Goal: Information Seeking & Learning: Find specific fact

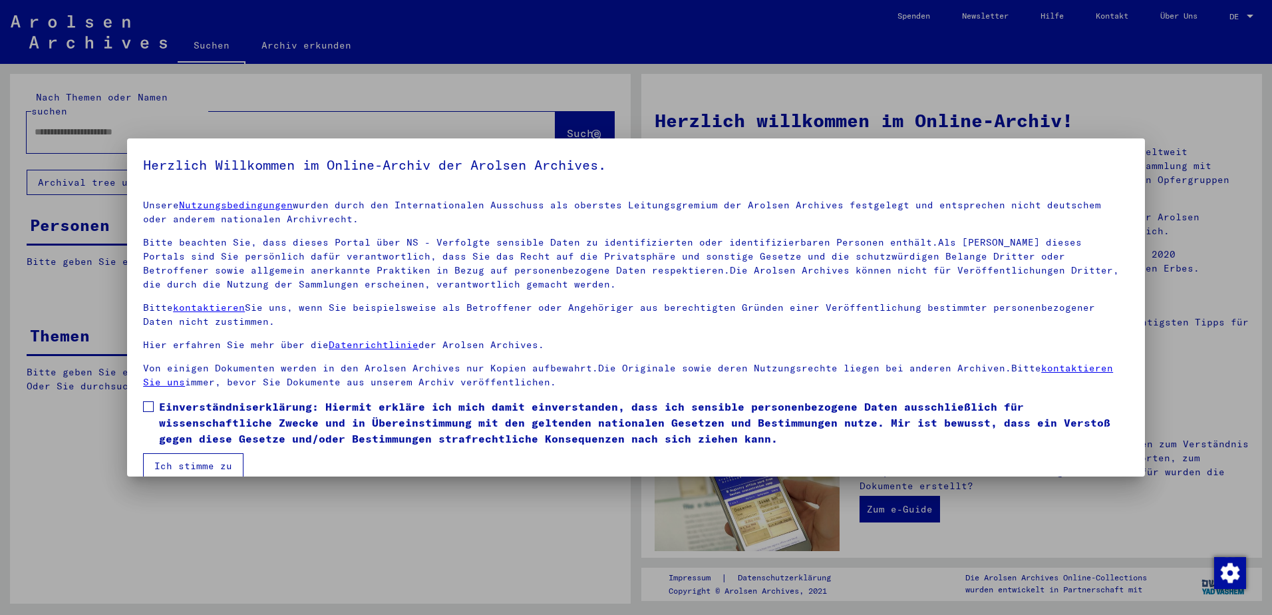
scroll to position [18, 0]
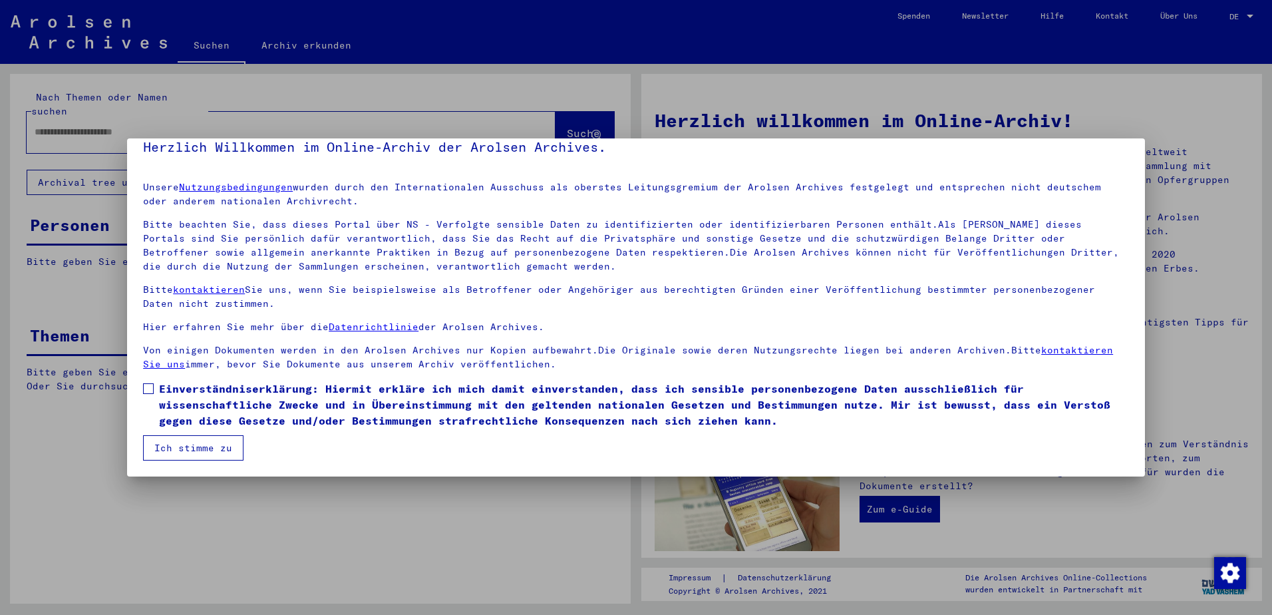
click at [259, 470] on mat-dialog-container "Herzlich Willkommen im Online-Archiv der Arolsen Archives. Unsere Nutzungsbedin…" at bounding box center [636, 307] width 1018 height 338
click at [266, 421] on span "Einverständniserklärung: Hiermit erkläre ich mich damit einverstanden, dass ich…" at bounding box center [644, 405] width 970 height 48
click at [234, 454] on button "Ich stimme zu" at bounding box center [193, 447] width 100 height 25
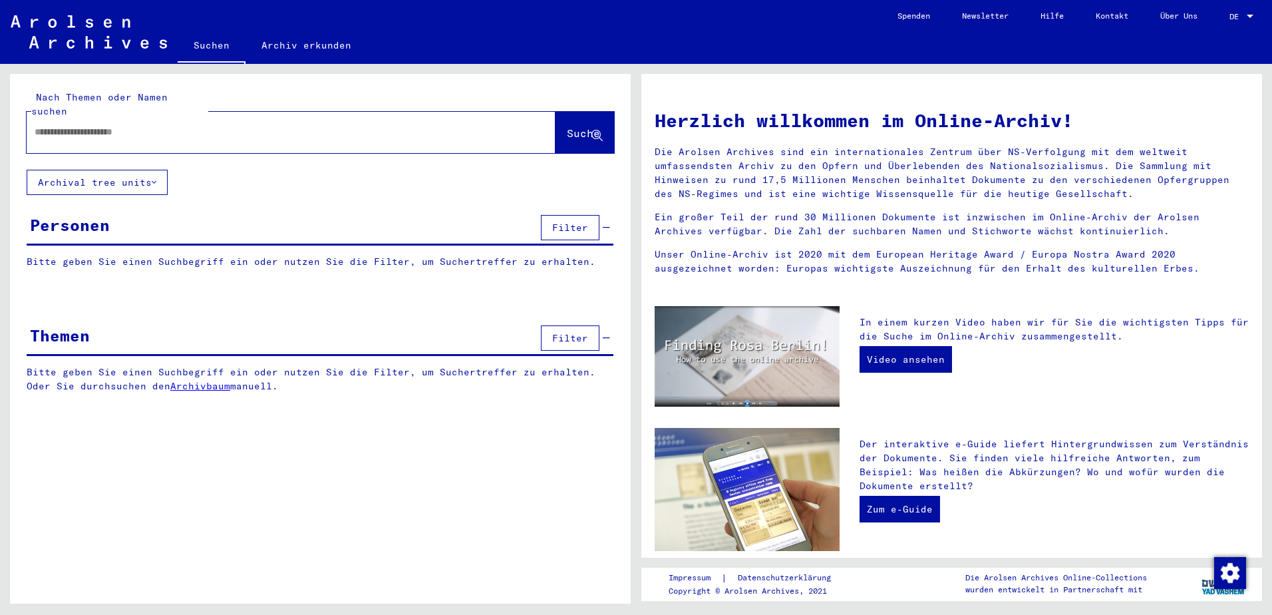
click at [100, 126] on div at bounding box center [271, 132] width 489 height 30
click at [52, 95] on mat-label "Nach Themen oder Namen suchen" at bounding box center [99, 104] width 136 height 26
click at [65, 125] on input "text" at bounding box center [275, 132] width 481 height 14
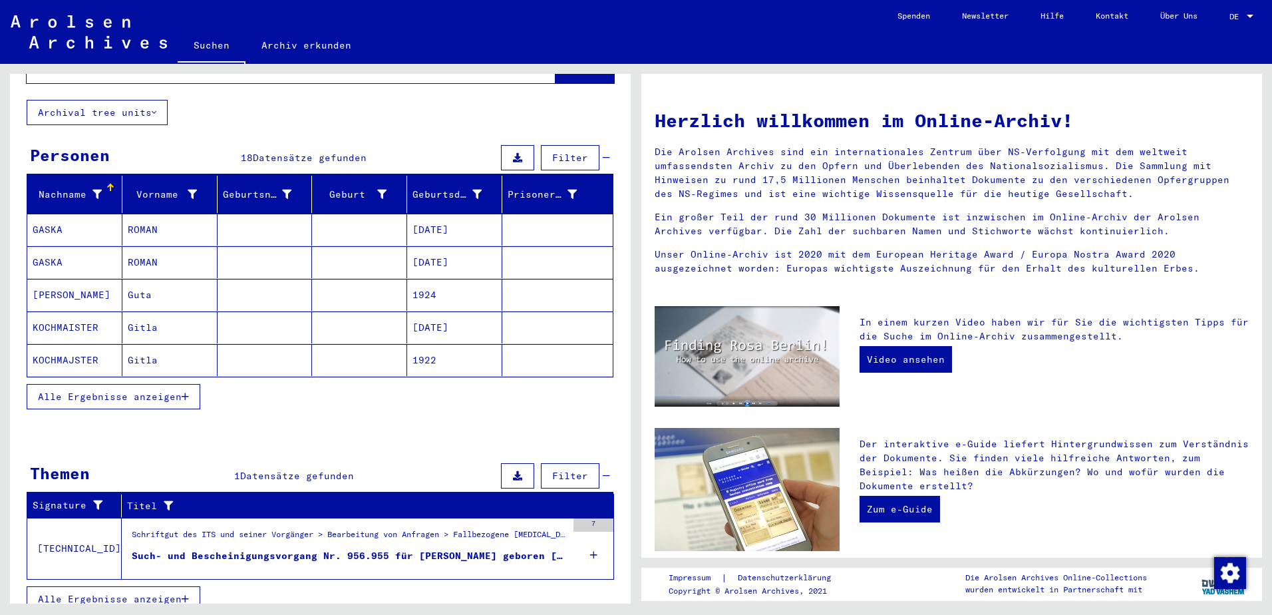
scroll to position [71, 0]
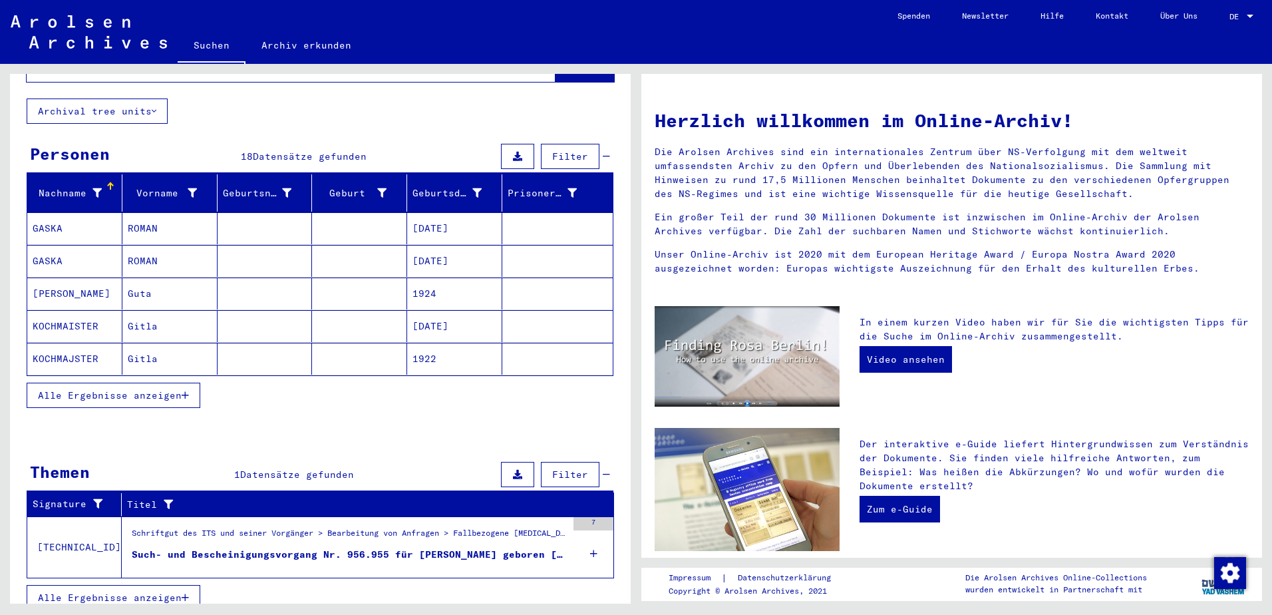
click at [369, 218] on mat-cell at bounding box center [359, 228] width 95 height 32
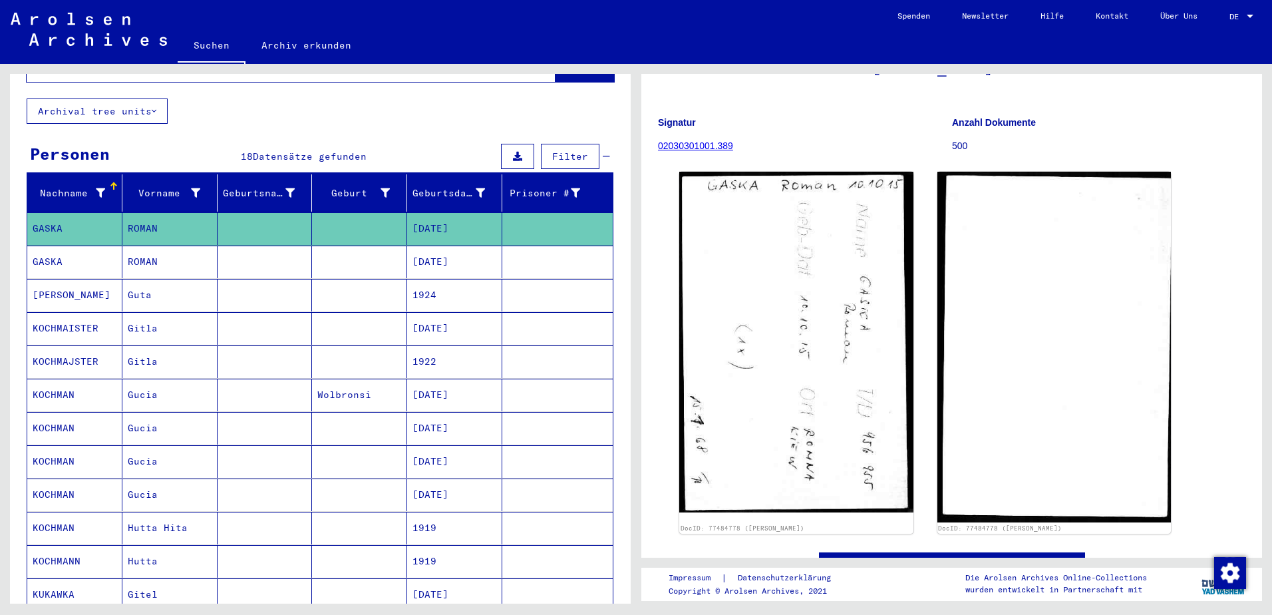
scroll to position [133, 0]
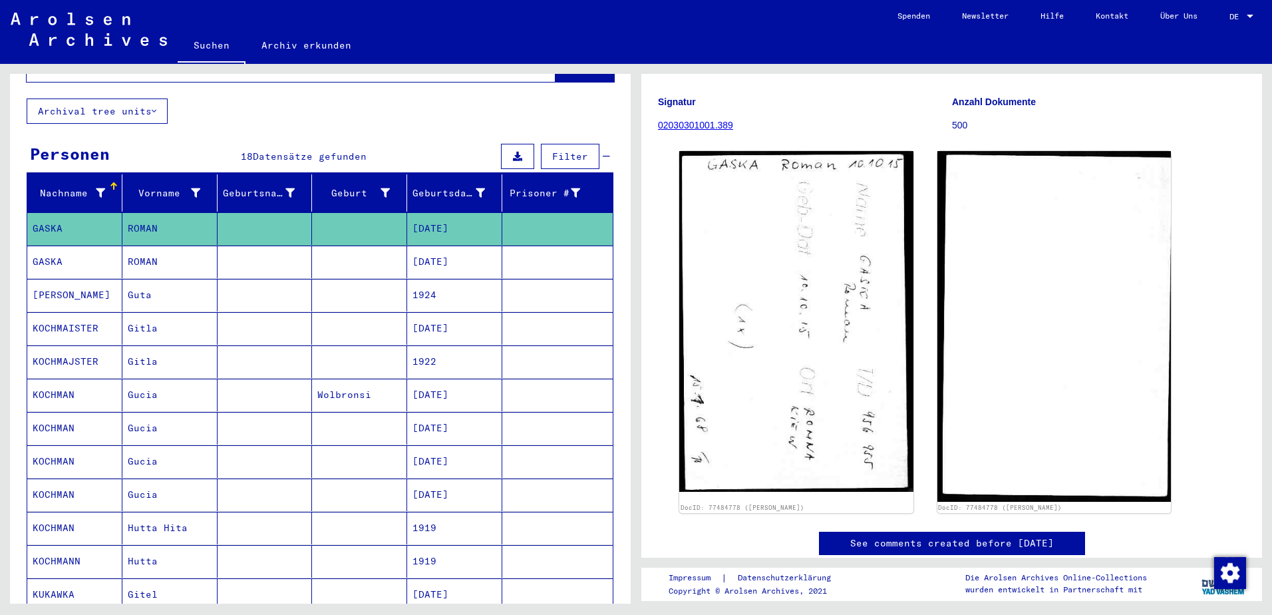
click at [249, 246] on mat-cell at bounding box center [265, 261] width 95 height 33
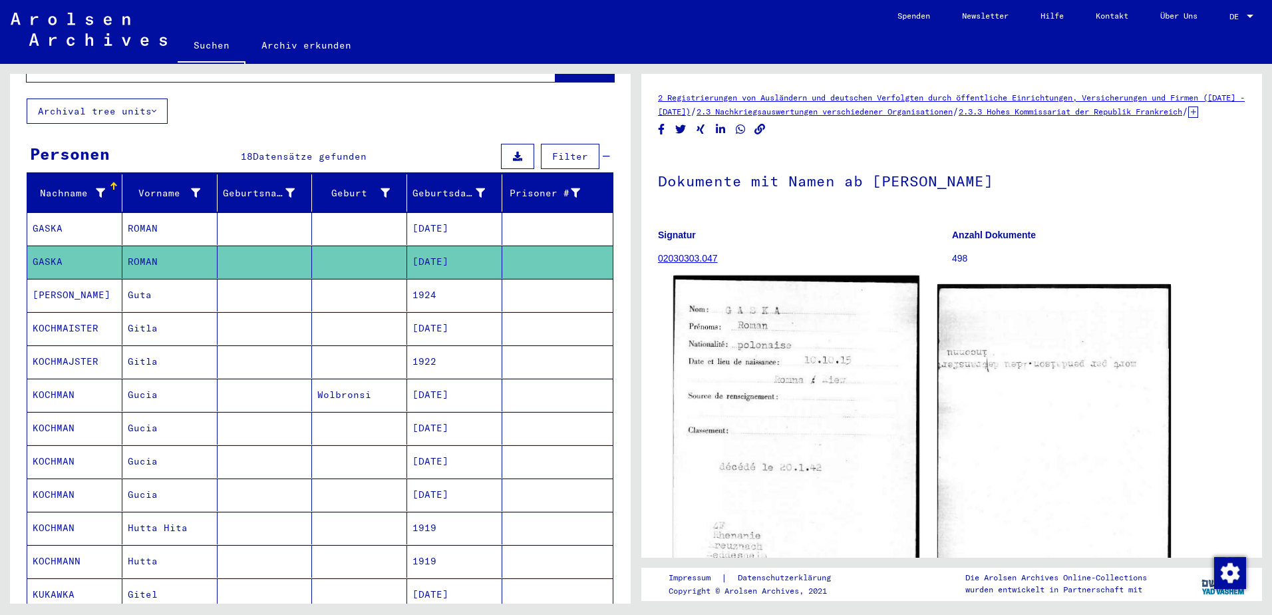
click at [800, 444] on img at bounding box center [795, 452] width 245 height 354
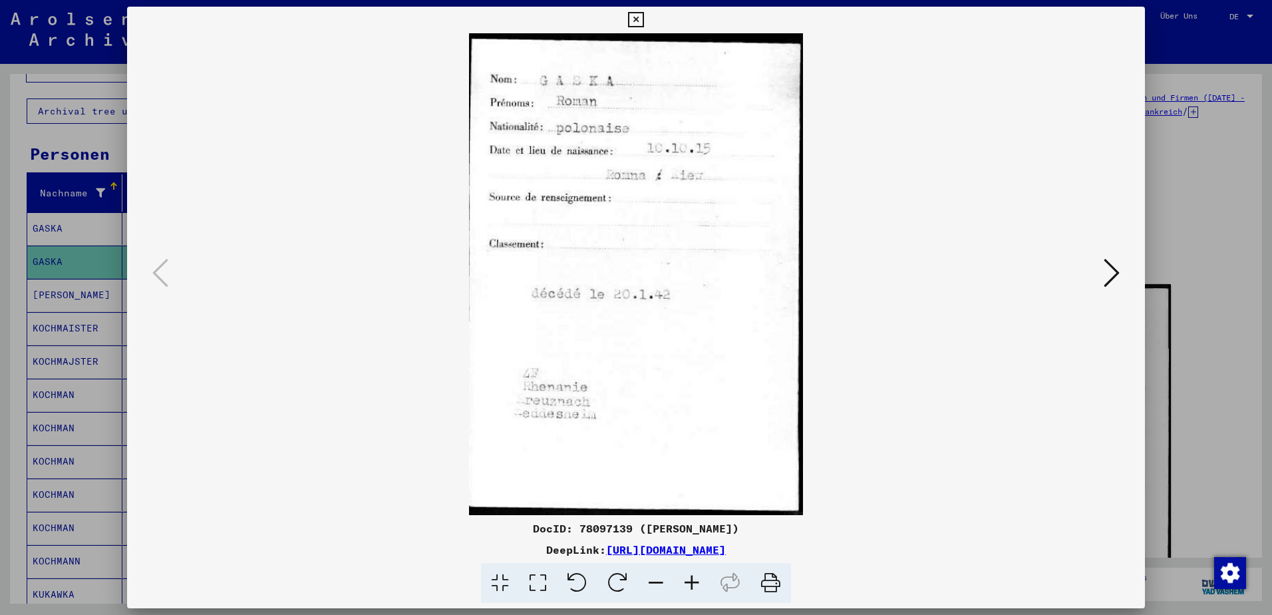
click at [1106, 273] on icon at bounding box center [1112, 273] width 16 height 32
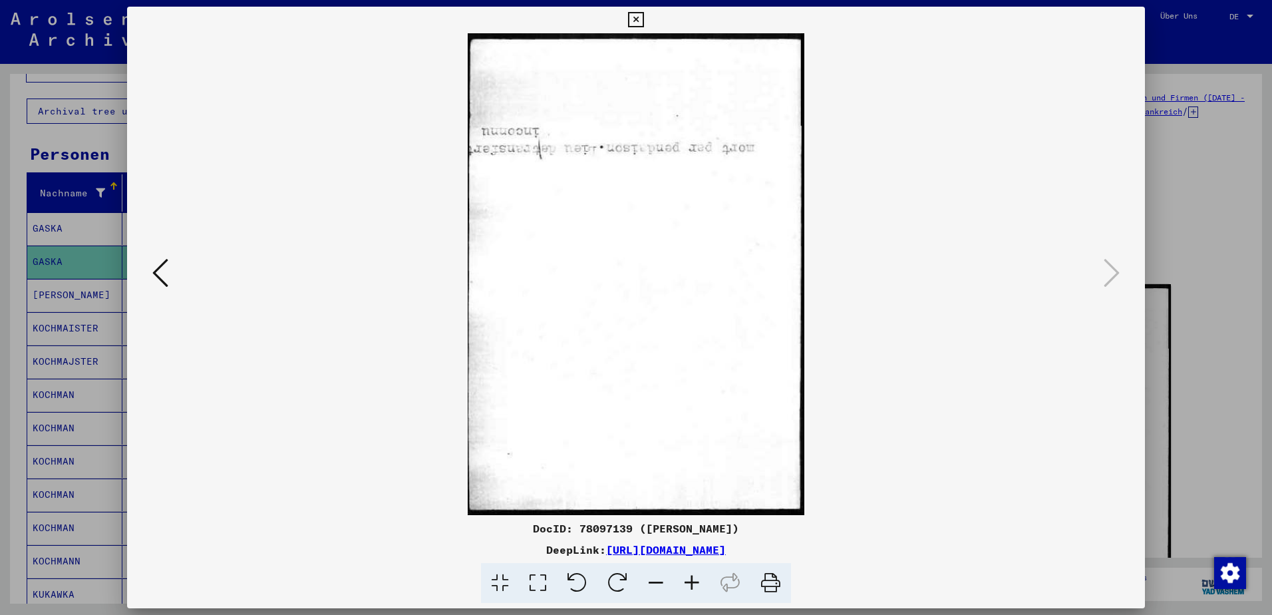
click at [60, 257] on div at bounding box center [636, 307] width 1272 height 615
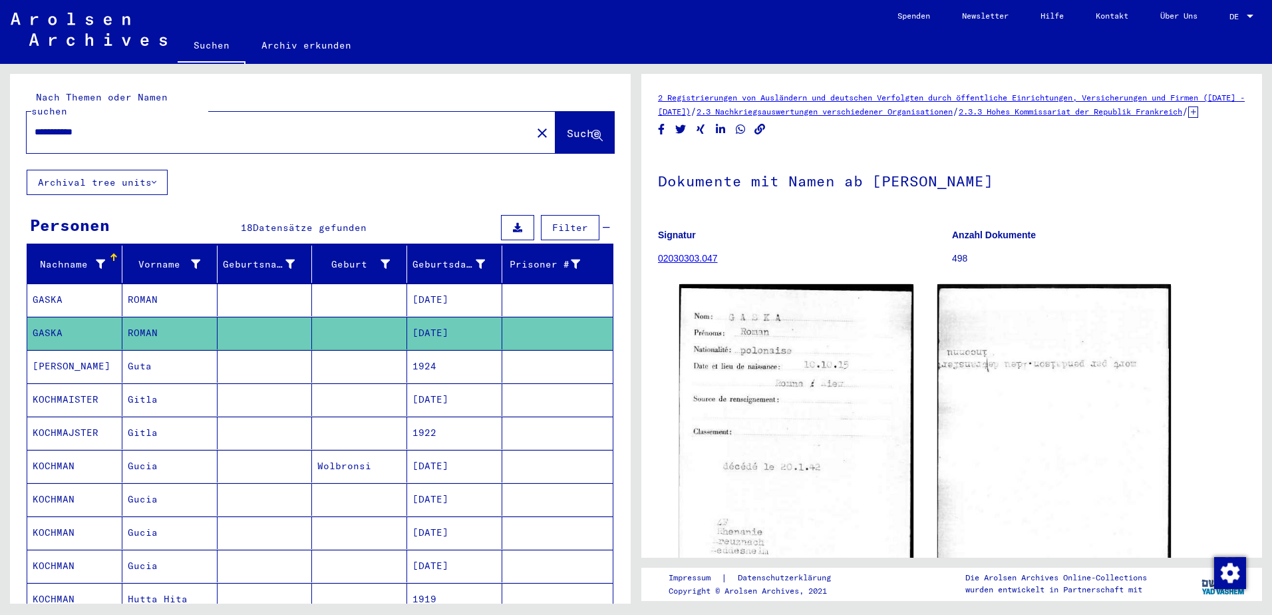
click at [210, 297] on mat-cell "ROMAN" at bounding box center [169, 299] width 95 height 33
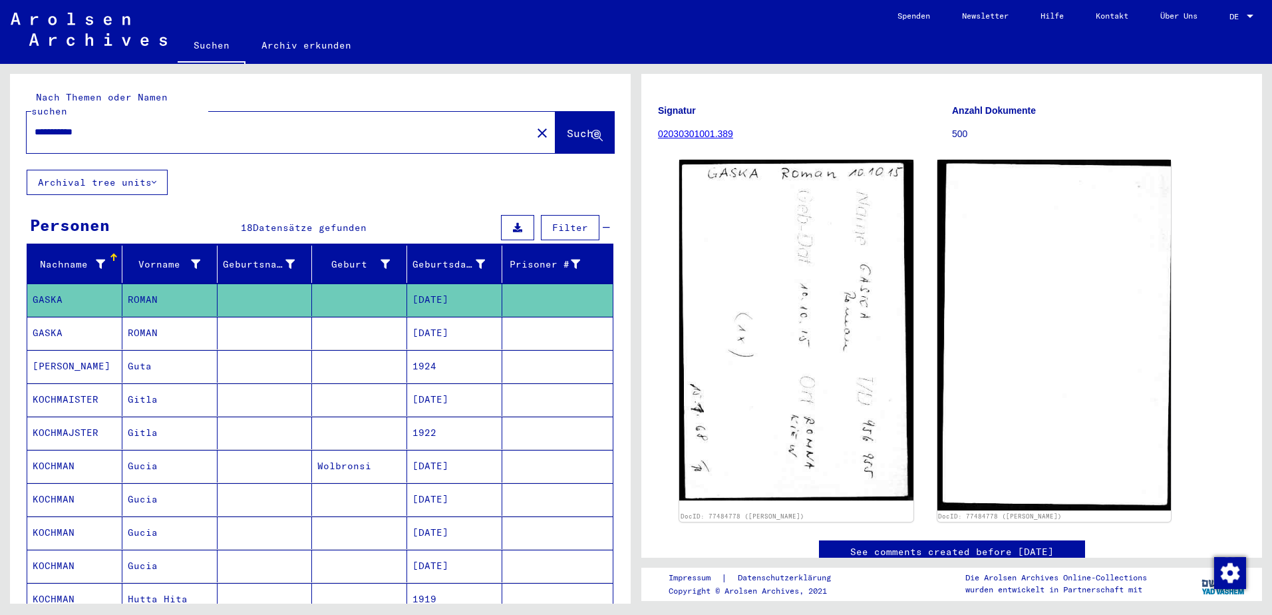
scroll to position [133, 0]
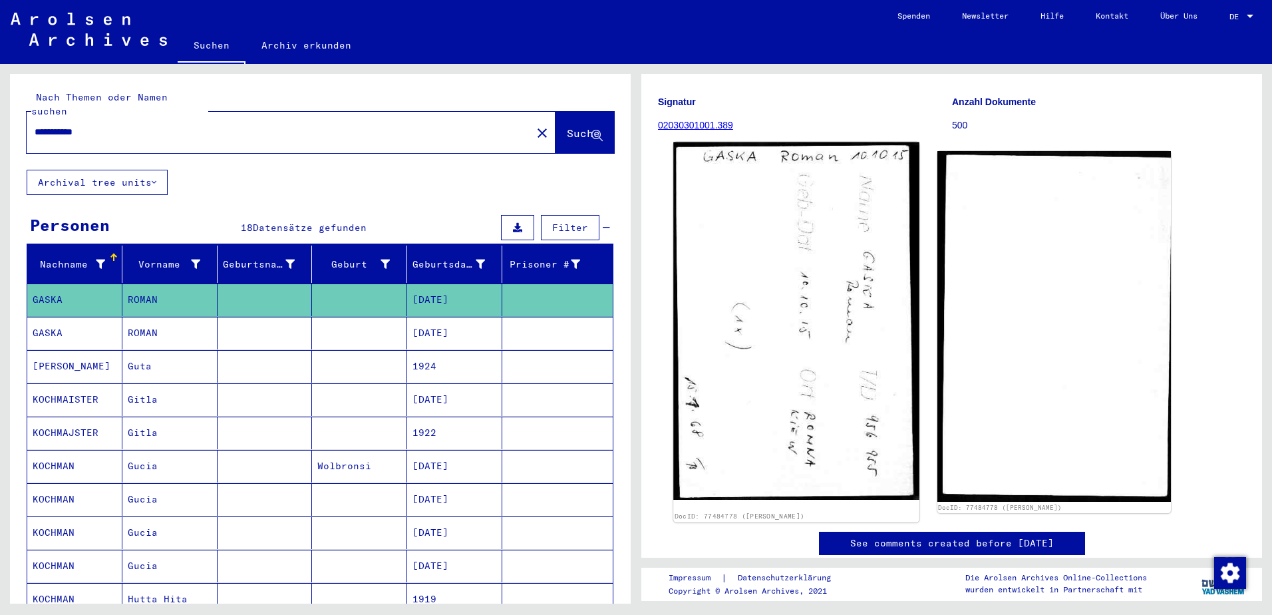
click at [836, 409] on img at bounding box center [795, 320] width 245 height 357
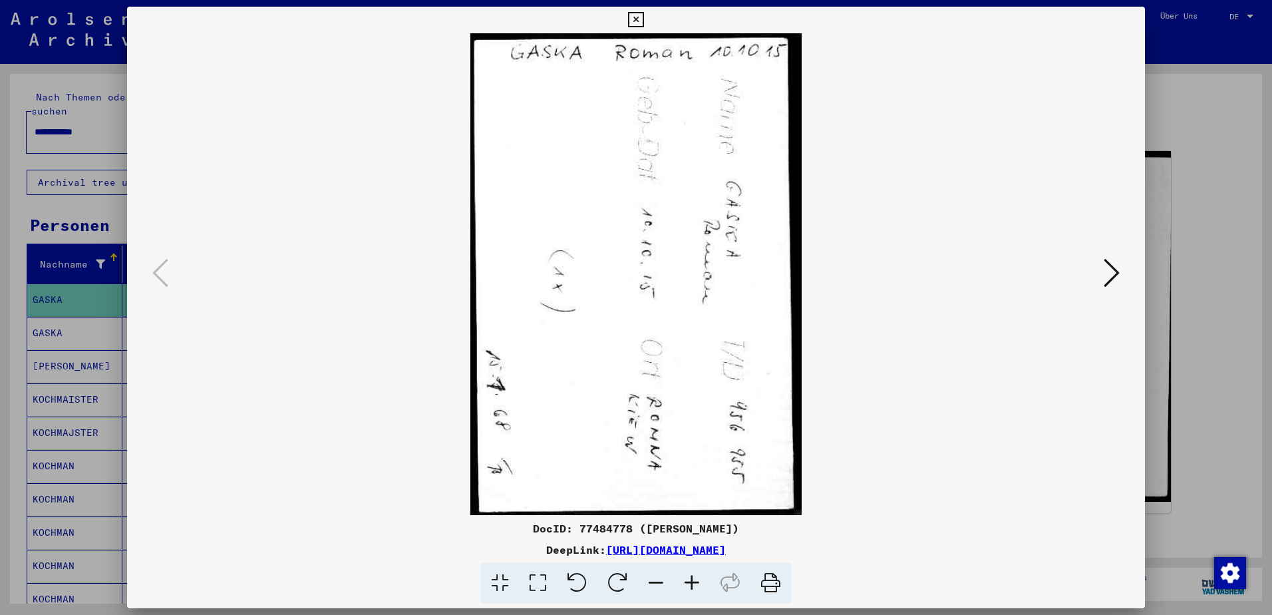
click at [1263, 411] on div at bounding box center [636, 307] width 1272 height 615
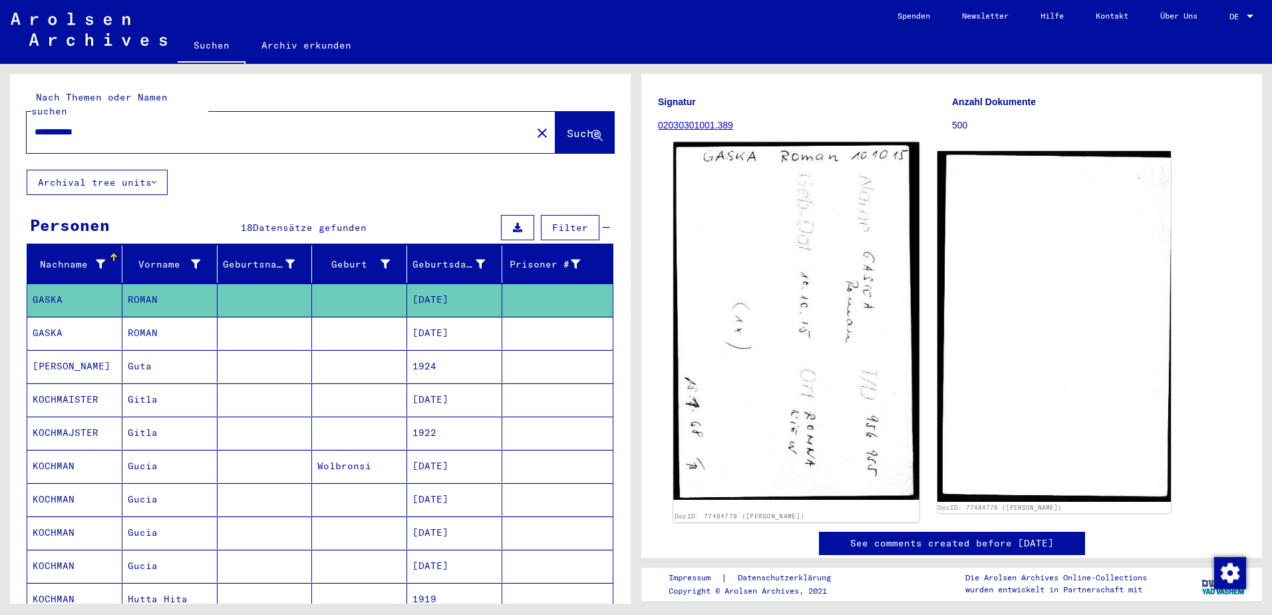
click at [814, 365] on img at bounding box center [795, 320] width 245 height 357
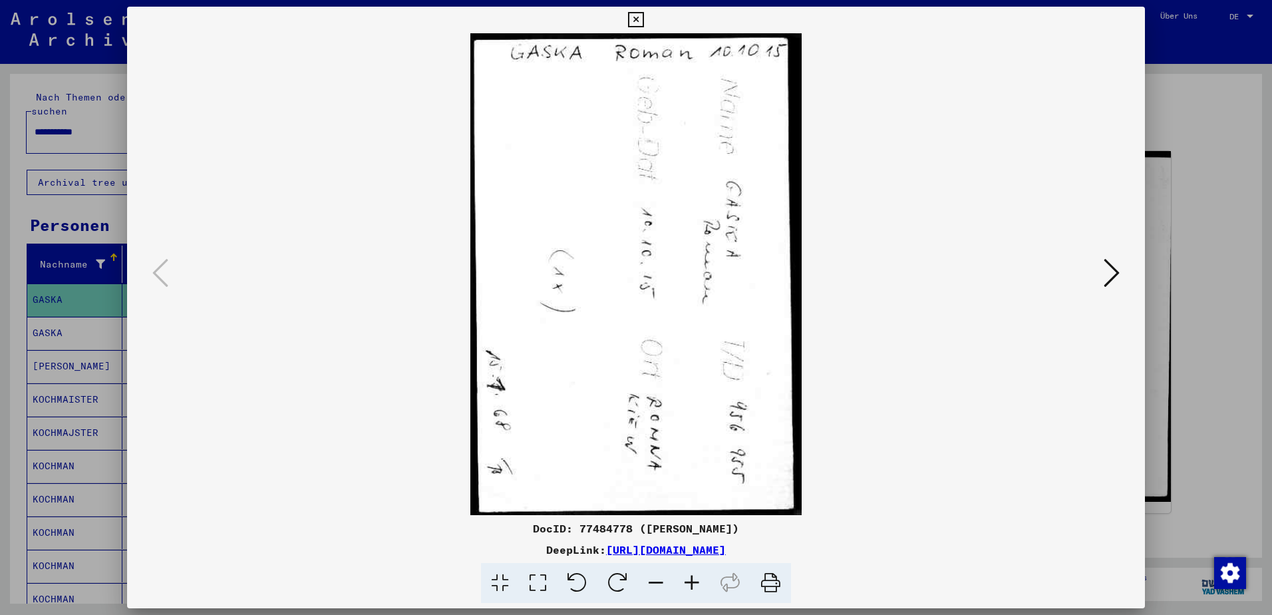
click at [1233, 410] on div at bounding box center [636, 307] width 1272 height 615
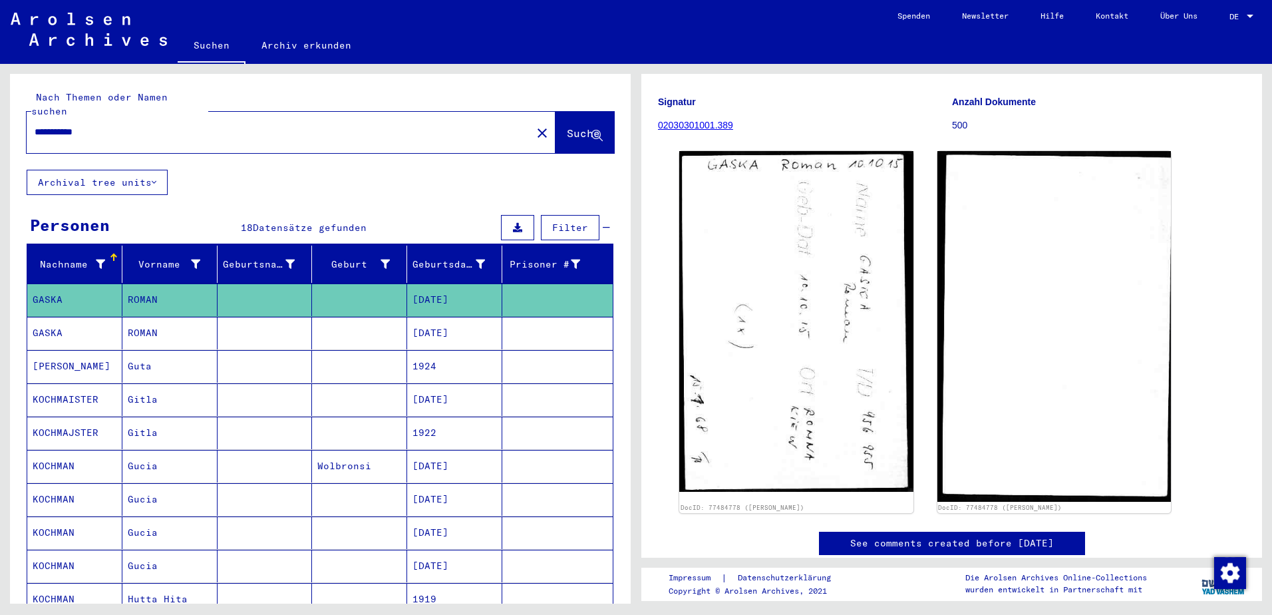
click at [461, 325] on mat-cell "[DATE]" at bounding box center [454, 333] width 95 height 33
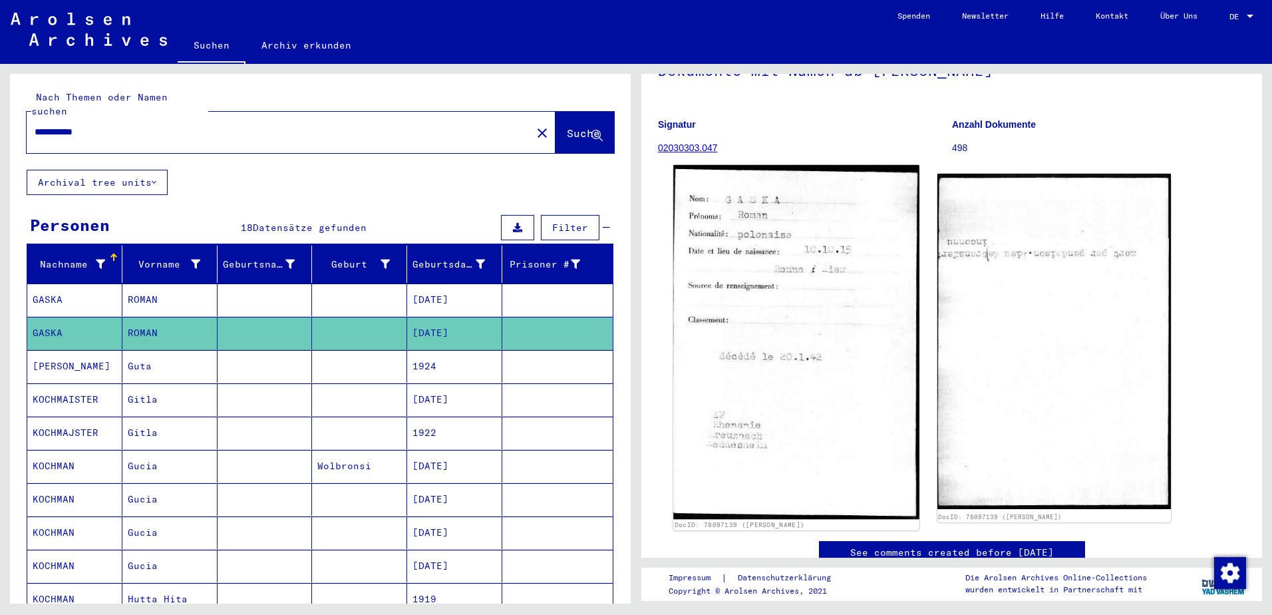
scroll to position [133, 0]
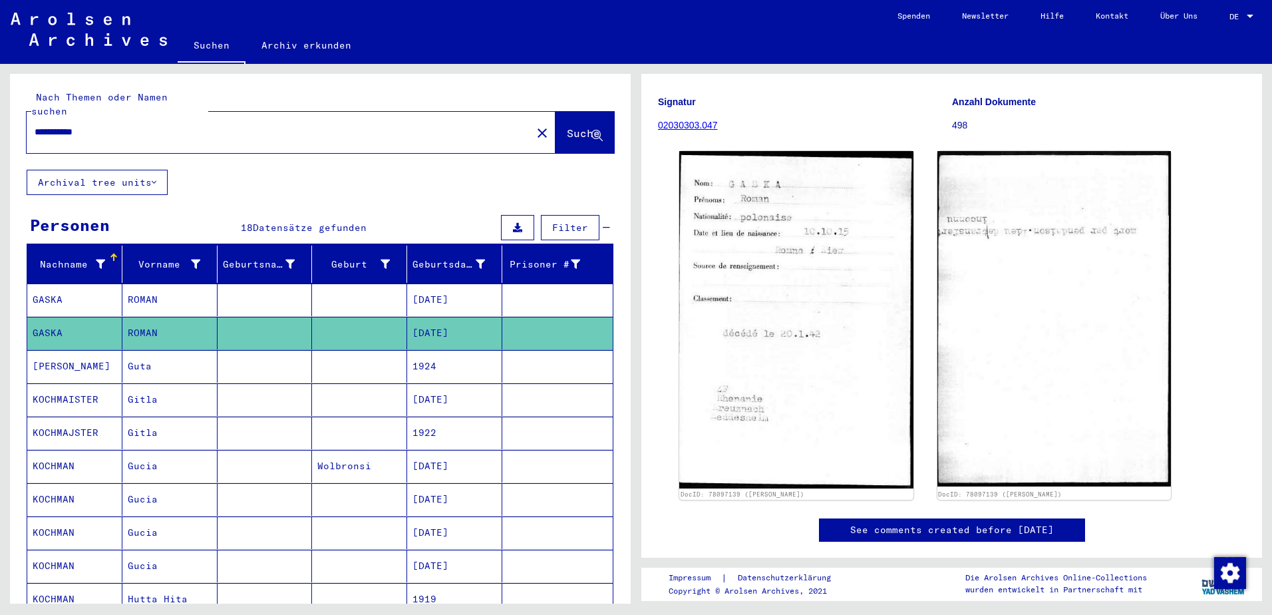
click at [319, 294] on mat-cell at bounding box center [359, 299] width 95 height 33
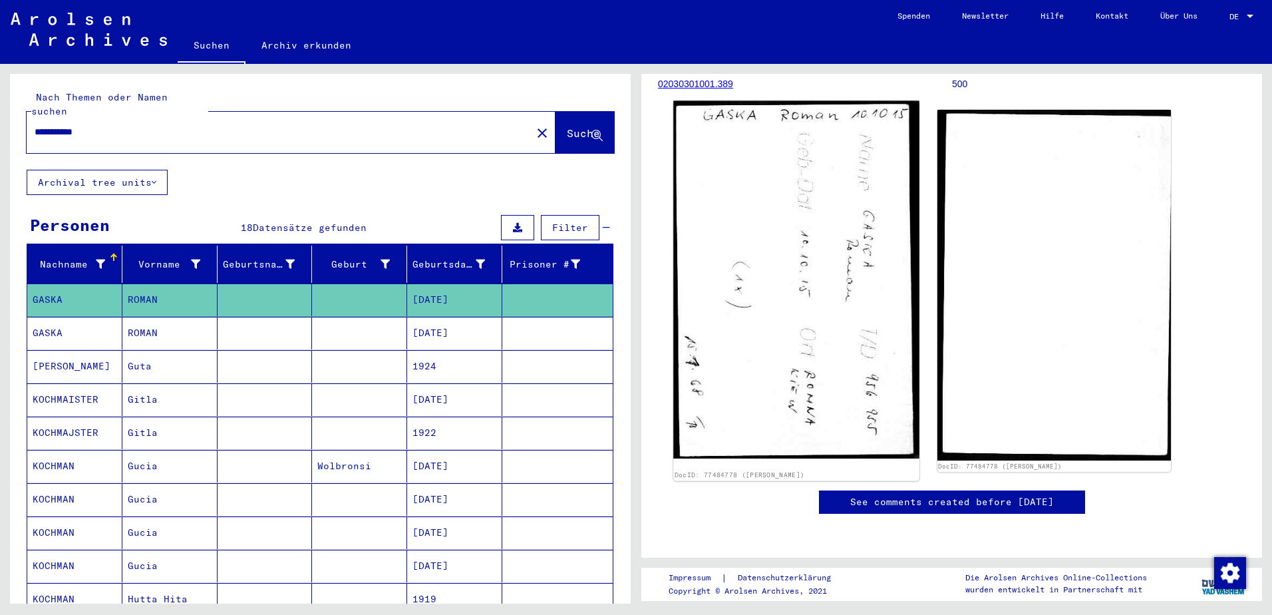
scroll to position [200, 0]
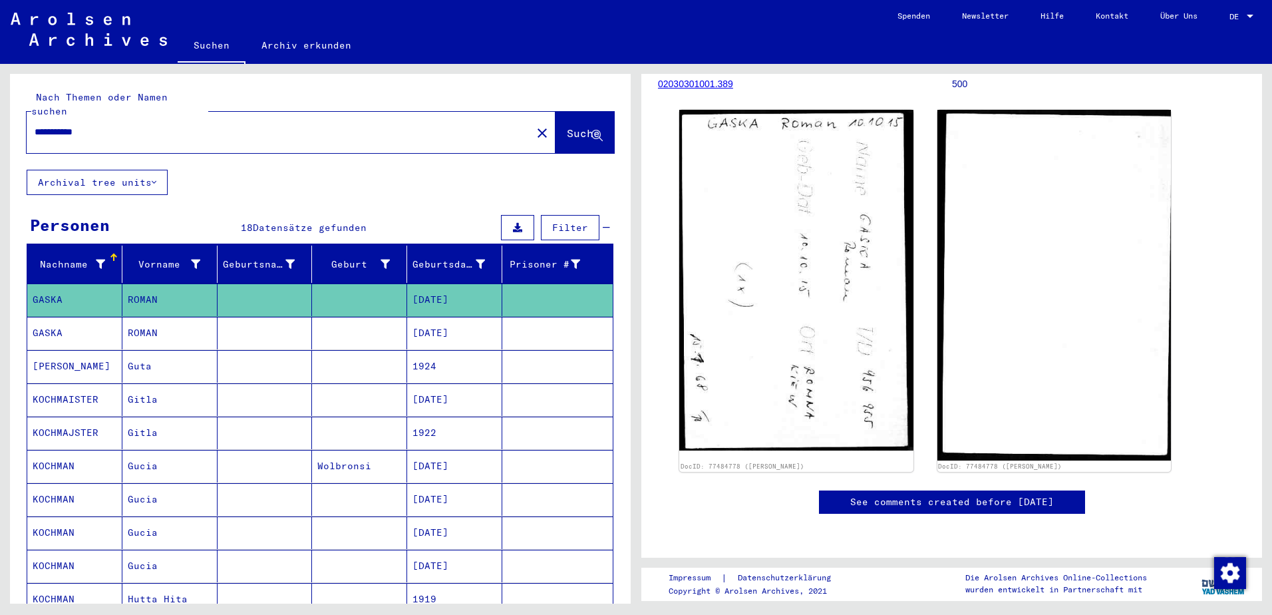
click at [236, 320] on mat-cell at bounding box center [265, 333] width 95 height 33
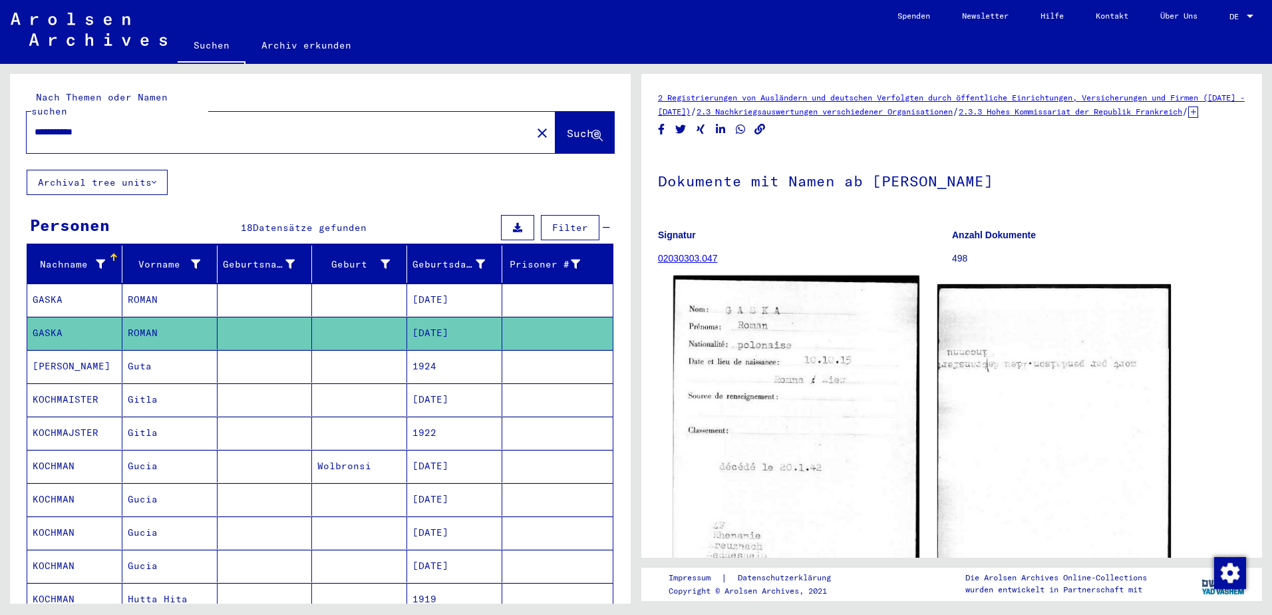
click at [784, 396] on img at bounding box center [795, 452] width 245 height 354
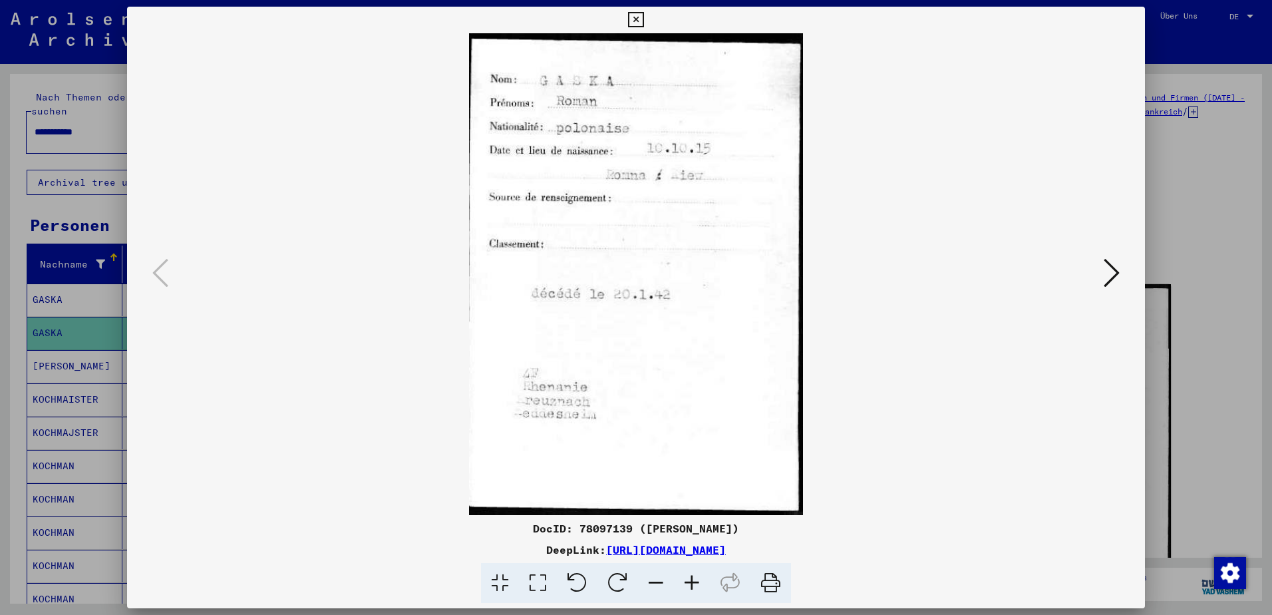
click at [1114, 281] on icon at bounding box center [1112, 273] width 16 height 32
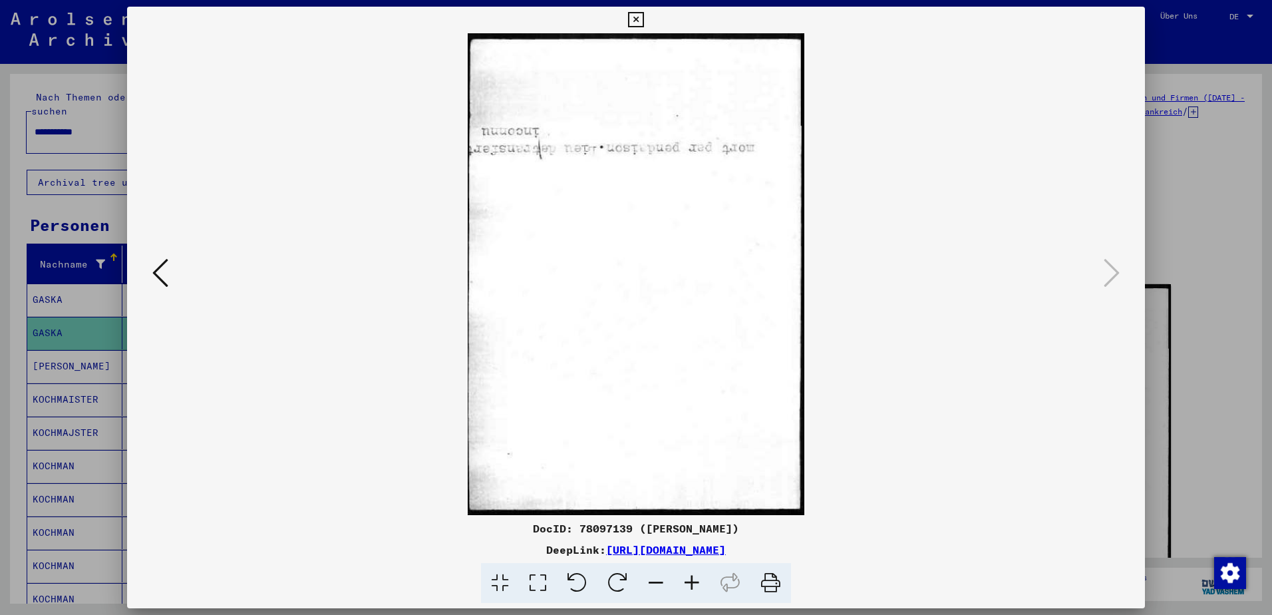
click at [23, 186] on div at bounding box center [636, 307] width 1272 height 615
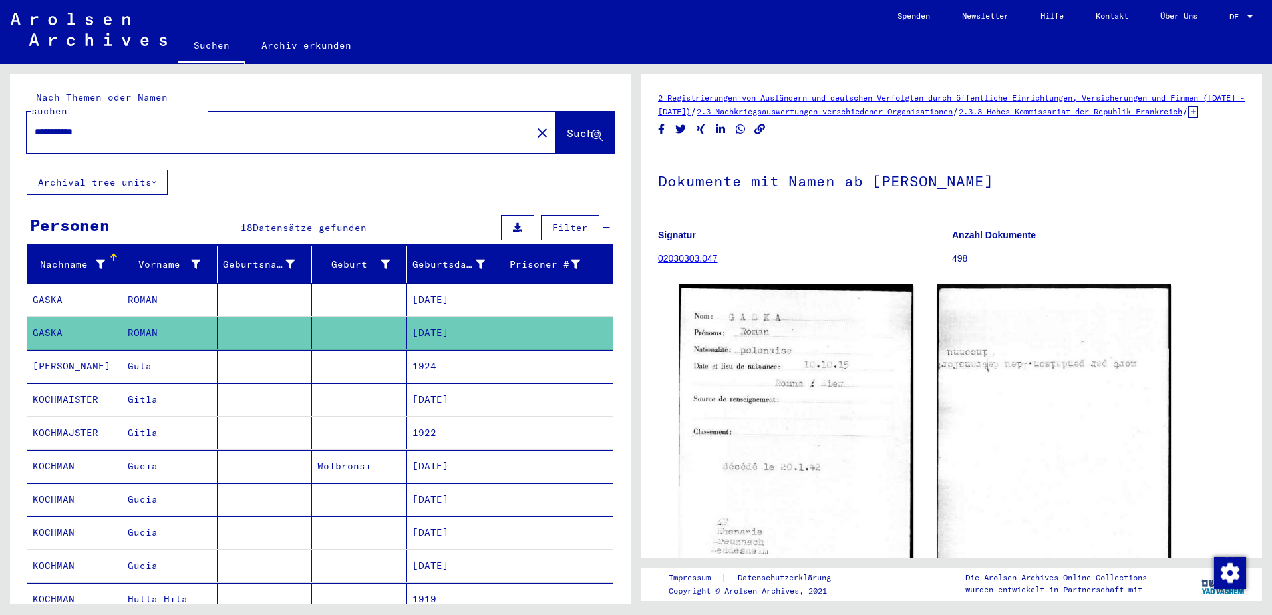
drag, startPoint x: 69, startPoint y: 118, endPoint x: -23, endPoint y: 108, distance: 93.0
click at [0, 108] on html "**********" at bounding box center [636, 307] width 1272 height 615
type input "*****"
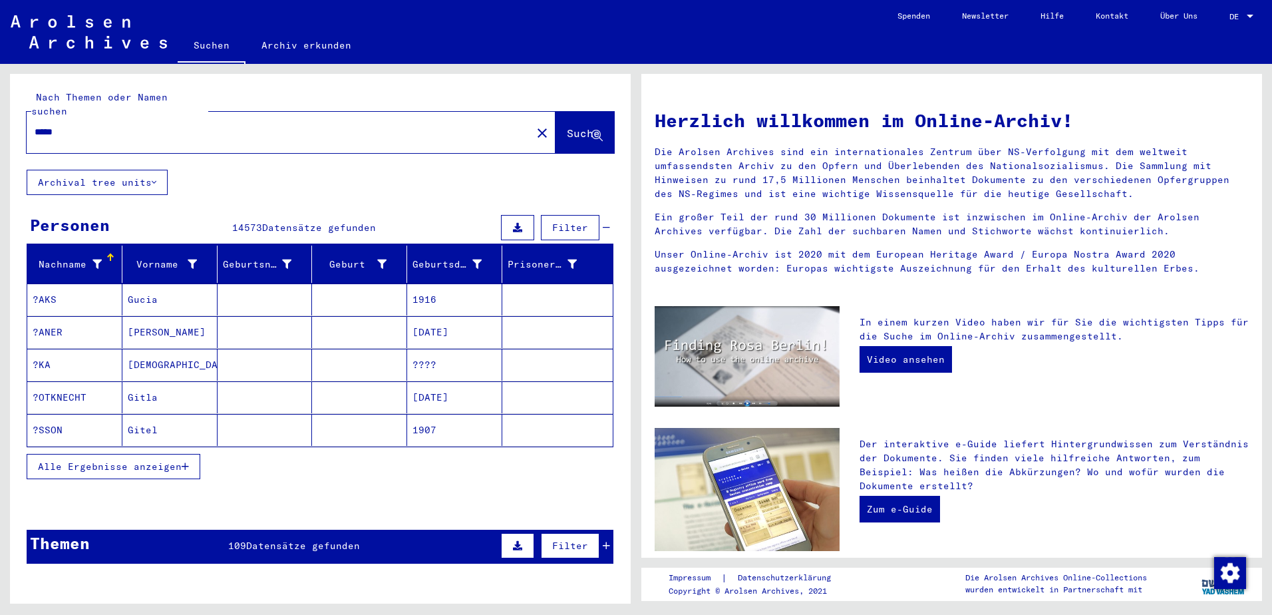
click at [90, 460] on span "Alle Ergebnisse anzeigen" at bounding box center [110, 466] width 144 height 12
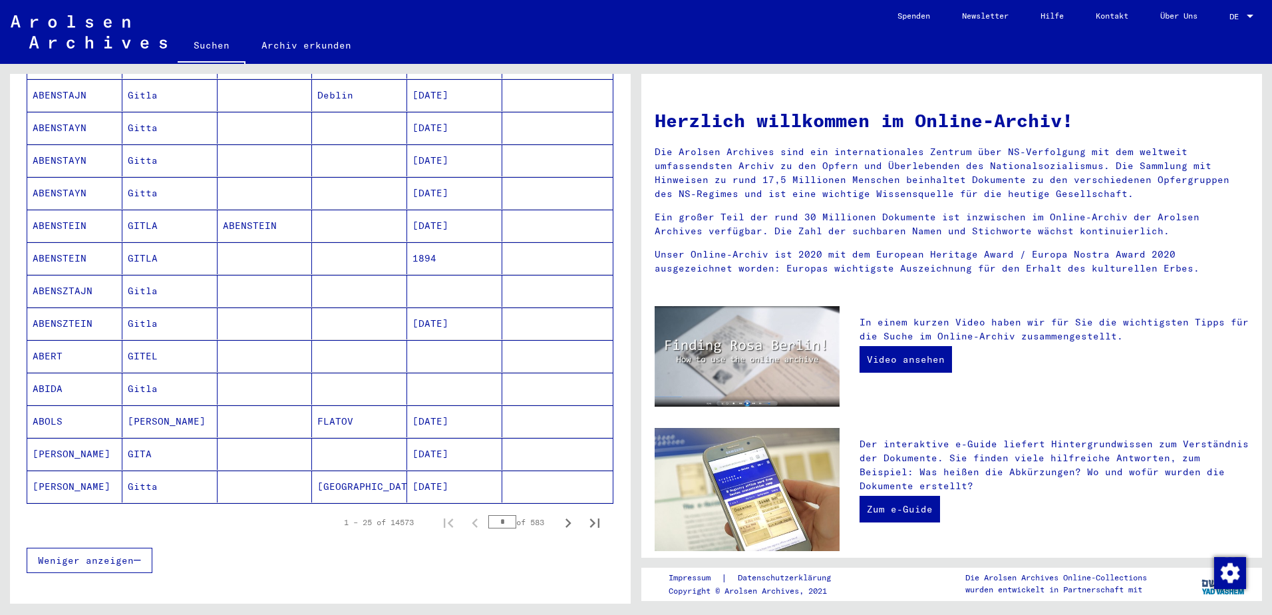
scroll to position [729, 0]
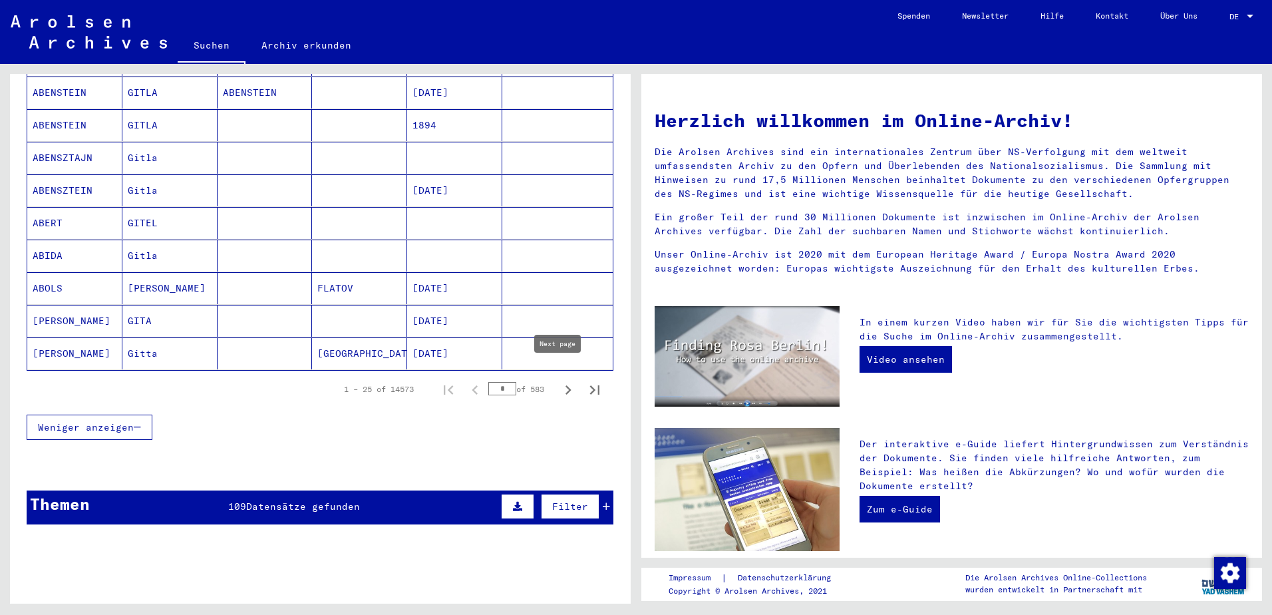
click at [559, 381] on icon "Next page" at bounding box center [568, 390] width 19 height 19
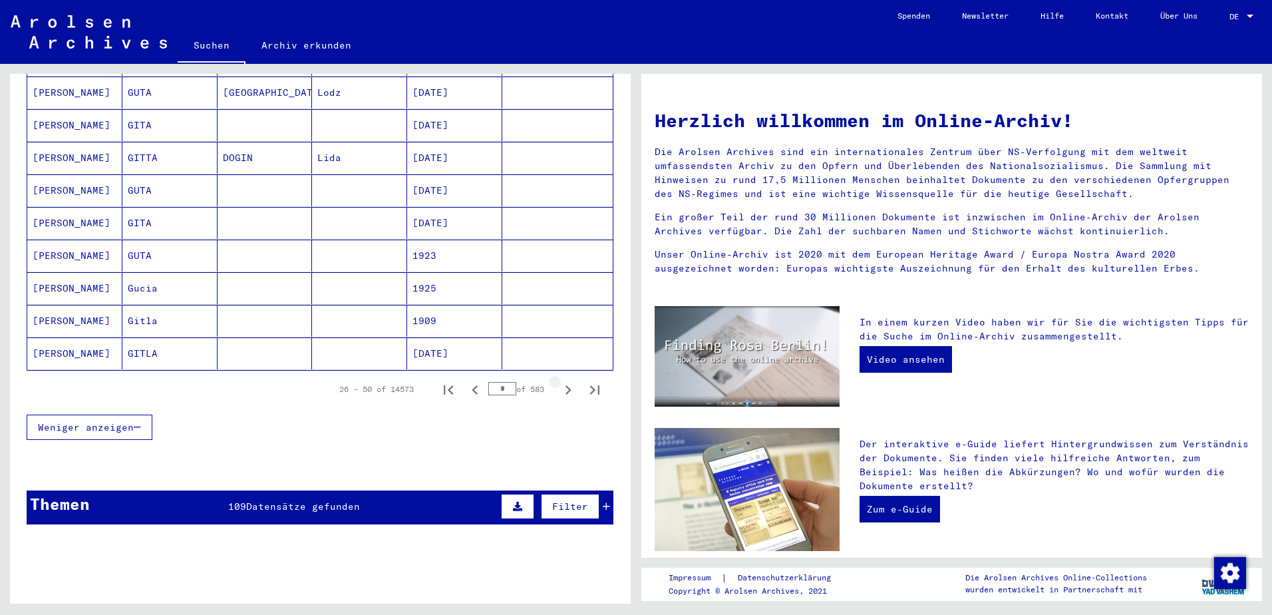
click at [559, 381] on icon "Next page" at bounding box center [568, 390] width 19 height 19
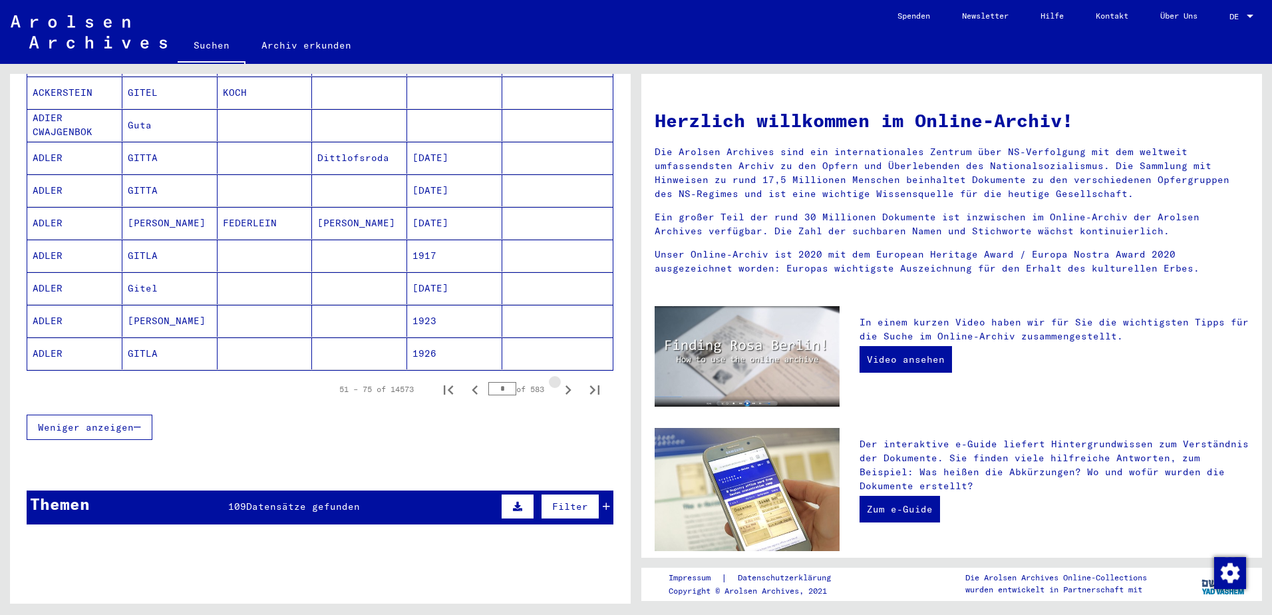
click at [559, 381] on icon "Next page" at bounding box center [568, 390] width 19 height 19
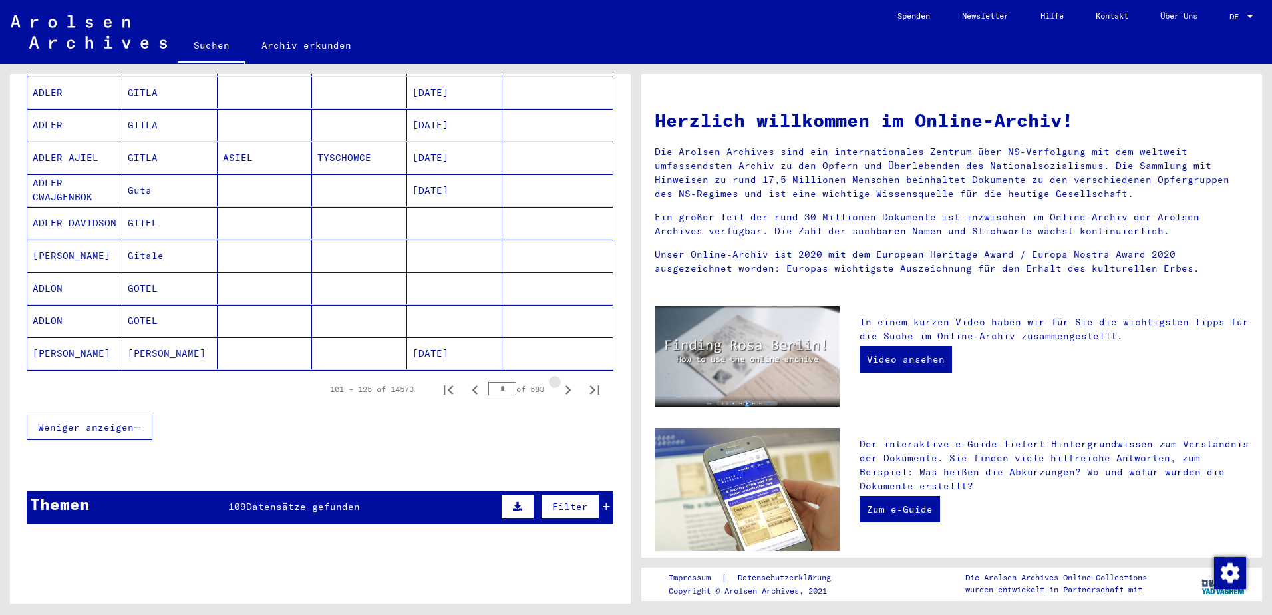
click at [559, 381] on icon "Next page" at bounding box center [568, 390] width 19 height 19
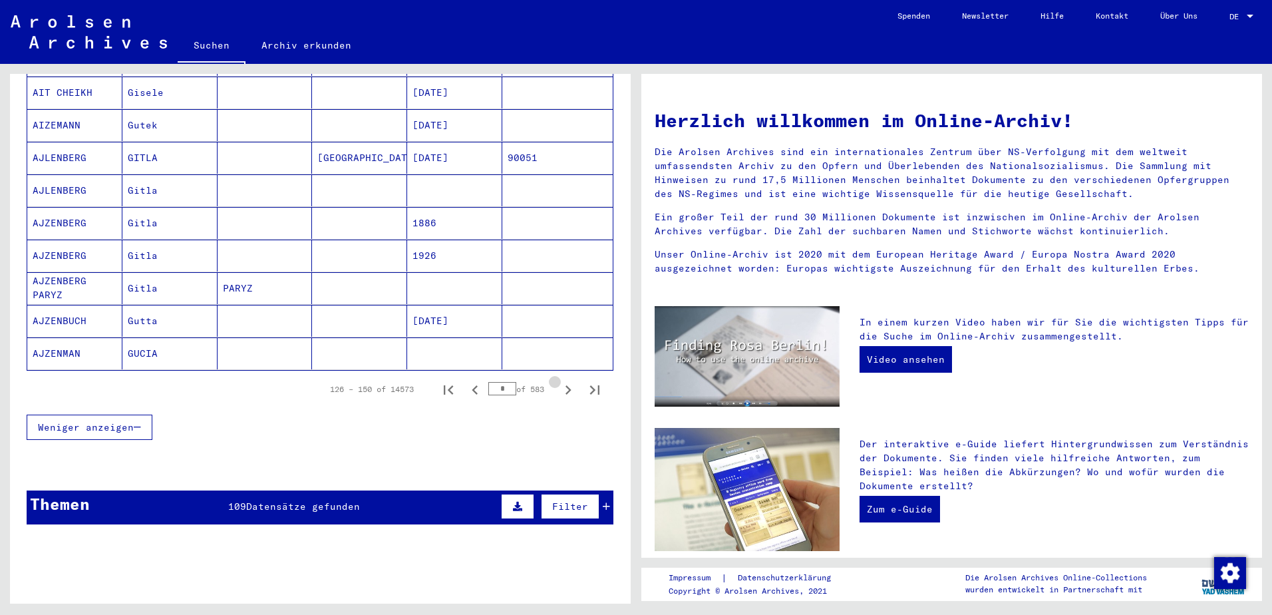
click at [559, 381] on icon "Next page" at bounding box center [568, 390] width 19 height 19
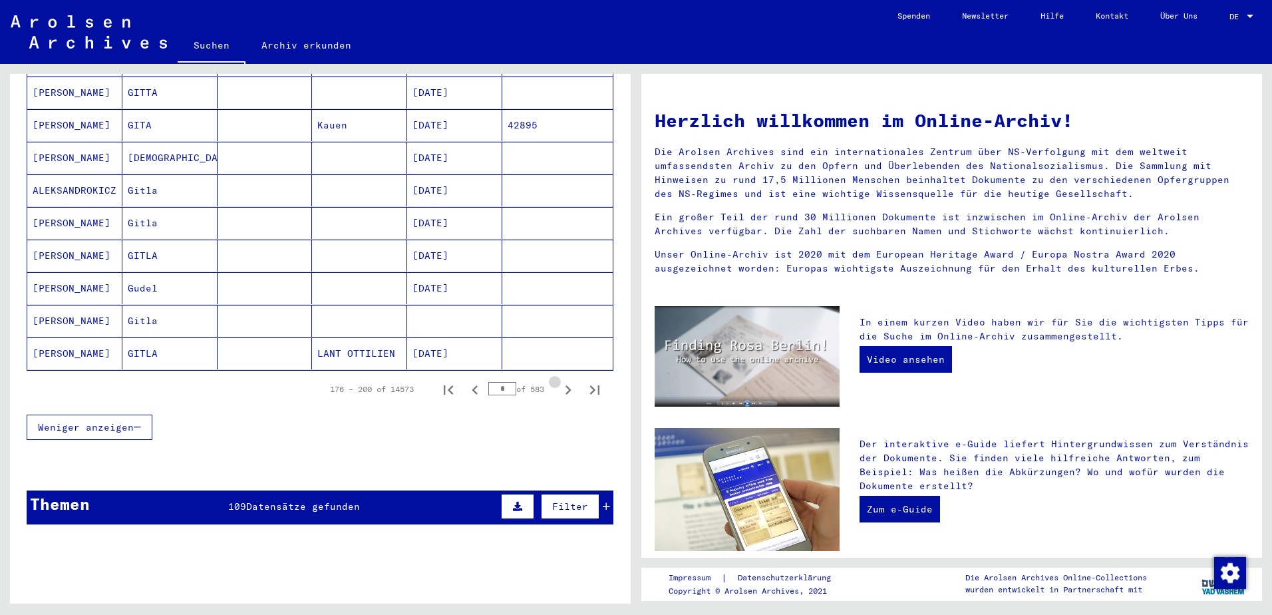
click at [559, 381] on icon "Next page" at bounding box center [568, 390] width 19 height 19
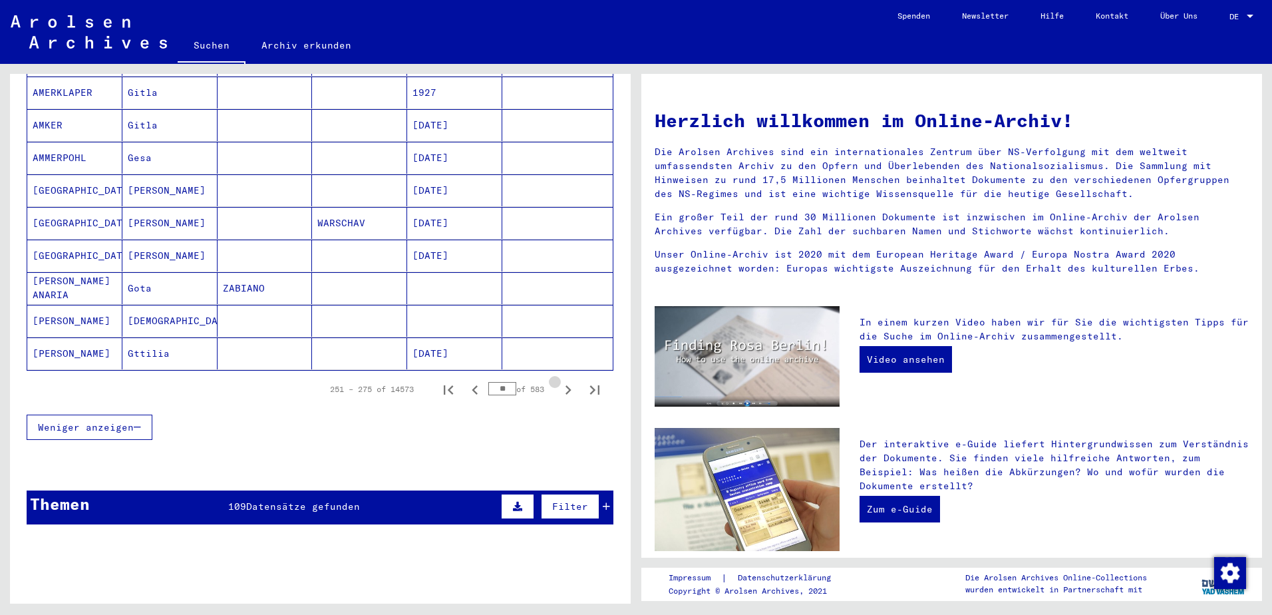
click at [559, 381] on icon "Next page" at bounding box center [568, 390] width 19 height 19
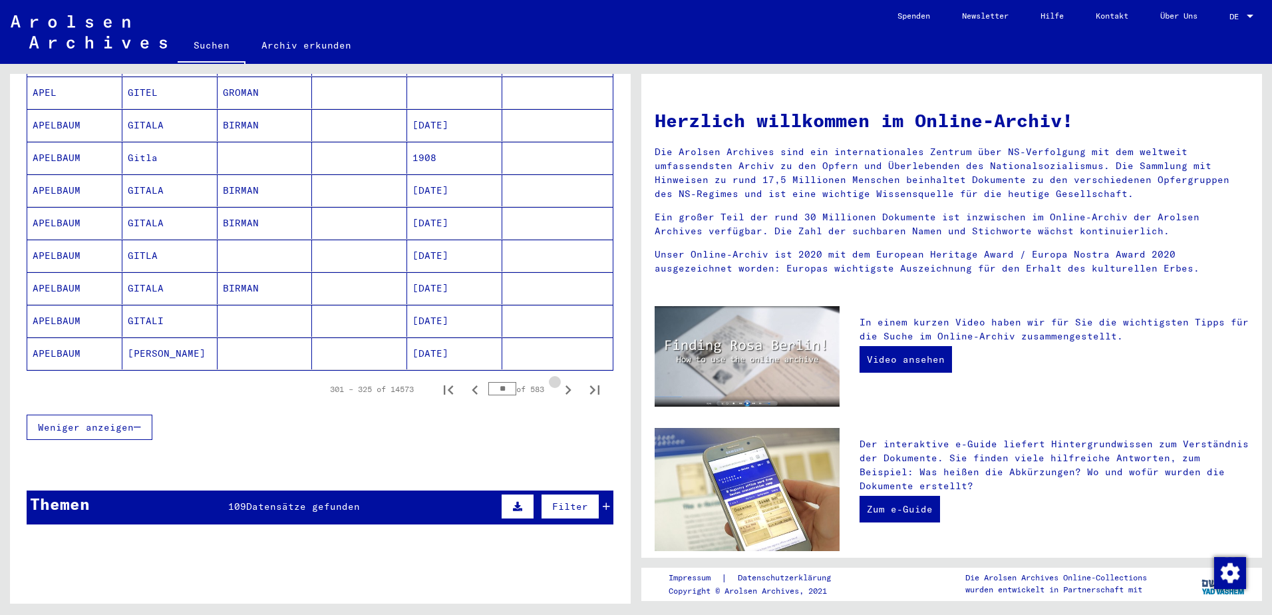
click at [559, 381] on icon "Next page" at bounding box center [568, 390] width 19 height 19
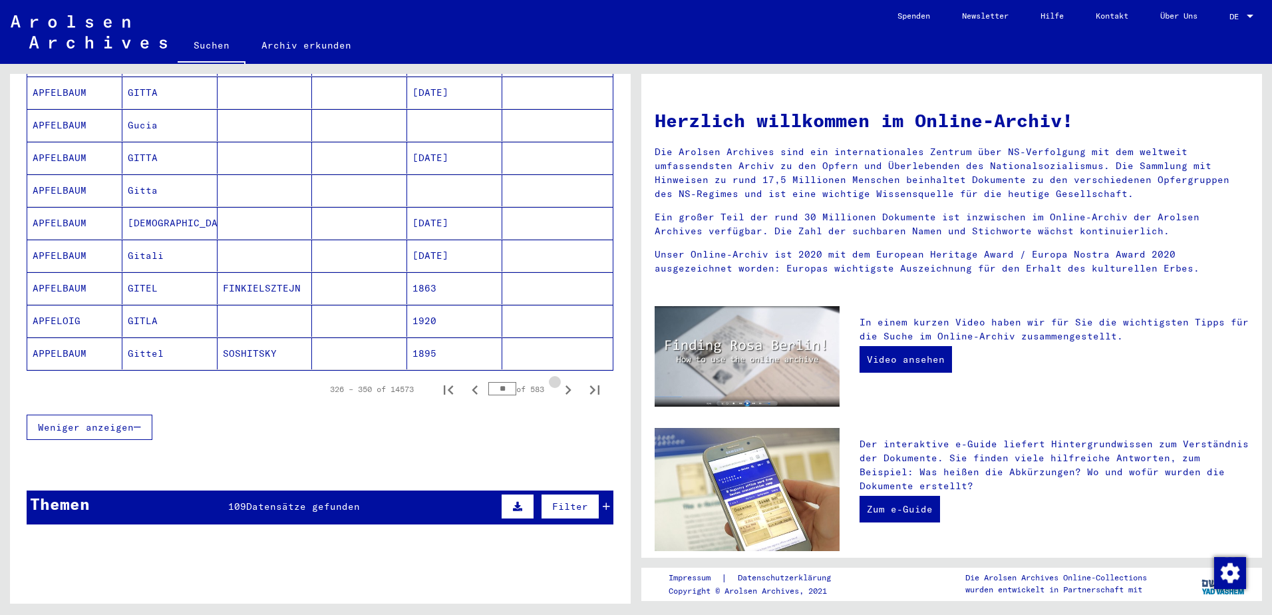
click at [559, 381] on icon "Next page" at bounding box center [568, 390] width 19 height 19
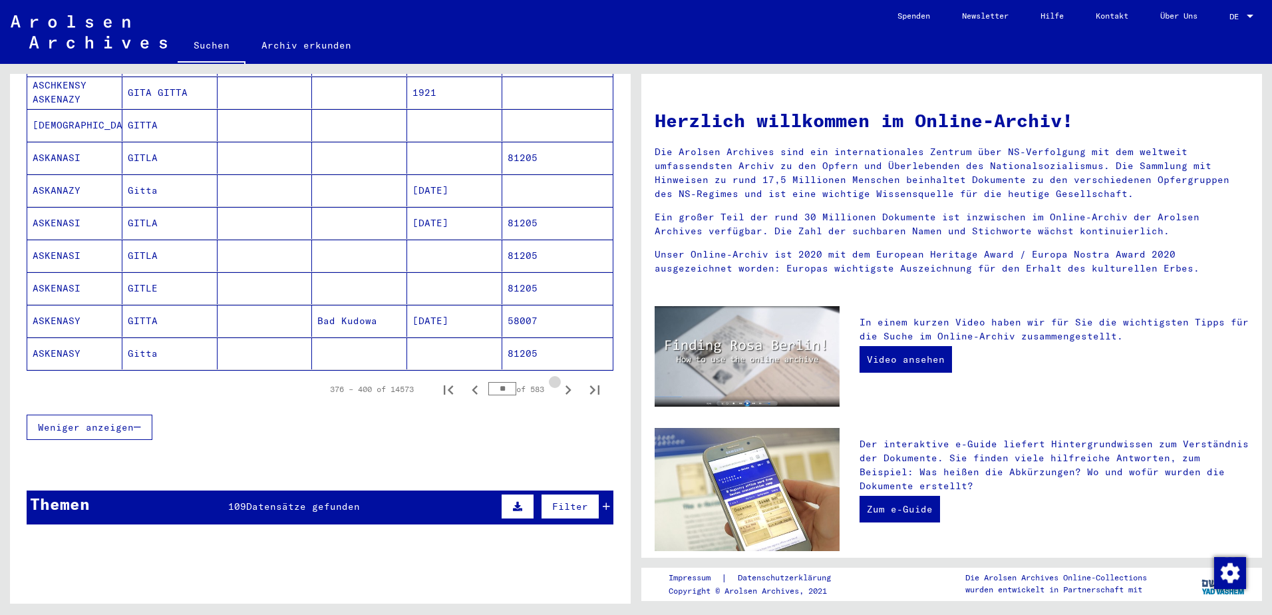
click at [559, 381] on icon "Next page" at bounding box center [568, 390] width 19 height 19
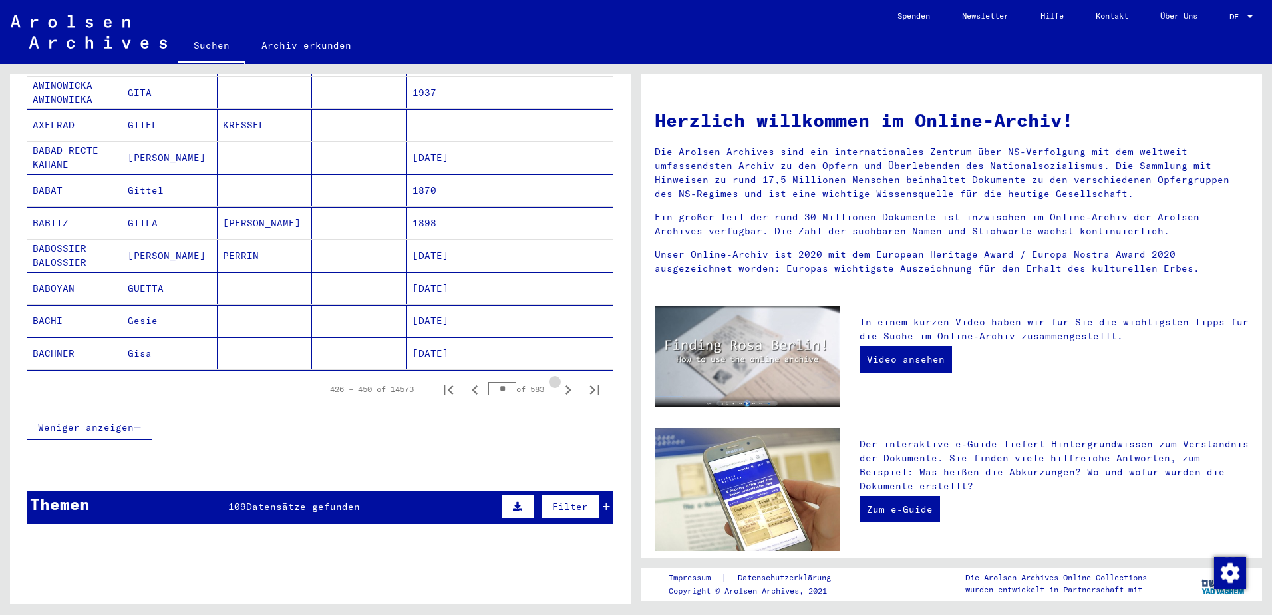
click at [559, 381] on icon "Next page" at bounding box center [568, 390] width 19 height 19
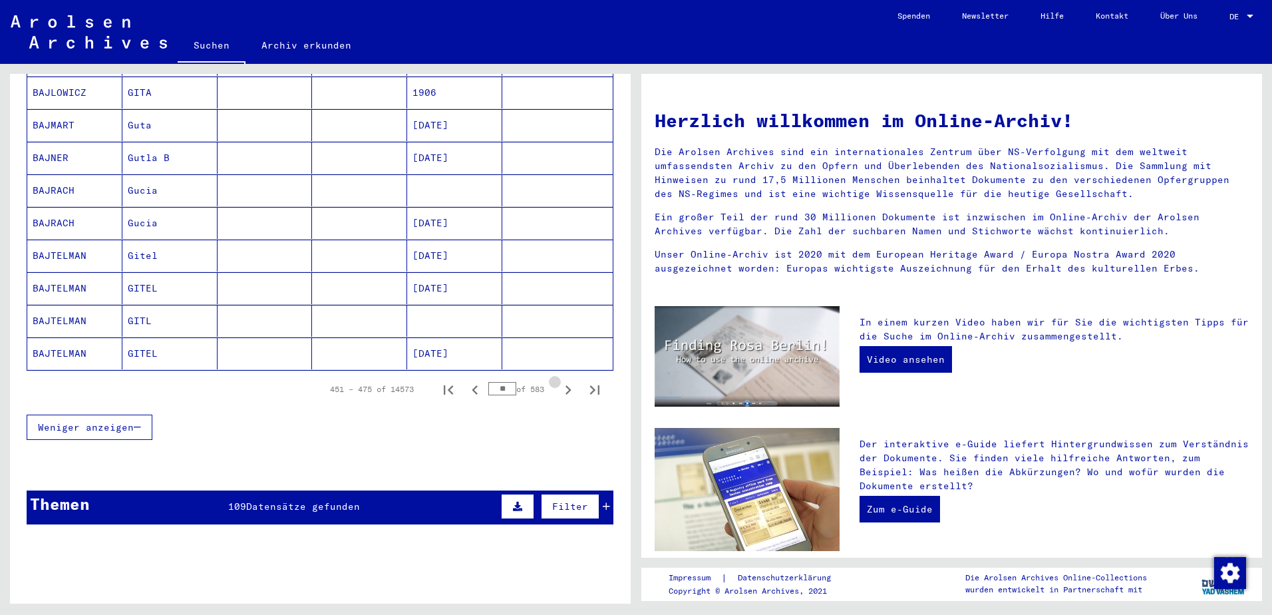
click at [559, 381] on icon "Next page" at bounding box center [568, 390] width 19 height 19
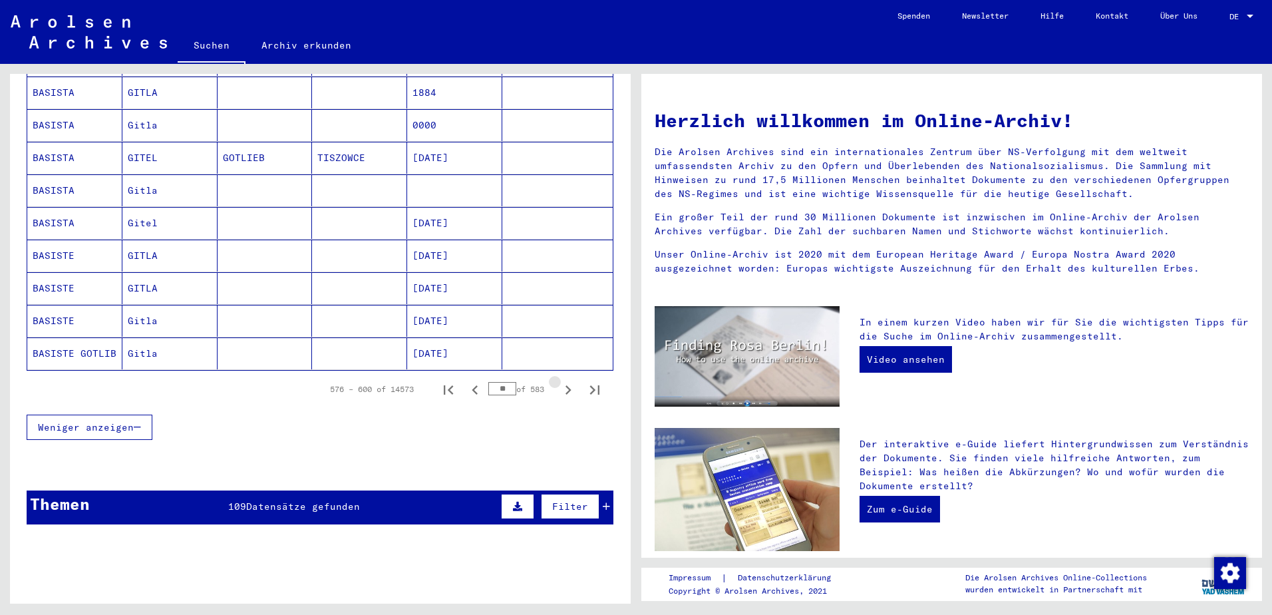
click at [559, 381] on icon "Next page" at bounding box center [568, 390] width 19 height 19
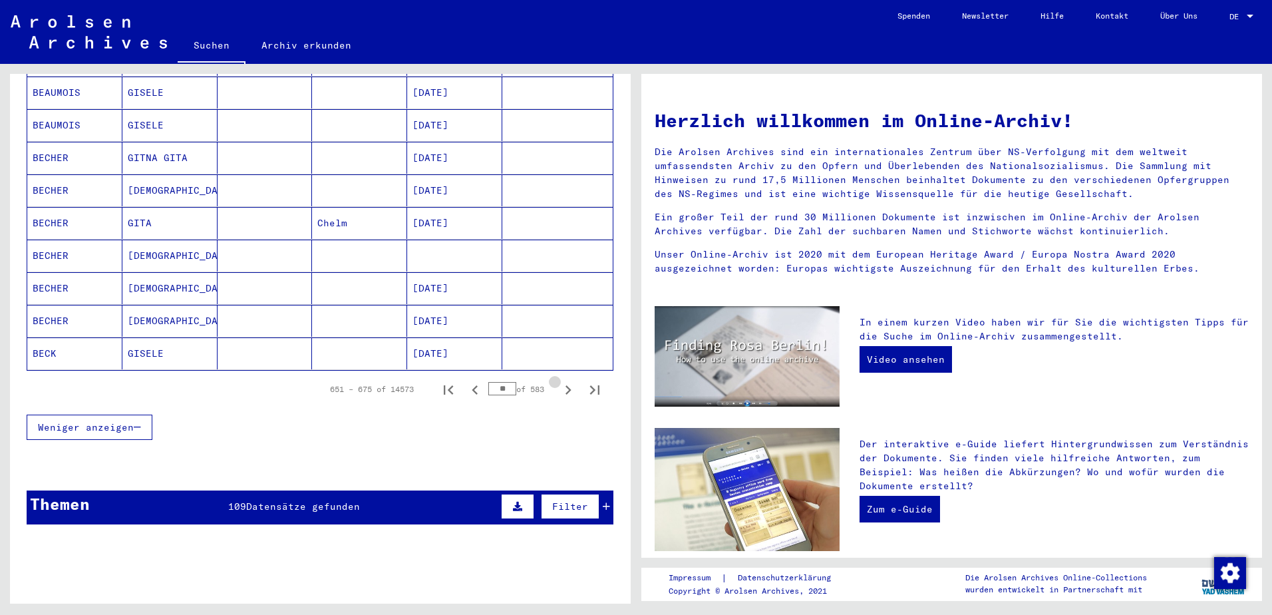
click at [559, 381] on icon "Next page" at bounding box center [568, 390] width 19 height 19
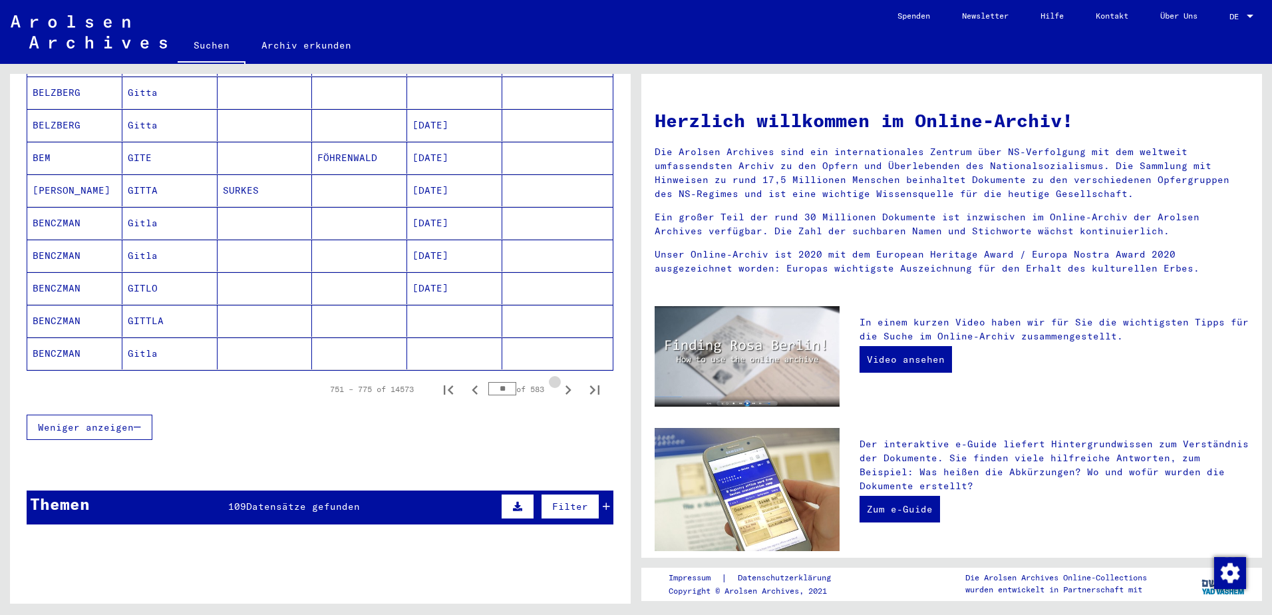
click at [559, 381] on icon "Next page" at bounding box center [568, 390] width 19 height 19
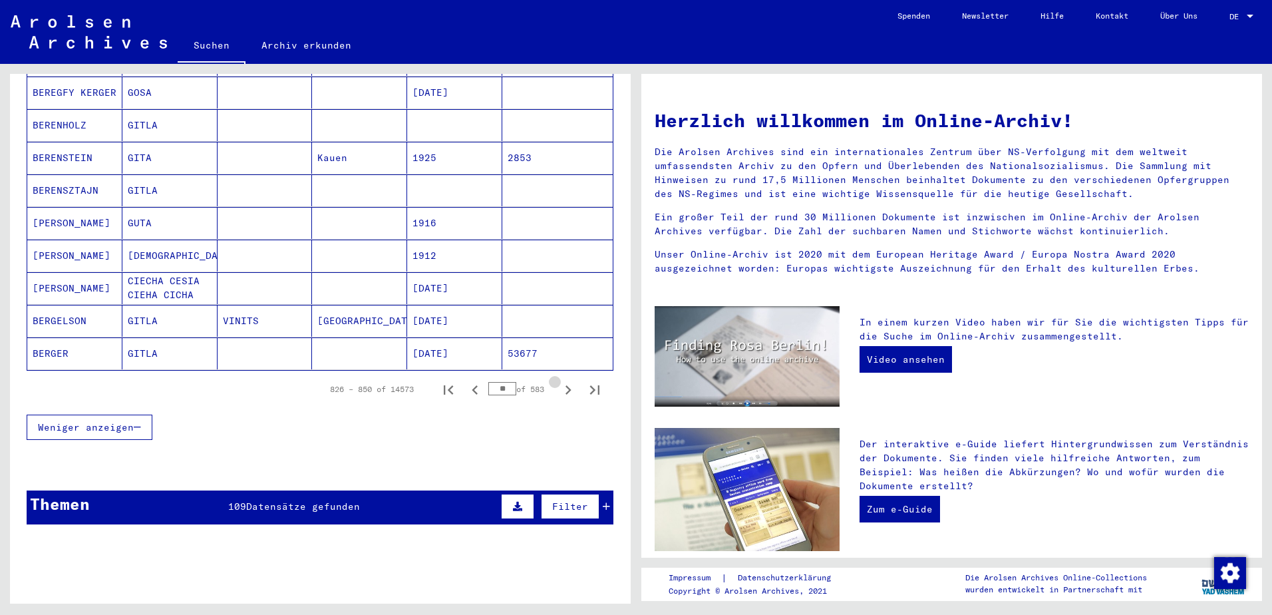
click at [559, 381] on icon "Next page" at bounding box center [568, 390] width 19 height 19
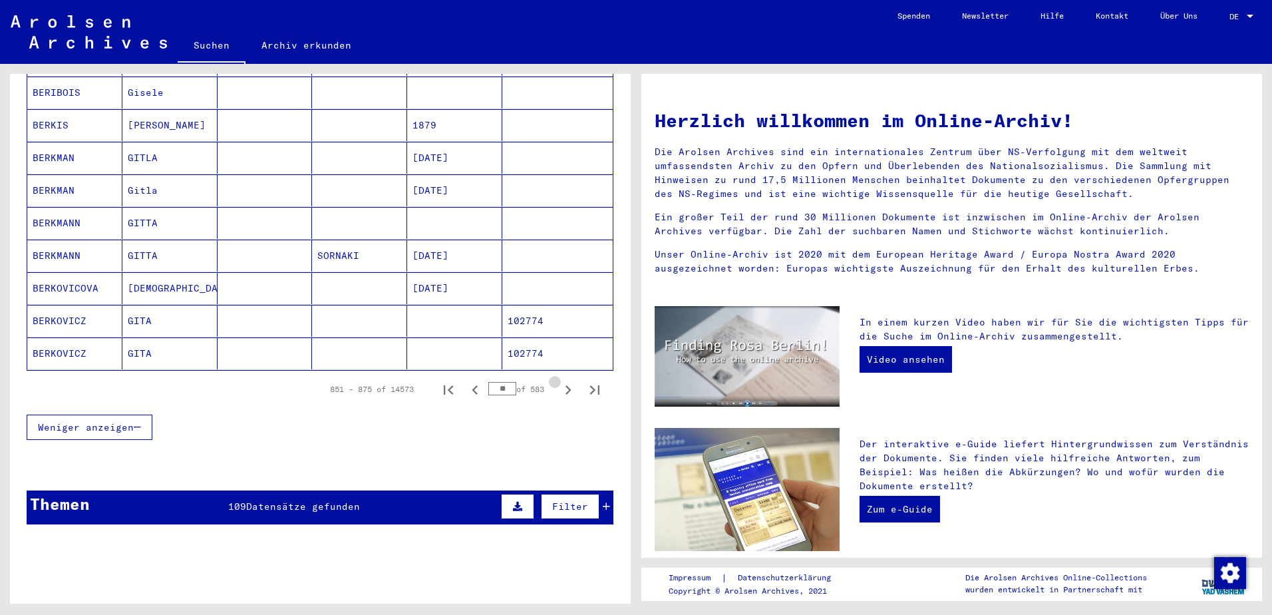
click at [559, 381] on icon "Next page" at bounding box center [568, 390] width 19 height 19
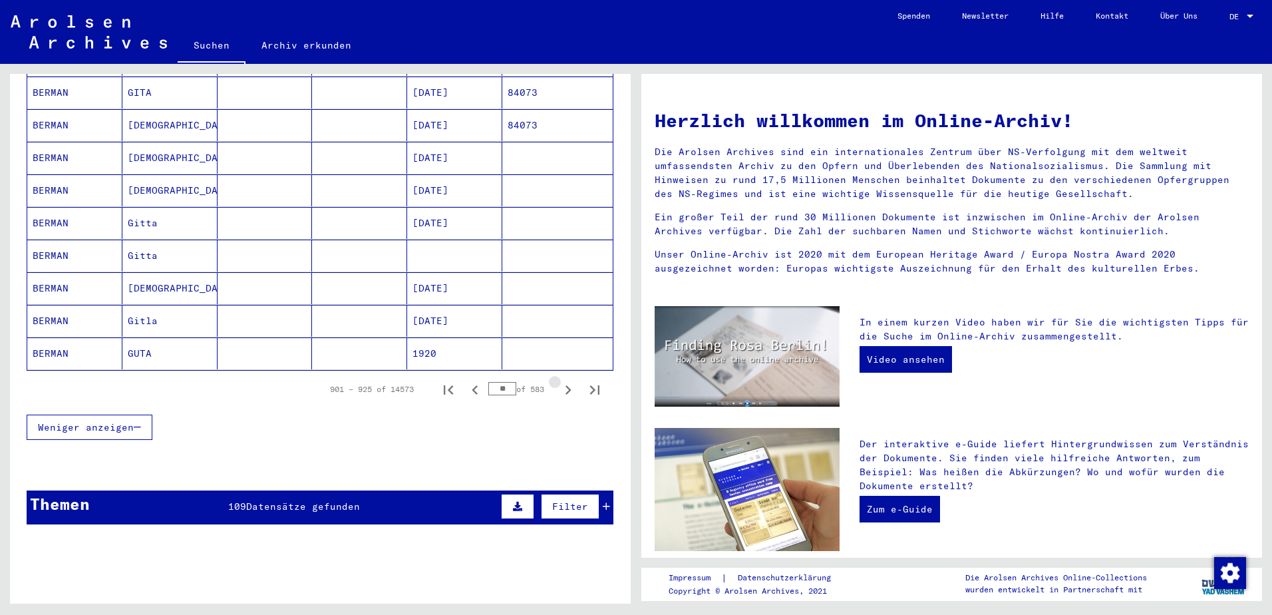
click at [559, 381] on icon "Next page" at bounding box center [568, 390] width 19 height 19
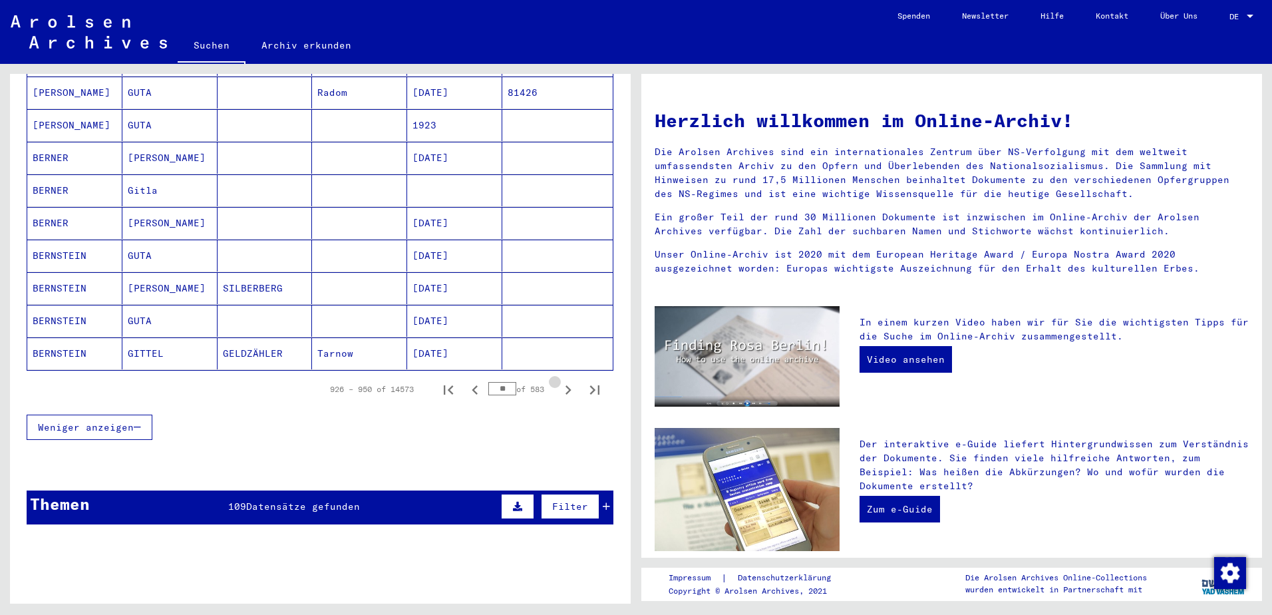
click at [559, 381] on icon "Next page" at bounding box center [568, 390] width 19 height 19
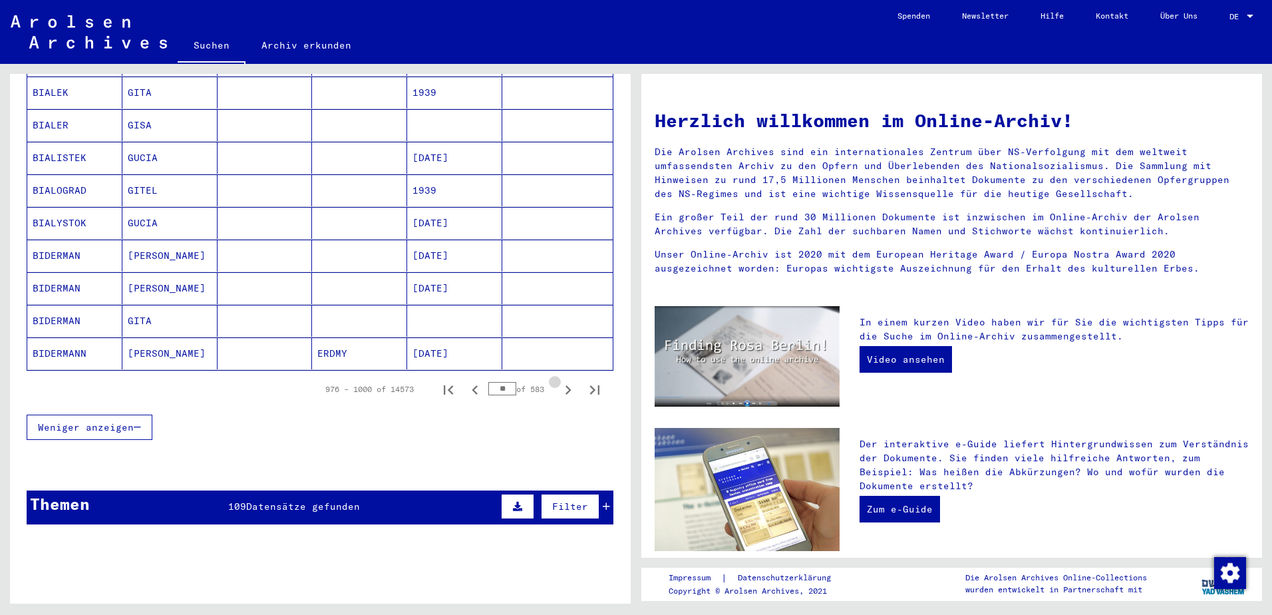
click at [559, 381] on icon "Next page" at bounding box center [568, 390] width 19 height 19
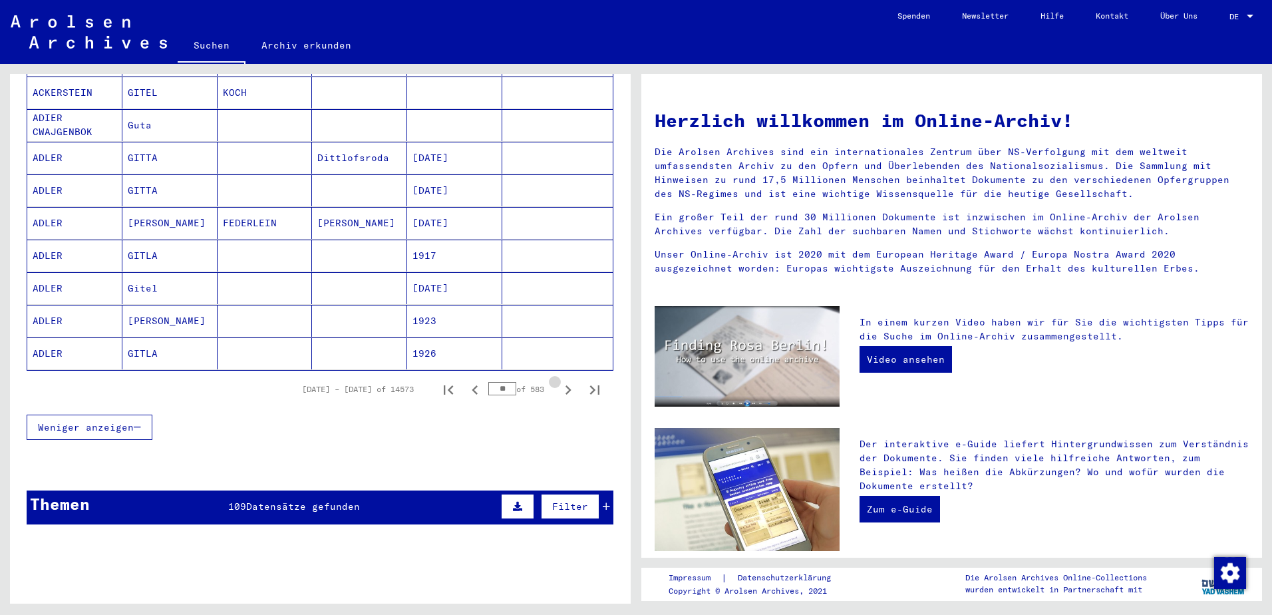
click at [559, 381] on icon "Next page" at bounding box center [568, 390] width 19 height 19
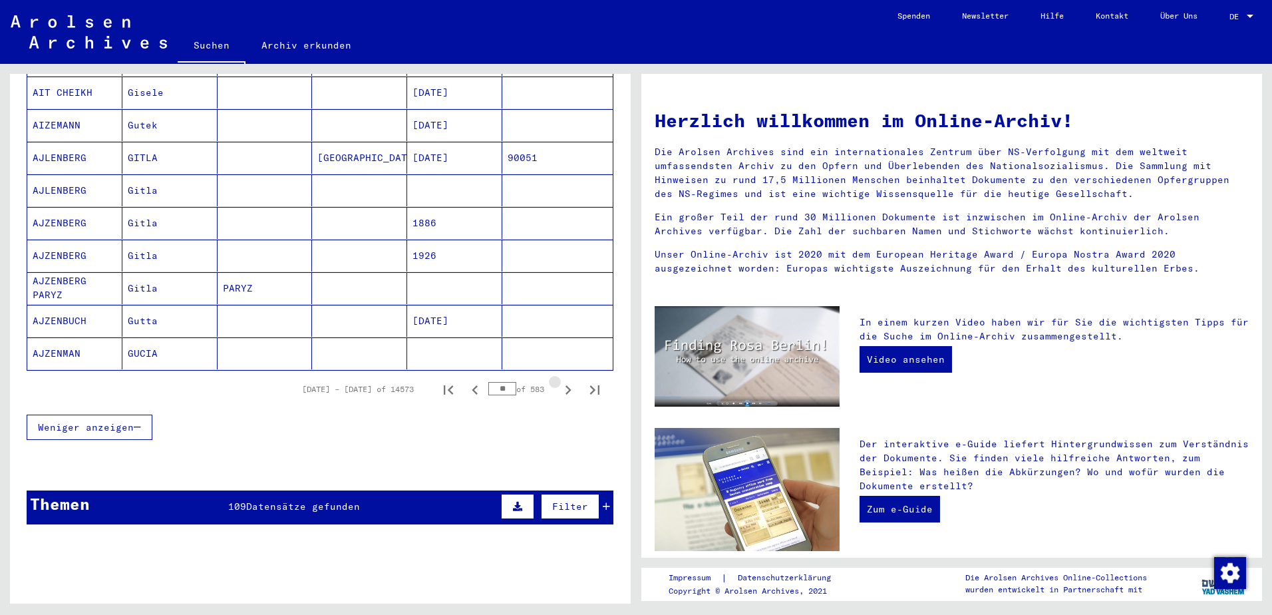
click at [559, 381] on icon "Next page" at bounding box center [568, 390] width 19 height 19
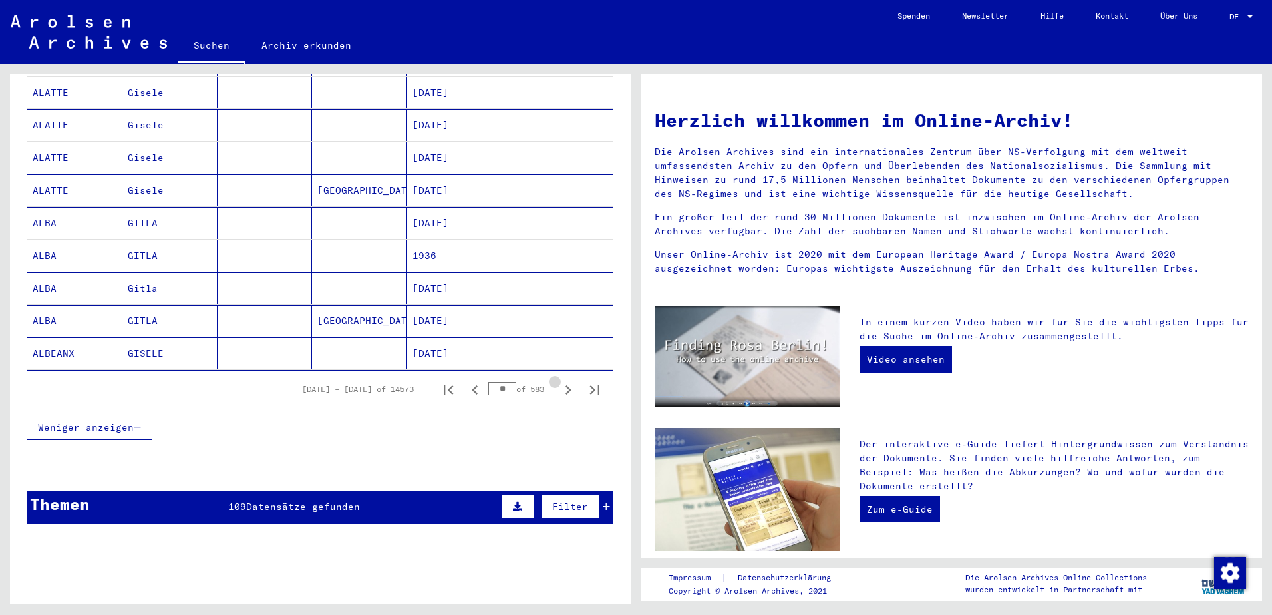
click at [559, 381] on icon "Next page" at bounding box center [568, 390] width 19 height 19
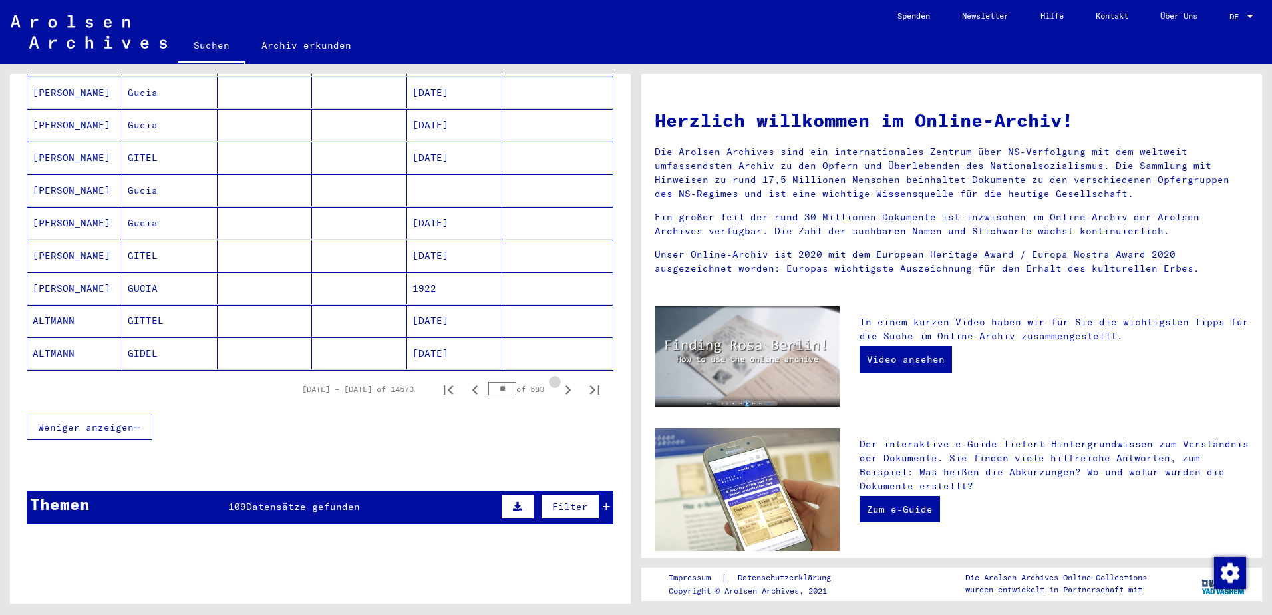
click at [559, 381] on icon "Next page" at bounding box center [568, 390] width 19 height 19
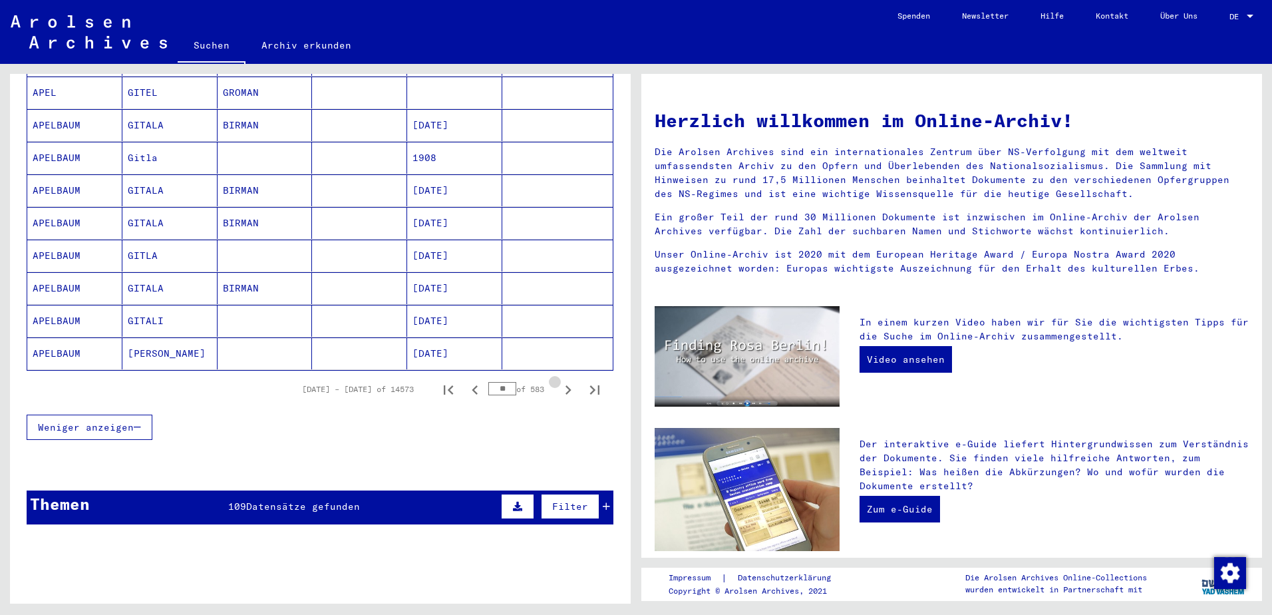
click at [559, 381] on icon "Next page" at bounding box center [568, 390] width 19 height 19
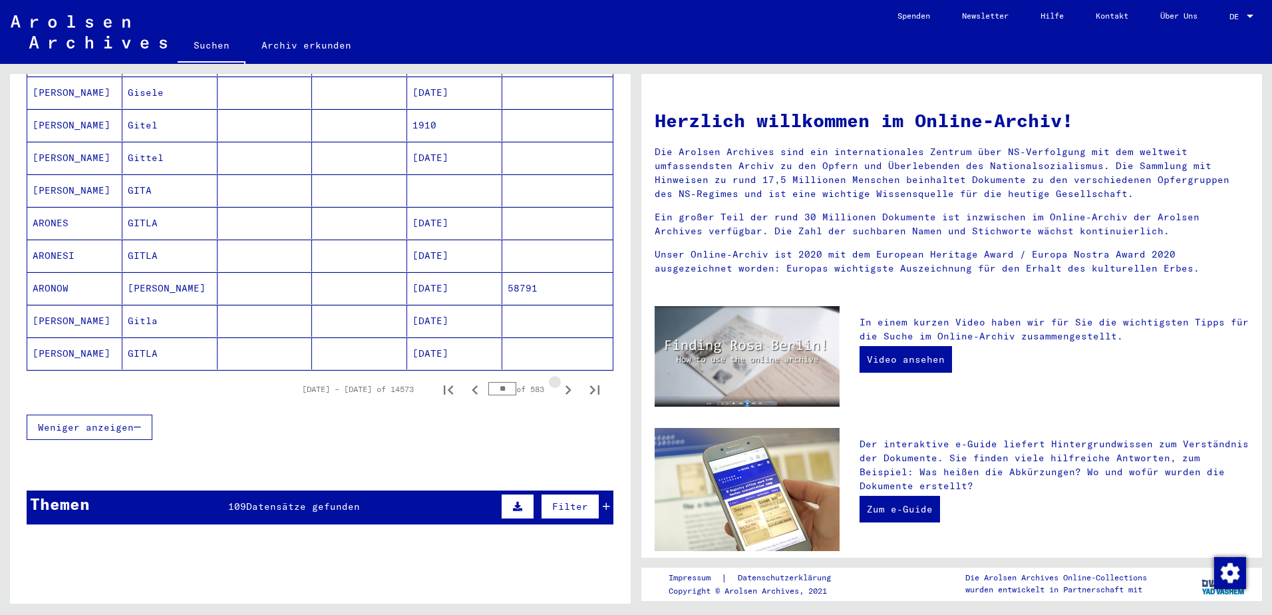
click at [559, 381] on icon "Next page" at bounding box center [568, 390] width 19 height 19
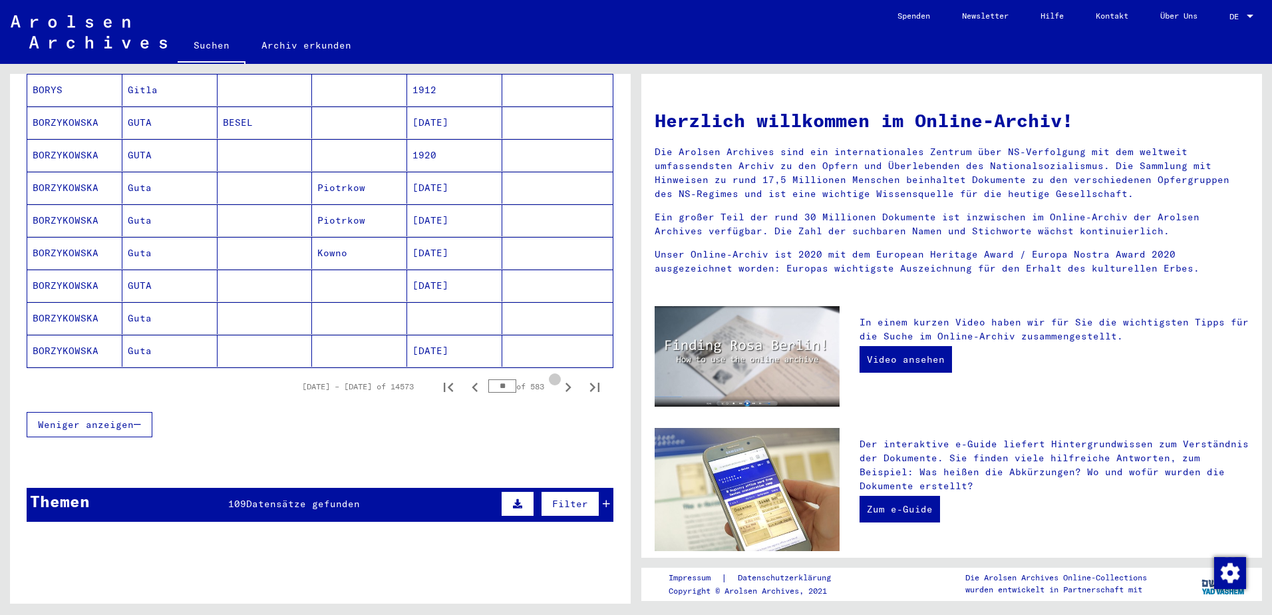
click at [559, 378] on icon "Next page" at bounding box center [568, 387] width 19 height 19
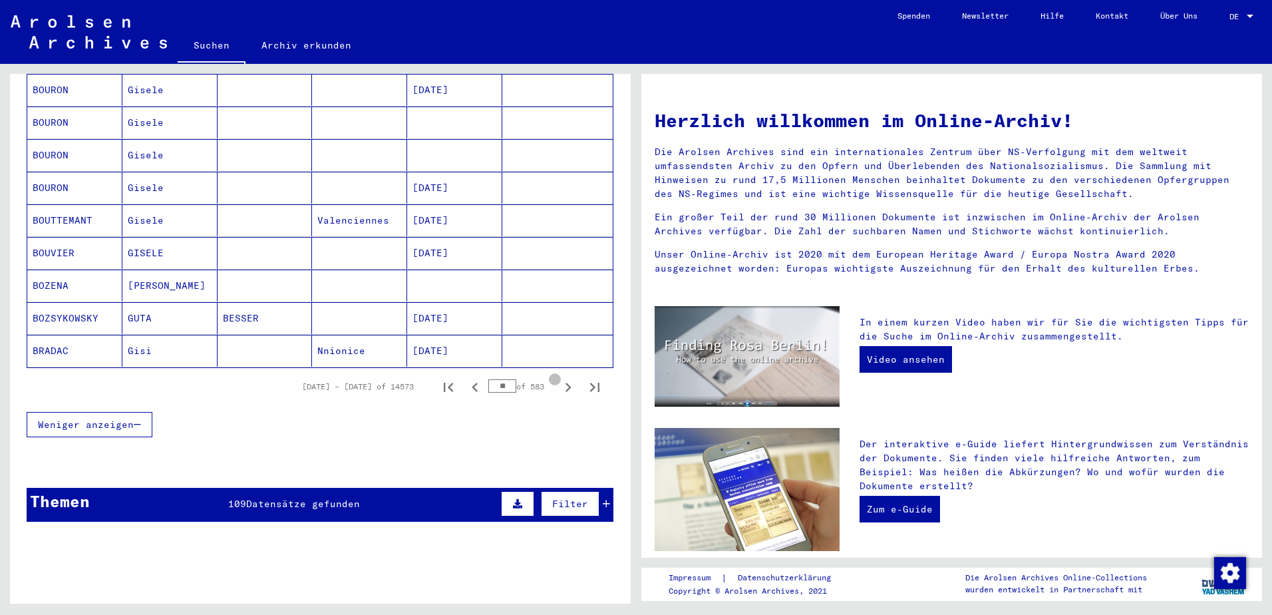
scroll to position [729, 0]
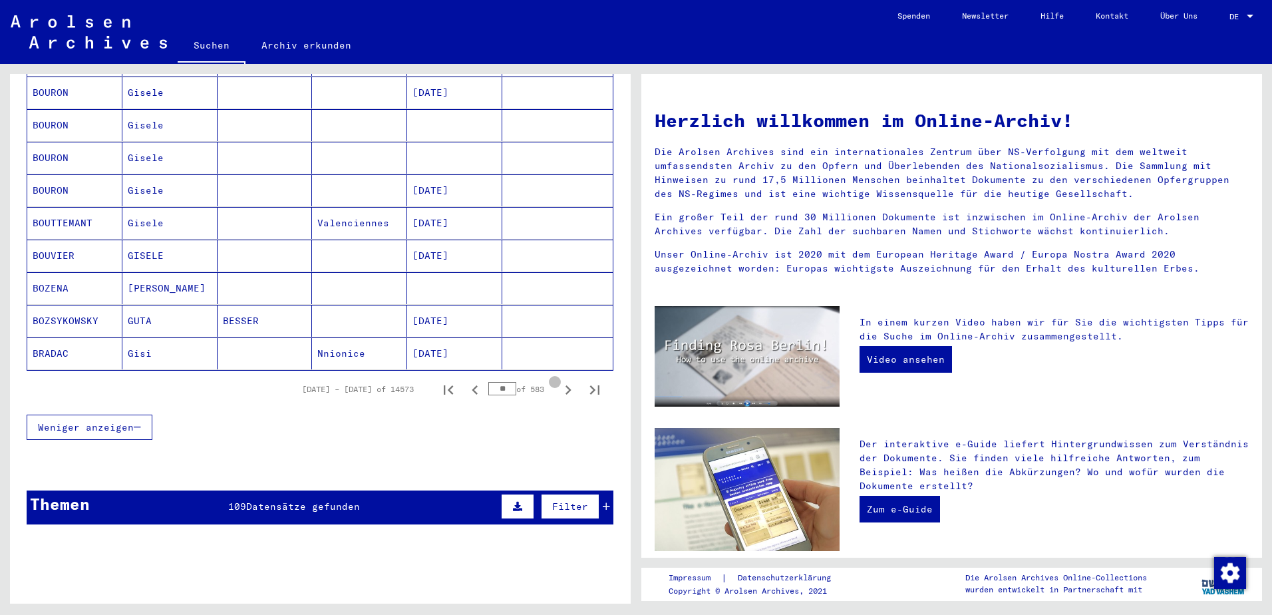
click at [559, 381] on icon "Next page" at bounding box center [568, 390] width 19 height 19
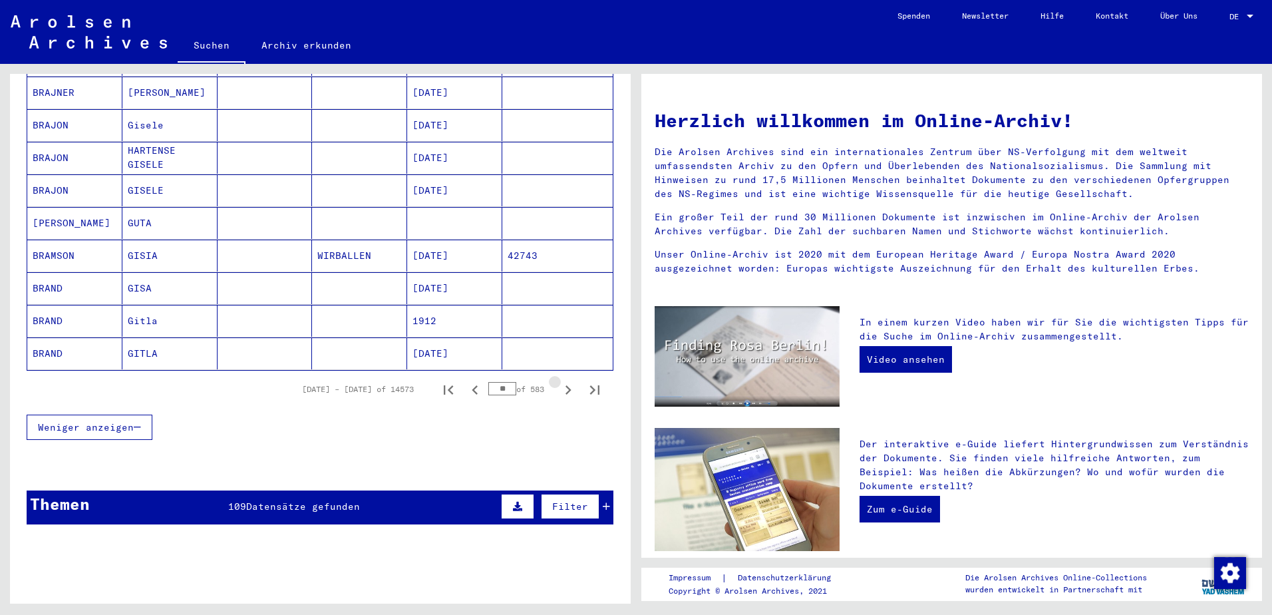
click at [559, 381] on icon "Next page" at bounding box center [568, 390] width 19 height 19
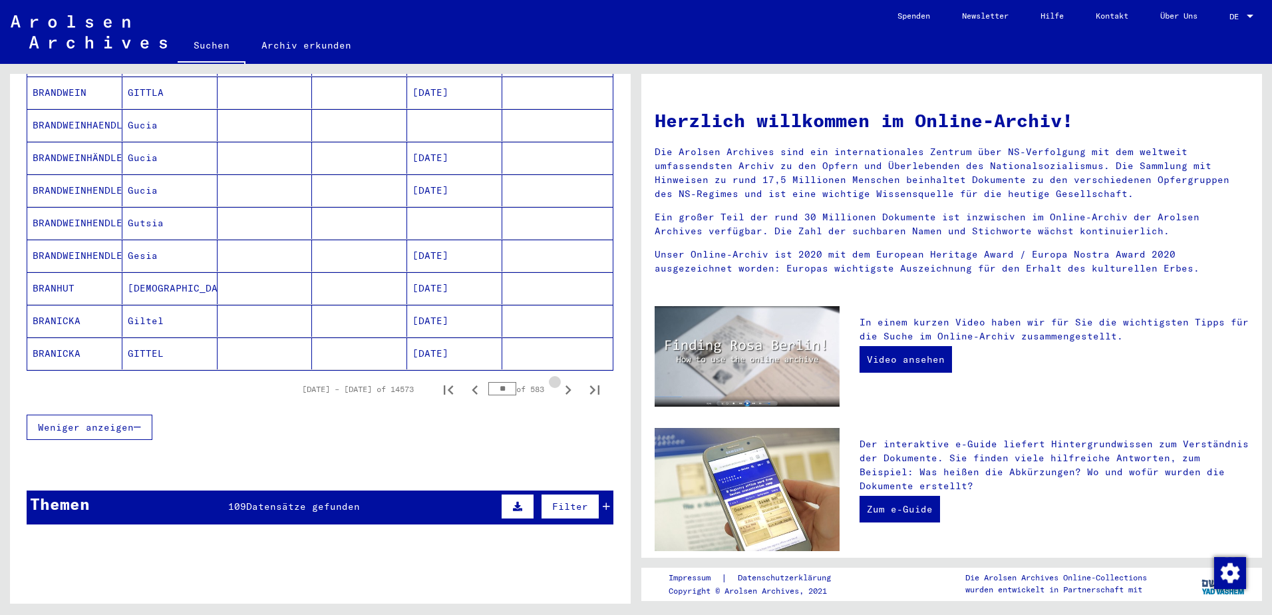
click at [559, 381] on icon "Next page" at bounding box center [568, 390] width 19 height 19
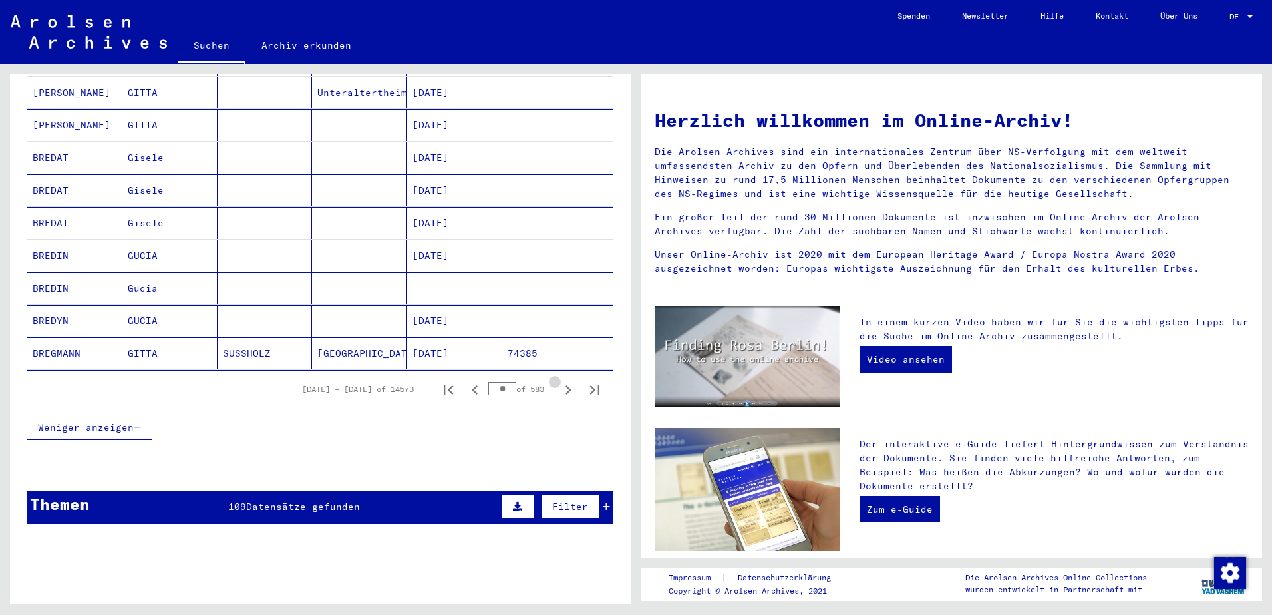
click at [559, 381] on icon "Next page" at bounding box center [568, 390] width 19 height 19
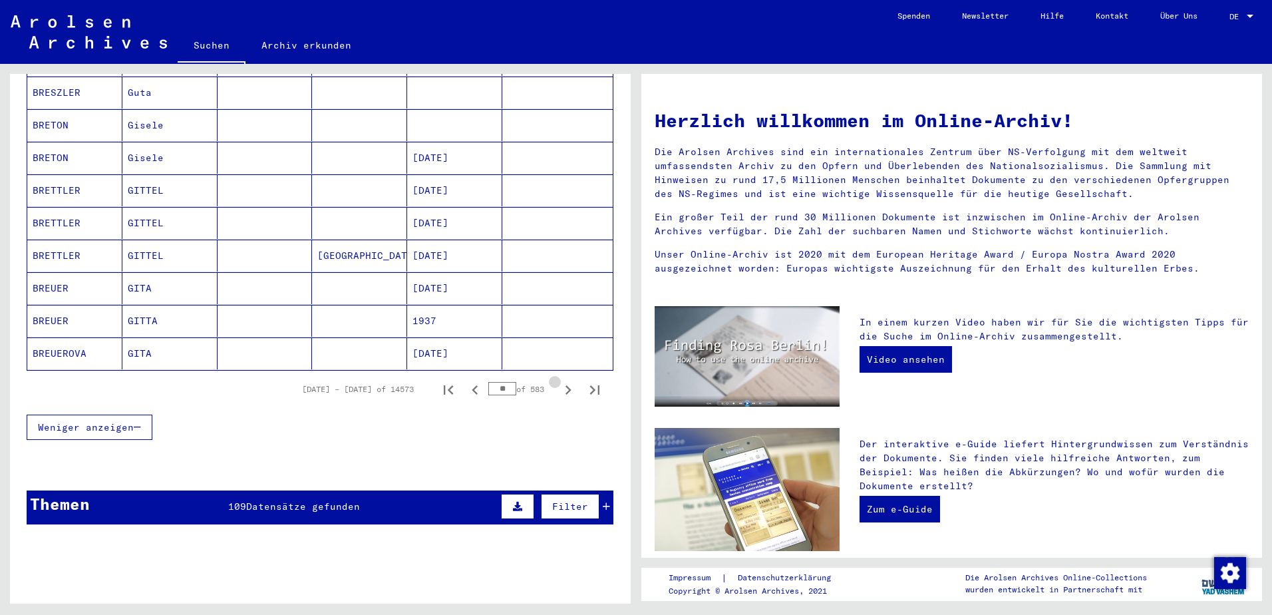
click at [559, 381] on icon "Next page" at bounding box center [568, 390] width 19 height 19
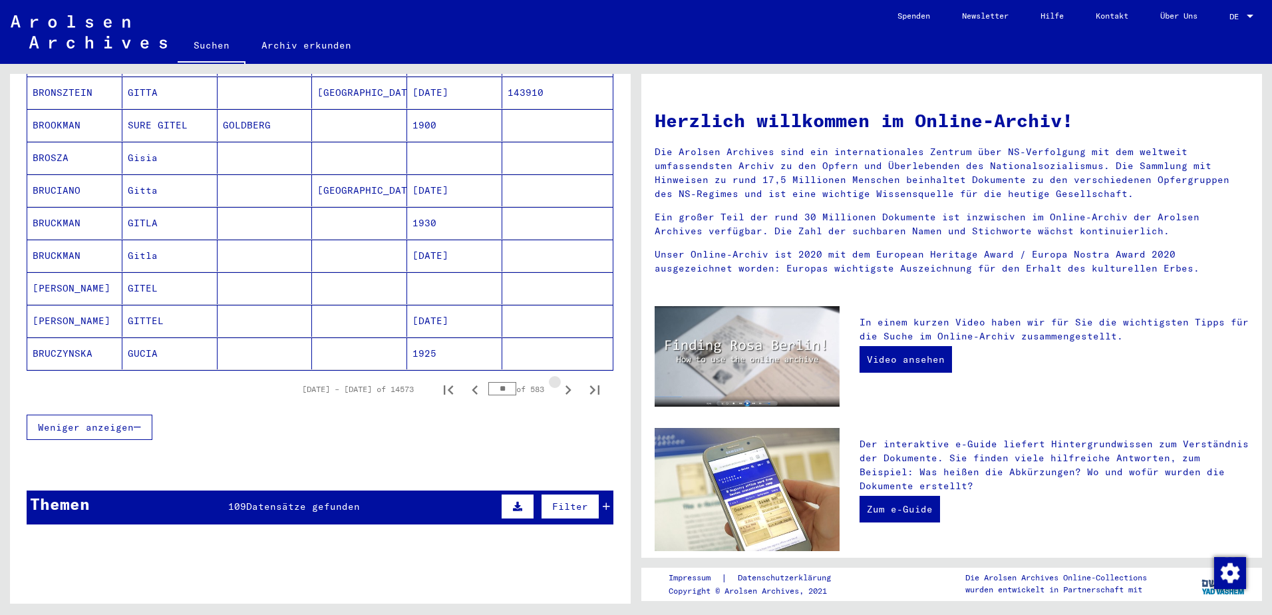
click at [559, 381] on icon "Next page" at bounding box center [568, 390] width 19 height 19
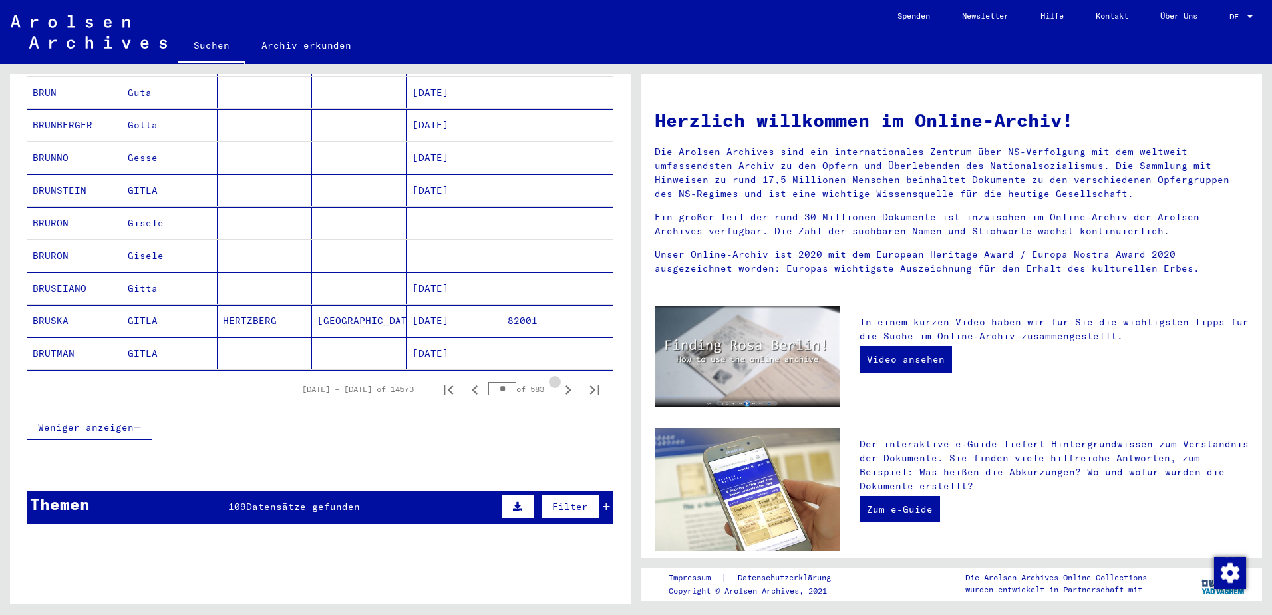
click at [559, 381] on icon "Next page" at bounding box center [568, 390] width 19 height 19
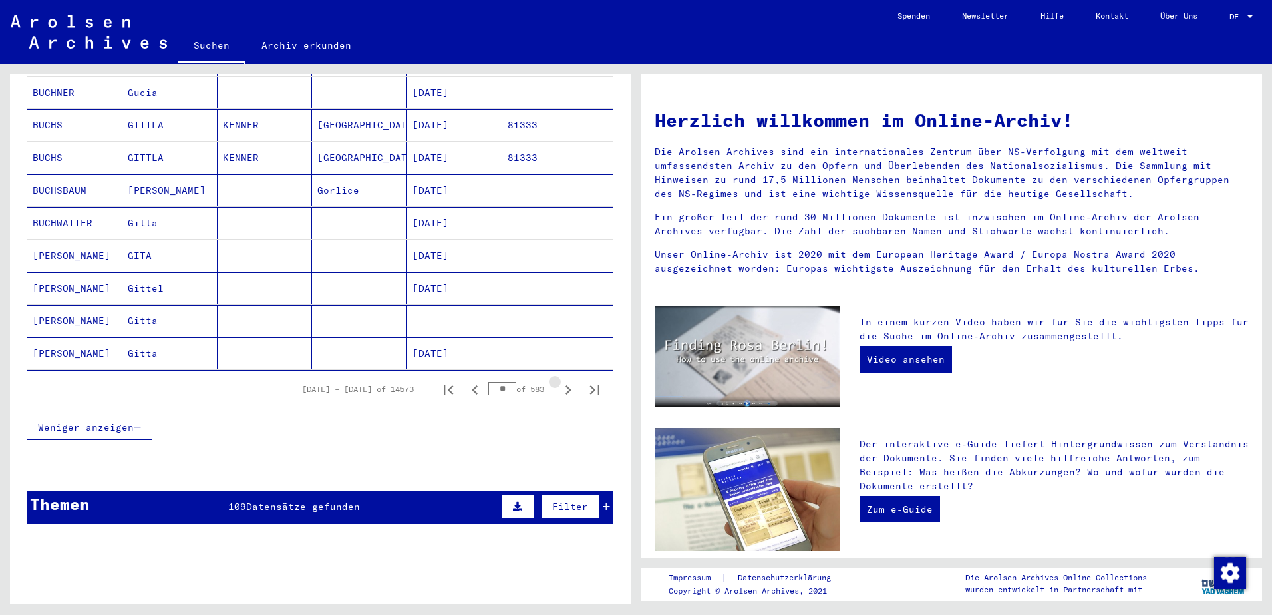
click at [559, 381] on icon "Next page" at bounding box center [568, 390] width 19 height 19
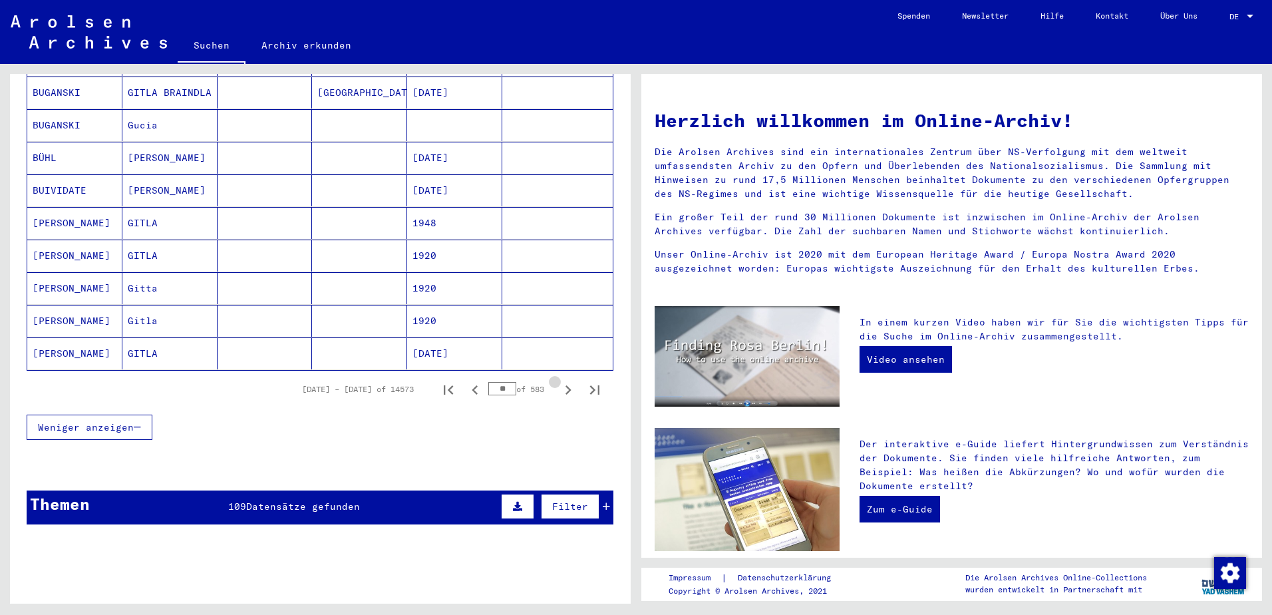
click at [559, 381] on icon "Next page" at bounding box center [568, 390] width 19 height 19
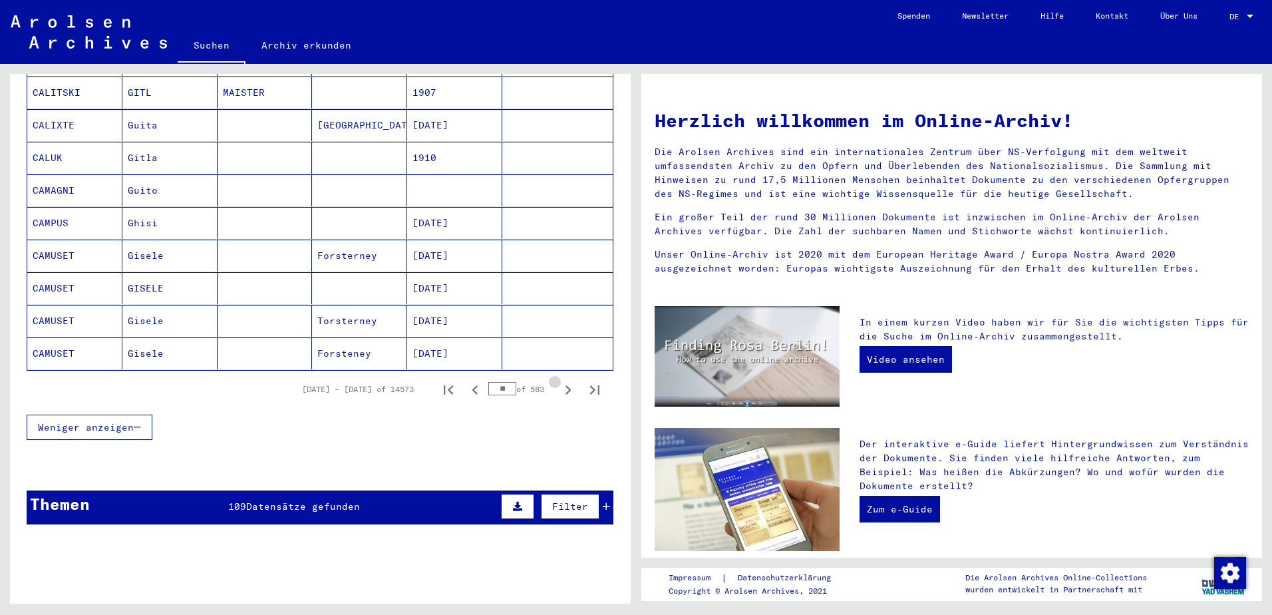
click at [559, 381] on icon "Next page" at bounding box center [568, 390] width 19 height 19
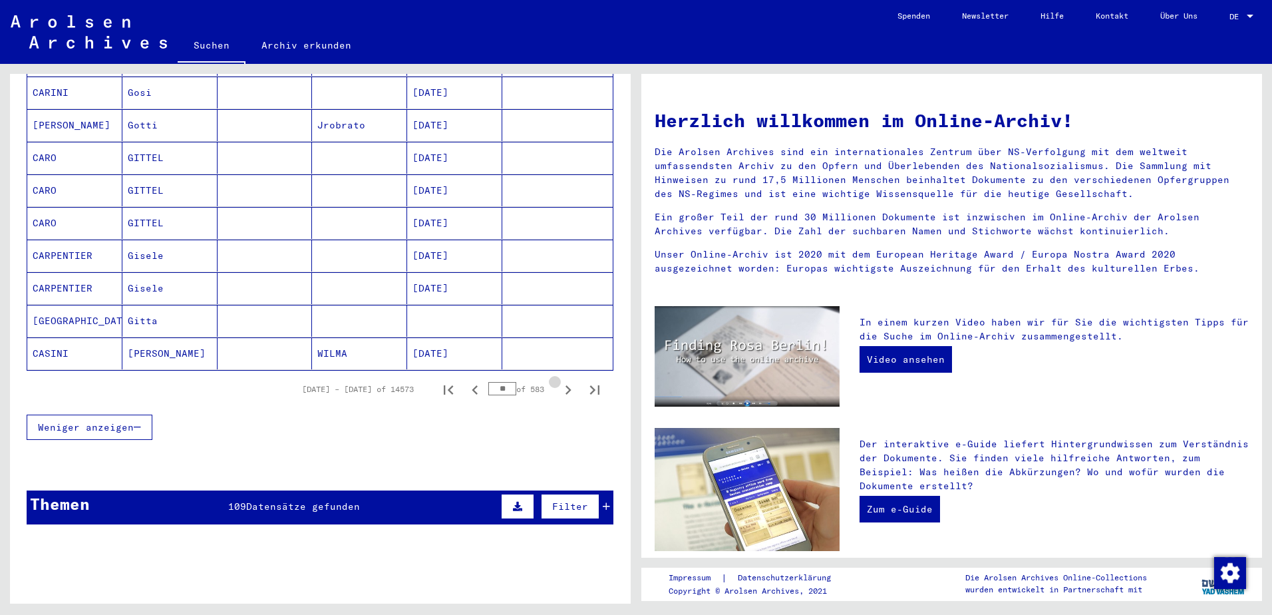
click at [559, 381] on icon "Next page" at bounding box center [568, 390] width 19 height 19
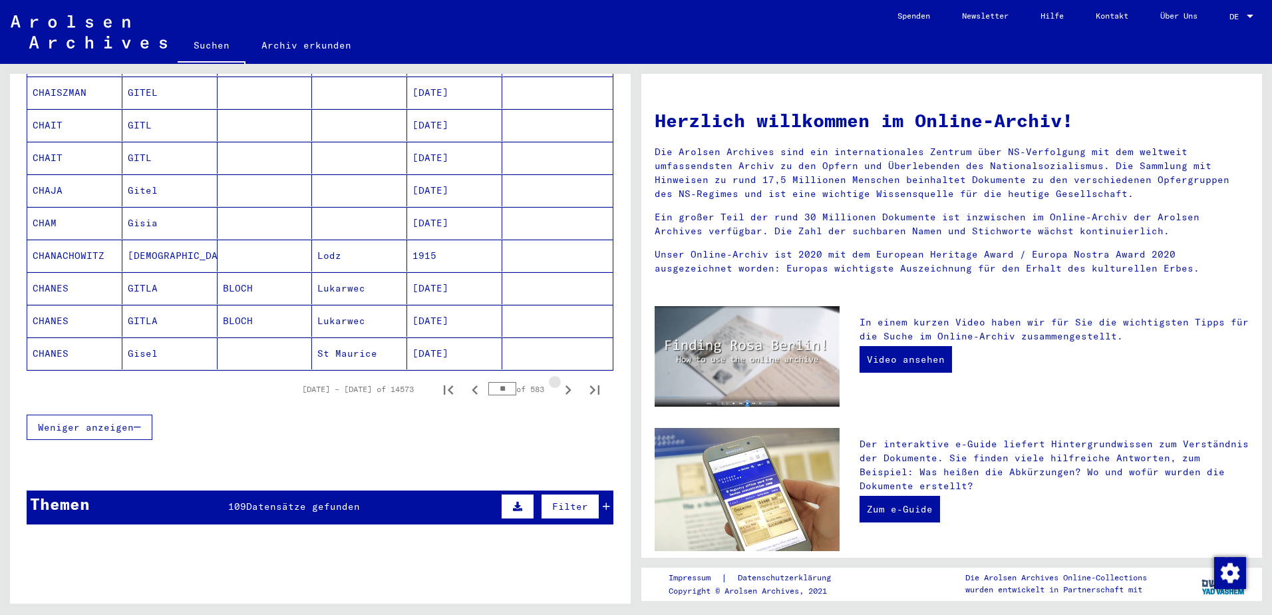
click at [559, 381] on icon "Next page" at bounding box center [568, 390] width 19 height 19
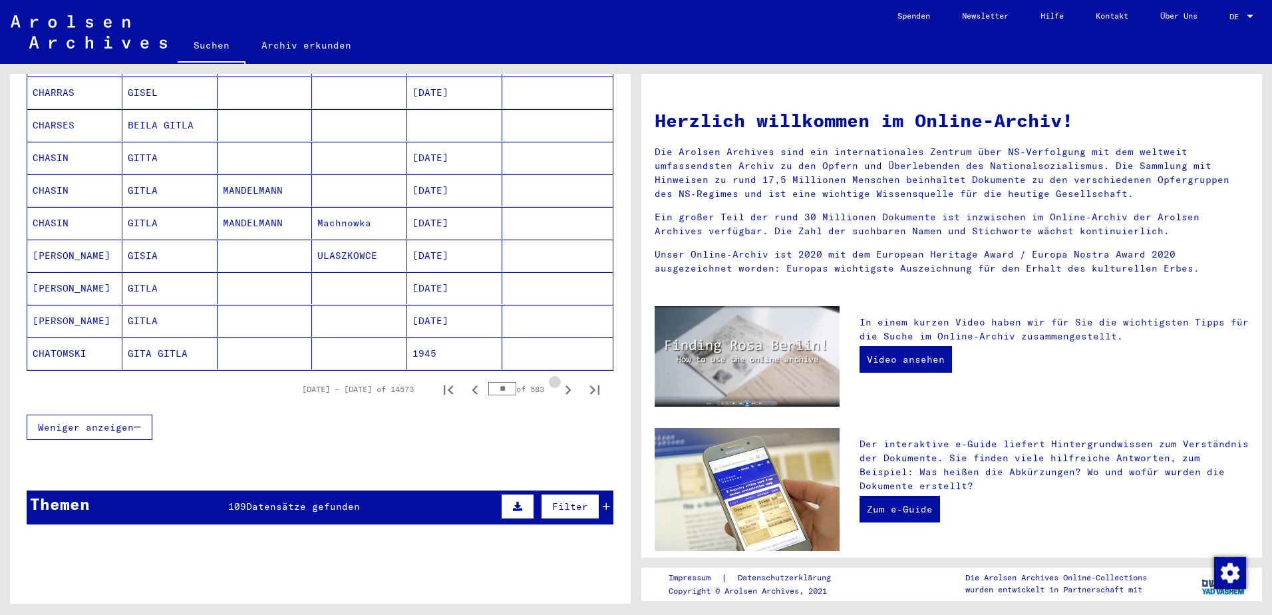
click at [559, 381] on icon "Next page" at bounding box center [568, 390] width 19 height 19
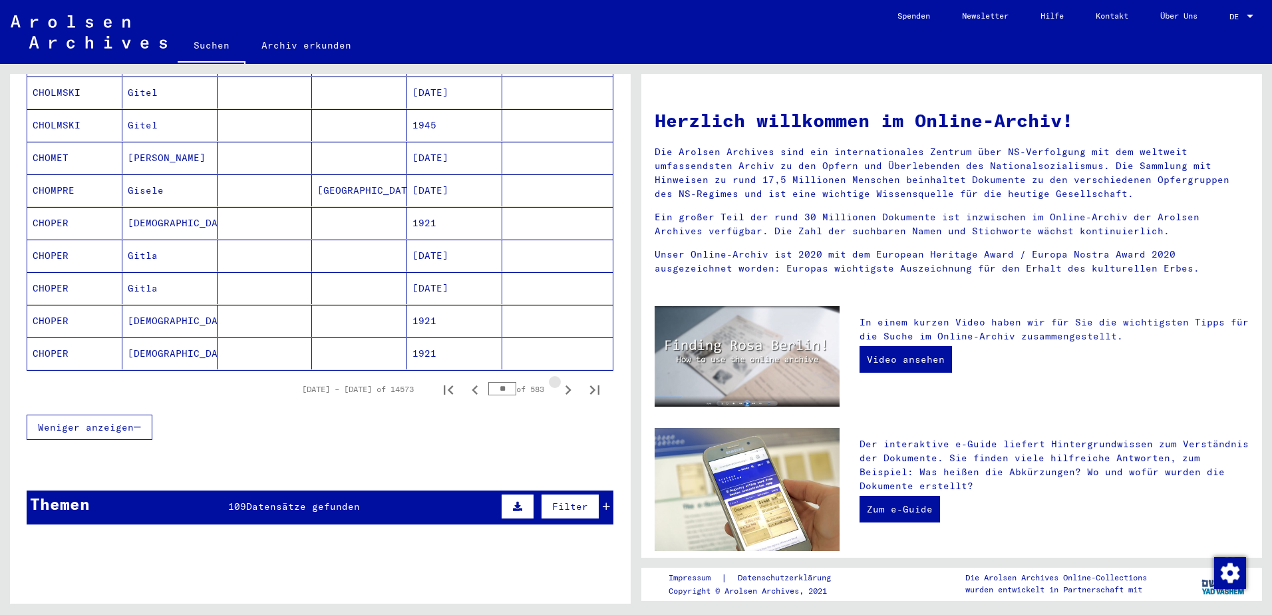
click at [559, 381] on icon "Next page" at bounding box center [568, 390] width 19 height 19
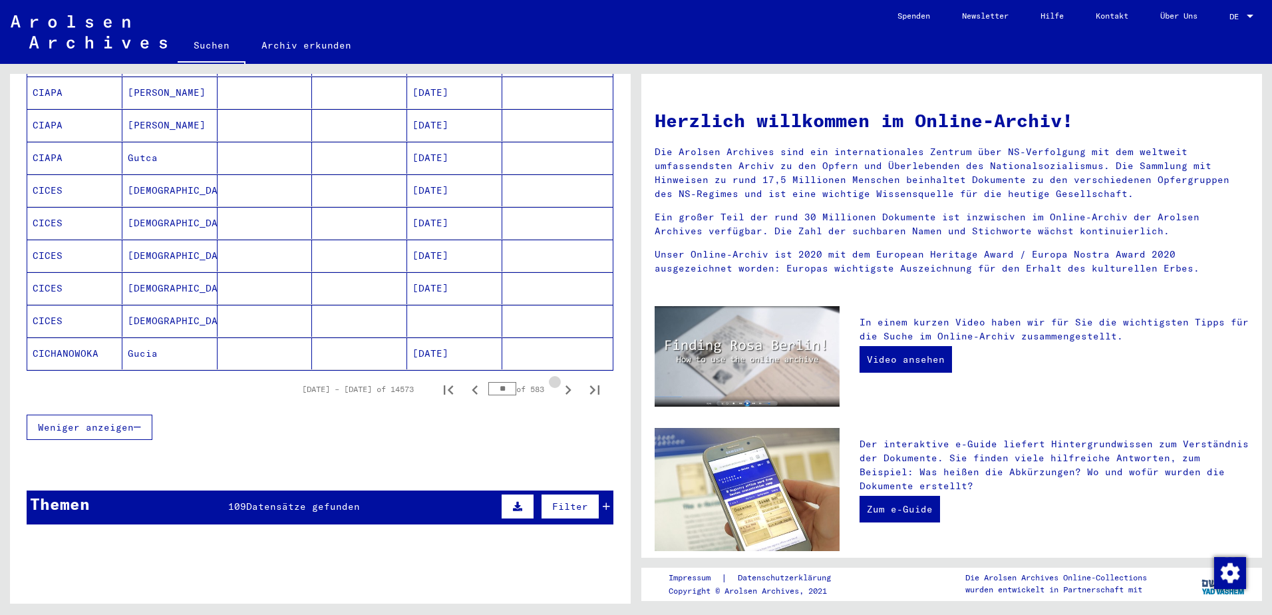
click at [559, 381] on icon "Next page" at bounding box center [568, 390] width 19 height 19
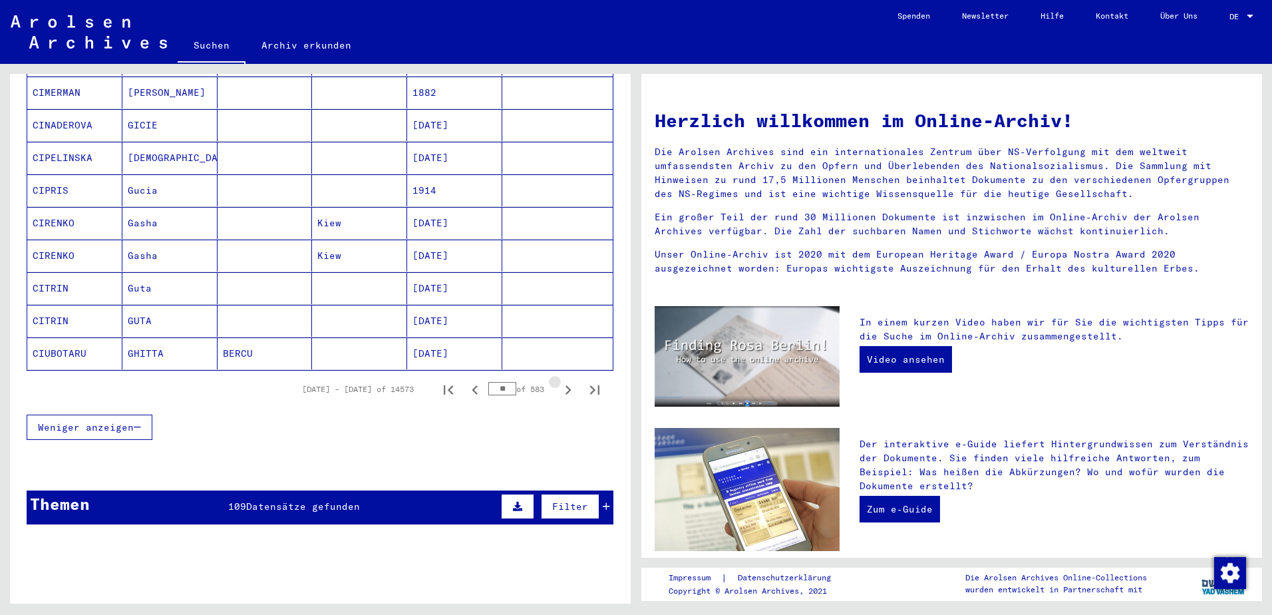
click at [559, 381] on icon "Next page" at bounding box center [568, 390] width 19 height 19
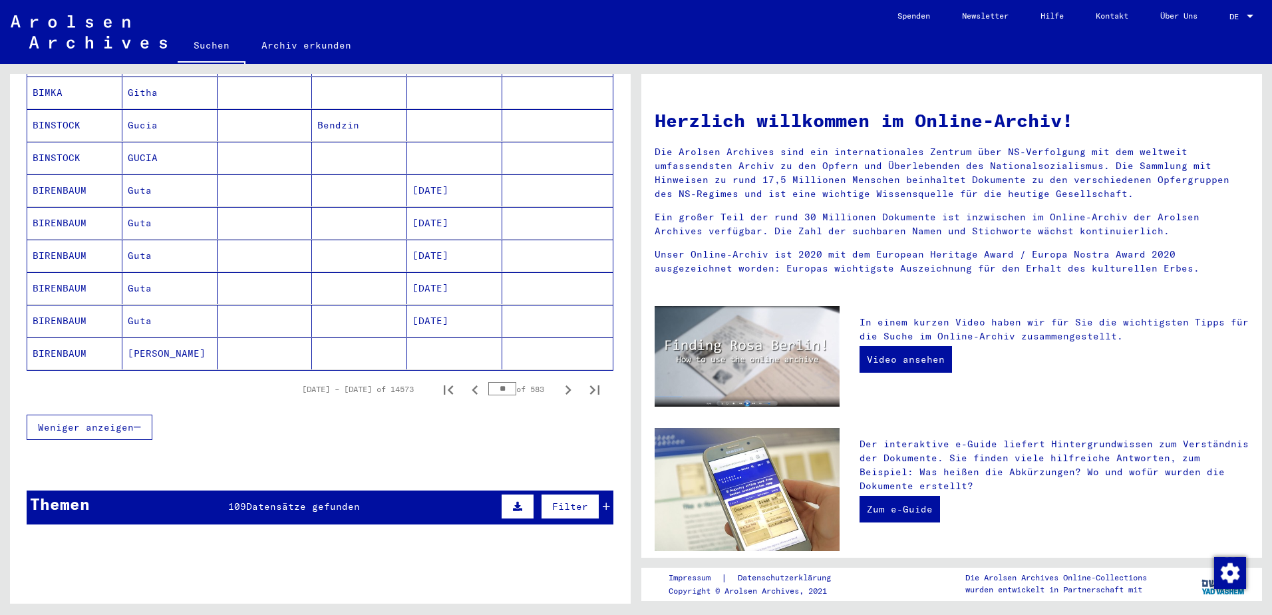
scroll to position [532, 0]
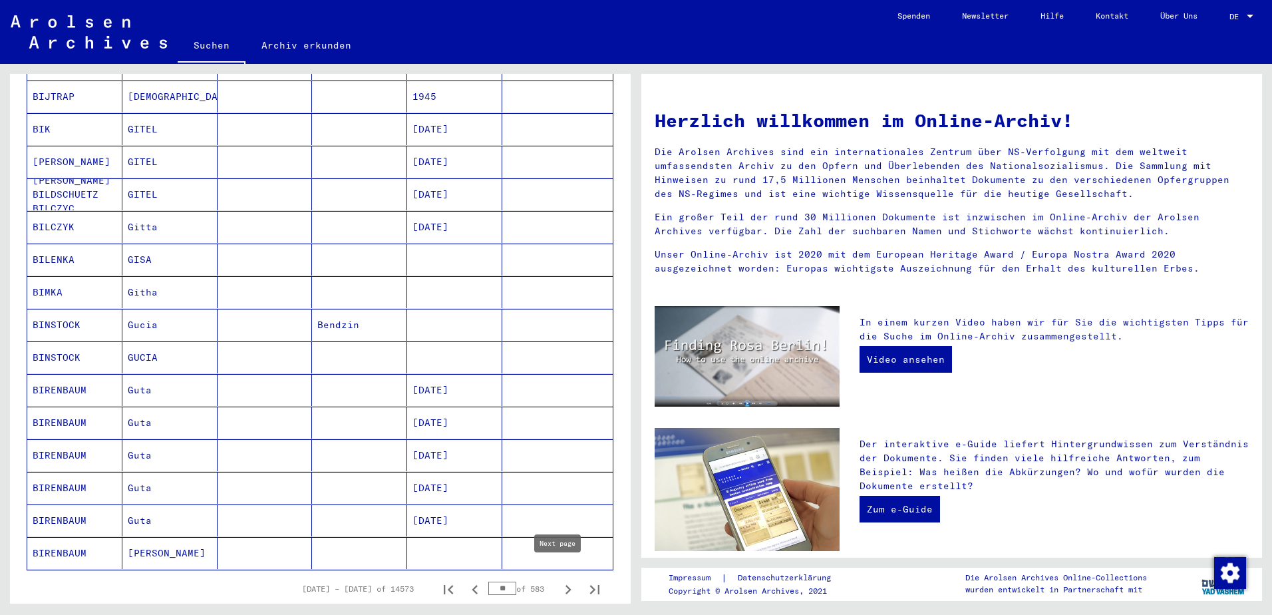
click at [559, 580] on icon "Next page" at bounding box center [568, 589] width 19 height 19
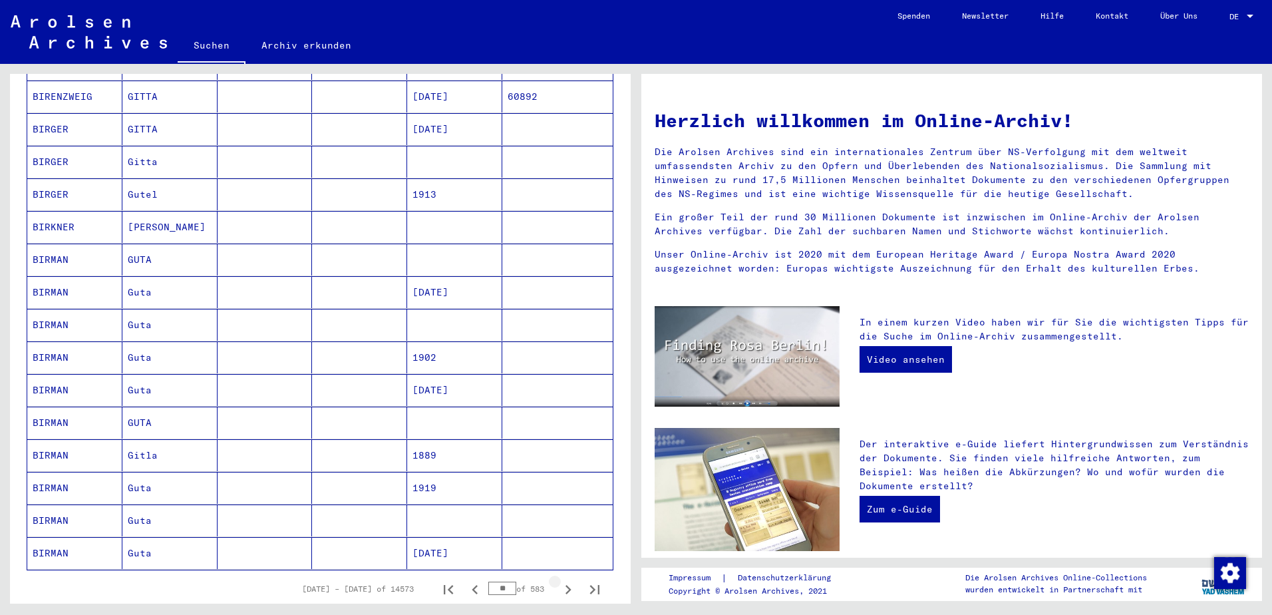
click at [559, 580] on icon "Next page" at bounding box center [568, 589] width 19 height 19
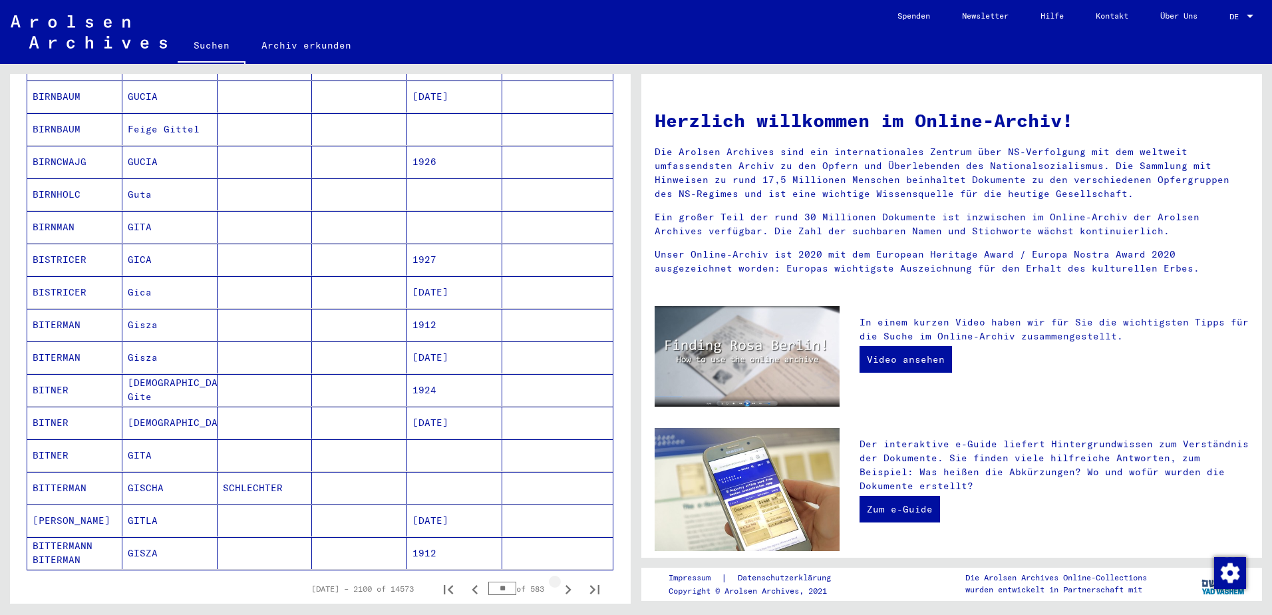
click at [559, 580] on icon "Next page" at bounding box center [568, 589] width 19 height 19
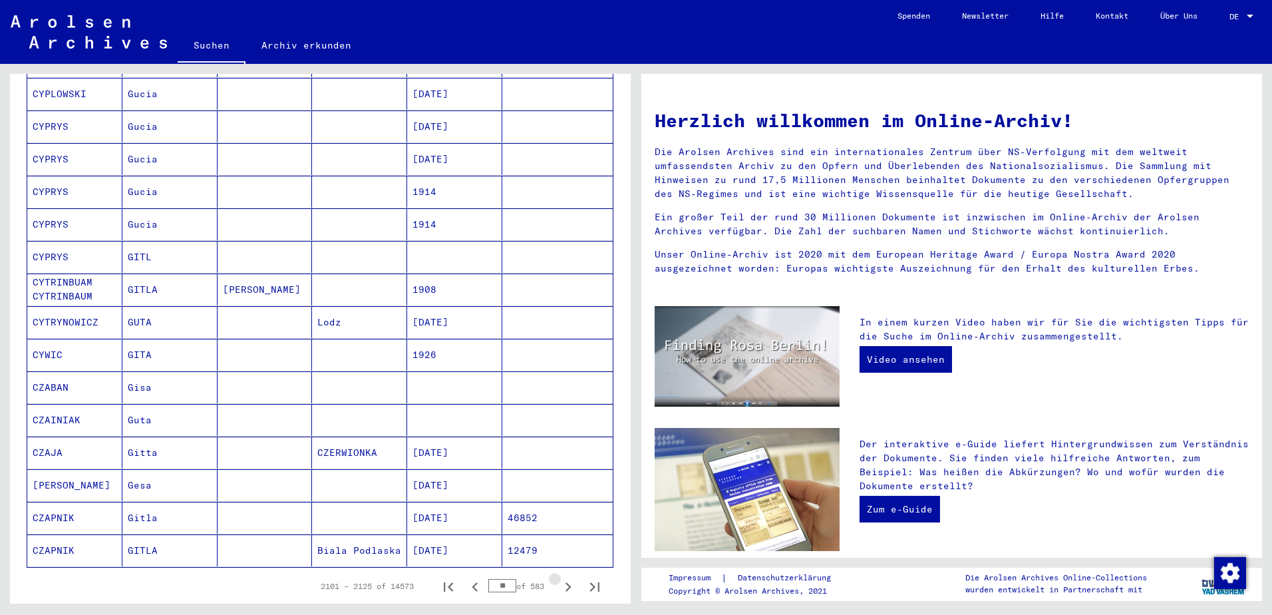
click at [559, 577] on icon "Next page" at bounding box center [568, 586] width 19 height 19
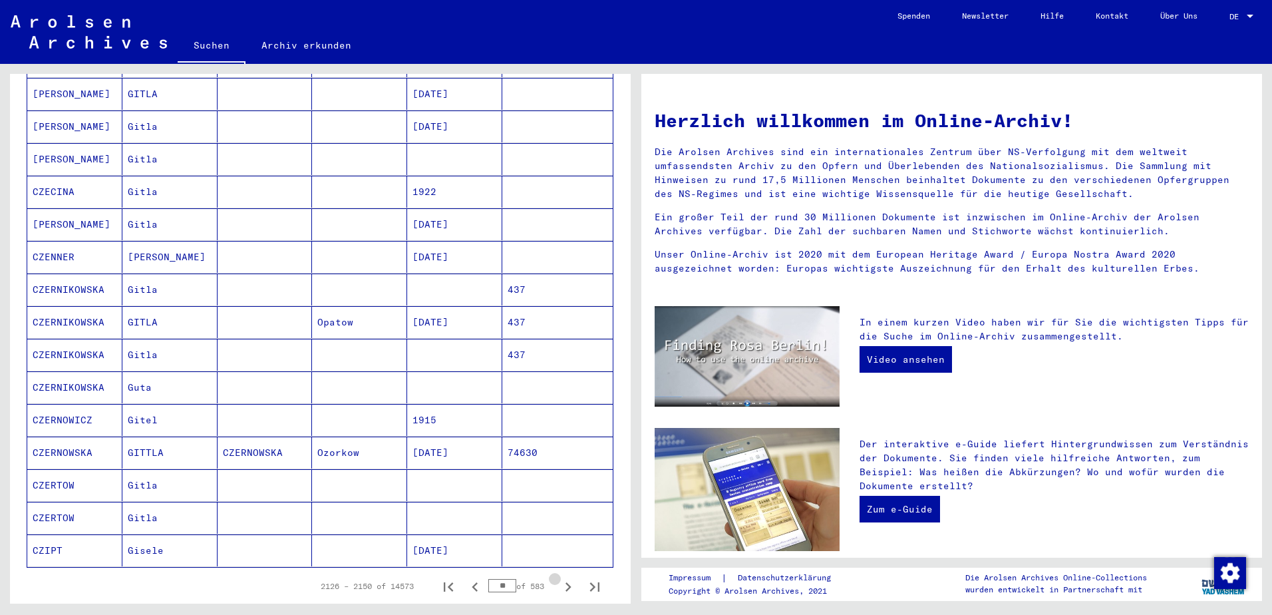
scroll to position [529, 0]
click at [559, 580] on icon "Next page" at bounding box center [568, 589] width 19 height 19
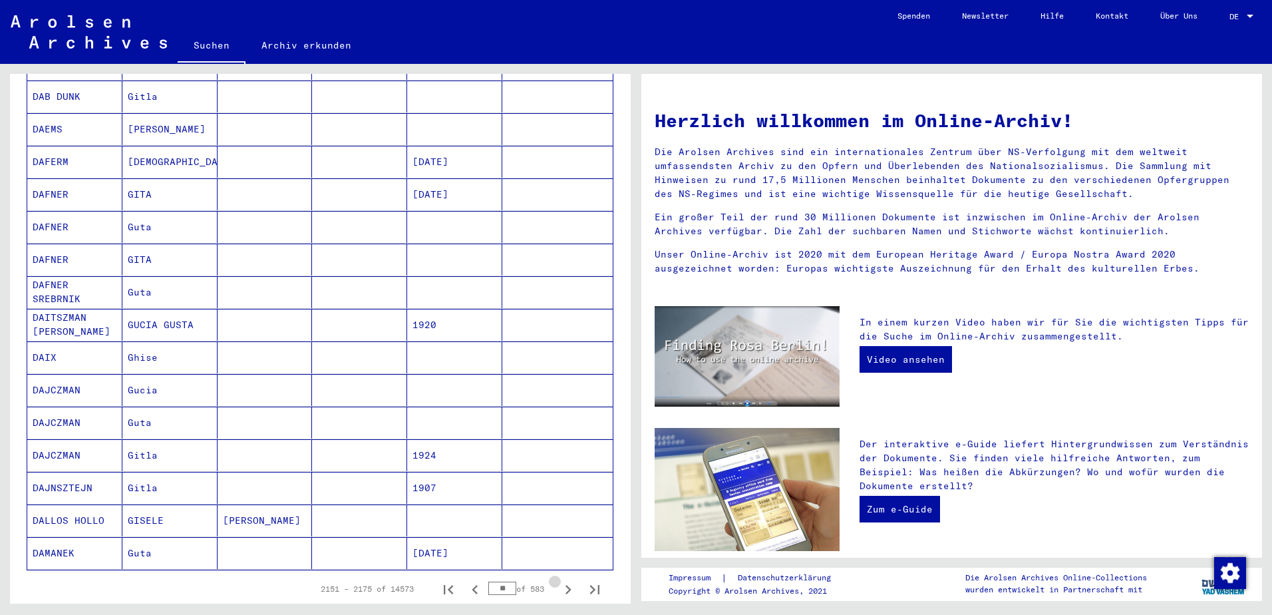
click at [559, 580] on icon "Next page" at bounding box center [568, 589] width 19 height 19
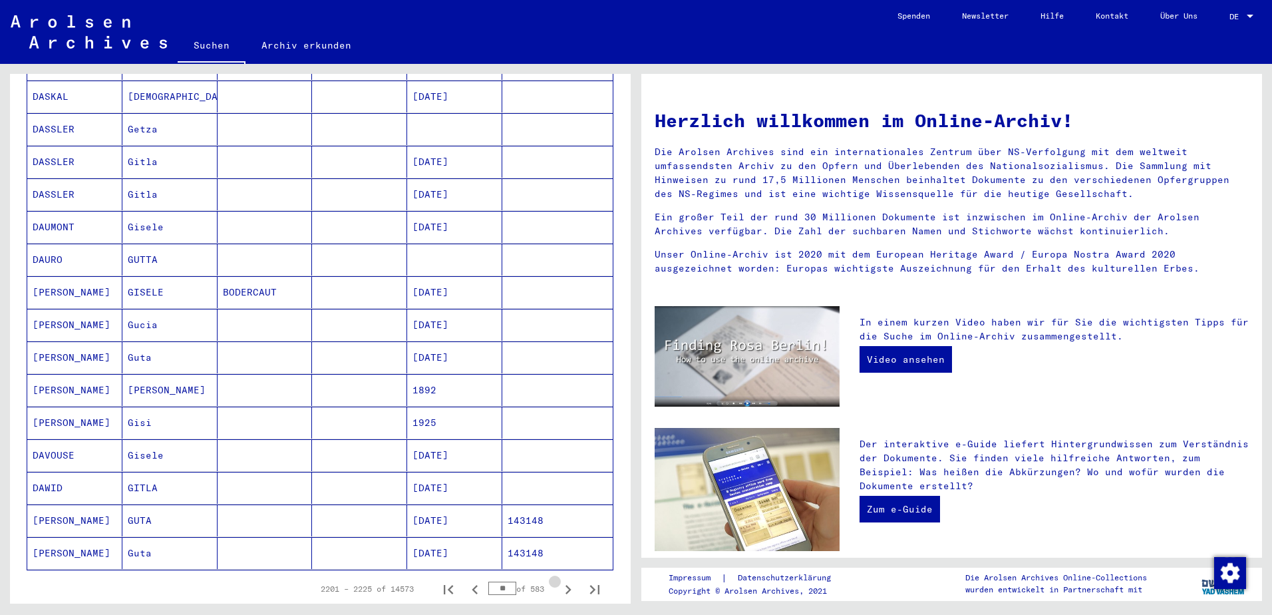
click at [559, 580] on icon "Next page" at bounding box center [568, 589] width 19 height 19
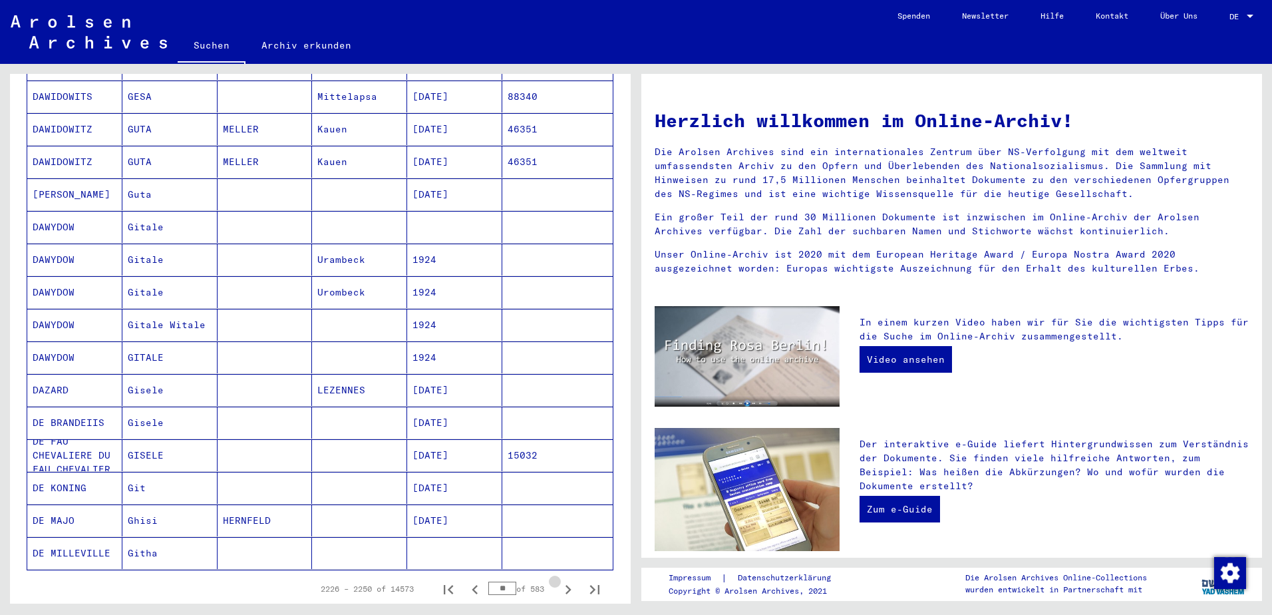
click at [559, 580] on icon "Next page" at bounding box center [568, 589] width 19 height 19
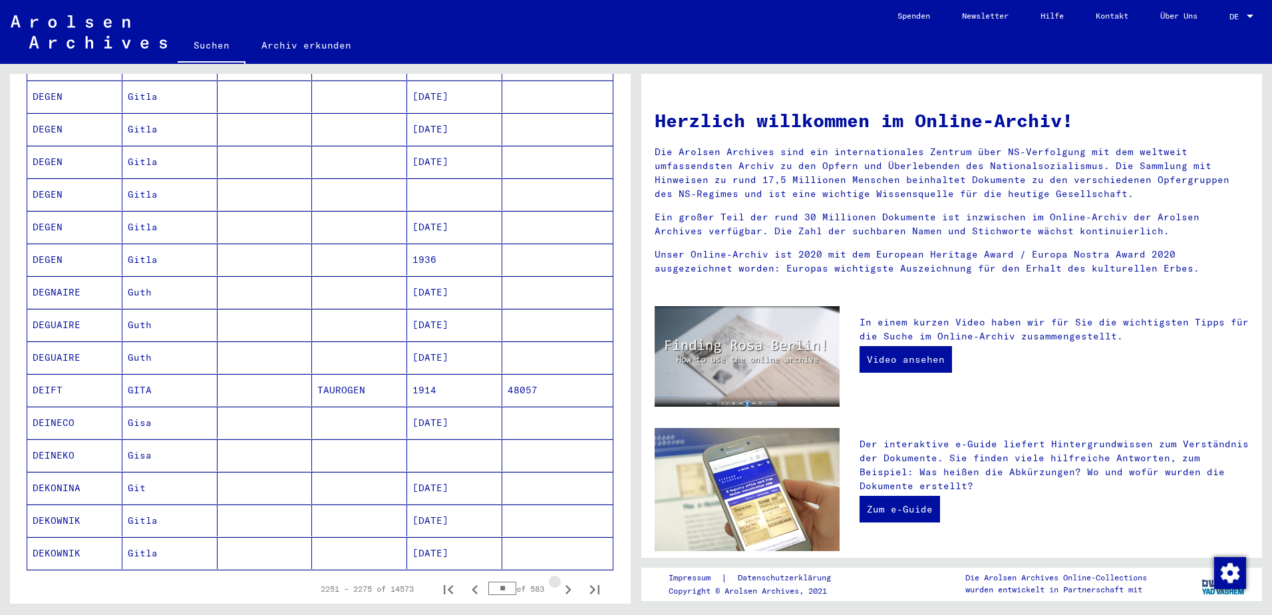
click at [559, 580] on icon "Next page" at bounding box center [568, 589] width 19 height 19
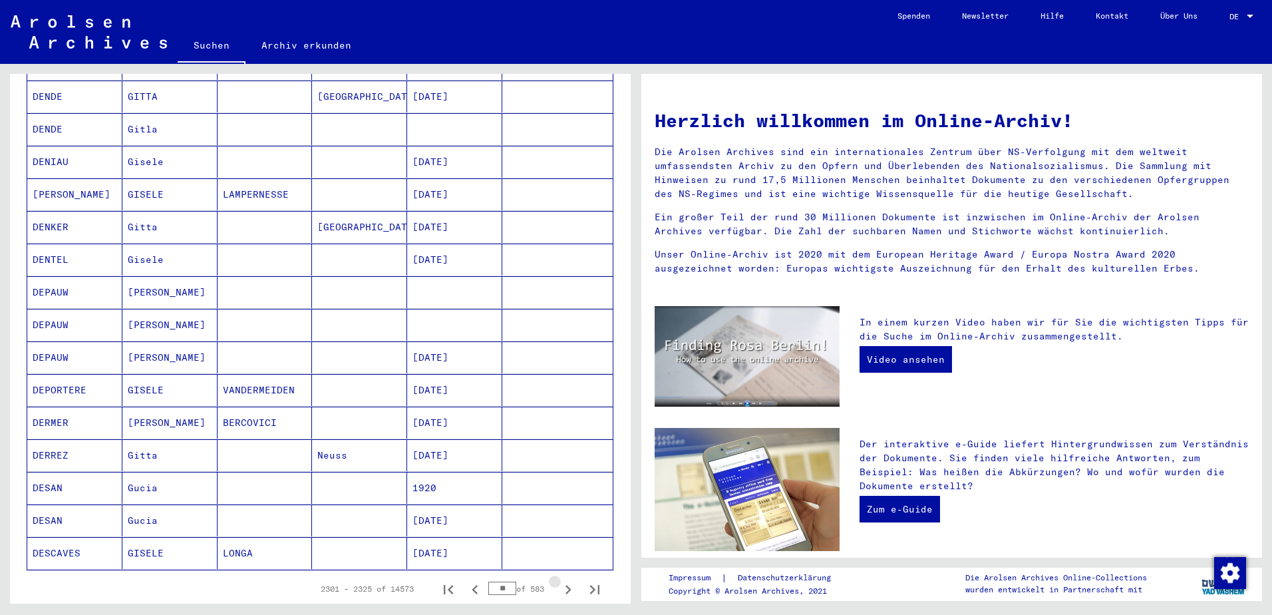
click at [559, 580] on icon "Next page" at bounding box center [568, 589] width 19 height 19
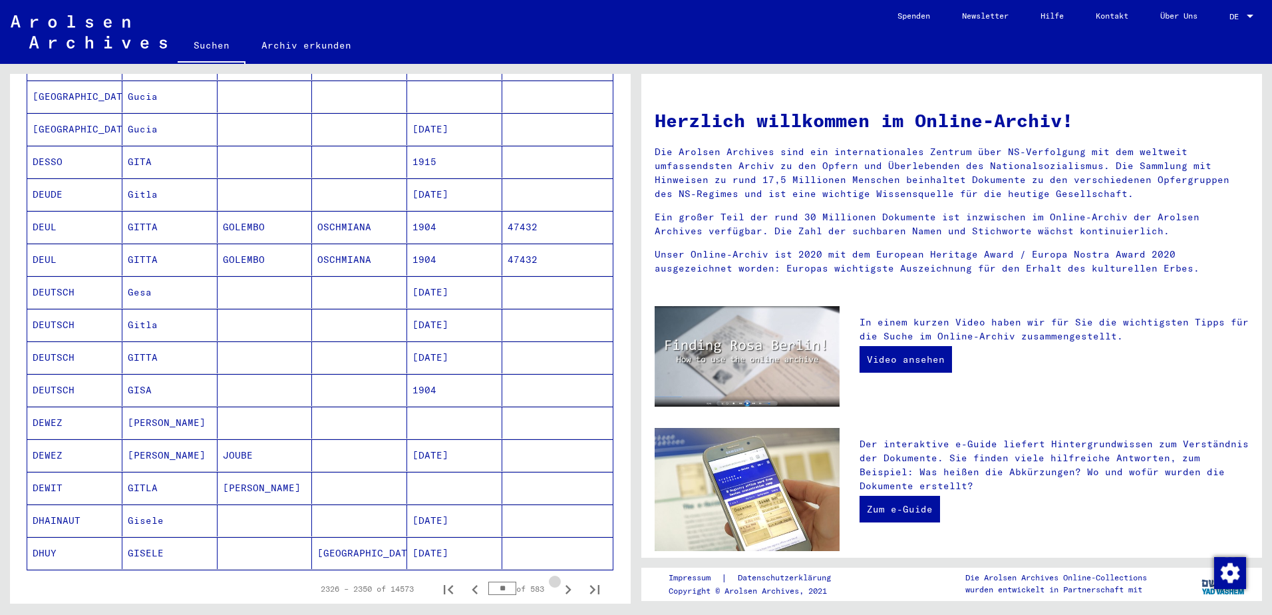
click at [559, 580] on icon "Next page" at bounding box center [568, 589] width 19 height 19
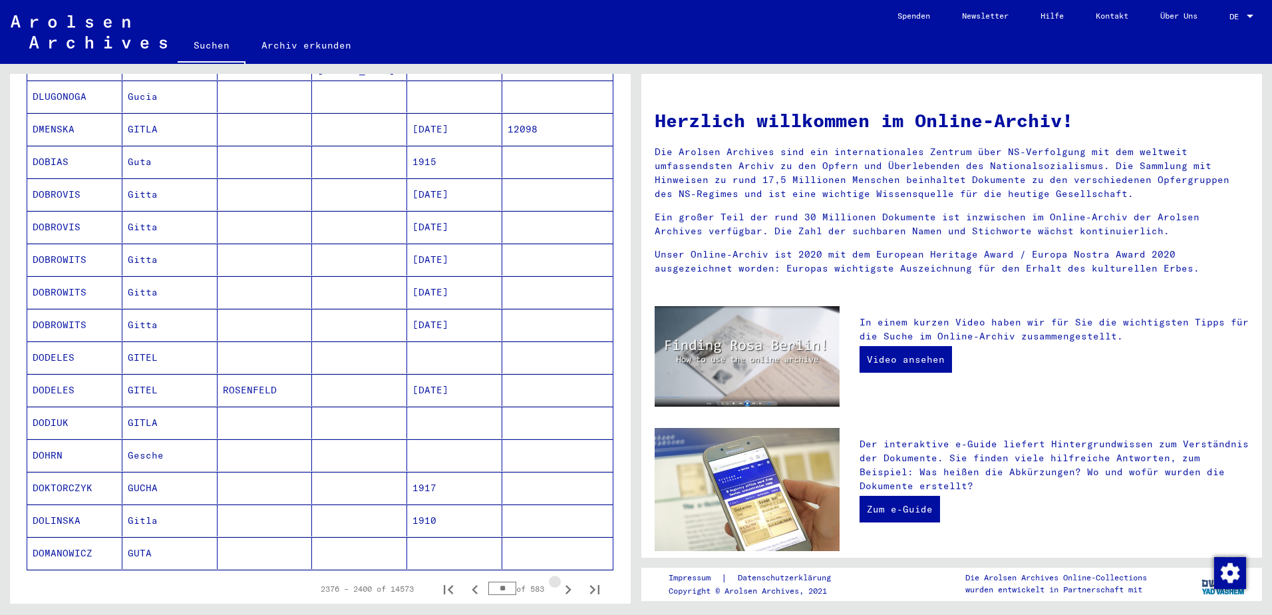
click at [559, 580] on icon "Next page" at bounding box center [568, 589] width 19 height 19
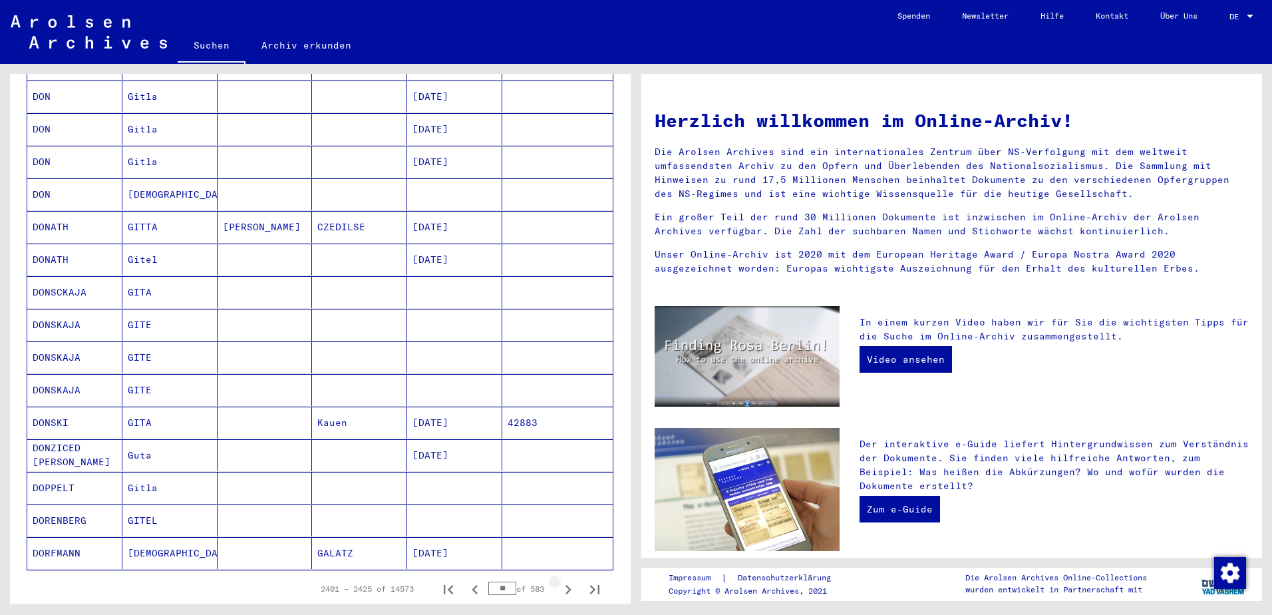
click at [559, 580] on icon "Next page" at bounding box center [568, 589] width 19 height 19
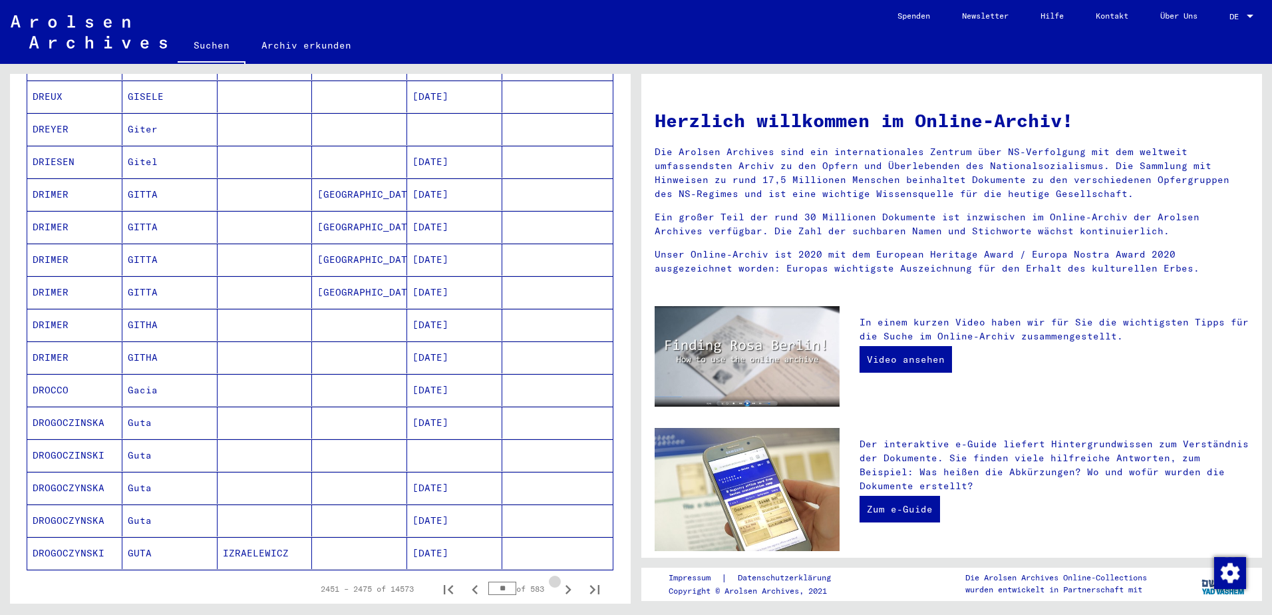
click at [559, 580] on icon "Next page" at bounding box center [568, 589] width 19 height 19
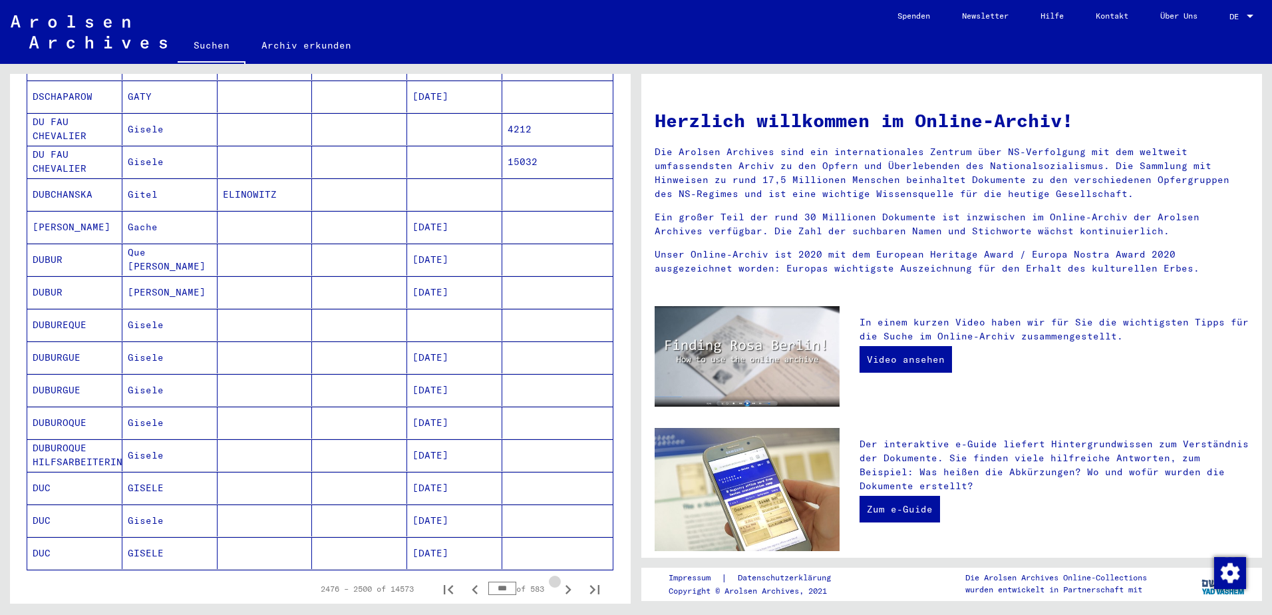
click at [559, 580] on icon "Next page" at bounding box center [568, 589] width 19 height 19
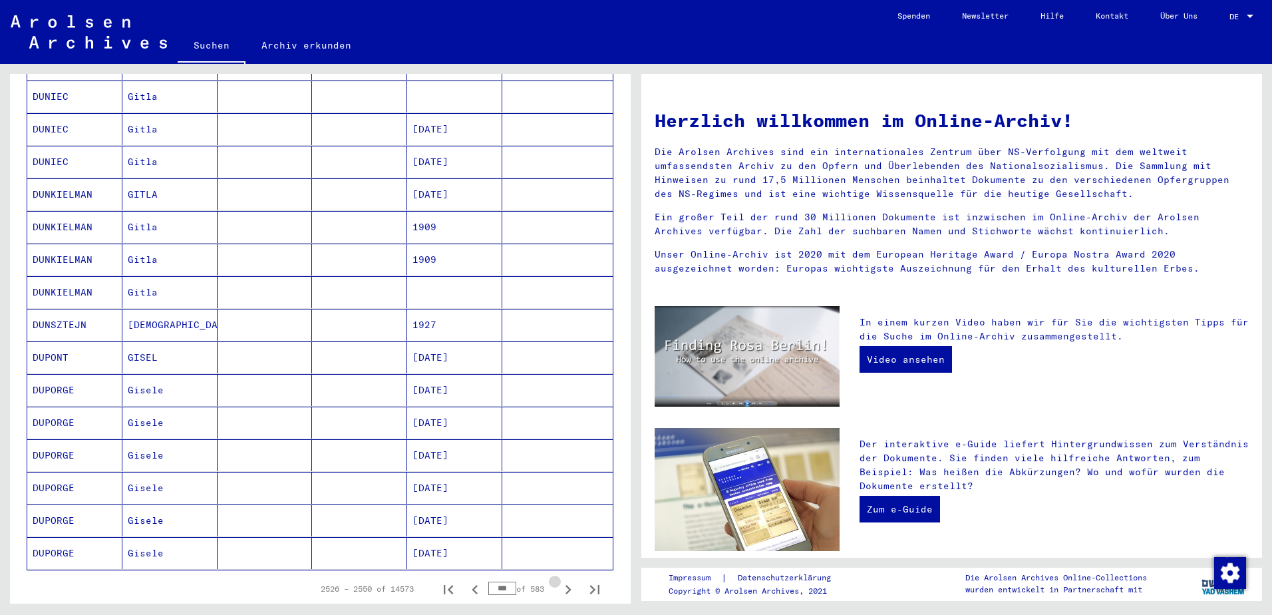
click at [559, 580] on icon "Next page" at bounding box center [568, 589] width 19 height 19
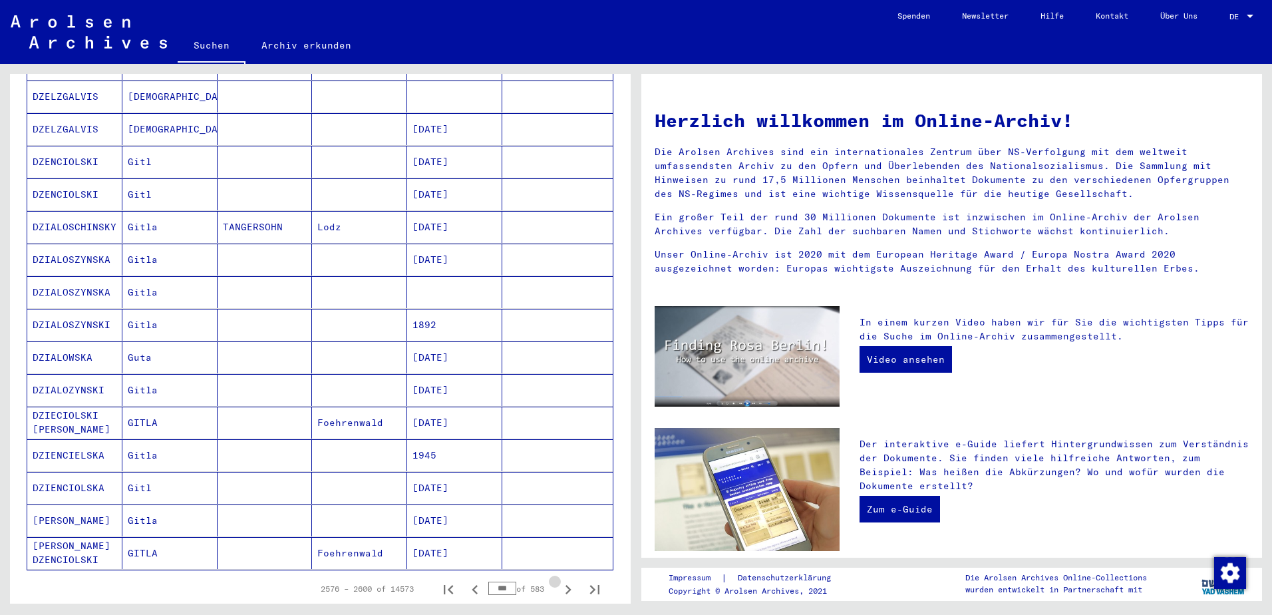
click at [559, 580] on icon "Next page" at bounding box center [568, 589] width 19 height 19
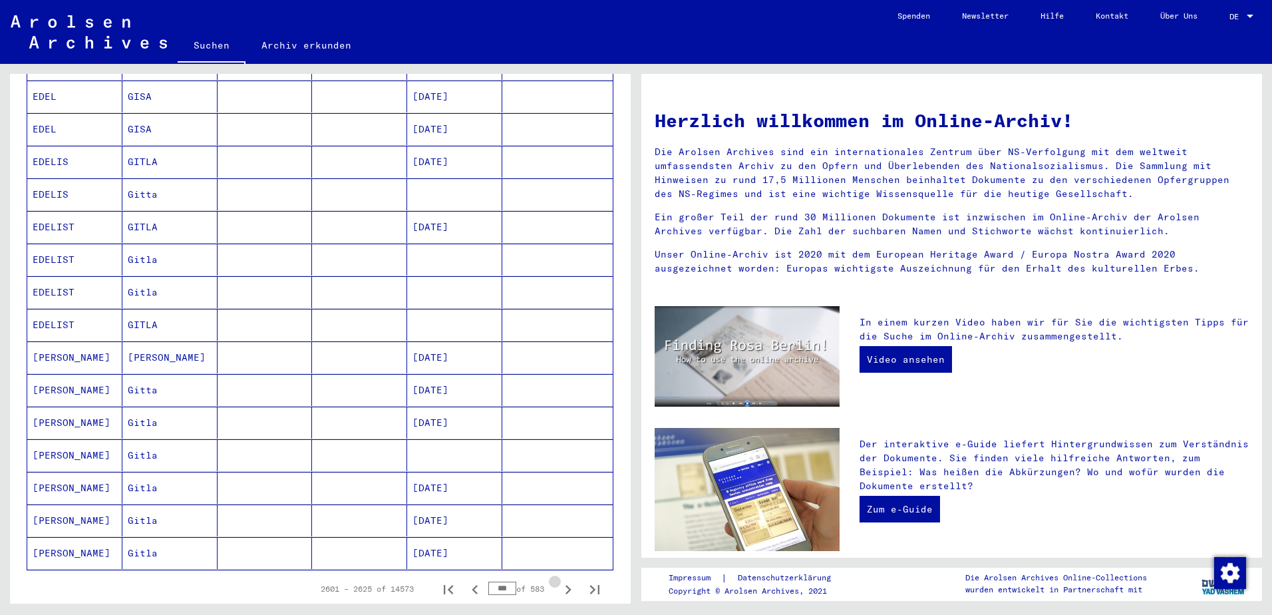
click at [559, 580] on icon "Next page" at bounding box center [568, 589] width 19 height 19
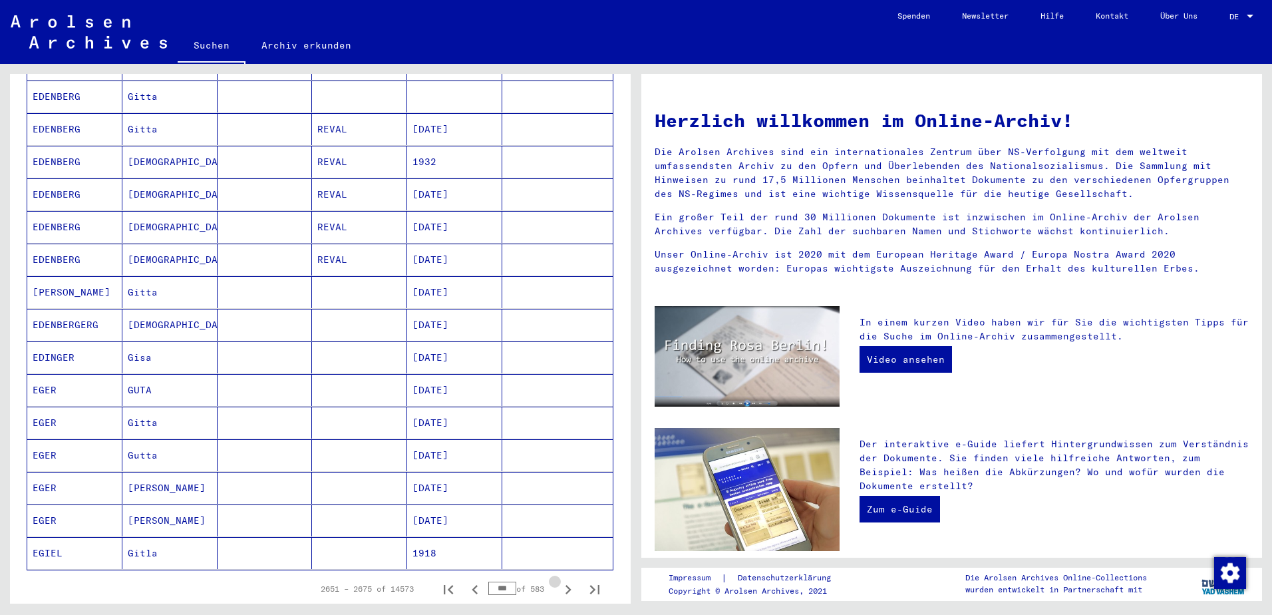
click at [559, 580] on icon "Next page" at bounding box center [568, 589] width 19 height 19
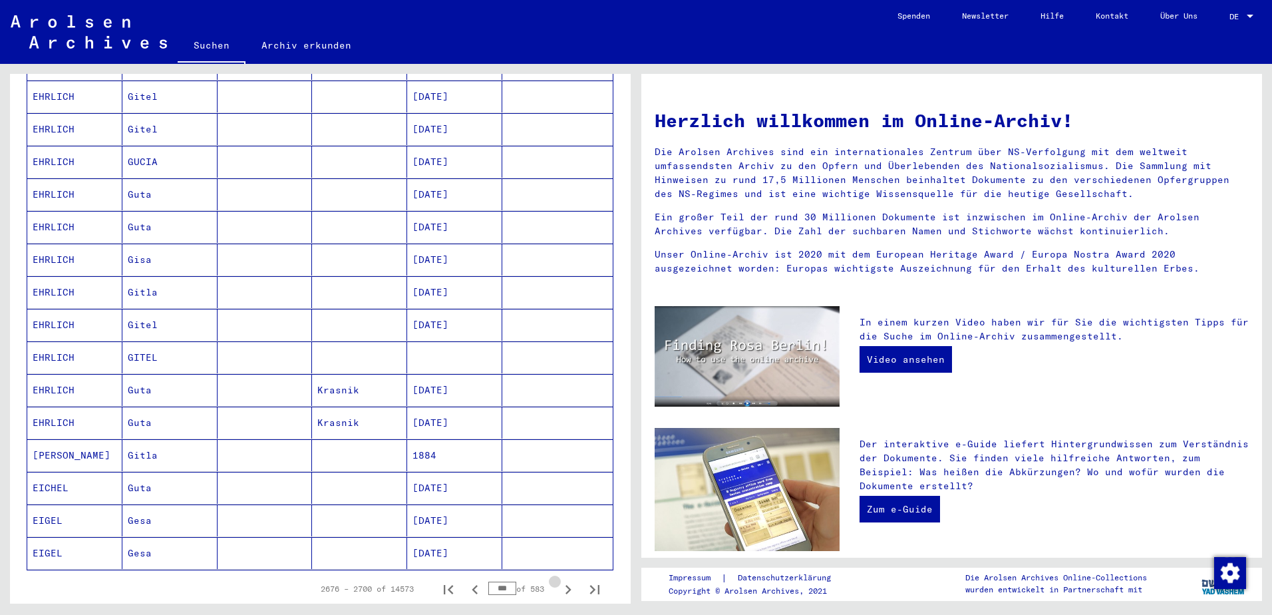
click at [559, 580] on icon "Next page" at bounding box center [568, 589] width 19 height 19
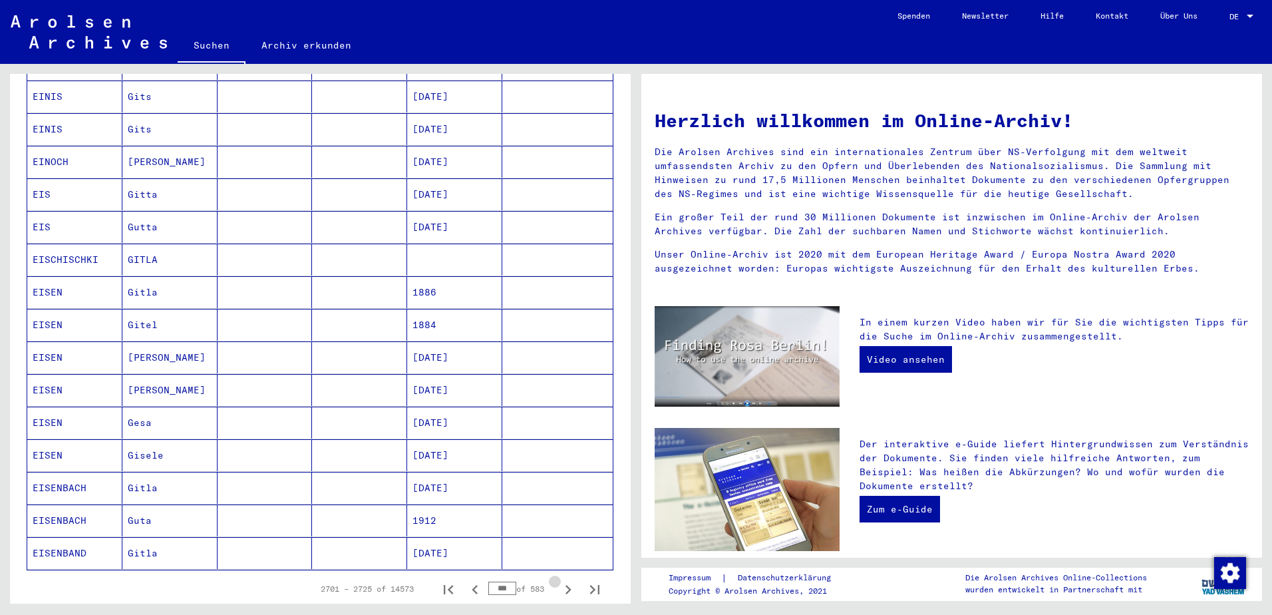
click at [559, 580] on icon "Next page" at bounding box center [568, 589] width 19 height 19
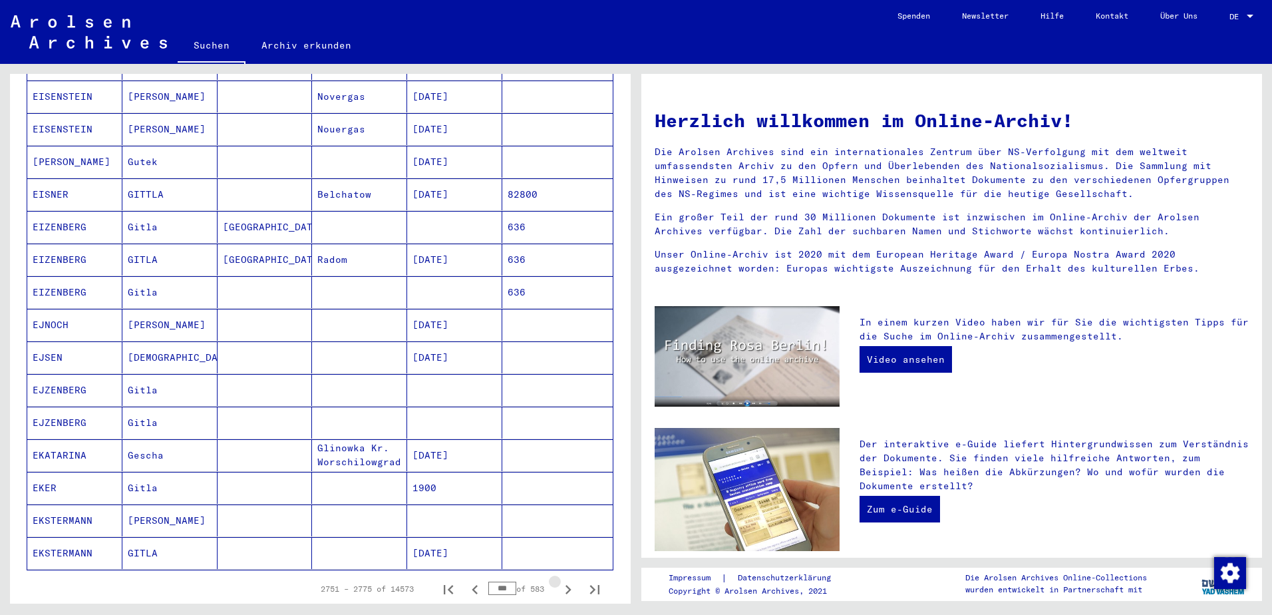
click at [559, 580] on icon "Next page" at bounding box center [568, 589] width 19 height 19
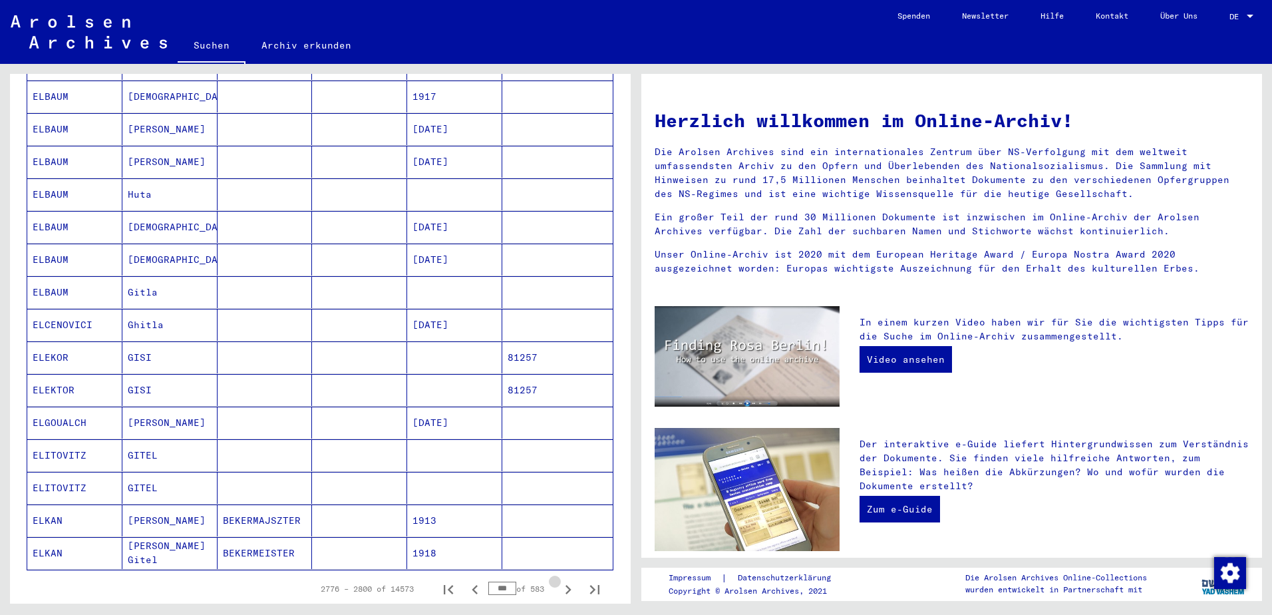
click at [559, 580] on icon "Next page" at bounding box center [568, 589] width 19 height 19
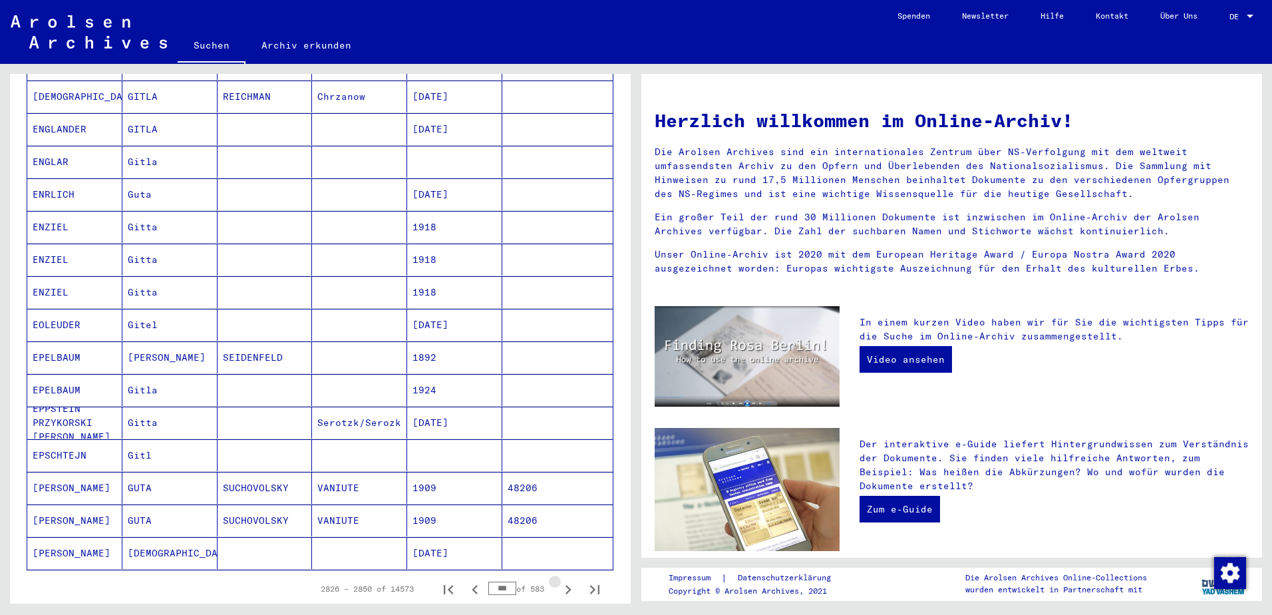
click at [559, 580] on icon "Next page" at bounding box center [568, 589] width 19 height 19
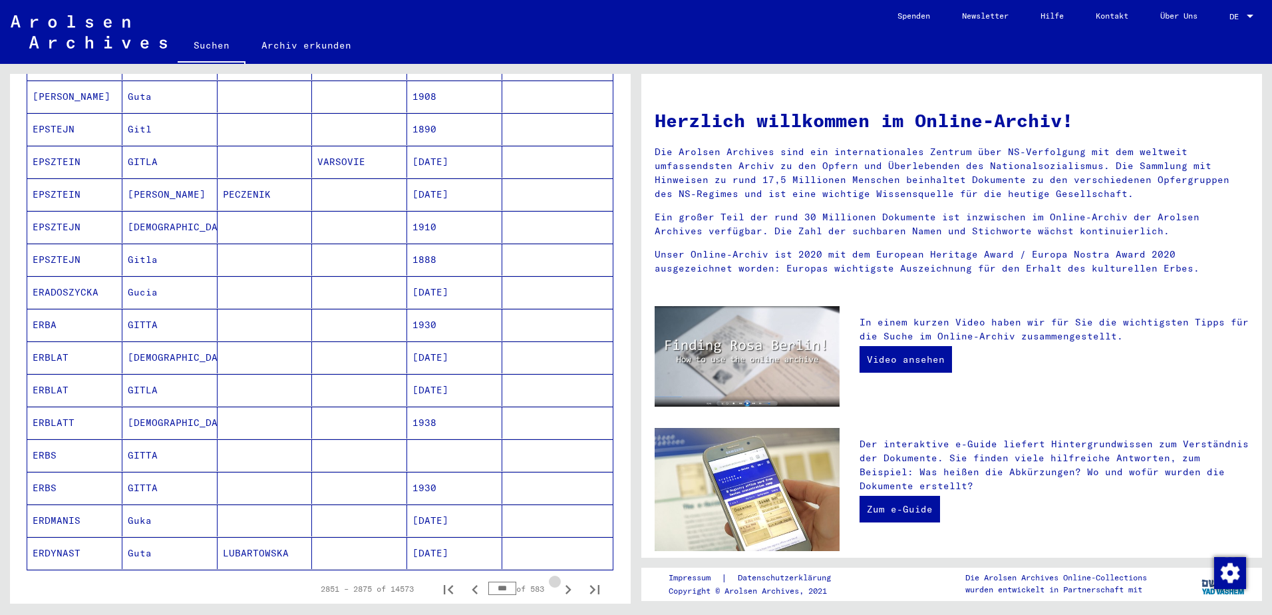
click at [559, 580] on icon "Next page" at bounding box center [568, 589] width 19 height 19
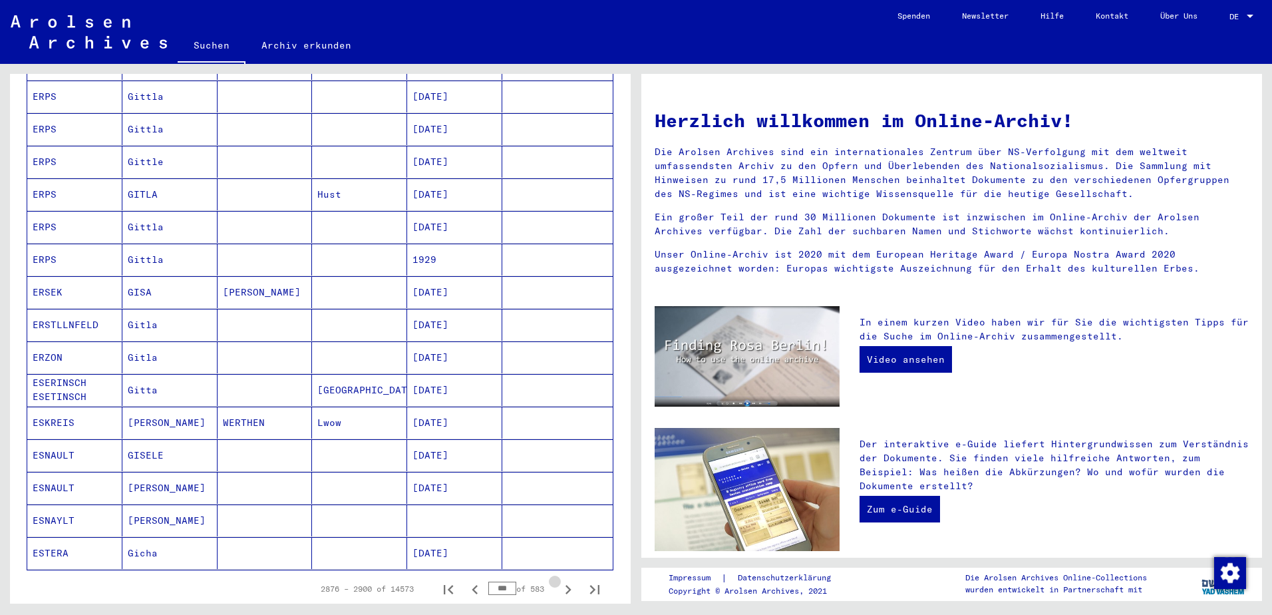
click at [559, 580] on icon "Next page" at bounding box center [568, 589] width 19 height 19
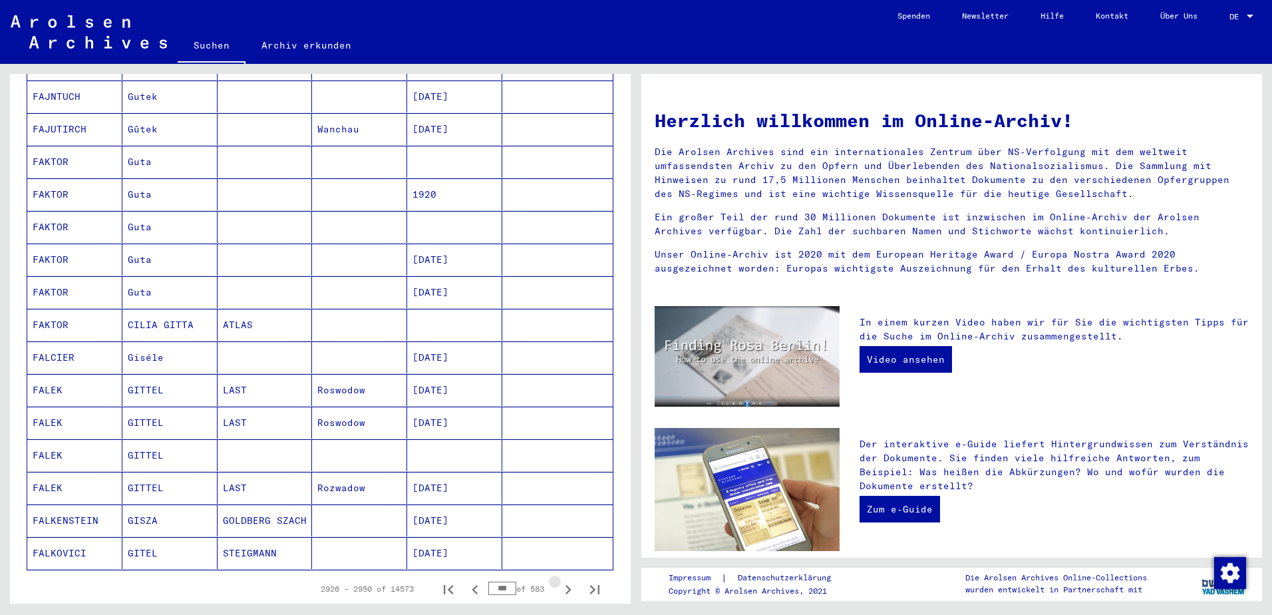
click at [559, 580] on icon "Next page" at bounding box center [568, 589] width 19 height 19
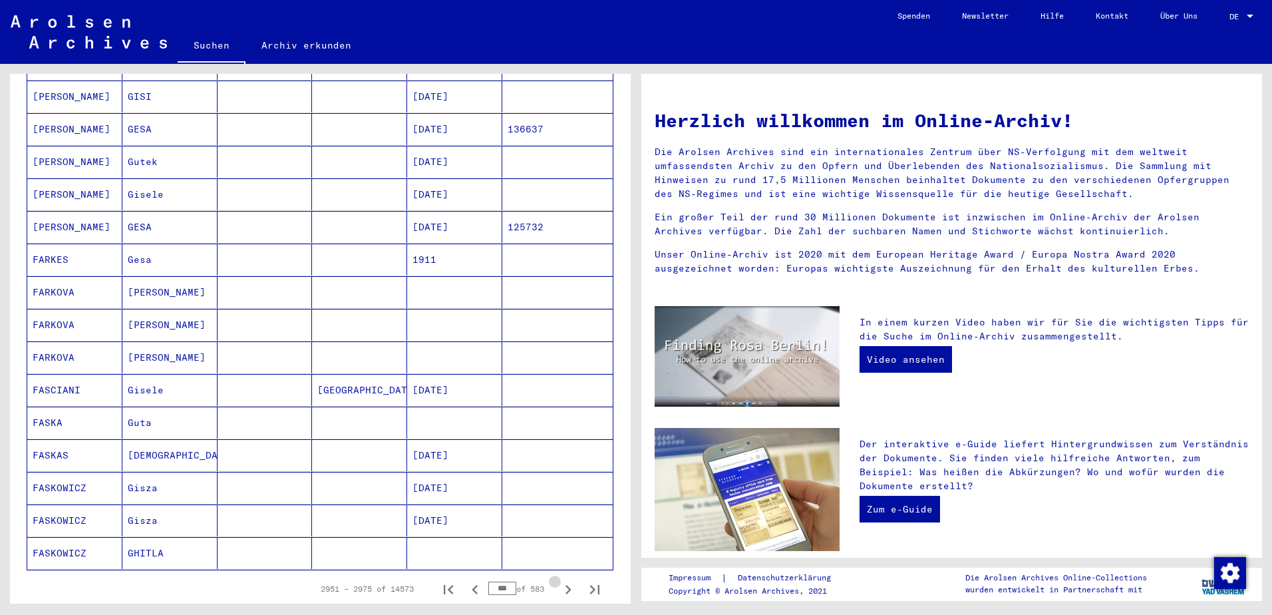
click at [559, 580] on icon "Next page" at bounding box center [568, 589] width 19 height 19
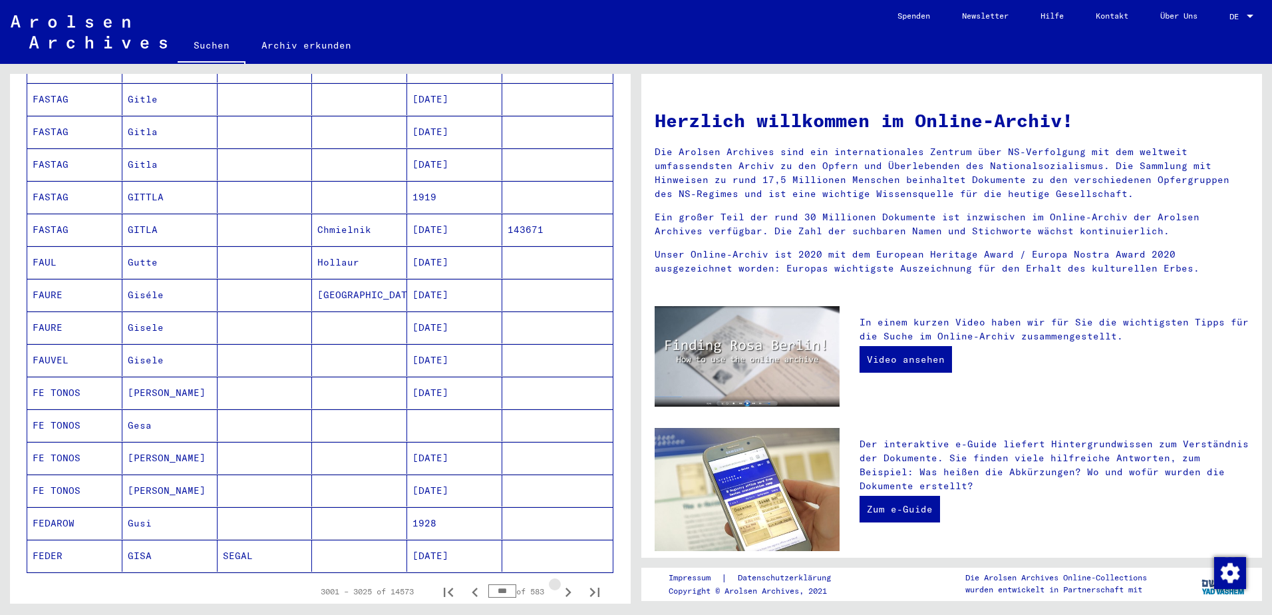
scroll to position [532, 0]
click at [559, 580] on icon "Next page" at bounding box center [568, 589] width 19 height 19
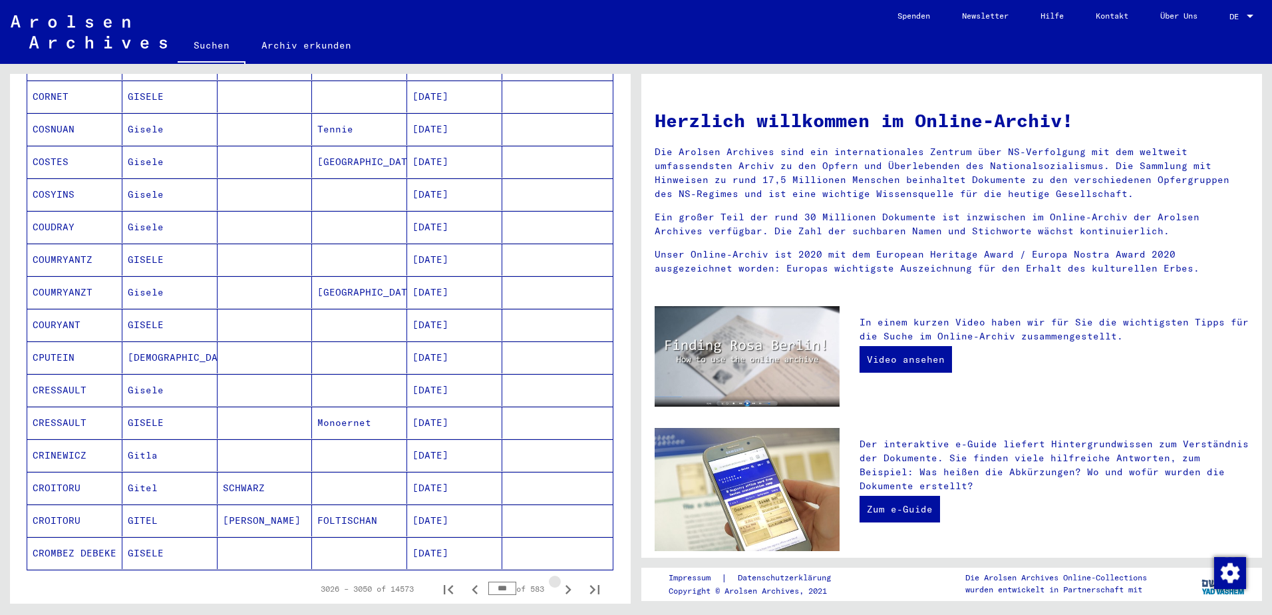
click at [559, 580] on icon "Next page" at bounding box center [568, 589] width 19 height 19
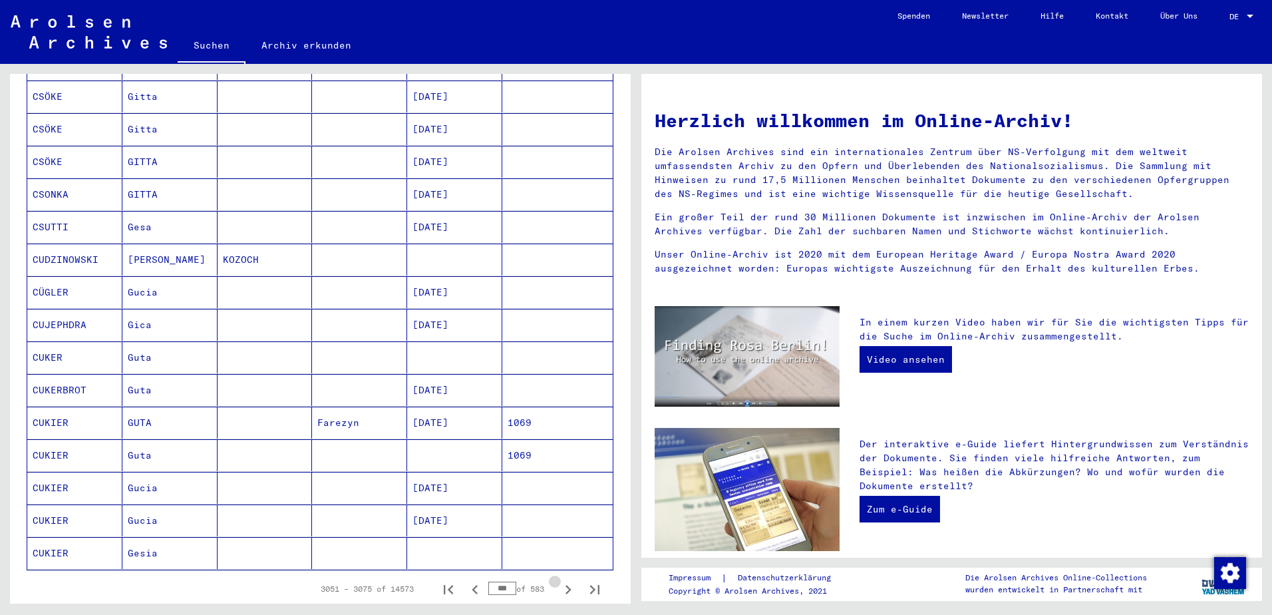
click at [559, 580] on icon "Next page" at bounding box center [568, 589] width 19 height 19
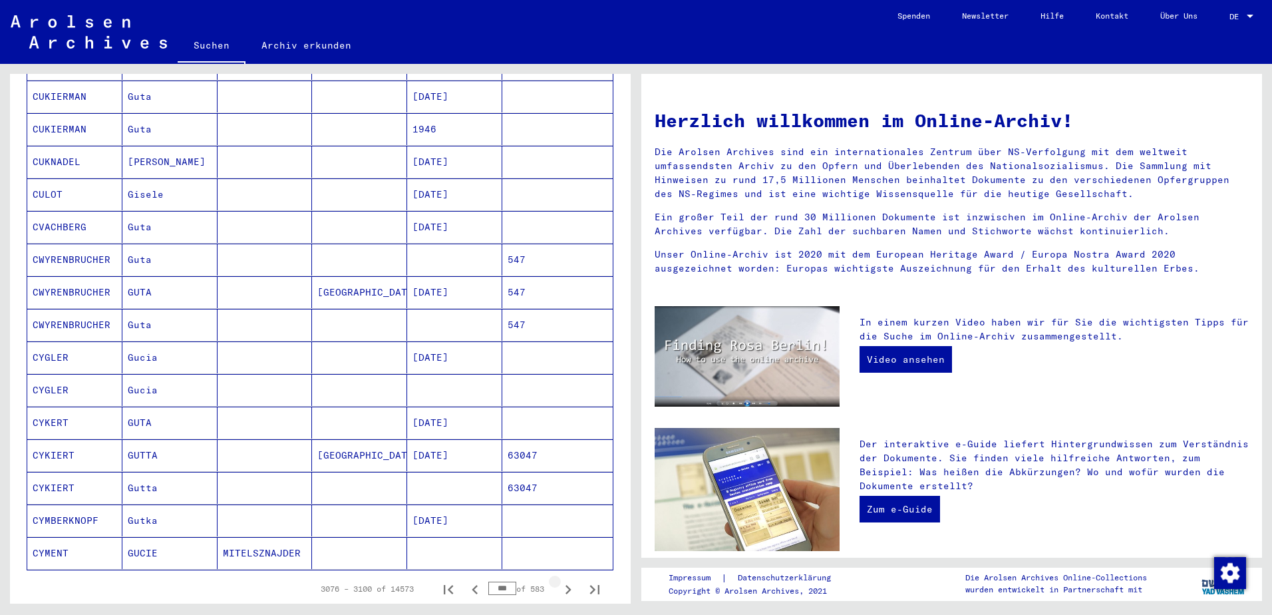
click at [559, 580] on icon "Next page" at bounding box center [568, 589] width 19 height 19
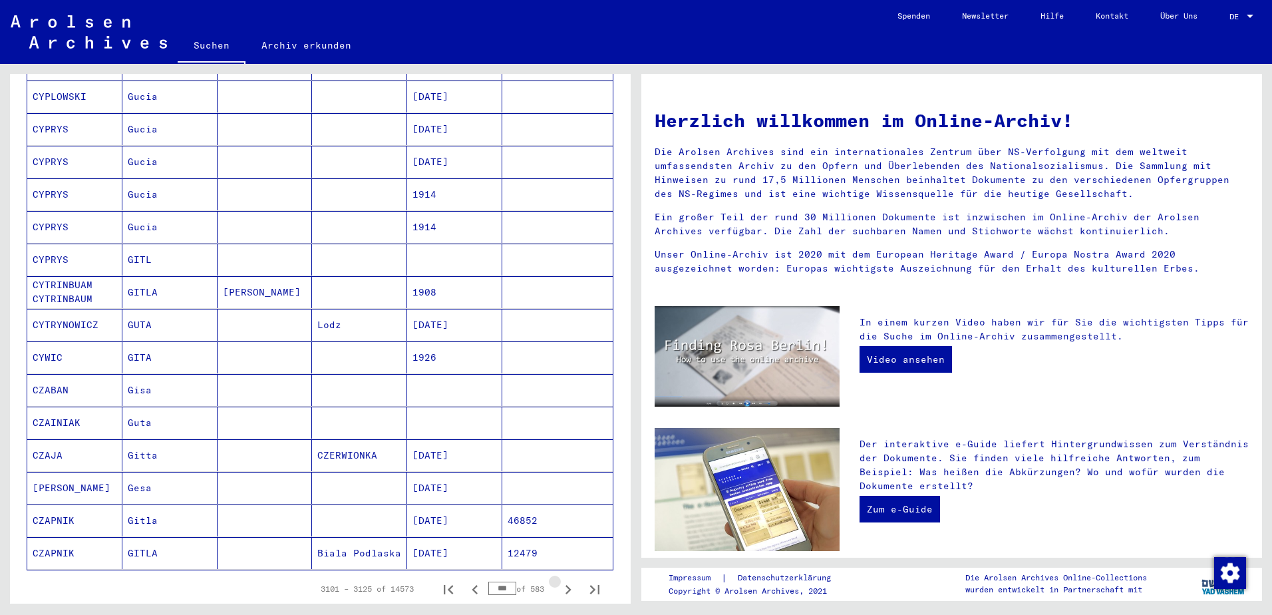
click at [559, 580] on icon "Next page" at bounding box center [568, 589] width 19 height 19
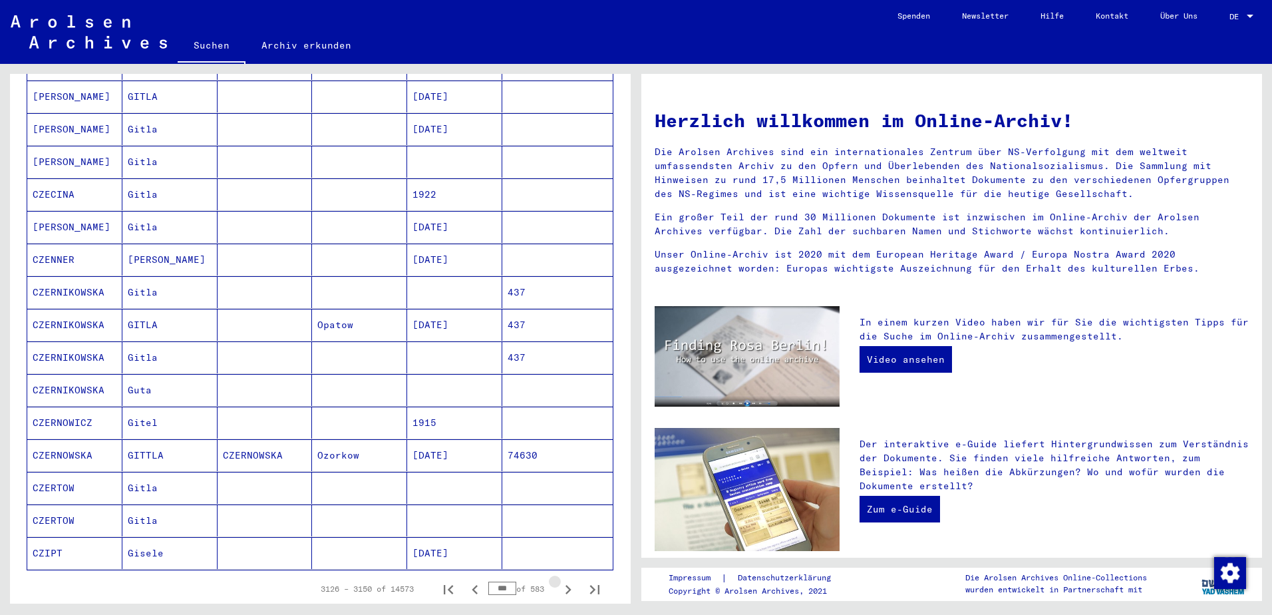
click at [559, 580] on icon "Next page" at bounding box center [568, 589] width 19 height 19
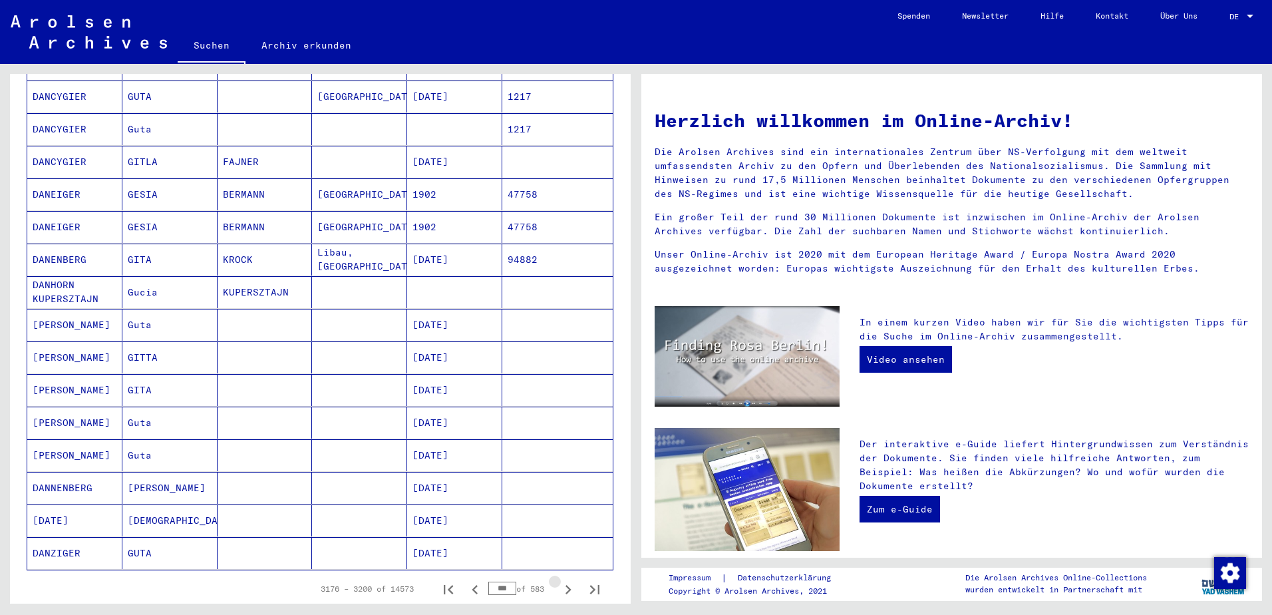
click at [559, 580] on icon "Next page" at bounding box center [568, 589] width 19 height 19
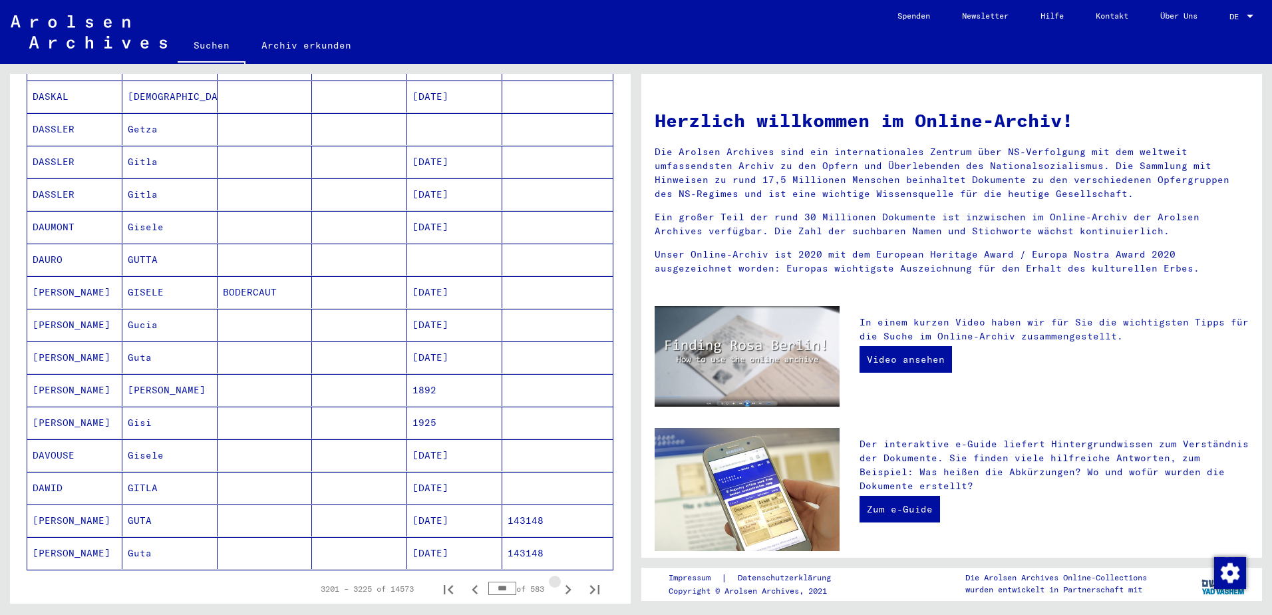
click at [559, 580] on icon "Next page" at bounding box center [568, 589] width 19 height 19
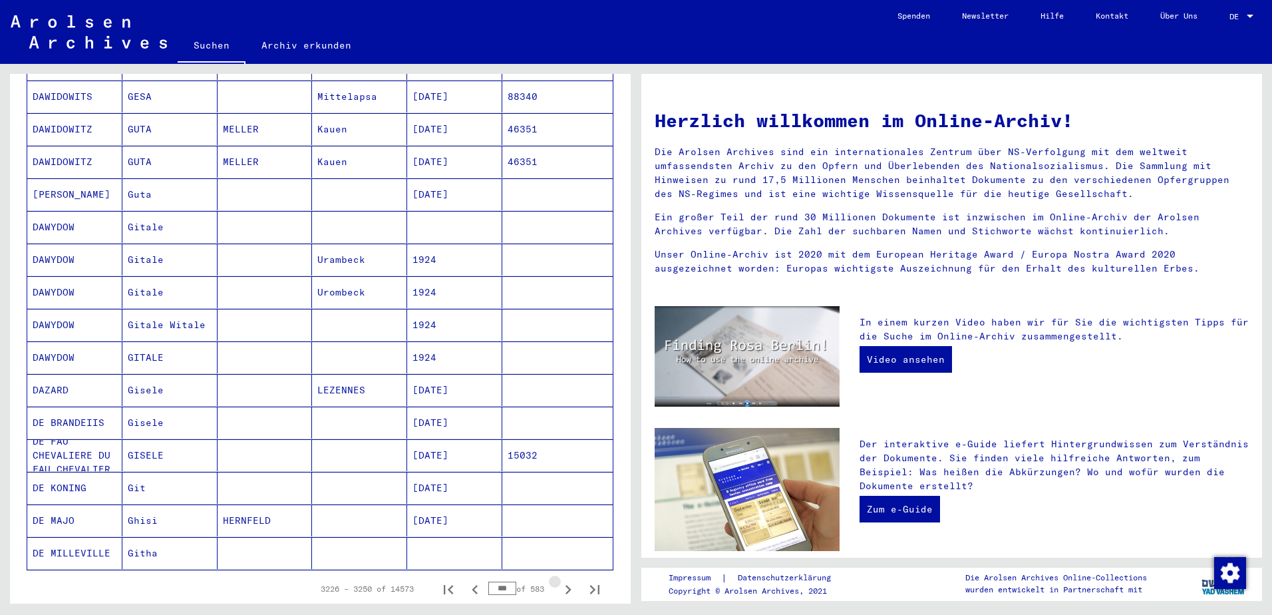
click at [559, 580] on icon "Next page" at bounding box center [568, 589] width 19 height 19
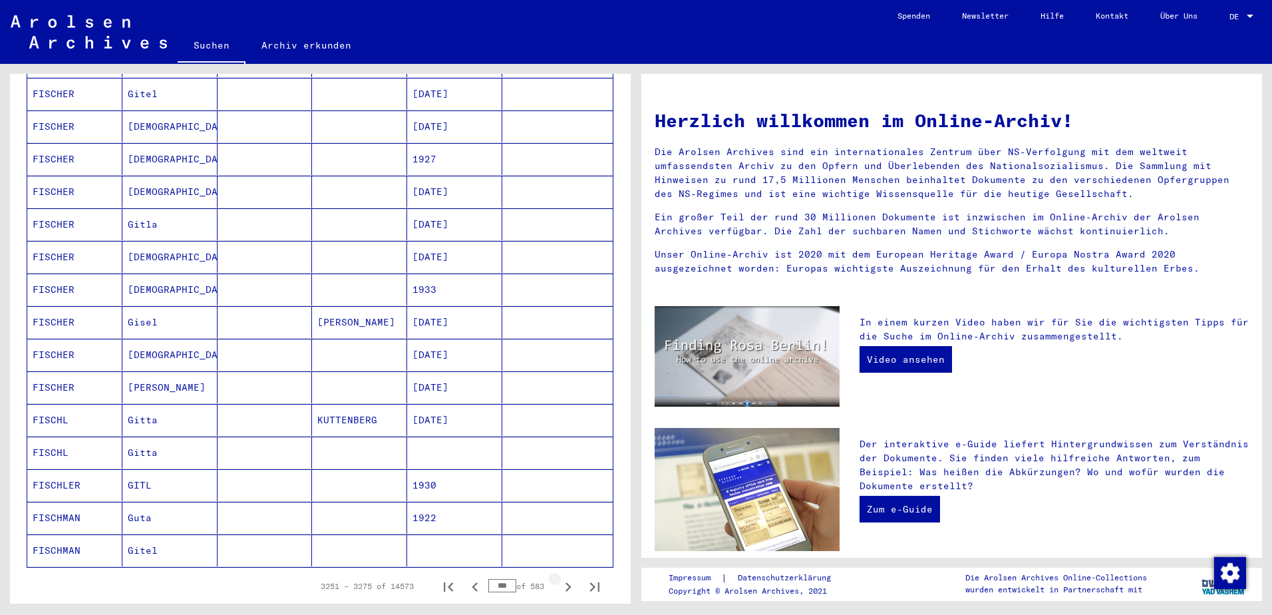
click at [559, 577] on icon "Next page" at bounding box center [568, 586] width 19 height 19
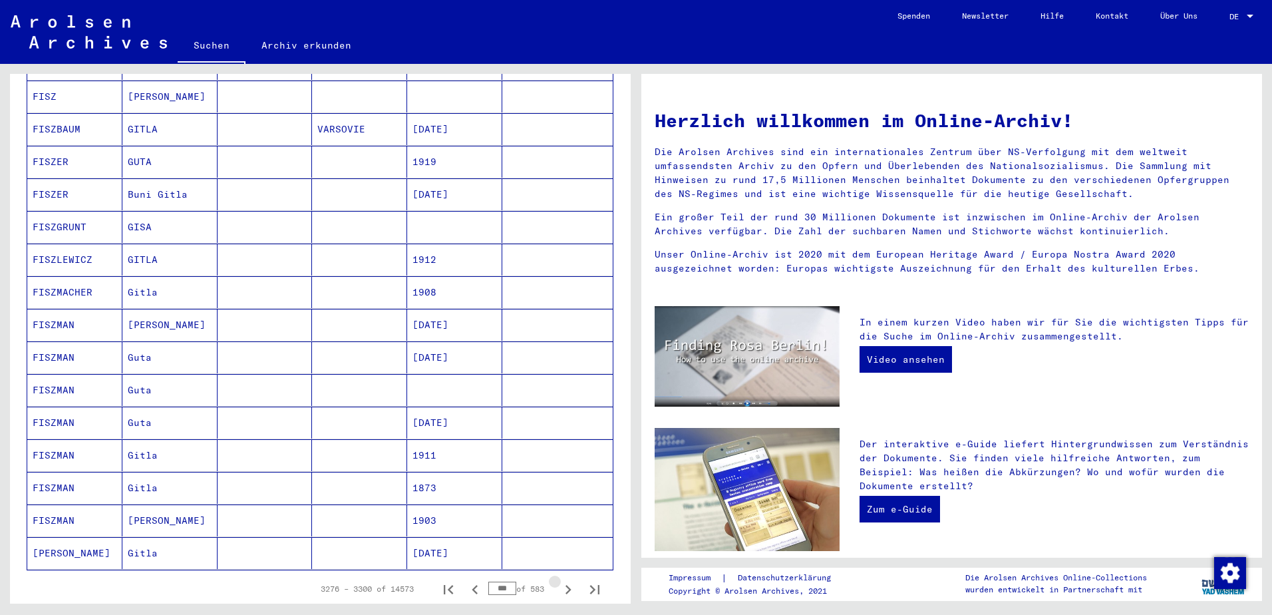
click at [559, 580] on icon "Next page" at bounding box center [568, 589] width 19 height 19
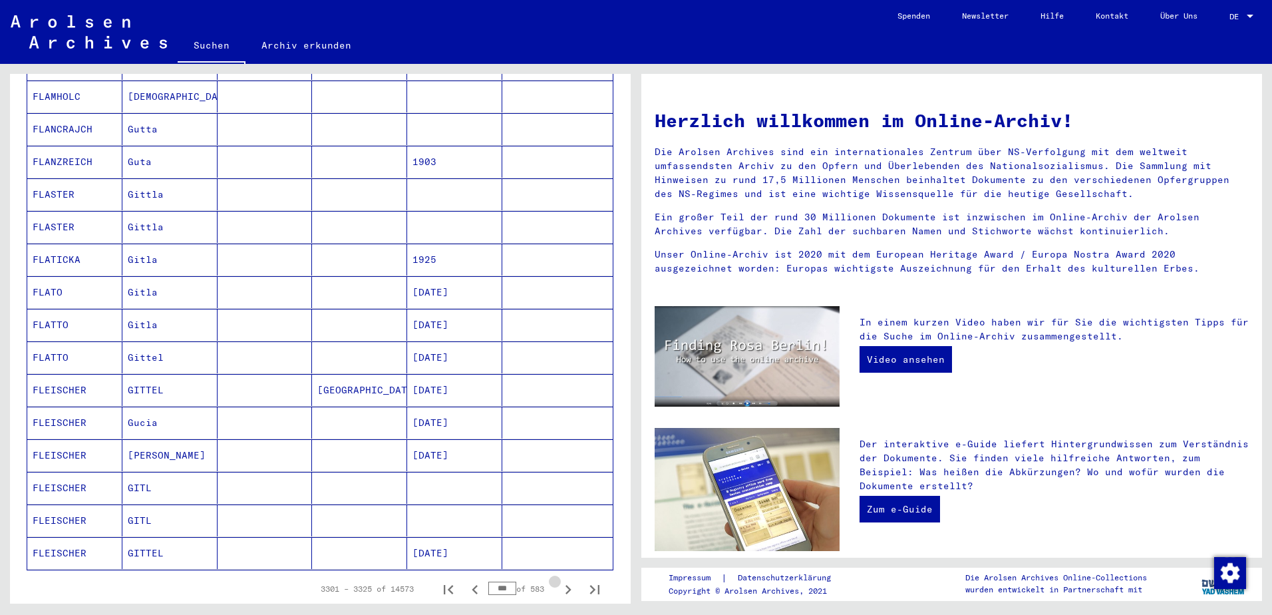
click at [559, 580] on icon "Next page" at bounding box center [568, 589] width 19 height 19
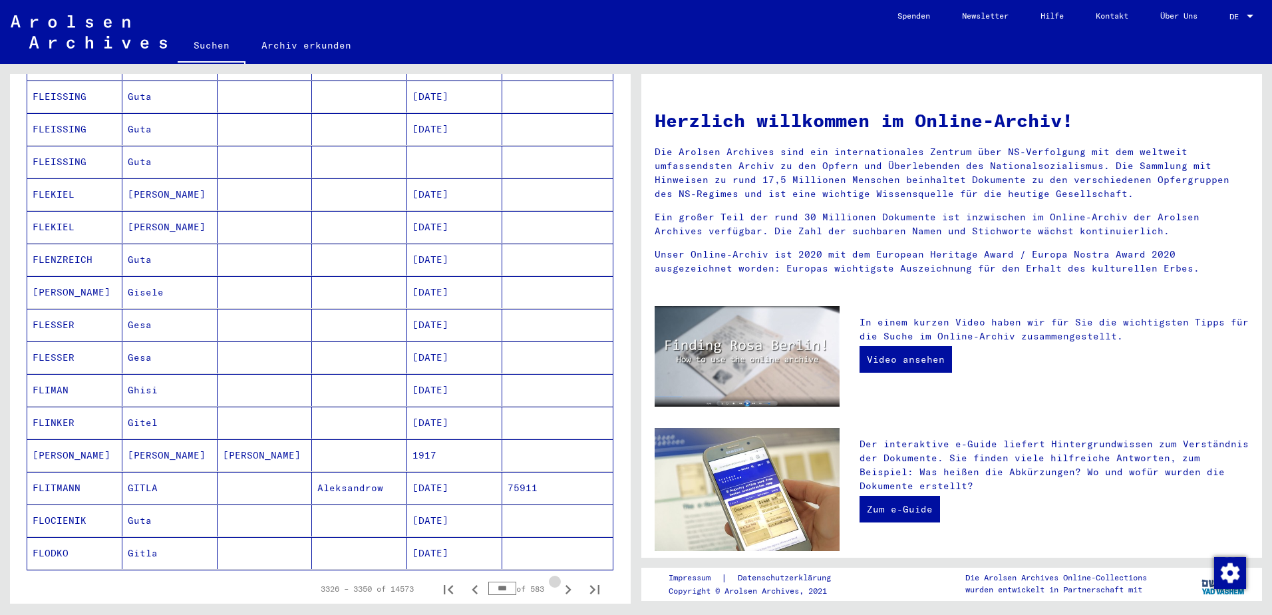
click at [559, 580] on icon "Next page" at bounding box center [568, 589] width 19 height 19
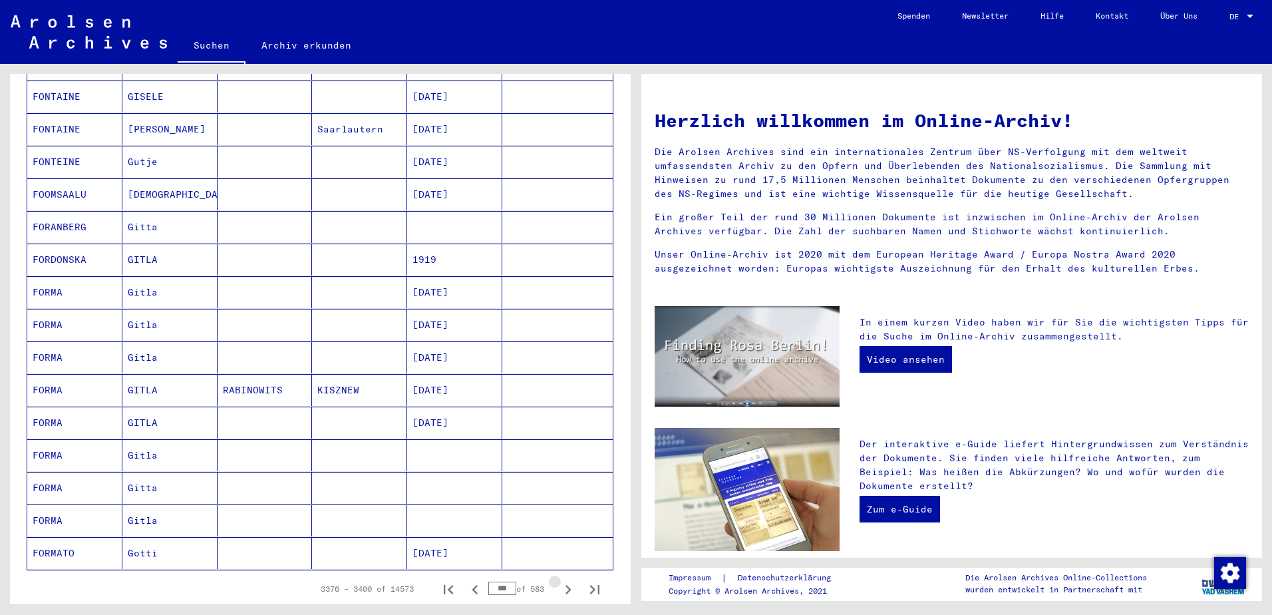
click at [559, 580] on icon "Next page" at bounding box center [568, 589] width 19 height 19
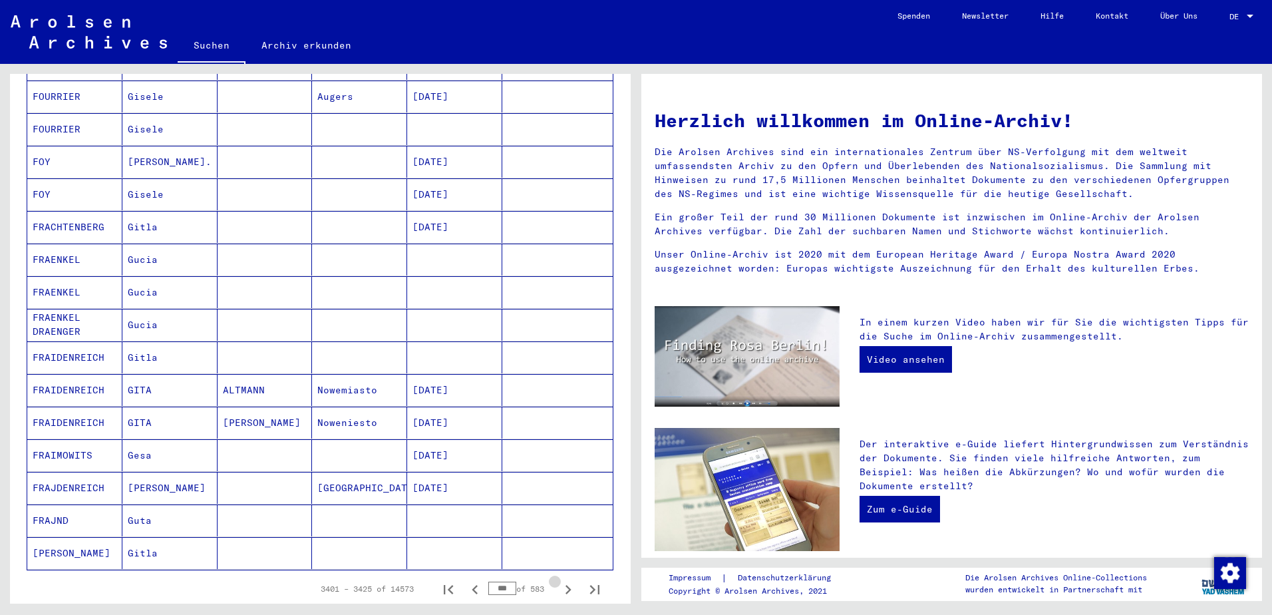
click at [559, 580] on icon "Next page" at bounding box center [568, 589] width 19 height 19
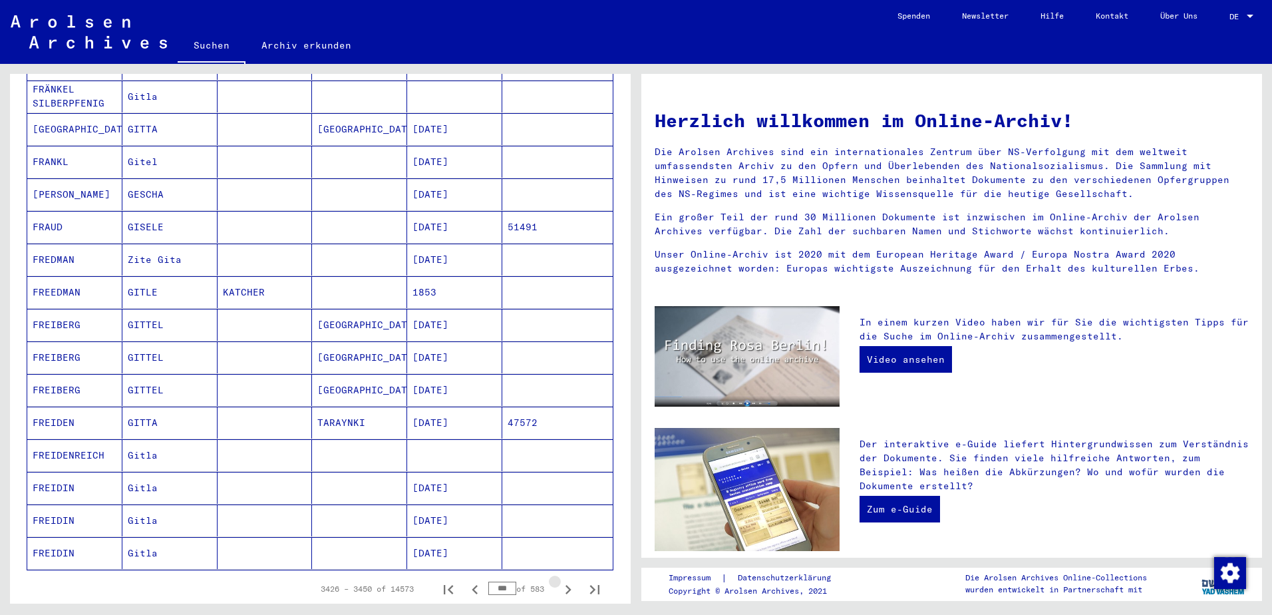
click at [559, 580] on icon "Next page" at bounding box center [568, 589] width 19 height 19
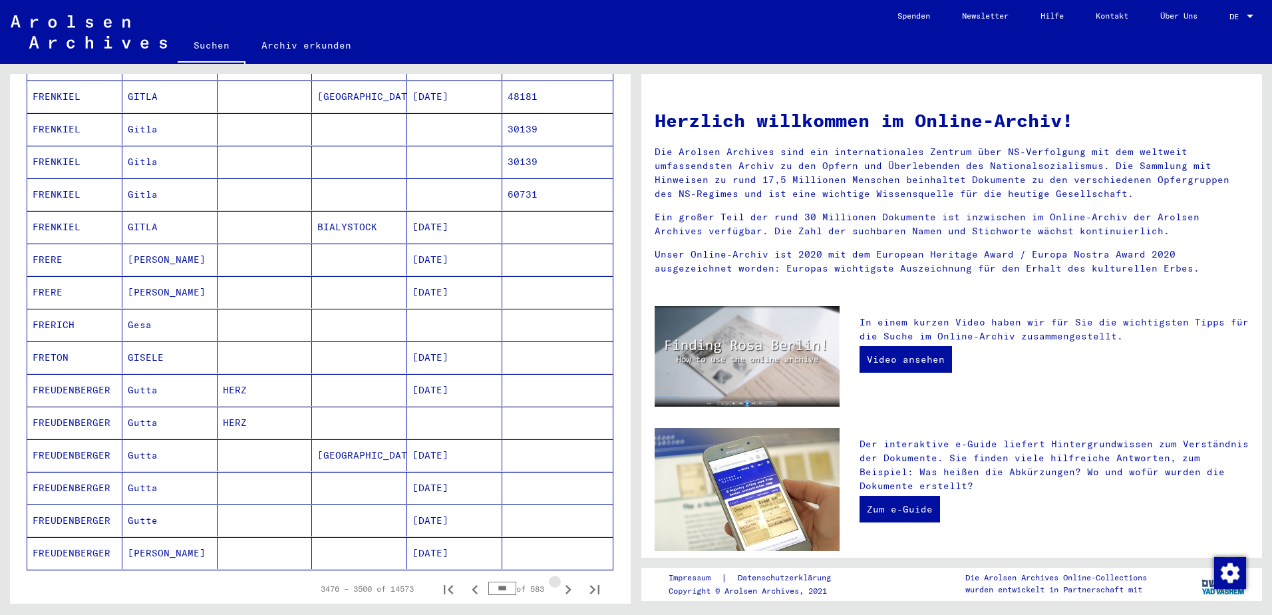
click at [559, 580] on icon "Next page" at bounding box center [568, 589] width 19 height 19
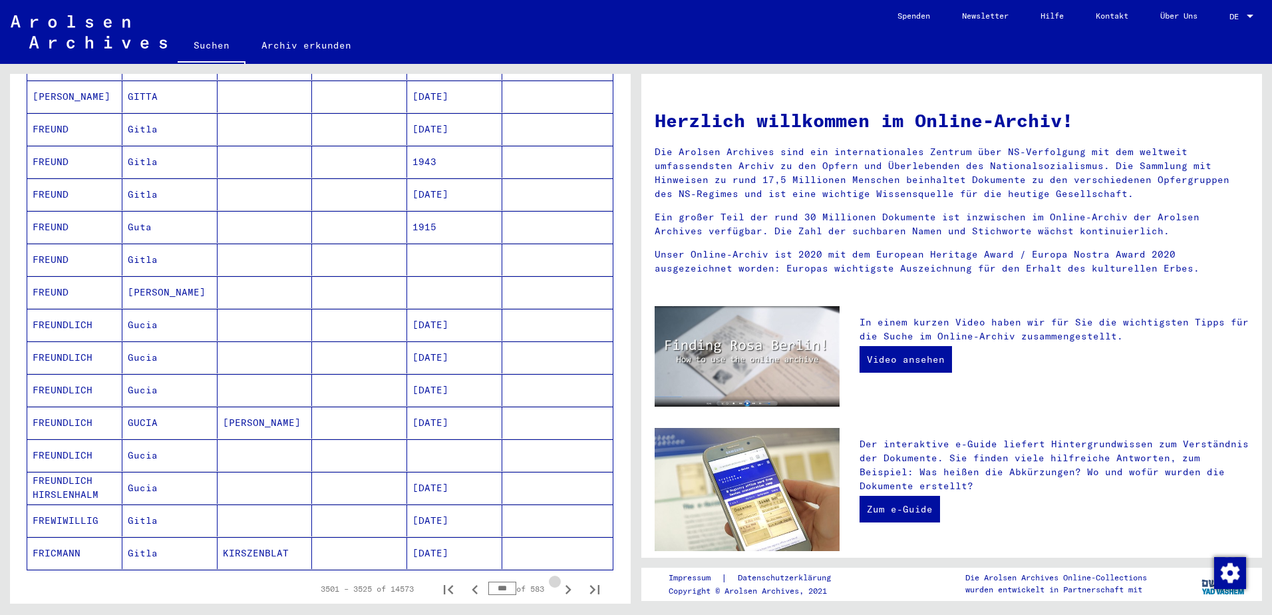
click at [559, 580] on icon "Next page" at bounding box center [568, 589] width 19 height 19
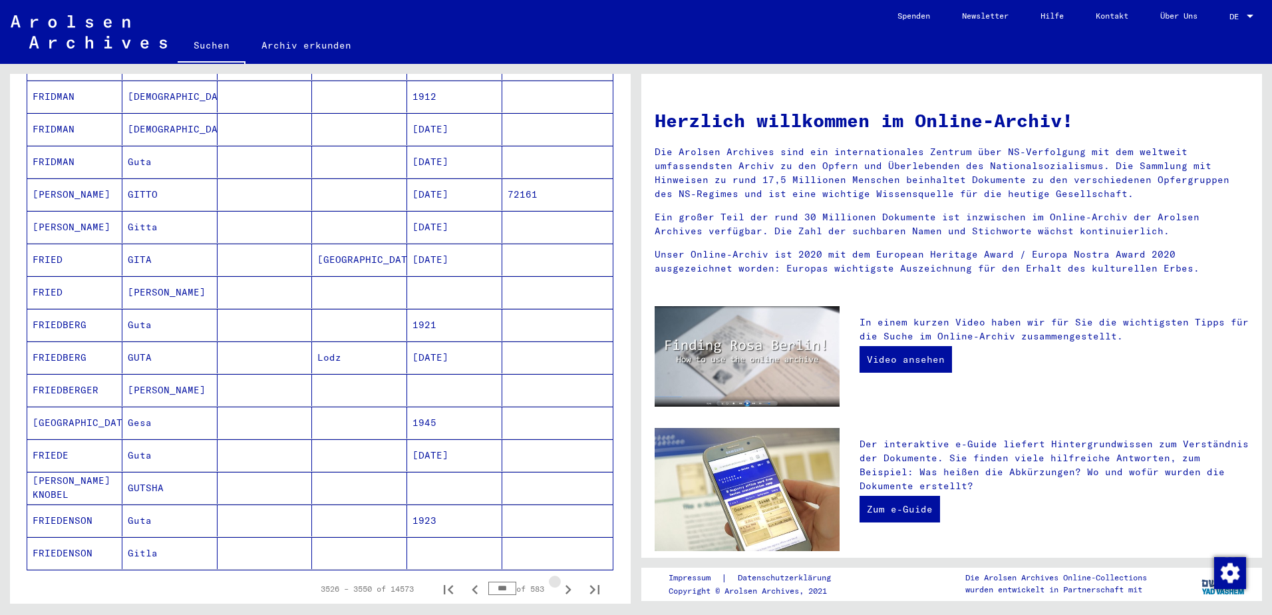
click at [559, 580] on icon "Next page" at bounding box center [568, 589] width 19 height 19
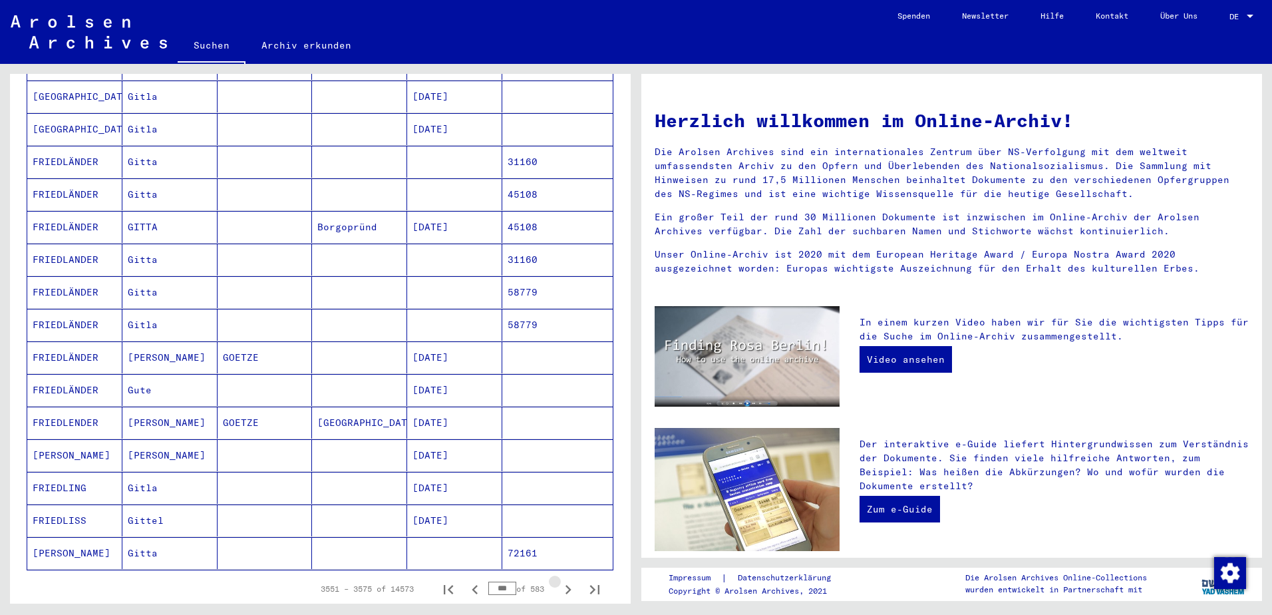
click at [559, 580] on icon "Next page" at bounding box center [568, 589] width 19 height 19
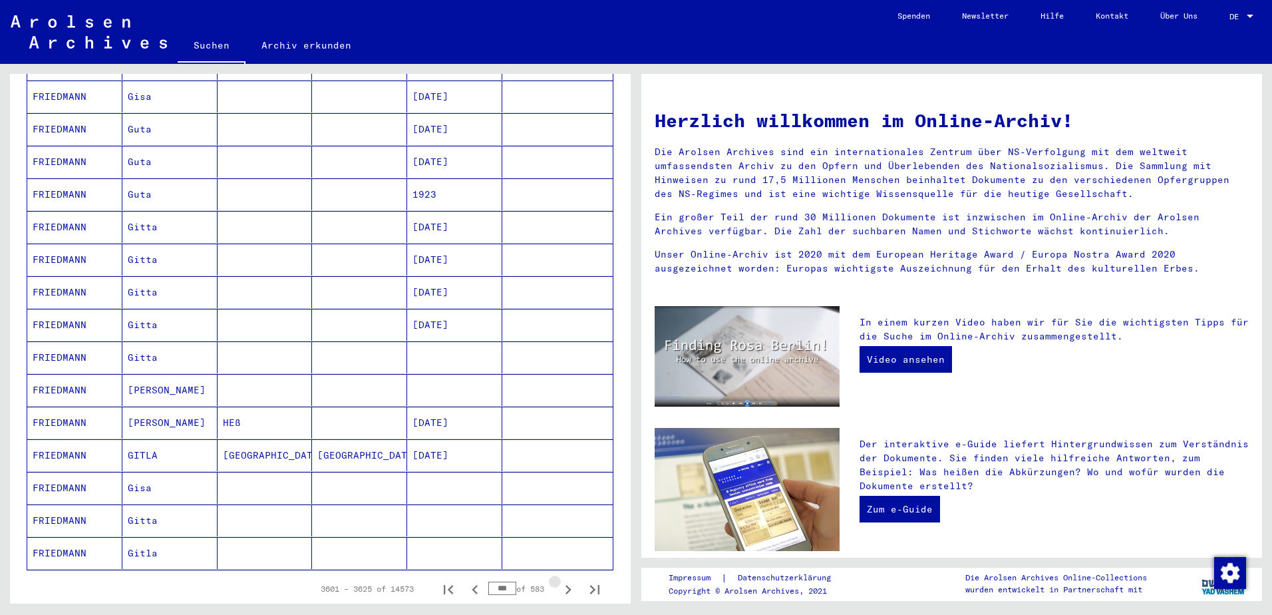
click at [559, 580] on icon "Next page" at bounding box center [568, 589] width 19 height 19
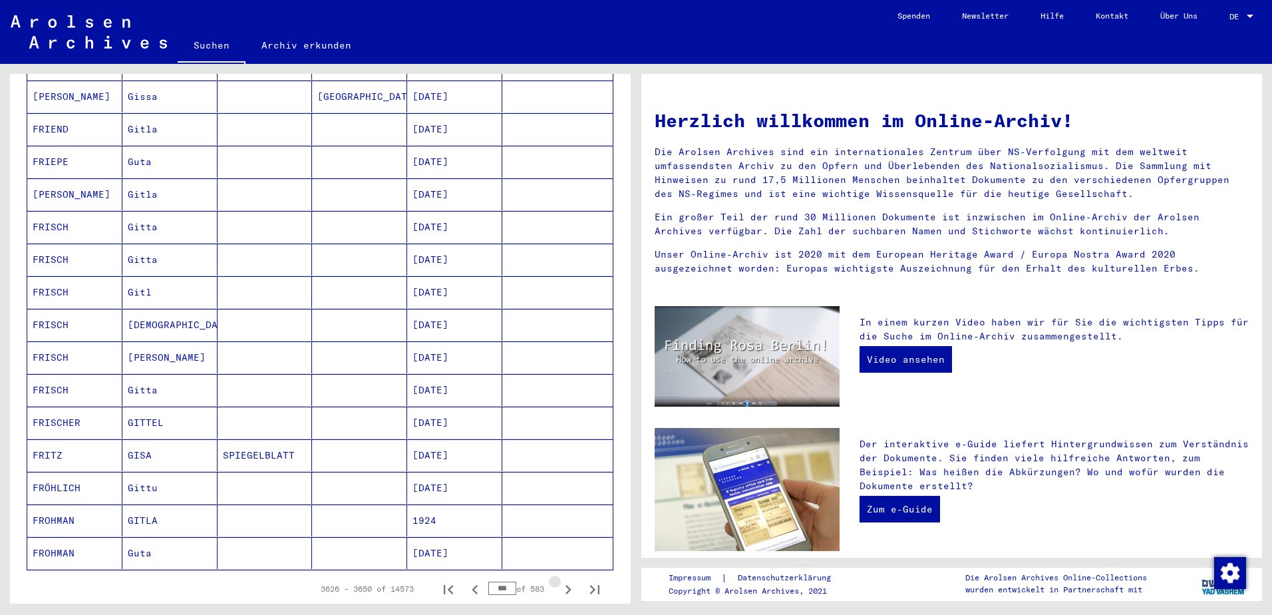
click at [559, 580] on icon "Next page" at bounding box center [568, 589] width 19 height 19
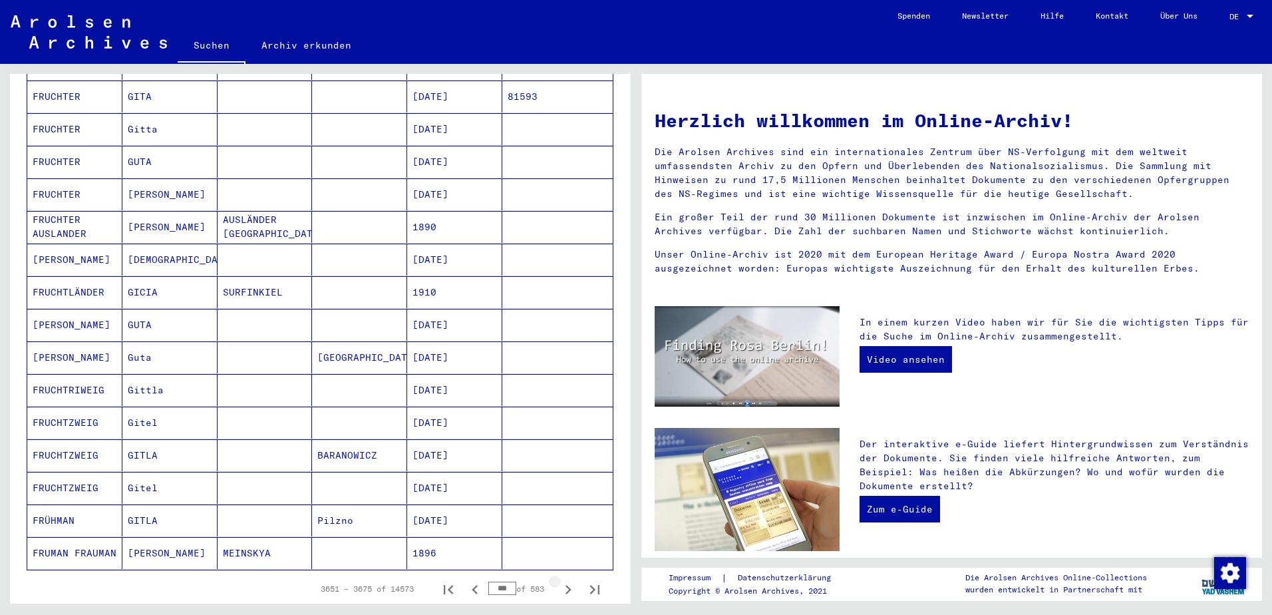
click at [559, 580] on icon "Next page" at bounding box center [568, 589] width 19 height 19
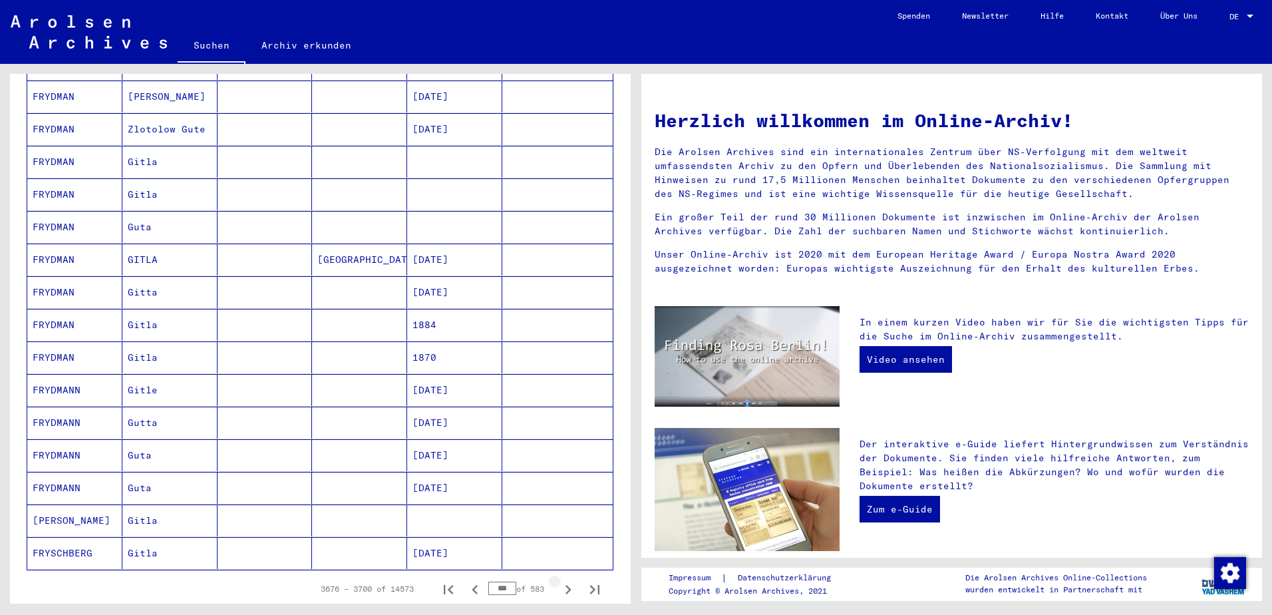
click at [559, 580] on icon "Next page" at bounding box center [568, 589] width 19 height 19
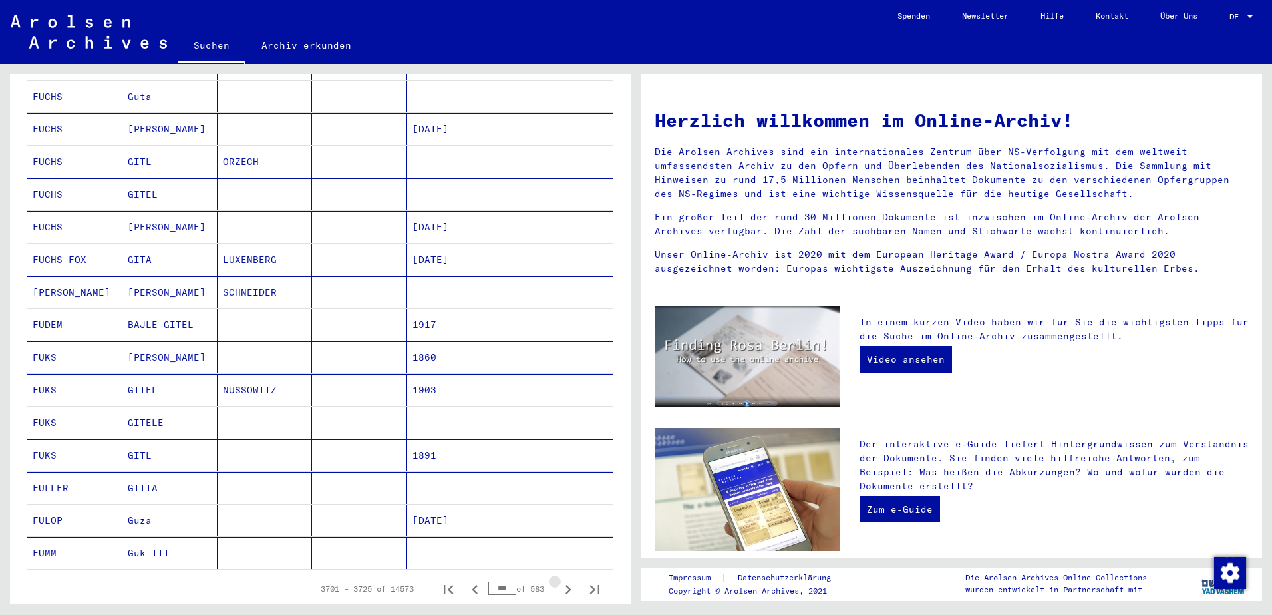
click at [559, 580] on icon "Next page" at bounding box center [568, 589] width 19 height 19
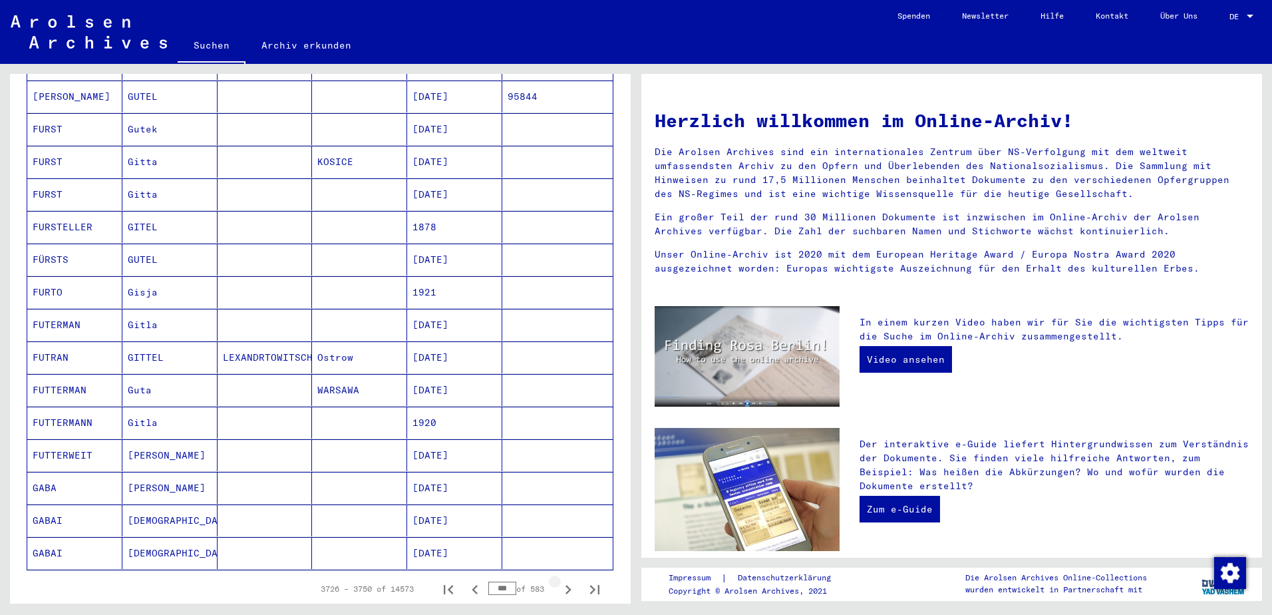
click at [559, 580] on icon "Next page" at bounding box center [568, 589] width 19 height 19
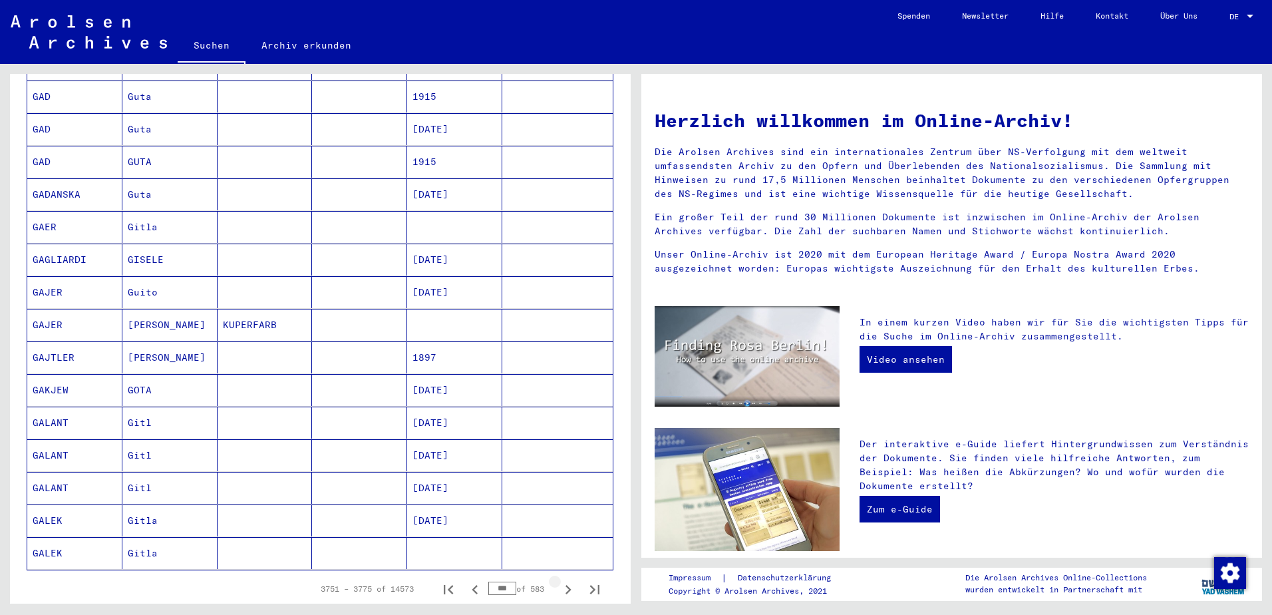
click at [559, 580] on icon "Next page" at bounding box center [568, 589] width 19 height 19
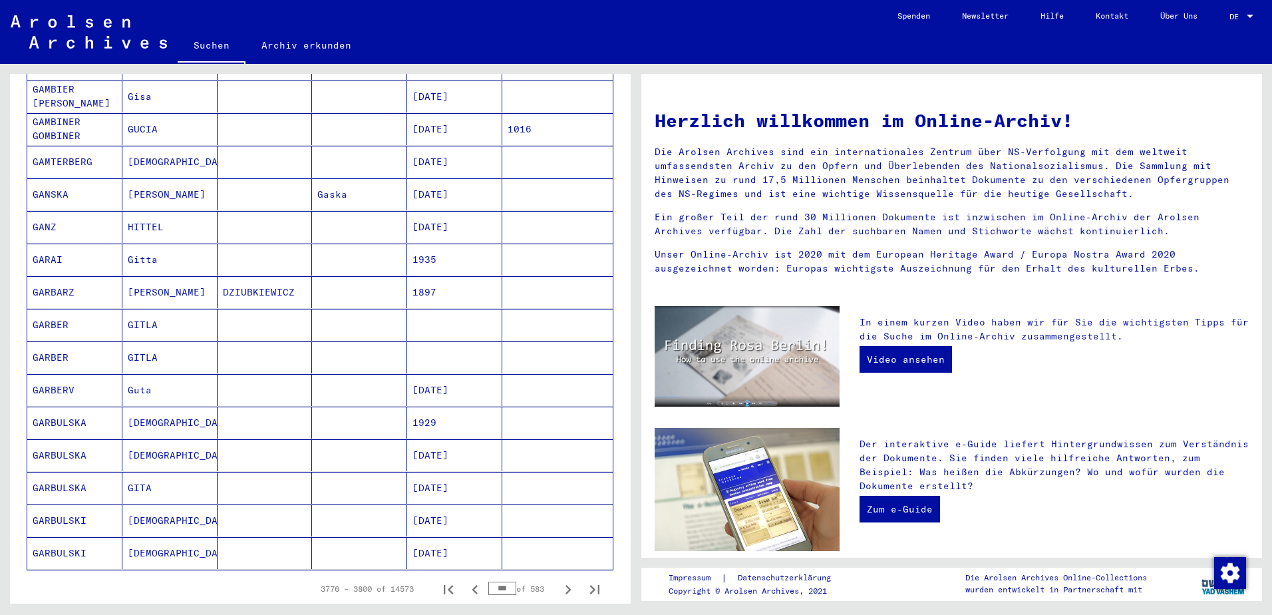
click at [559, 580] on icon "Next page" at bounding box center [568, 589] width 19 height 19
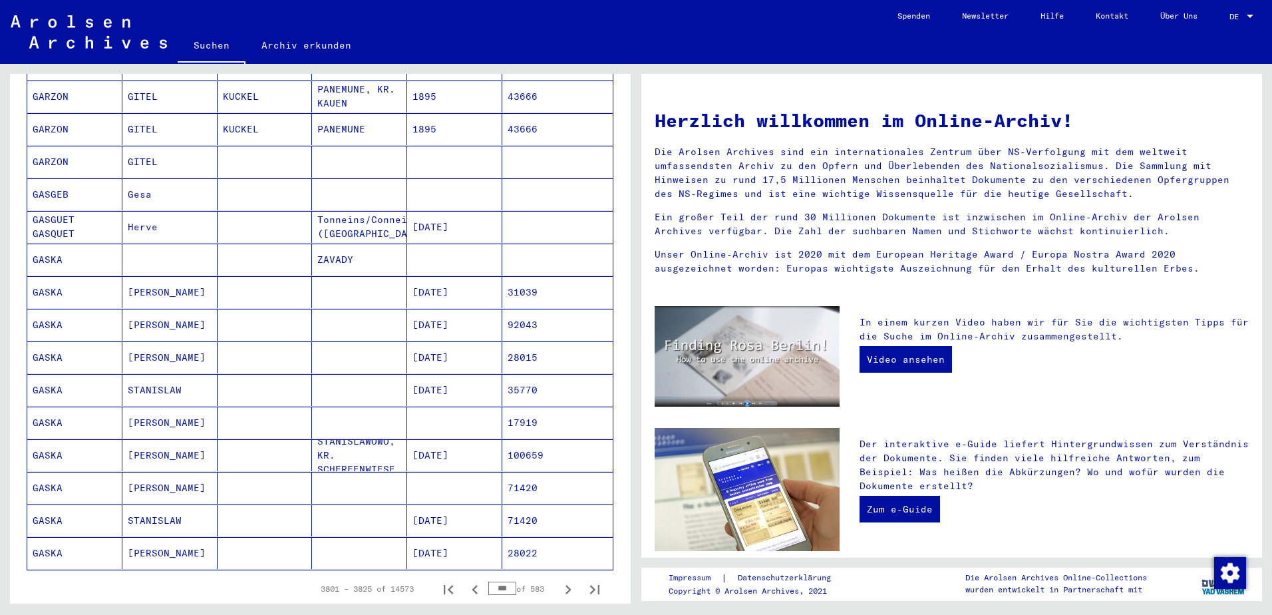
drag, startPoint x: 556, startPoint y: 574, endPoint x: 242, endPoint y: 580, distance: 314.1
click at [242, 580] on div "3801 – 3825 of 14573 *** of 583" at bounding box center [320, 588] width 587 height 37
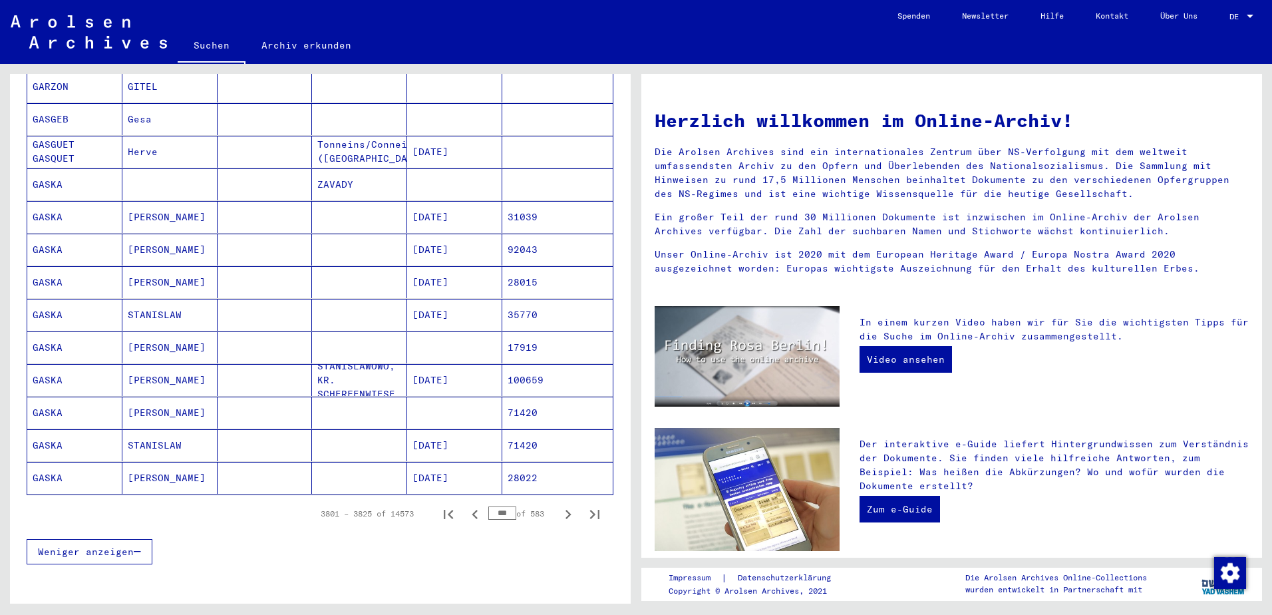
scroll to position [662, 0]
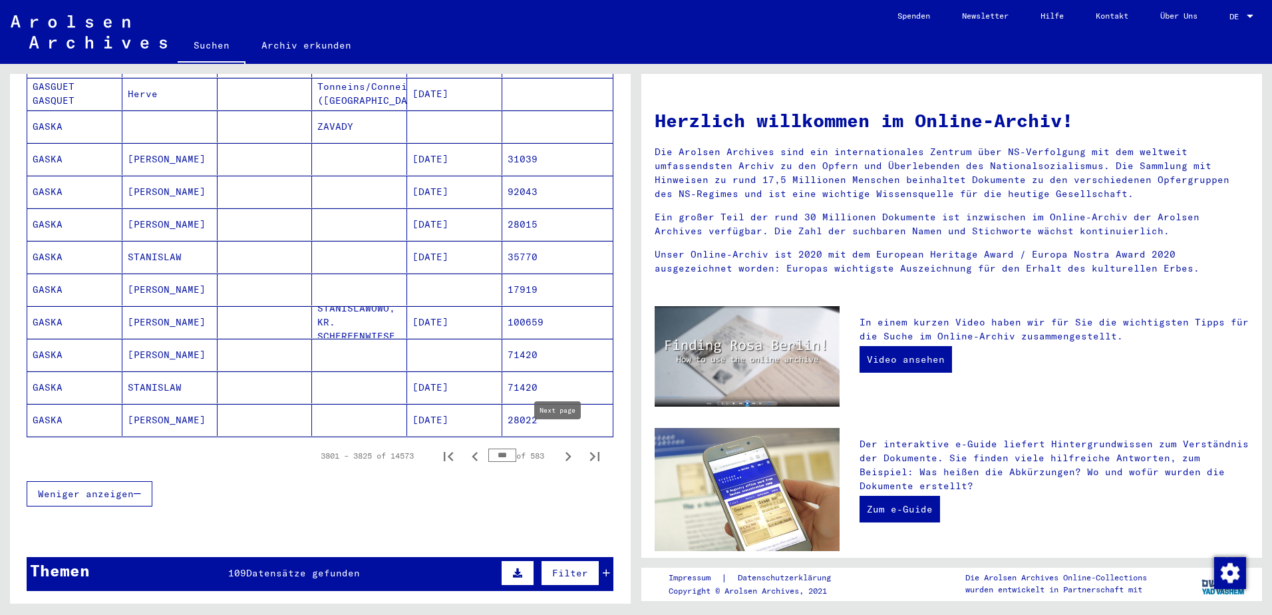
click at [559, 447] on icon "Next page" at bounding box center [568, 456] width 19 height 19
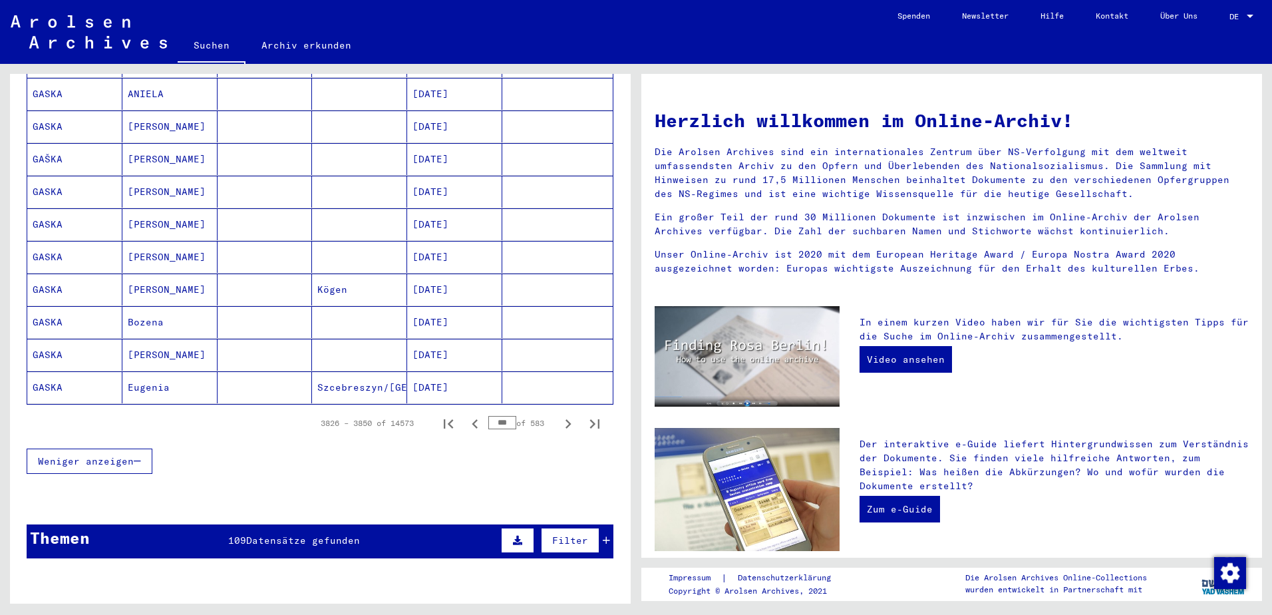
scroll to position [795, 0]
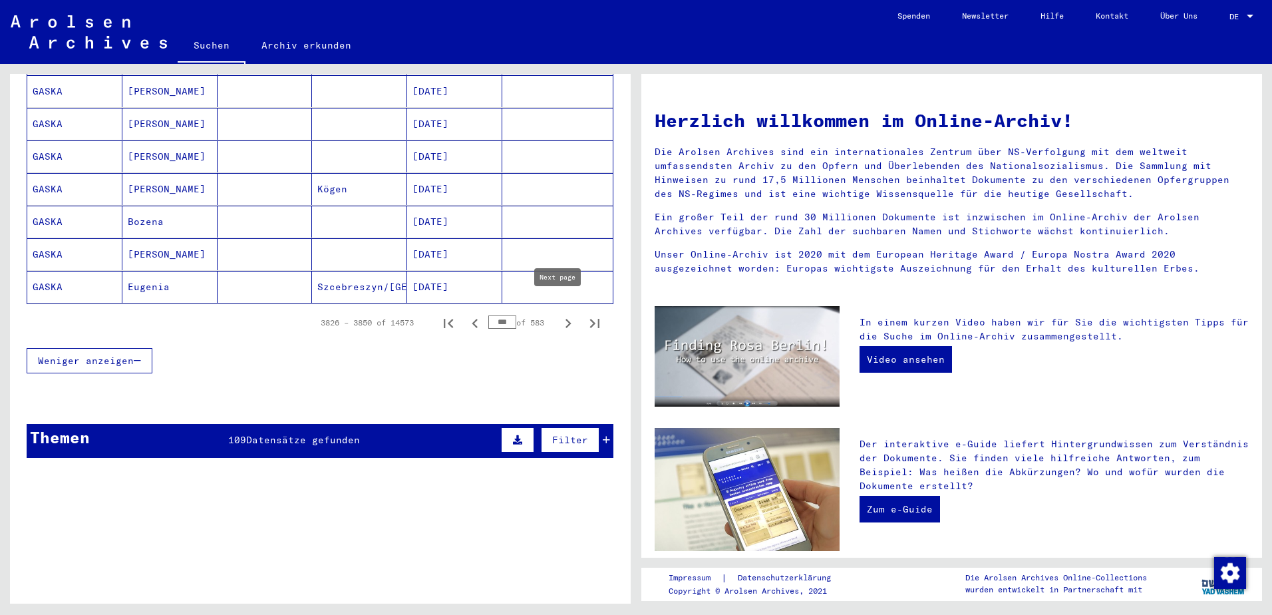
click at [559, 314] on icon "Next page" at bounding box center [568, 323] width 19 height 19
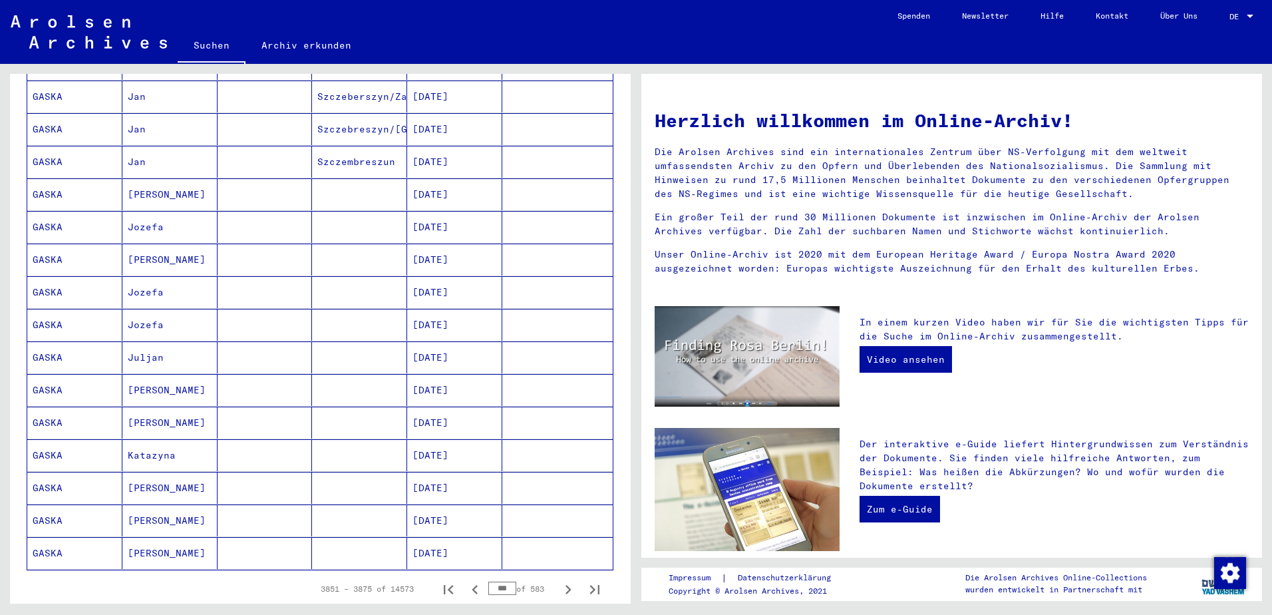
click at [273, 184] on mat-cell at bounding box center [265, 194] width 95 height 32
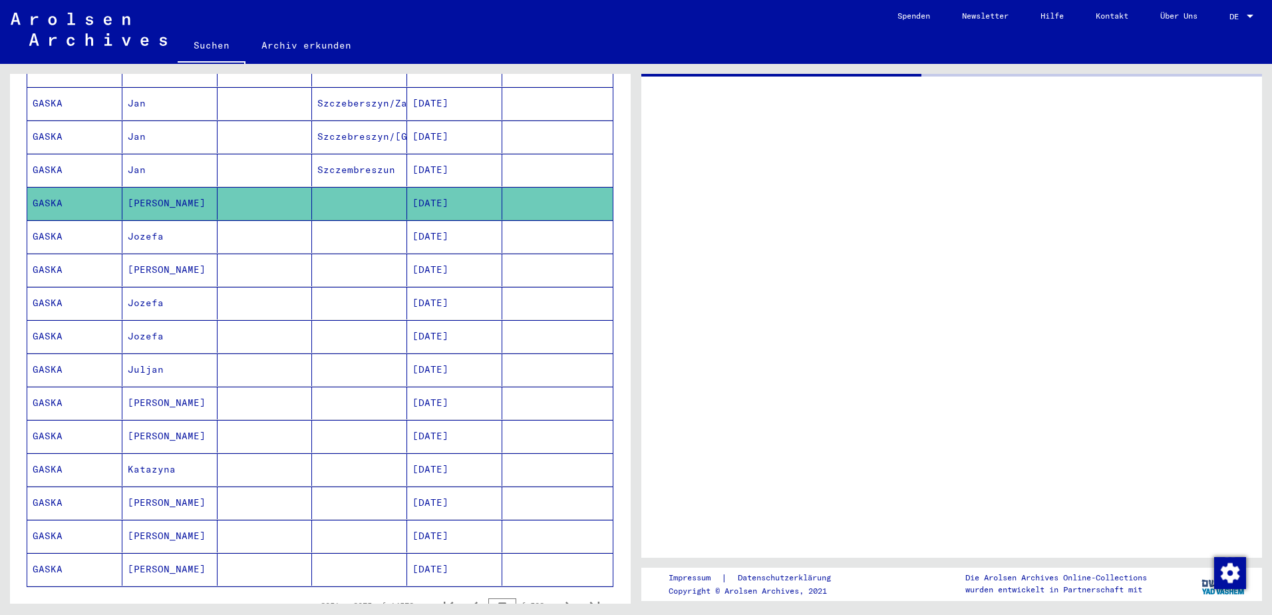
scroll to position [536, 0]
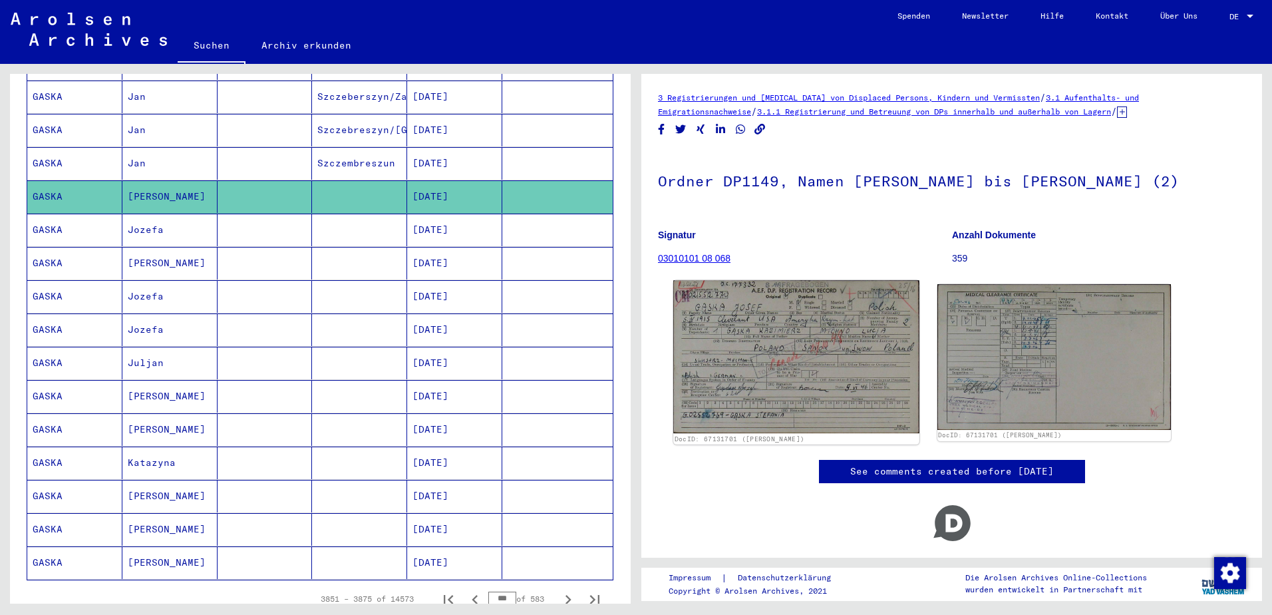
click at [851, 377] on img at bounding box center [795, 356] width 245 height 153
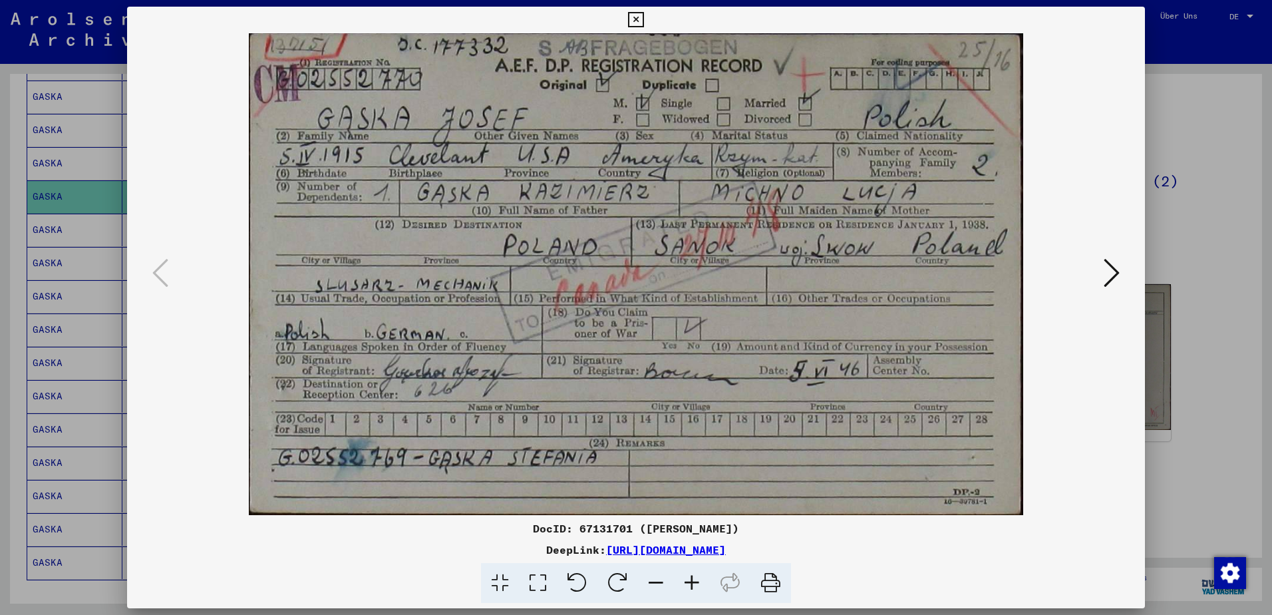
scroll to position [0, 0]
click at [68, 279] on div at bounding box center [636, 307] width 1272 height 615
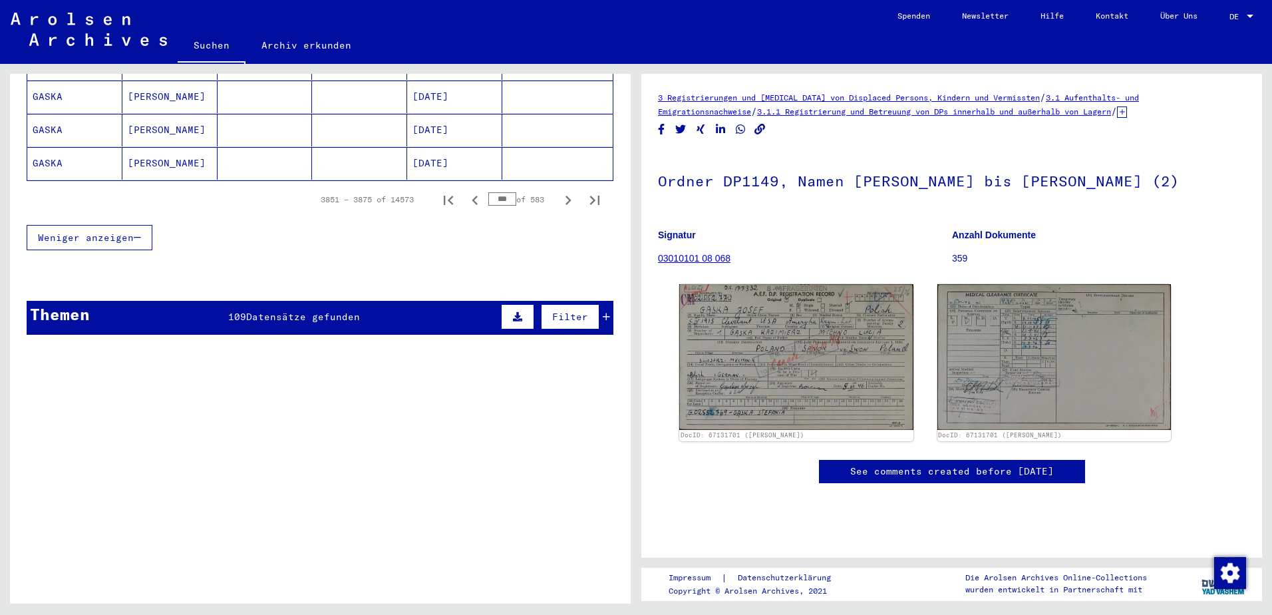
scroll to position [735, 0]
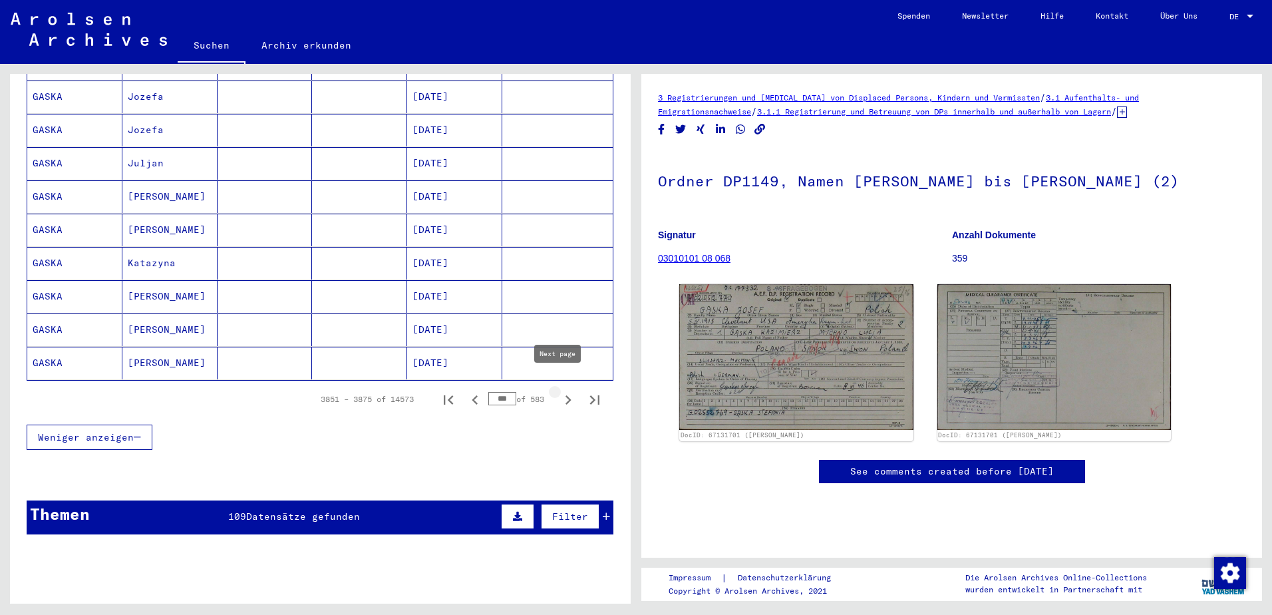
click at [561, 391] on icon "Next page" at bounding box center [568, 400] width 19 height 19
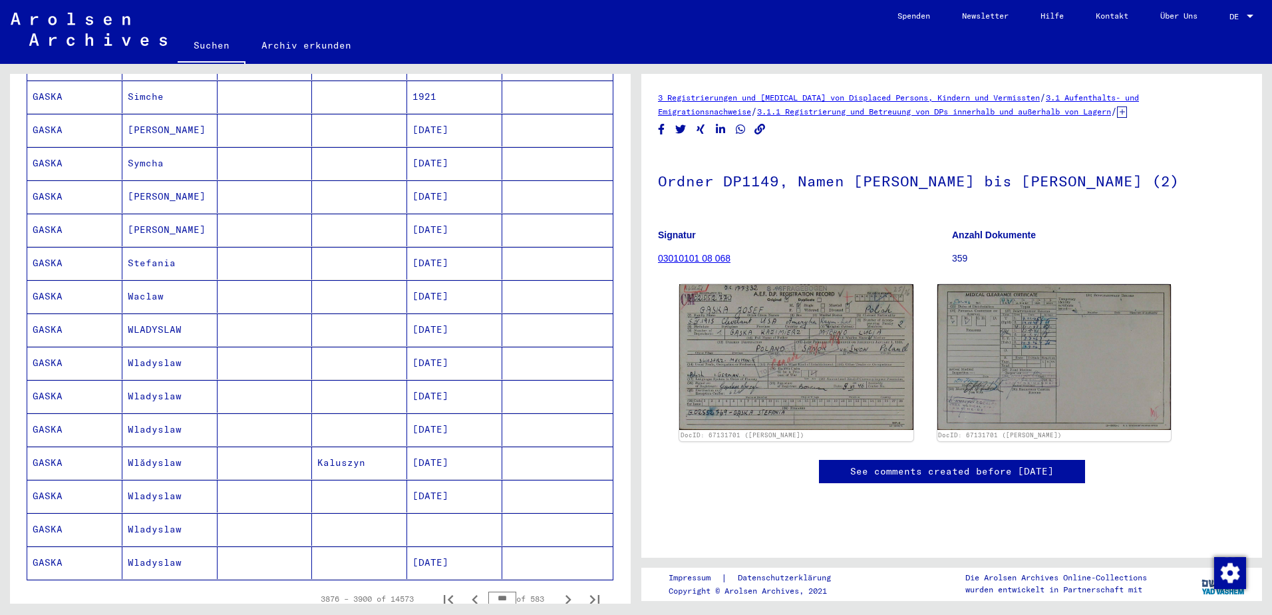
scroll to position [935, 0]
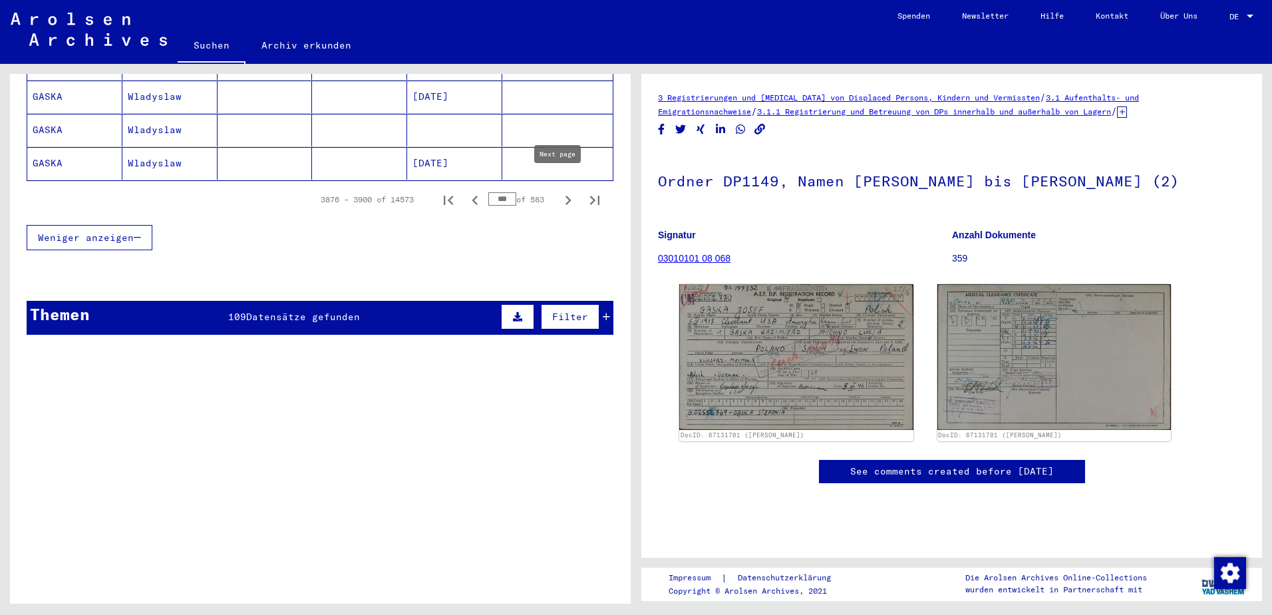
click at [560, 191] on icon "Next page" at bounding box center [568, 200] width 19 height 19
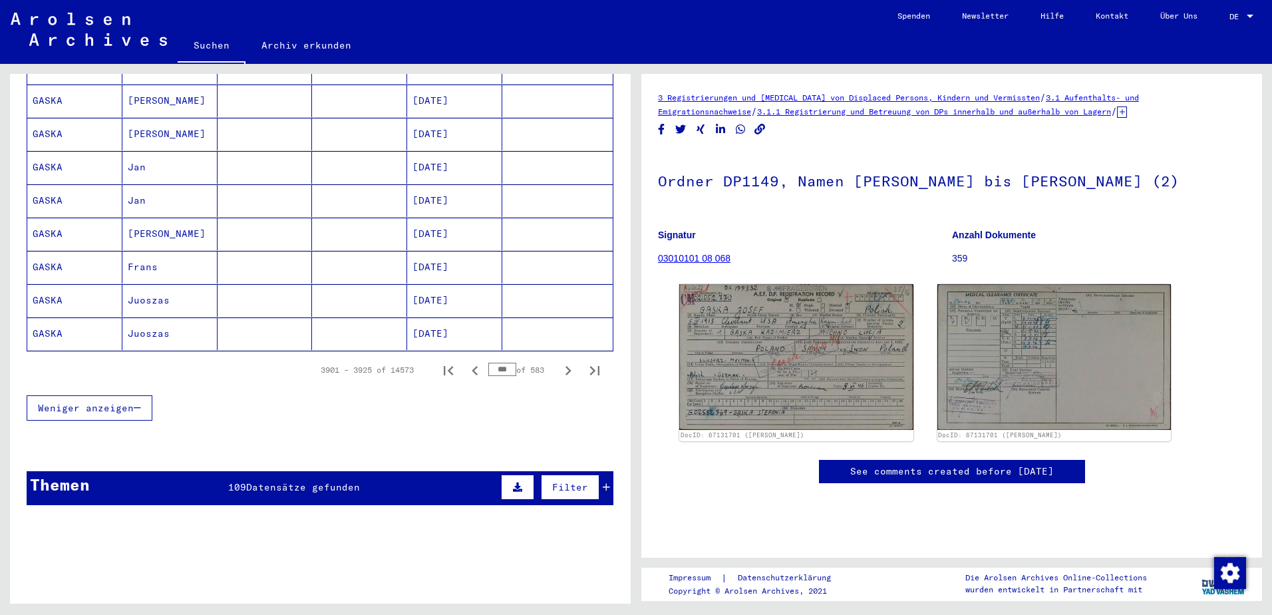
scroll to position [669, 0]
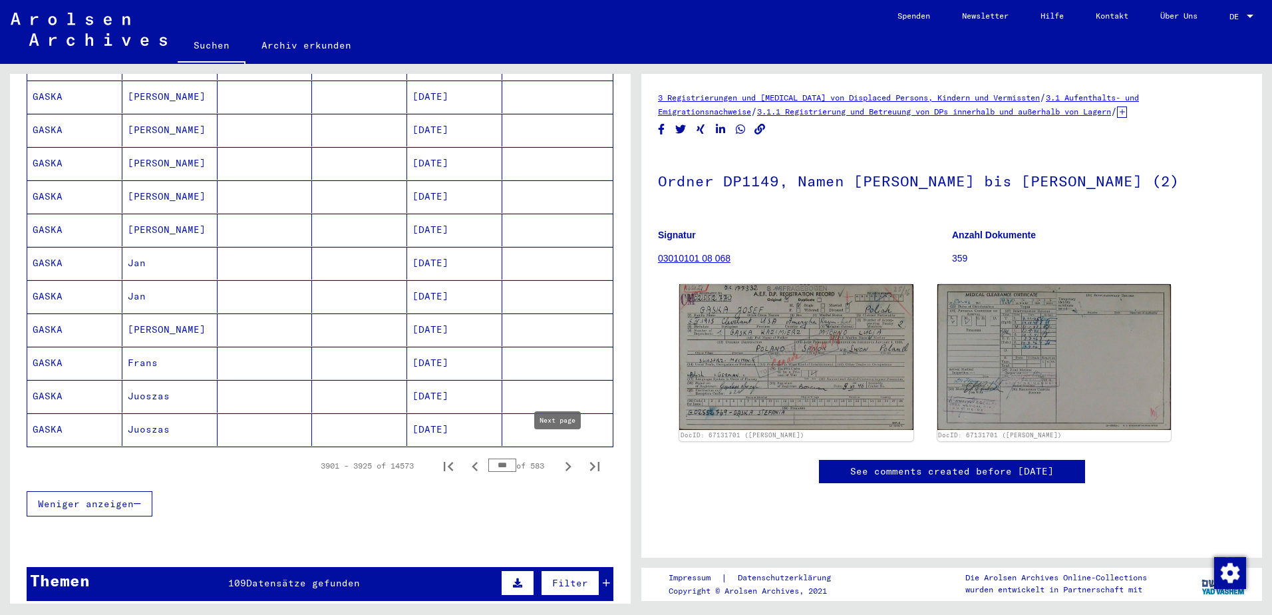
click at [562, 457] on icon "Next page" at bounding box center [568, 466] width 19 height 19
click at [559, 457] on icon "Next page" at bounding box center [568, 466] width 19 height 19
click at [563, 457] on icon "Next page" at bounding box center [568, 466] width 19 height 19
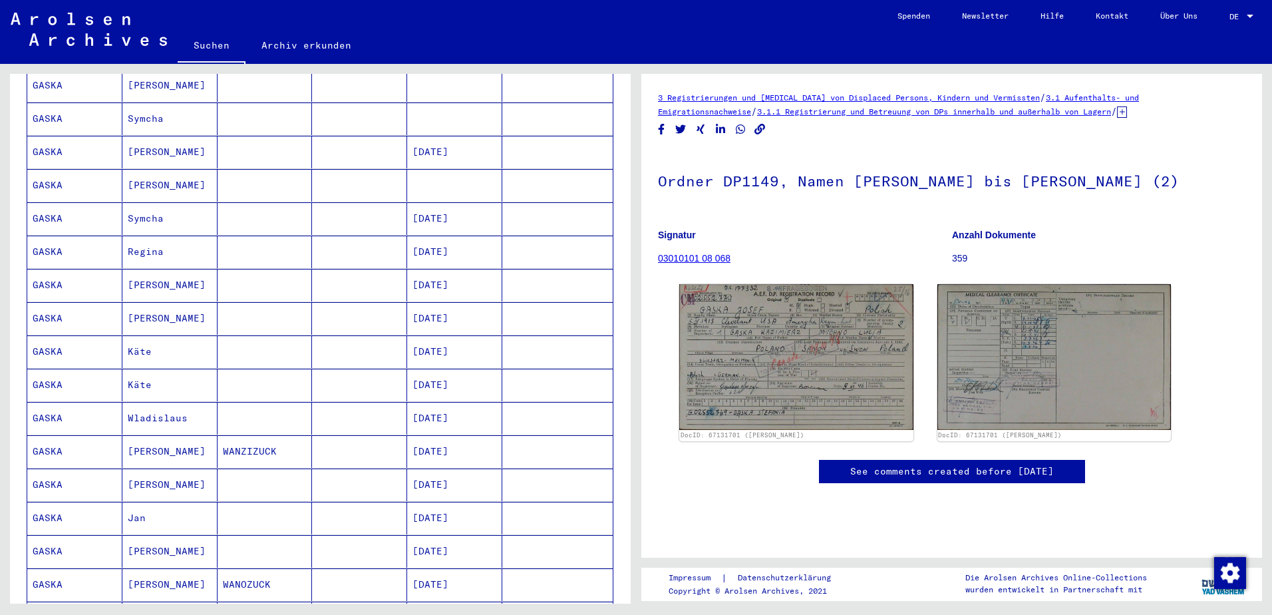
scroll to position [469, 0]
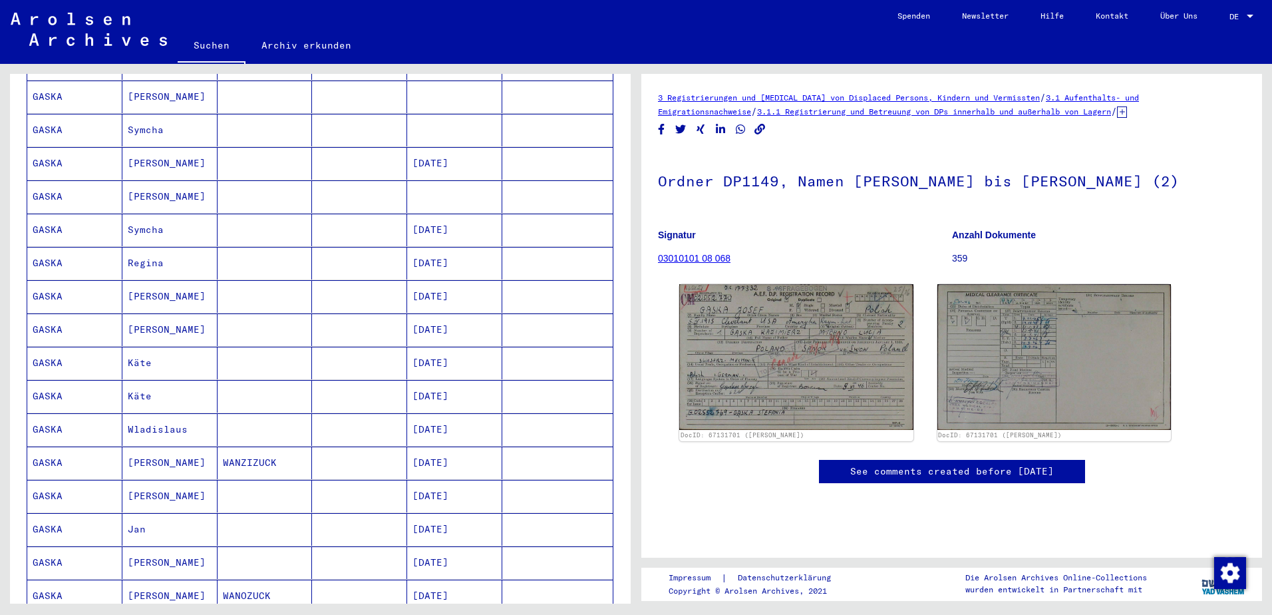
click at [277, 288] on mat-cell at bounding box center [265, 296] width 95 height 33
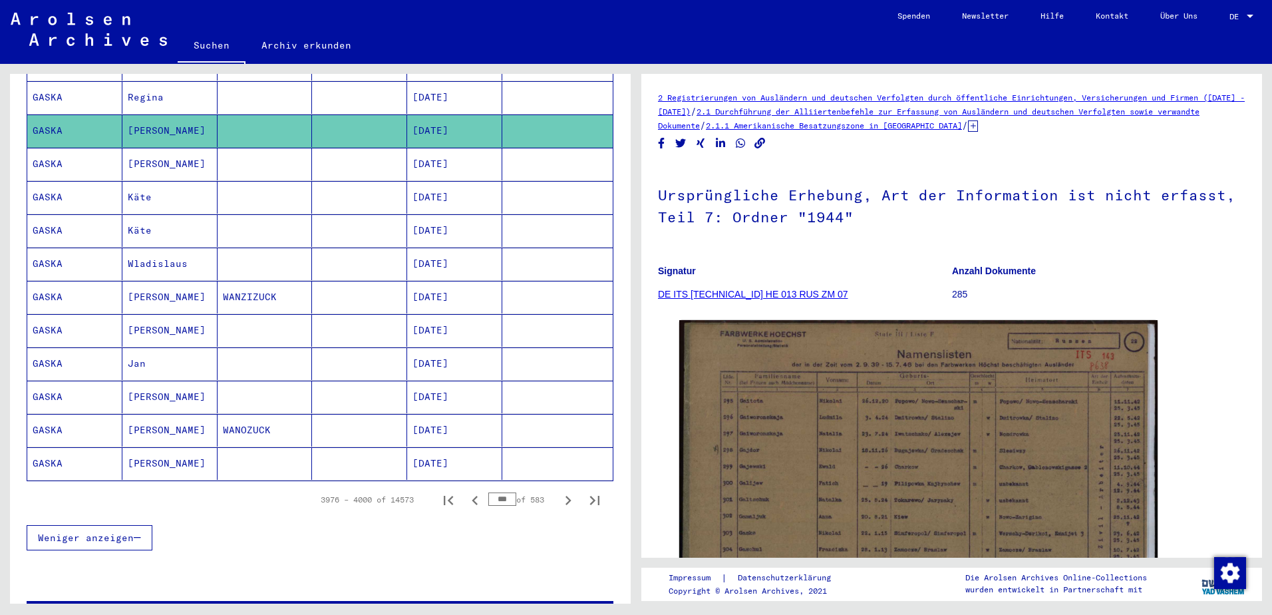
scroll to position [735, 0]
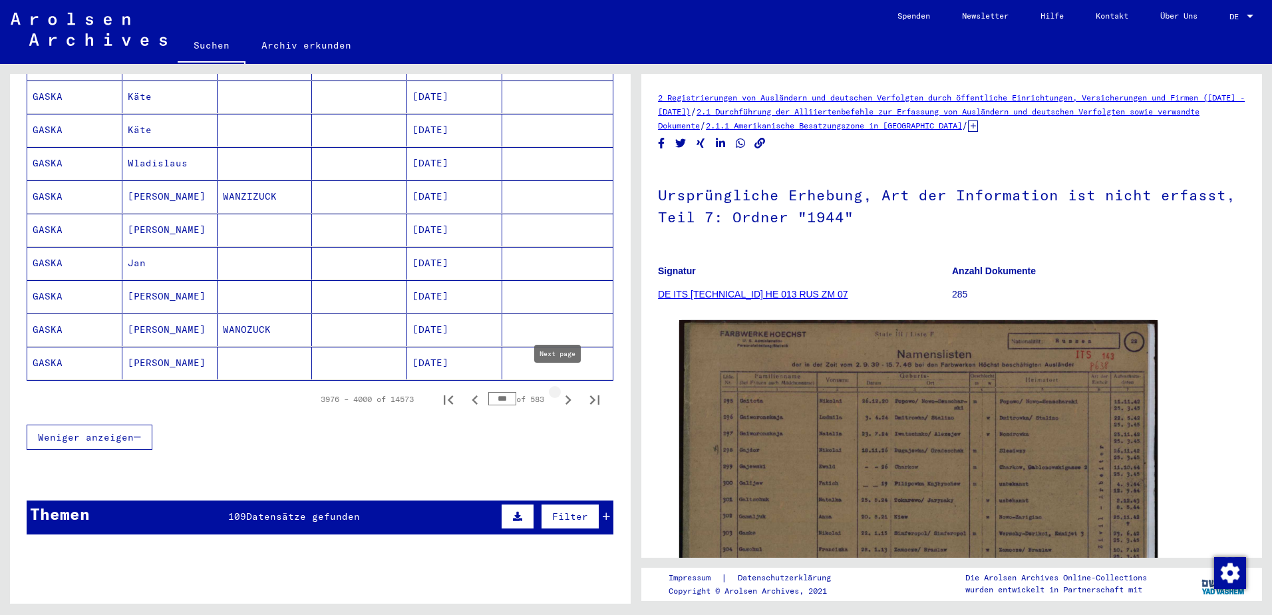
click at [555, 386] on button "Next page" at bounding box center [568, 399] width 27 height 27
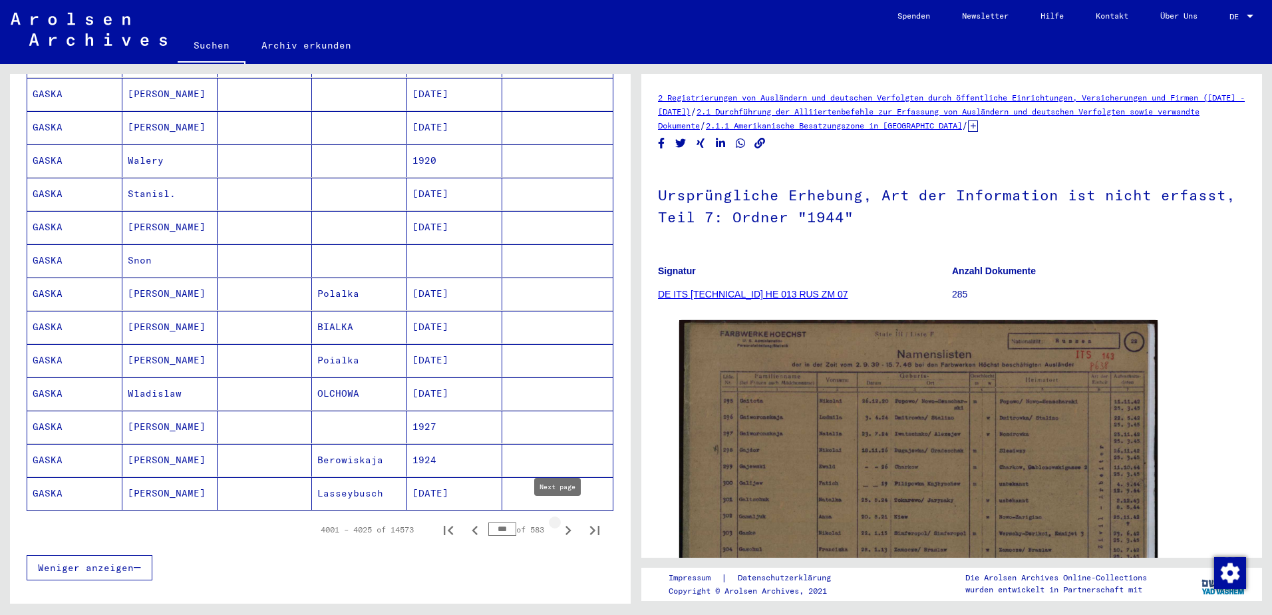
click at [559, 521] on icon "Next page" at bounding box center [568, 530] width 19 height 19
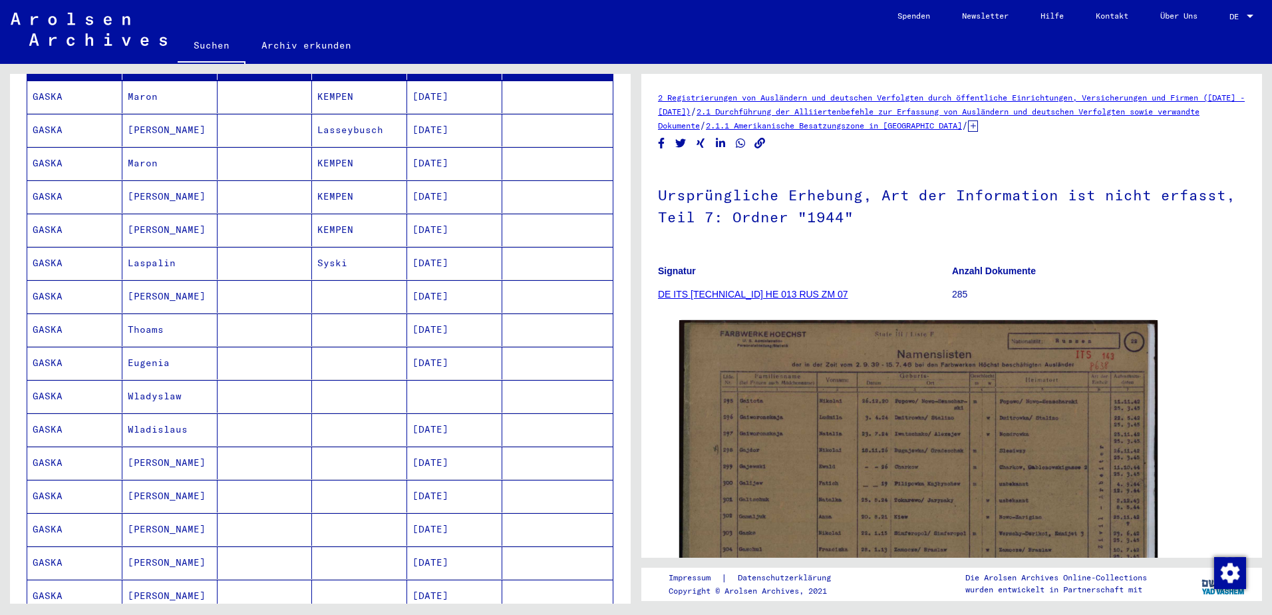
scroll to position [0, 0]
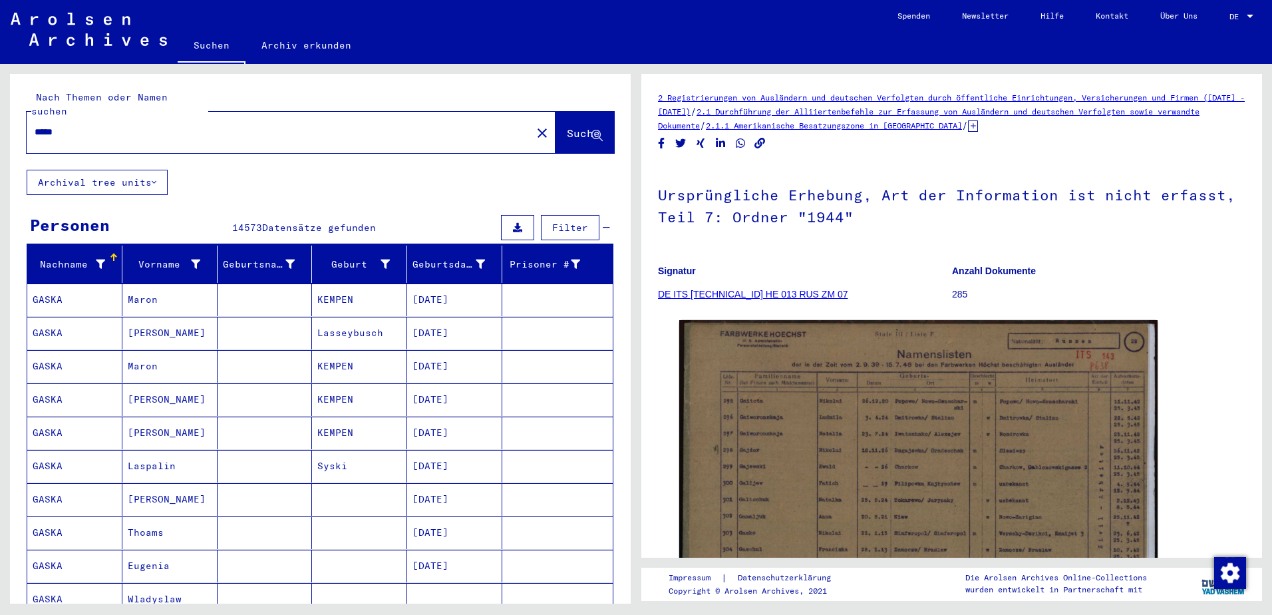
click at [231, 289] on mat-cell at bounding box center [265, 299] width 95 height 33
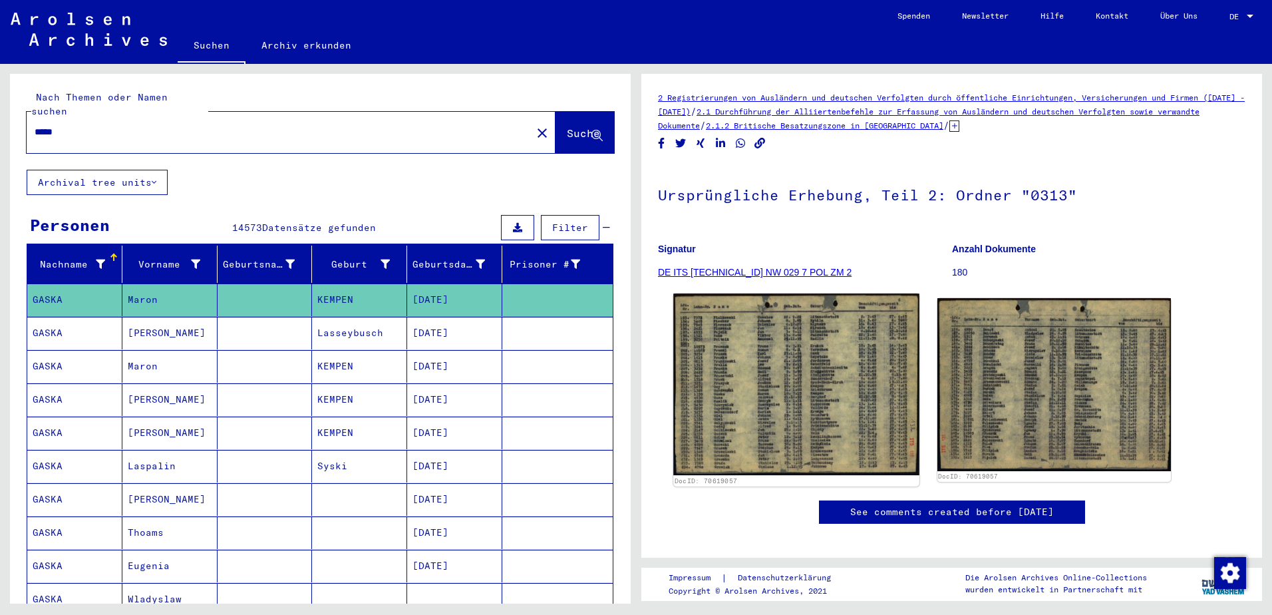
click at [745, 351] on img at bounding box center [795, 383] width 245 height 181
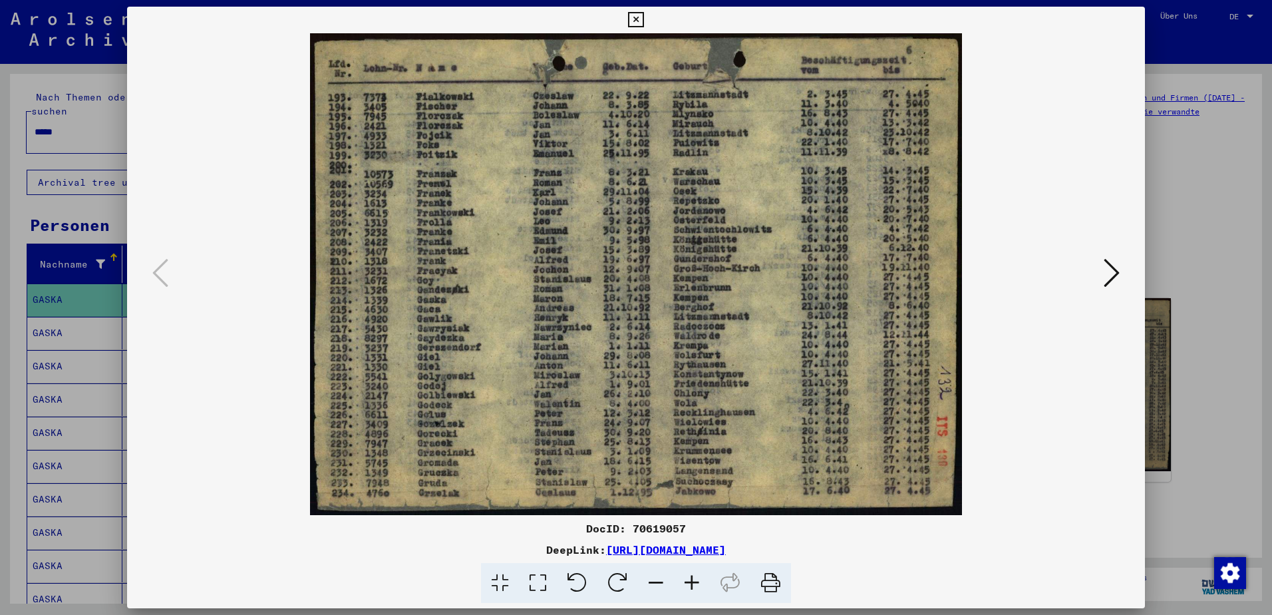
click at [83, 245] on div at bounding box center [636, 307] width 1272 height 615
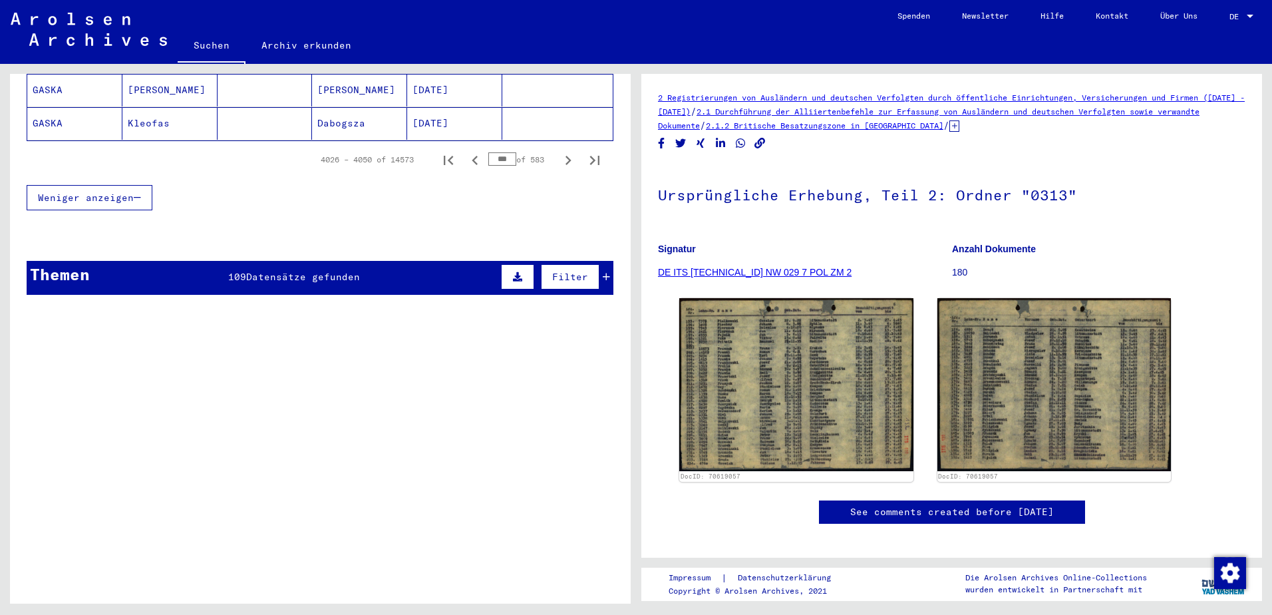
scroll to position [998, 0]
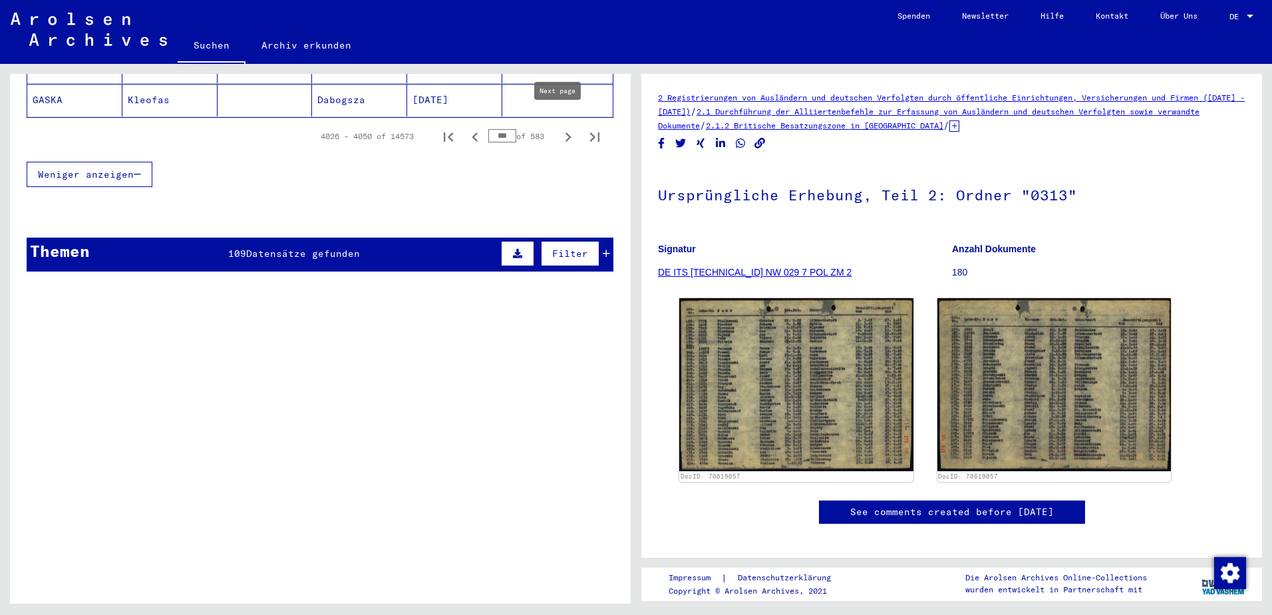
click at [559, 128] on icon "Next page" at bounding box center [568, 137] width 19 height 19
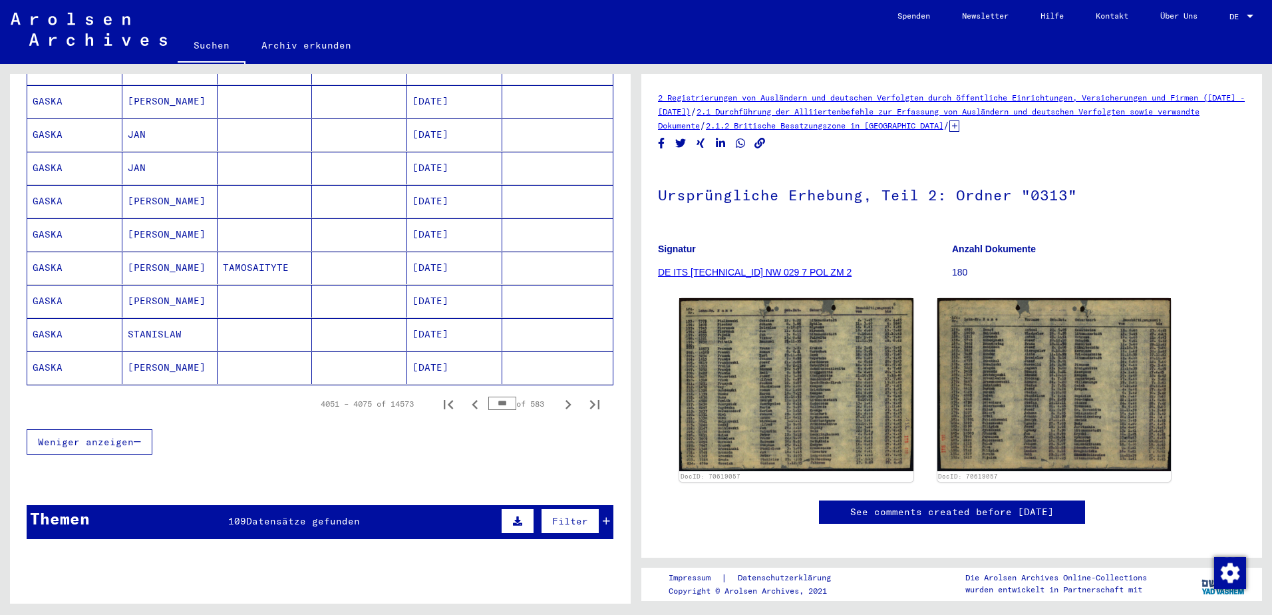
scroll to position [931, 0]
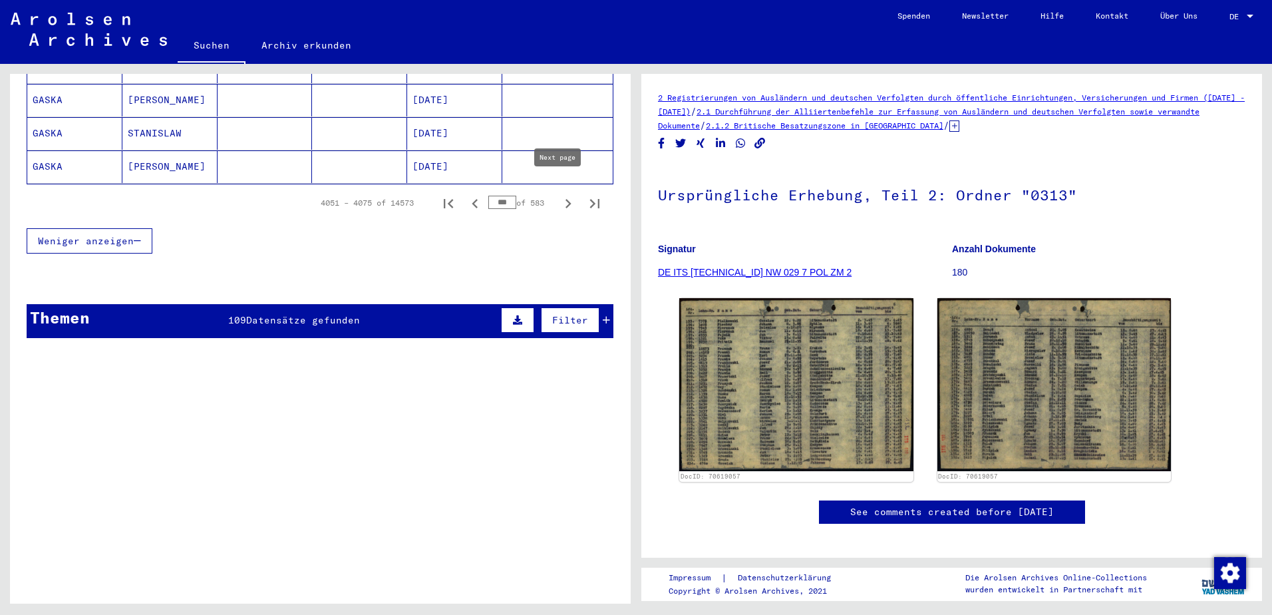
click at [559, 194] on icon "Next page" at bounding box center [568, 203] width 19 height 19
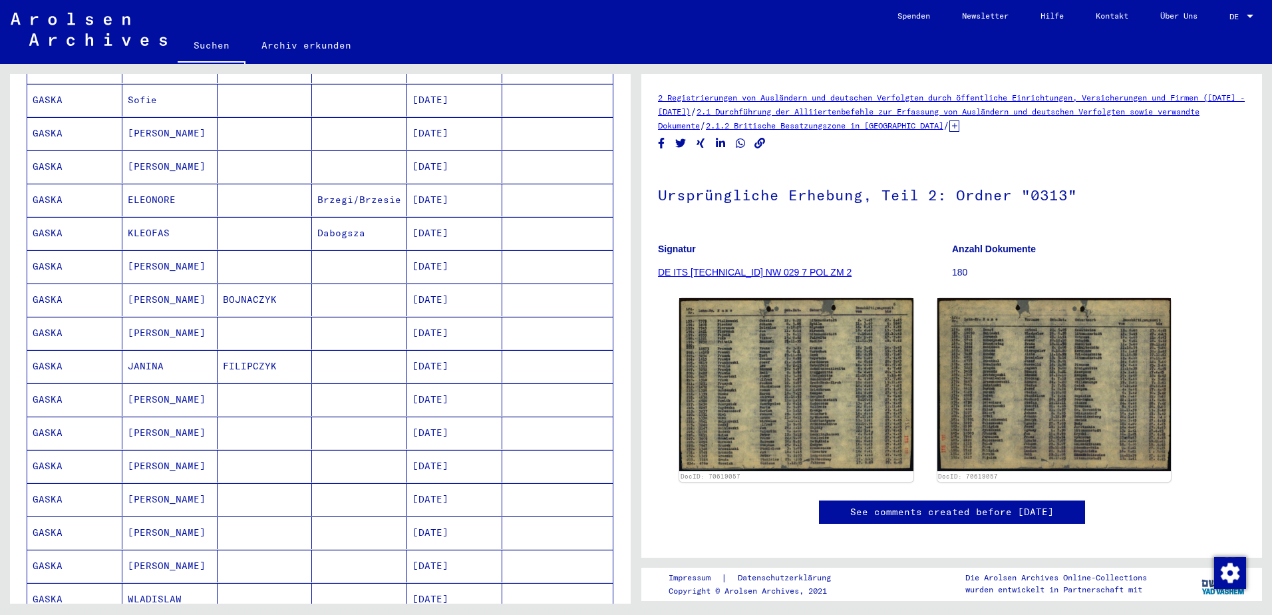
scroll to position [798, 0]
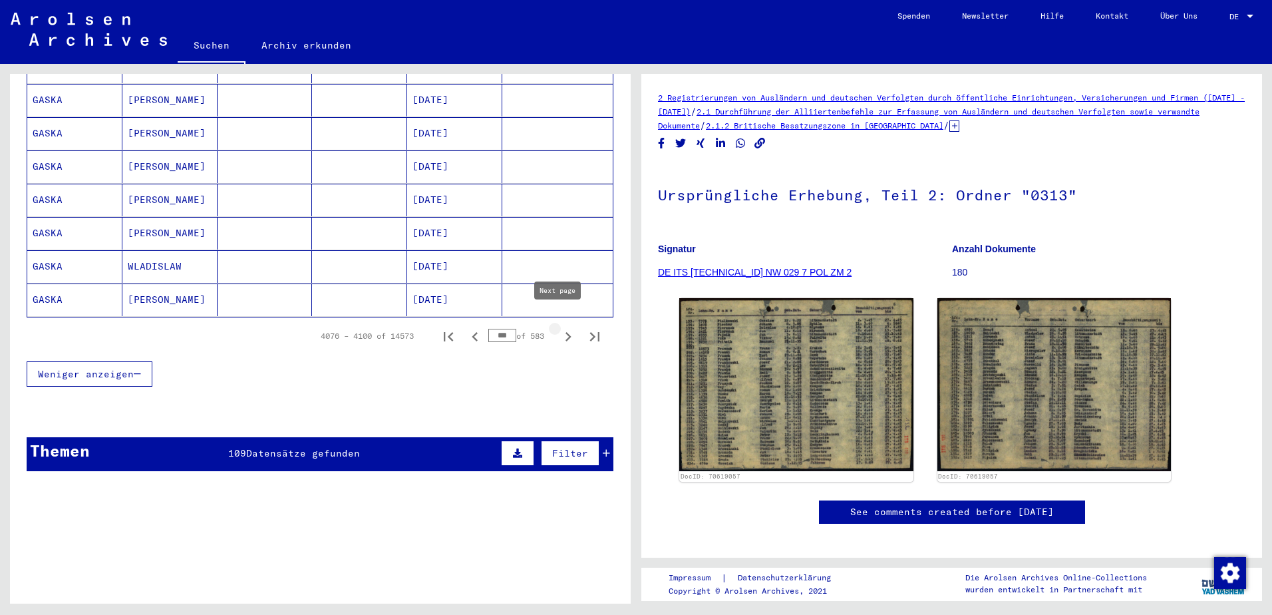
click at [559, 327] on icon "Next page" at bounding box center [568, 336] width 19 height 19
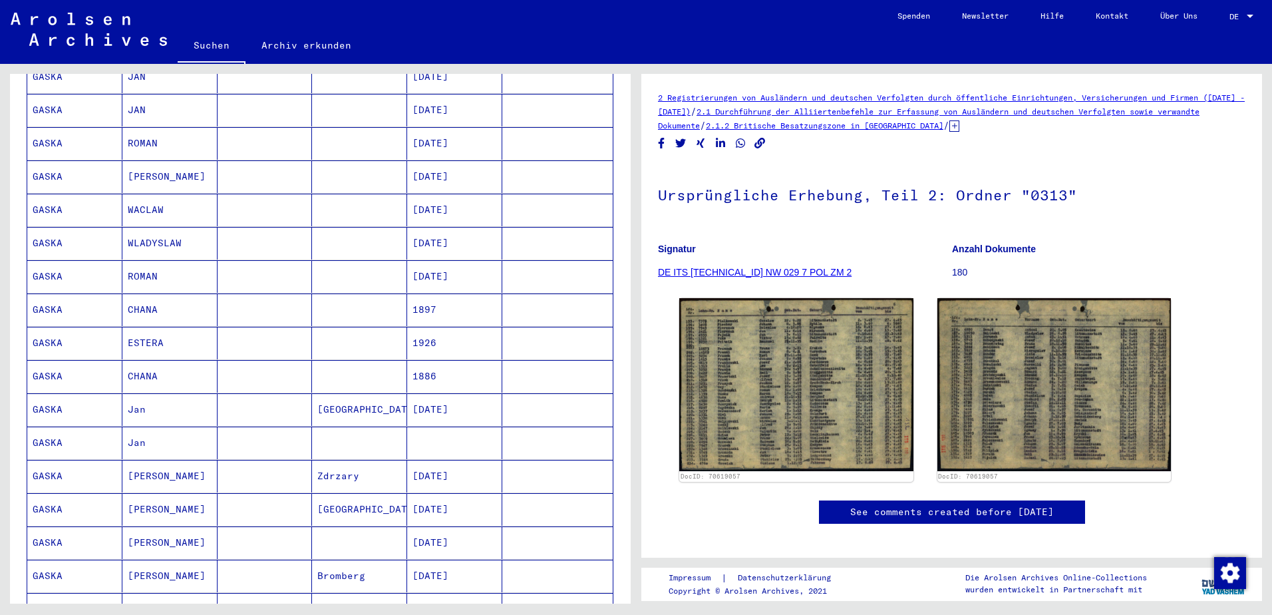
scroll to position [266, 0]
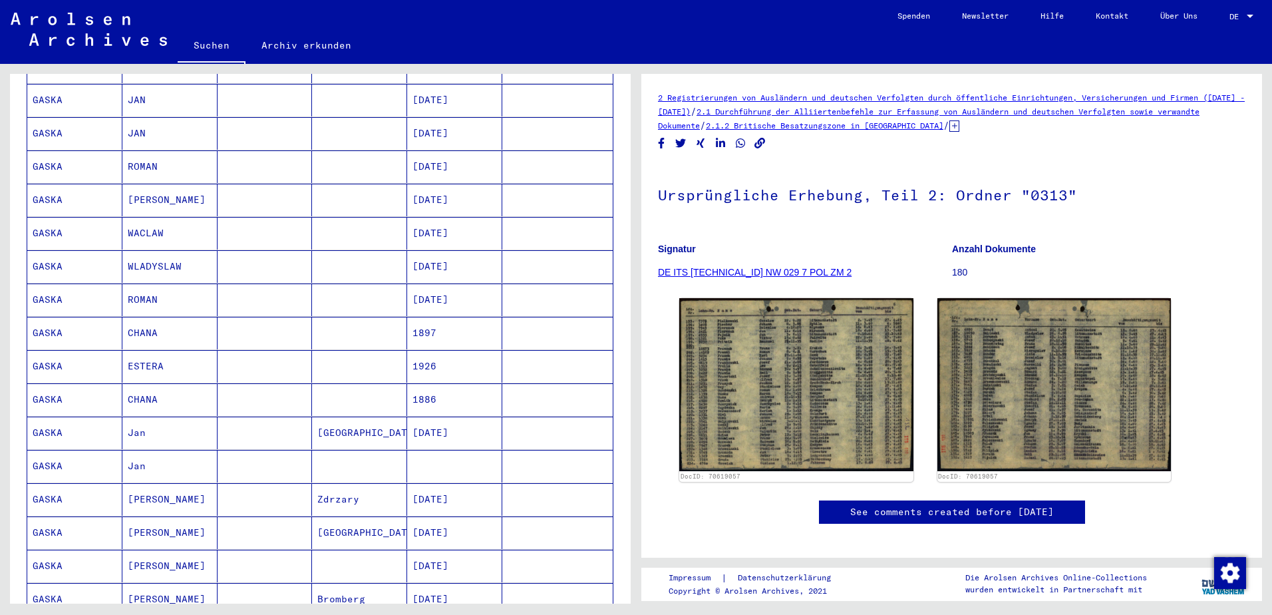
click at [303, 156] on mat-cell at bounding box center [265, 166] width 95 height 33
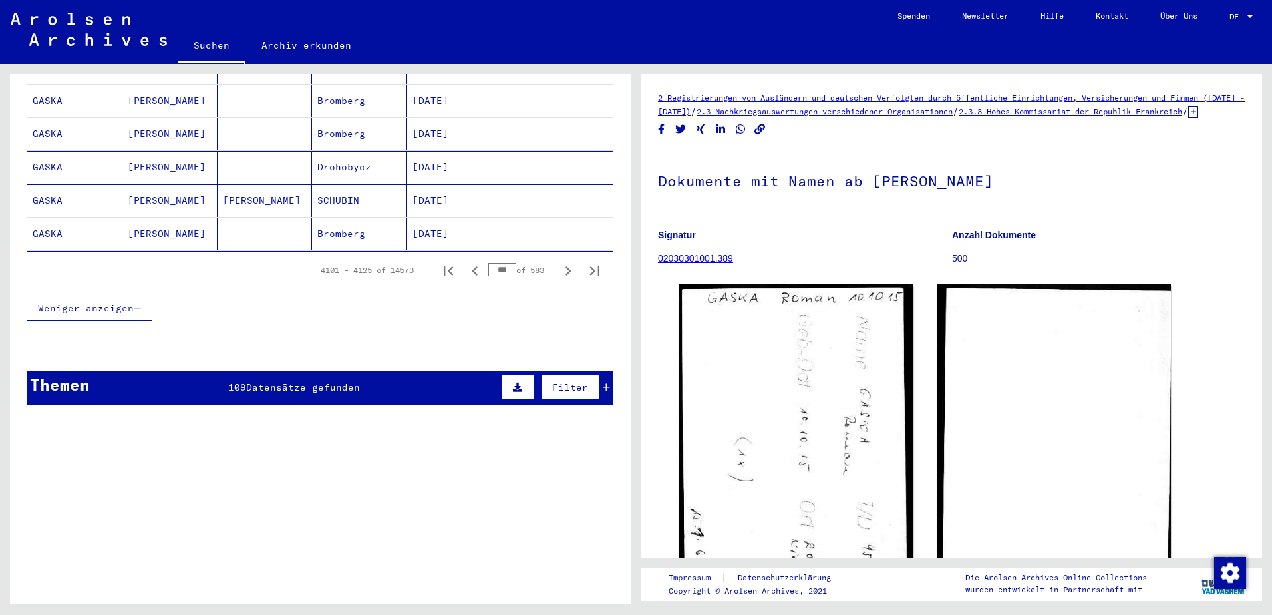
scroll to position [931, 0]
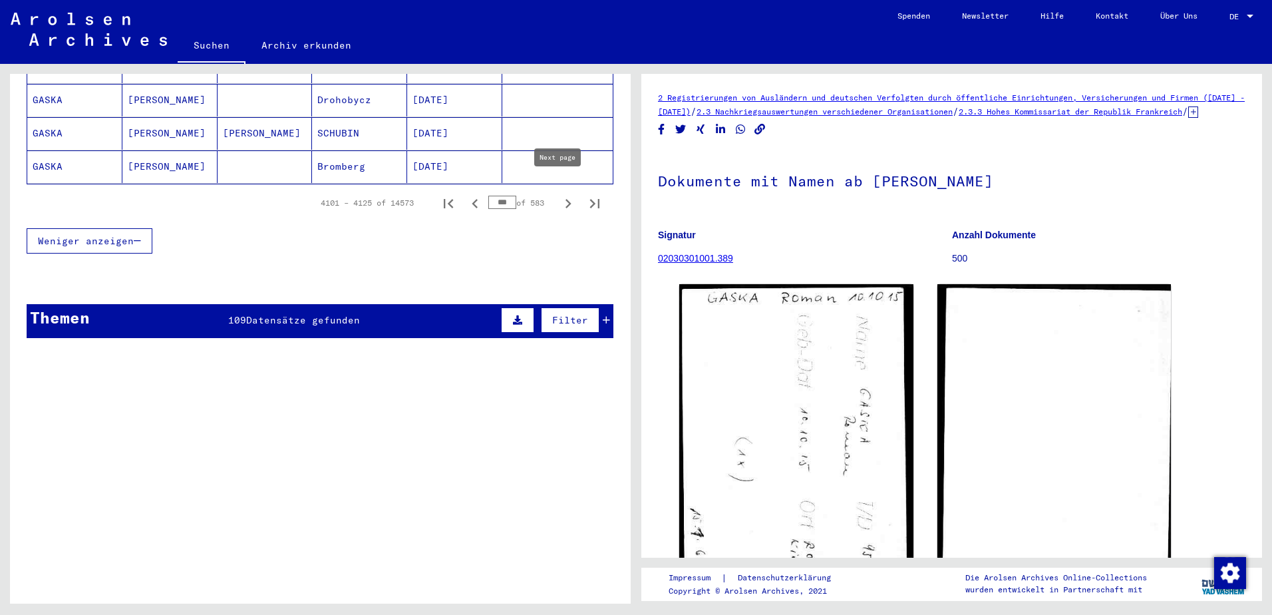
click at [566, 199] on icon "Next page" at bounding box center [569, 203] width 6 height 9
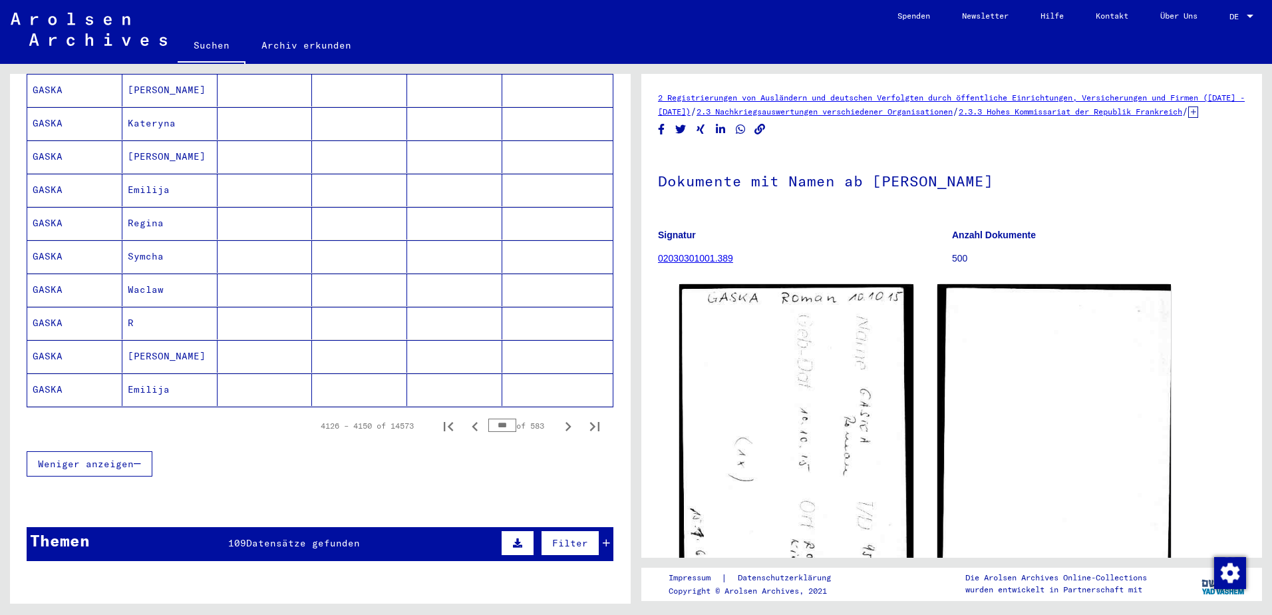
scroll to position [732, 0]
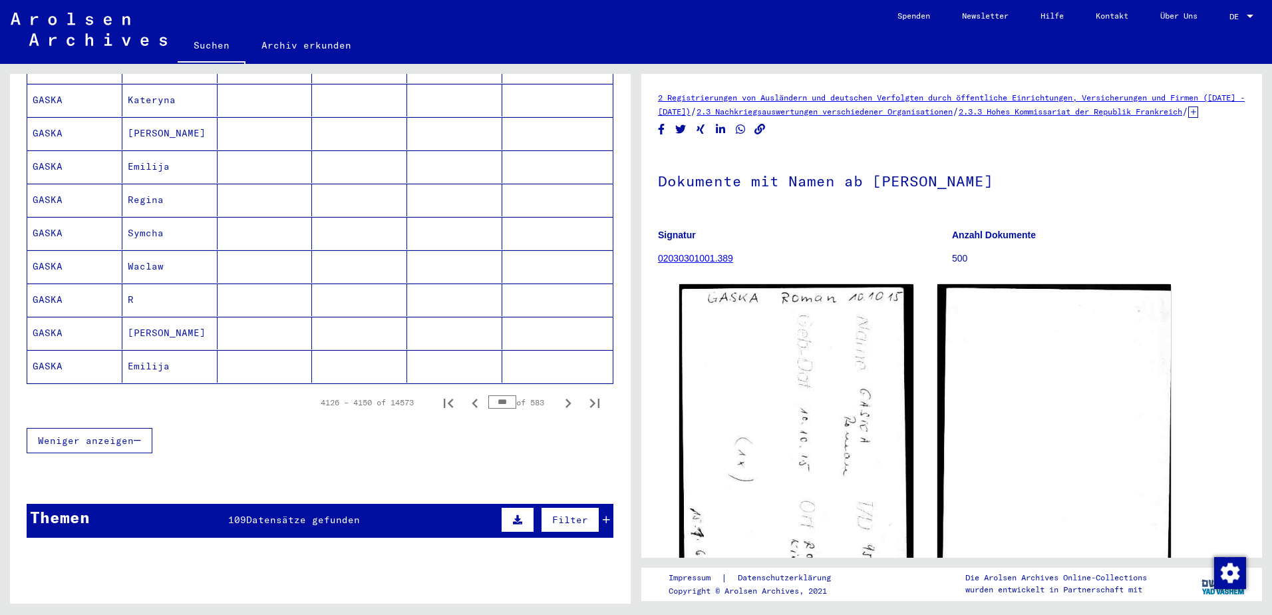
click at [188, 287] on mat-cell "R" at bounding box center [169, 299] width 95 height 33
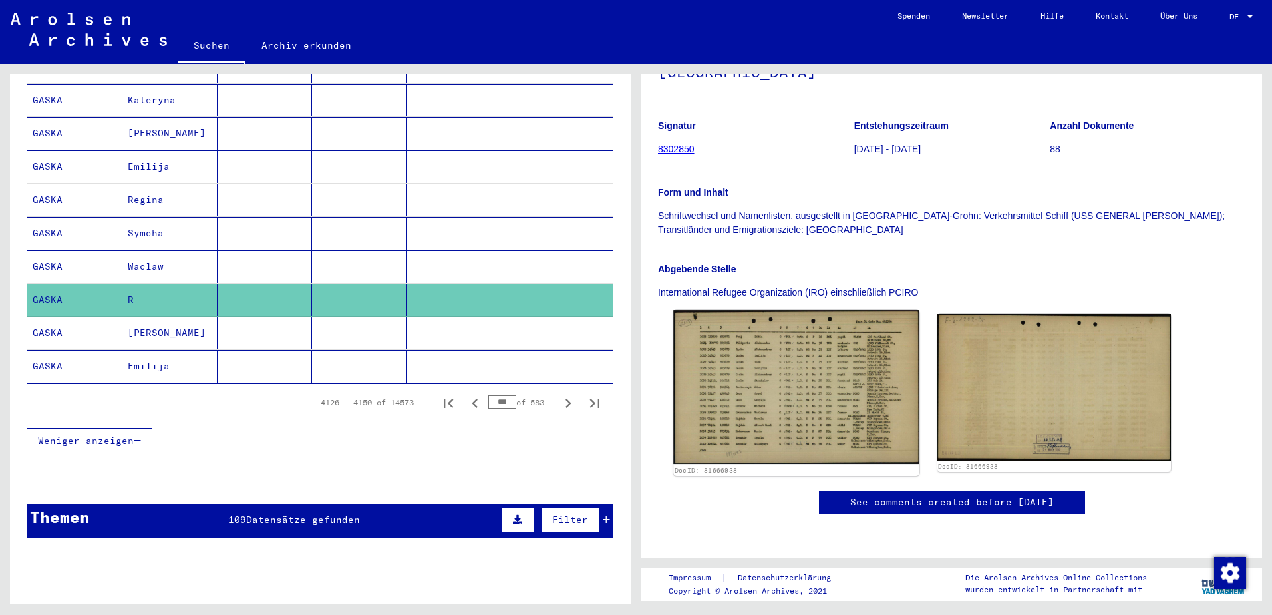
click at [752, 310] on img at bounding box center [795, 387] width 245 height 154
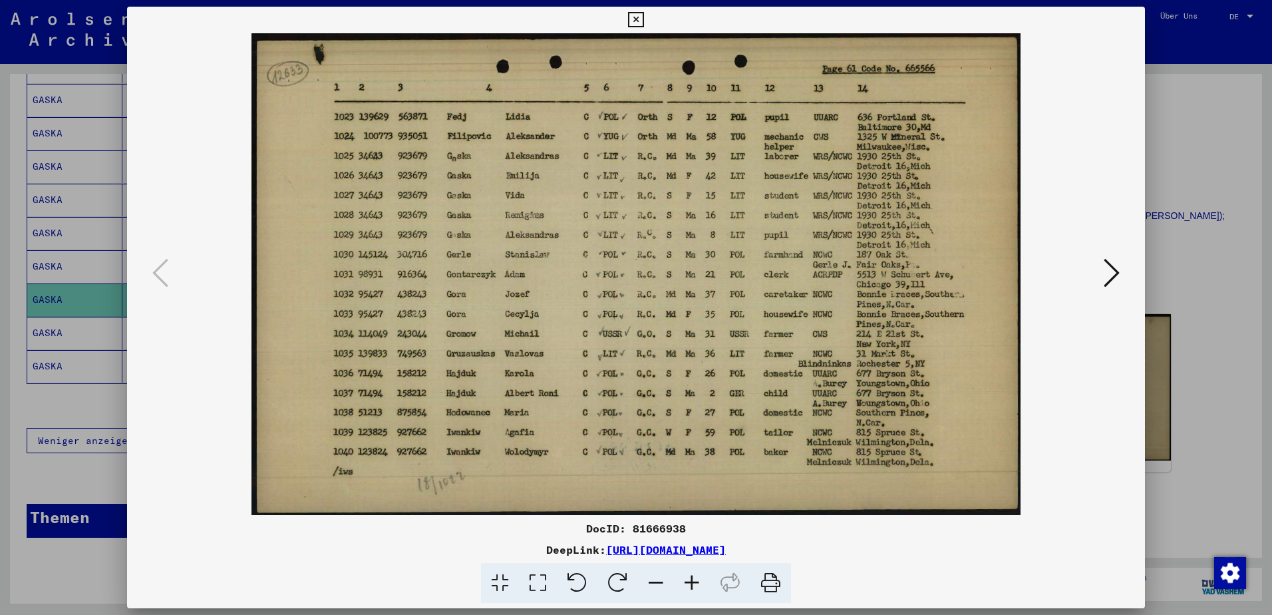
click at [1102, 289] on button at bounding box center [1112, 274] width 24 height 38
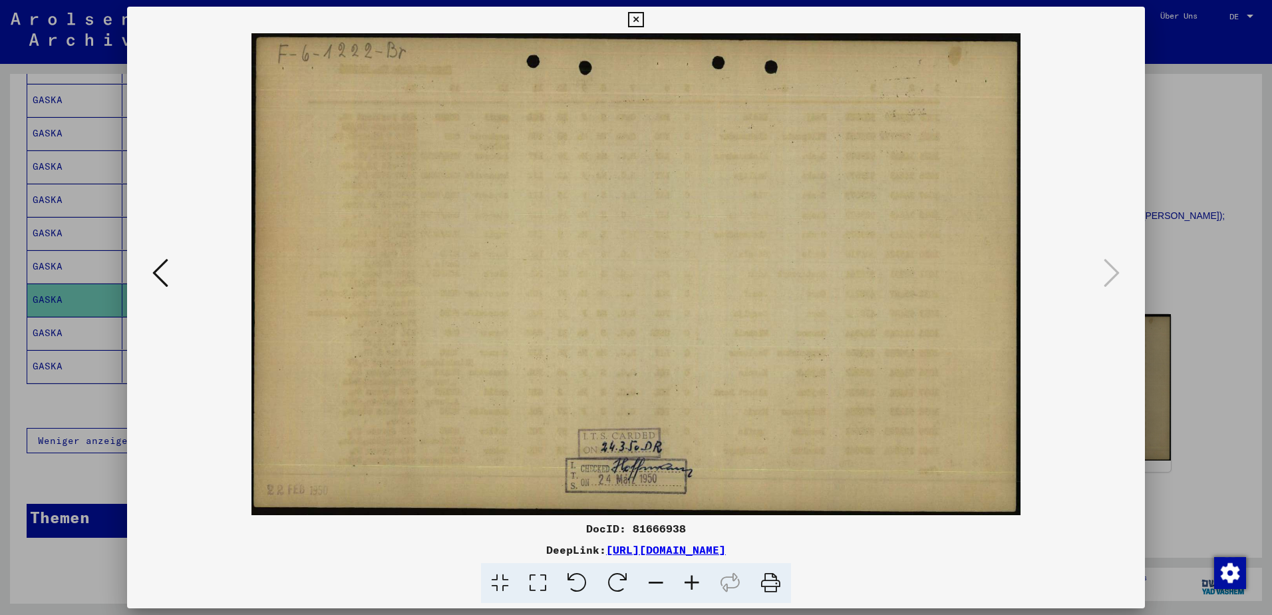
click at [173, 259] on img at bounding box center [635, 274] width 927 height 482
click at [173, 261] on img at bounding box center [635, 274] width 927 height 482
click at [173, 271] on img at bounding box center [635, 274] width 927 height 482
click at [171, 277] on button at bounding box center [160, 274] width 24 height 38
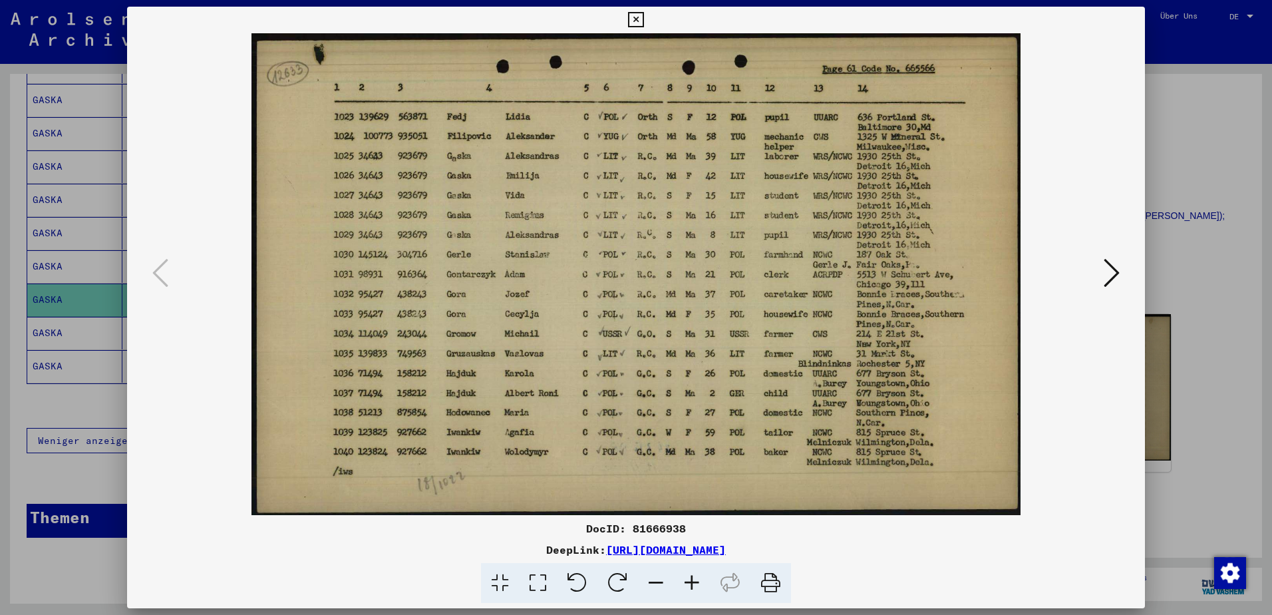
click at [75, 277] on div at bounding box center [636, 307] width 1272 height 615
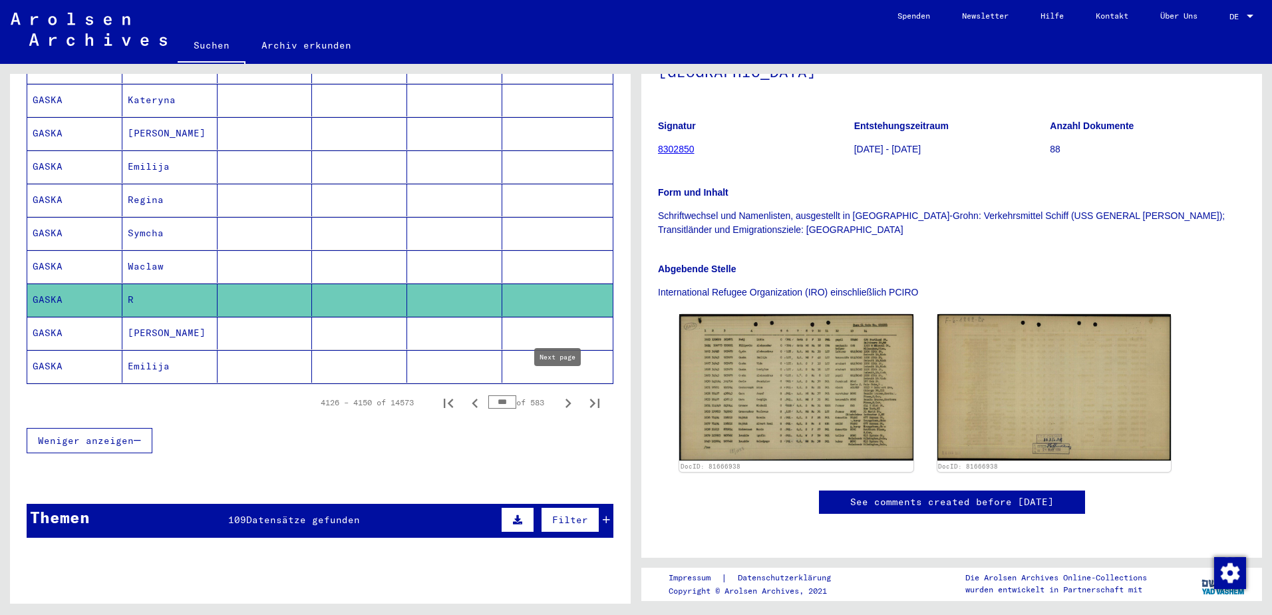
click at [559, 394] on icon "Next page" at bounding box center [568, 403] width 19 height 19
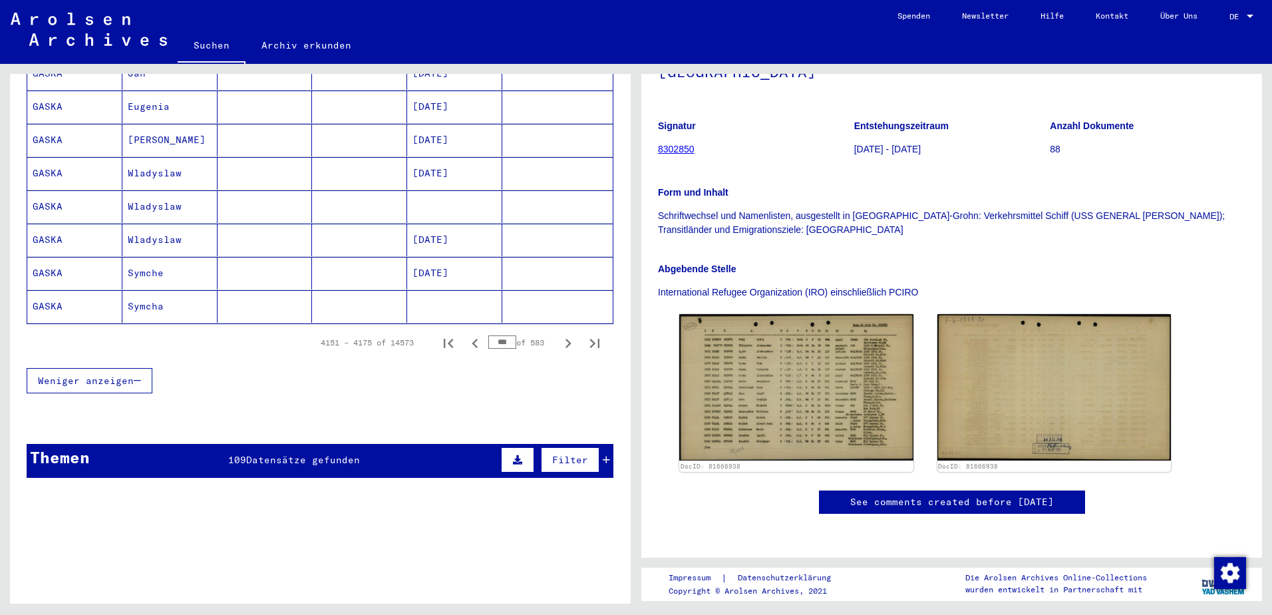
scroll to position [865, 0]
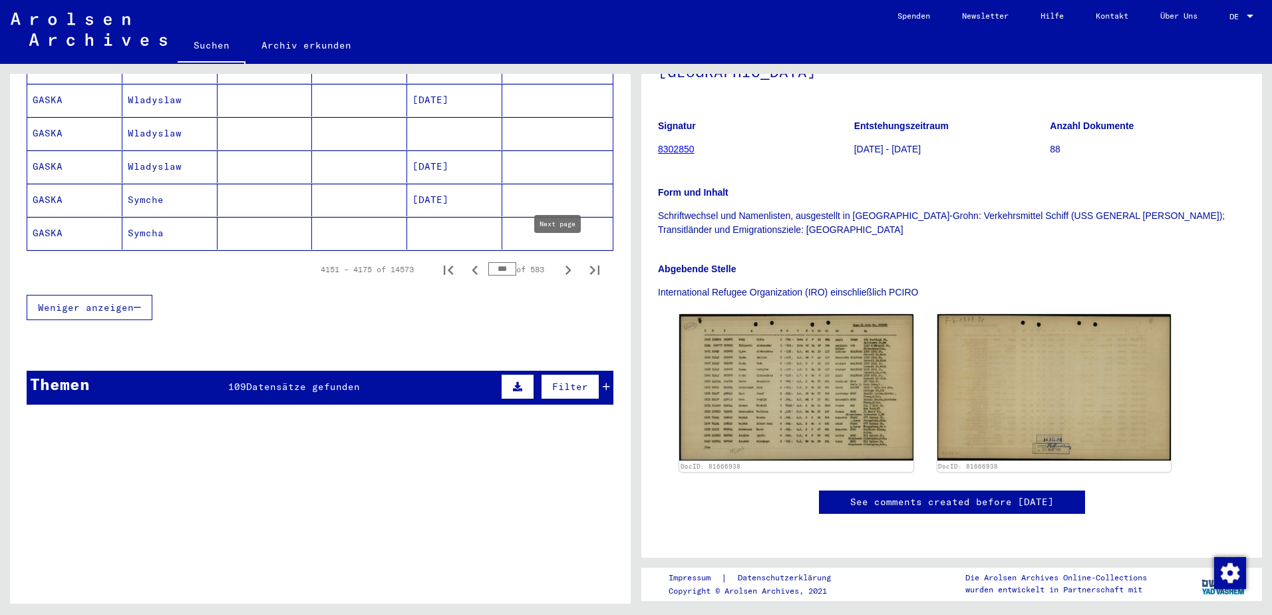
click at [560, 261] on icon "Next page" at bounding box center [568, 270] width 19 height 19
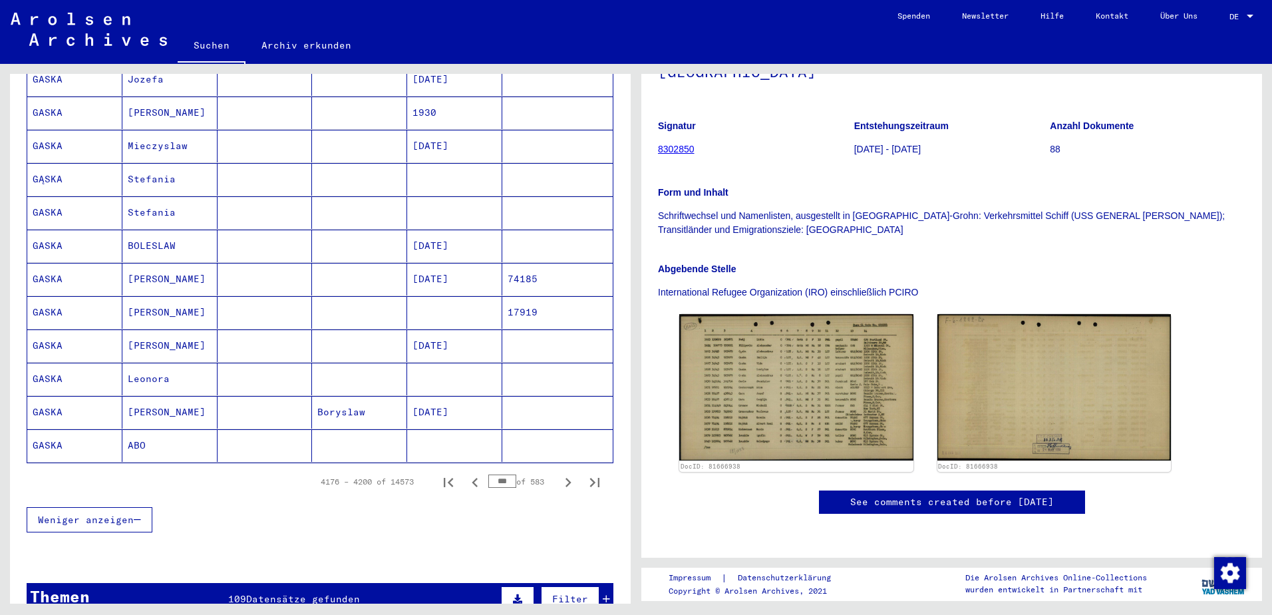
scroll to position [665, 0]
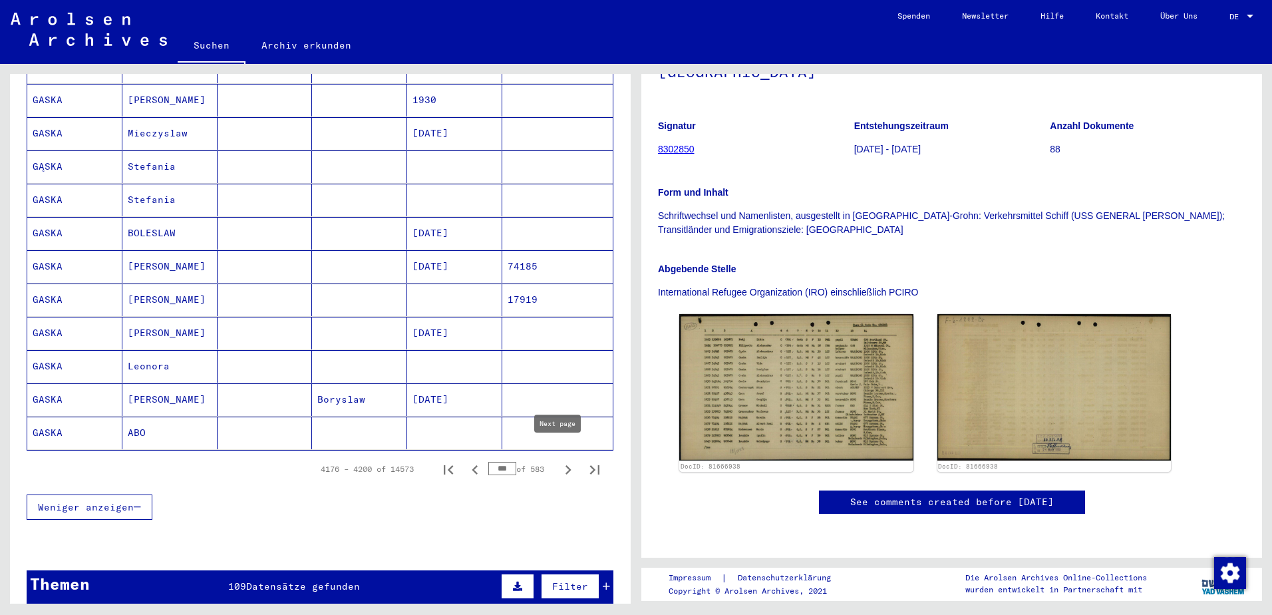
click at [559, 460] on icon "Next page" at bounding box center [568, 469] width 19 height 19
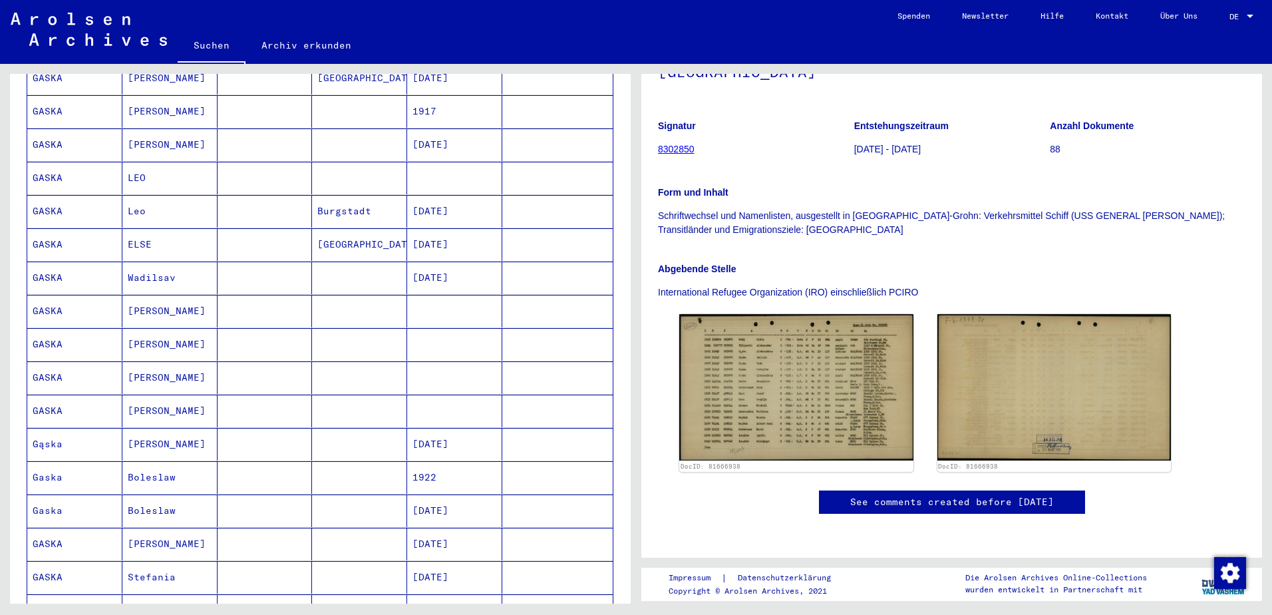
scroll to position [466, 0]
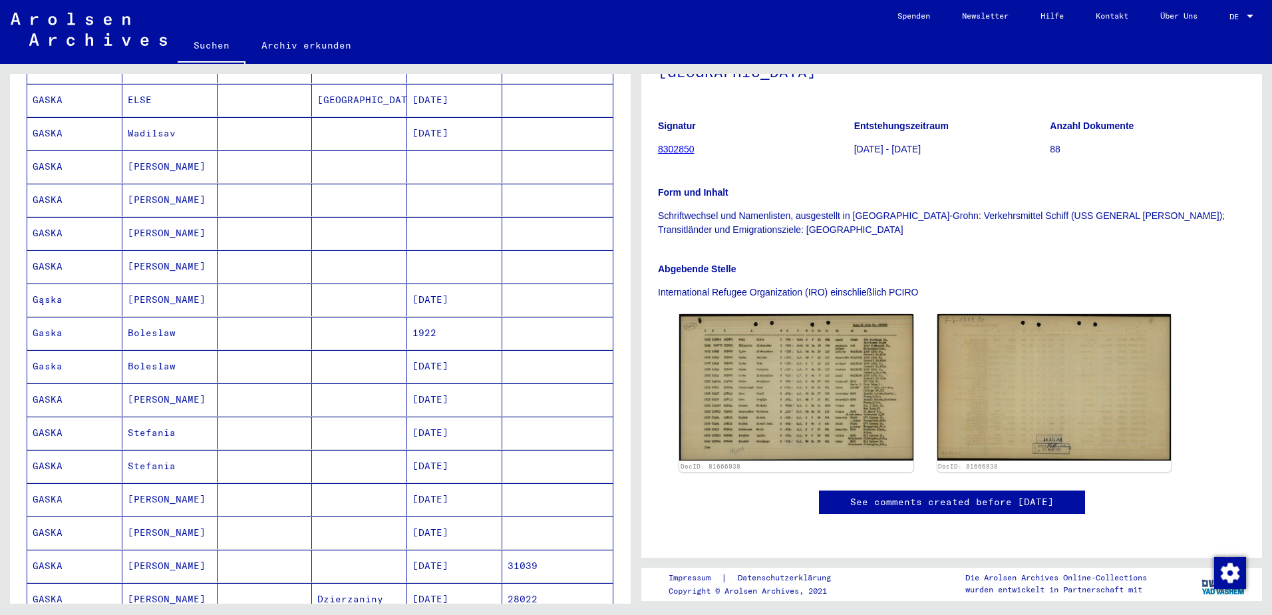
click at [399, 355] on mat-cell at bounding box center [359, 366] width 95 height 33
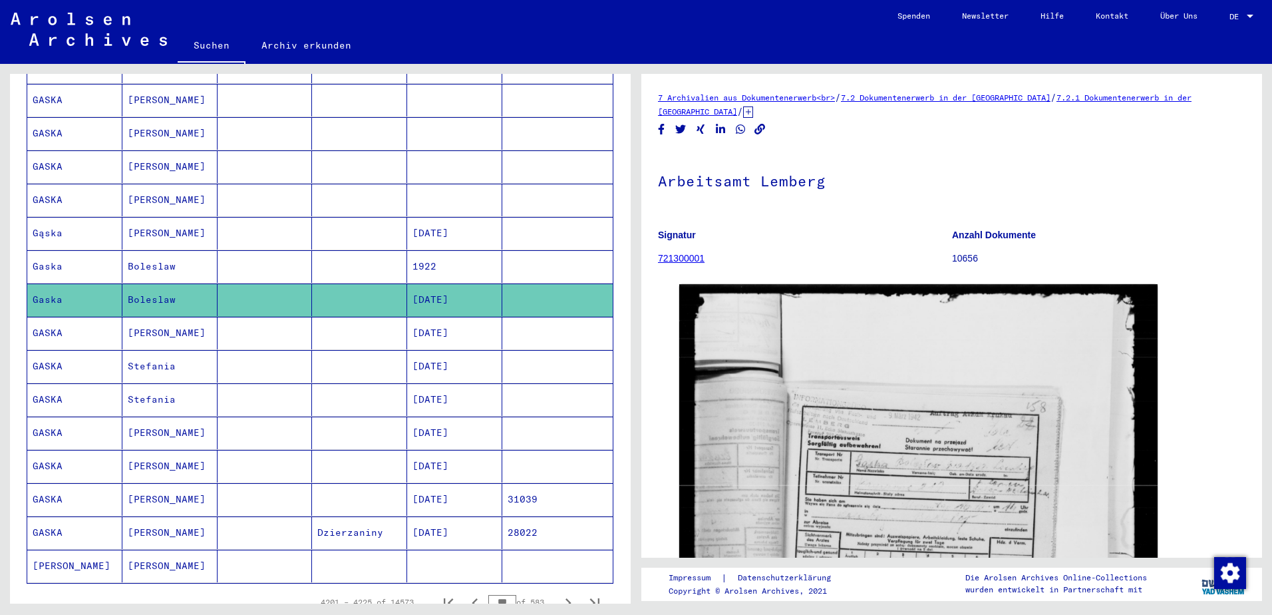
click at [381, 220] on mat-cell at bounding box center [359, 233] width 95 height 33
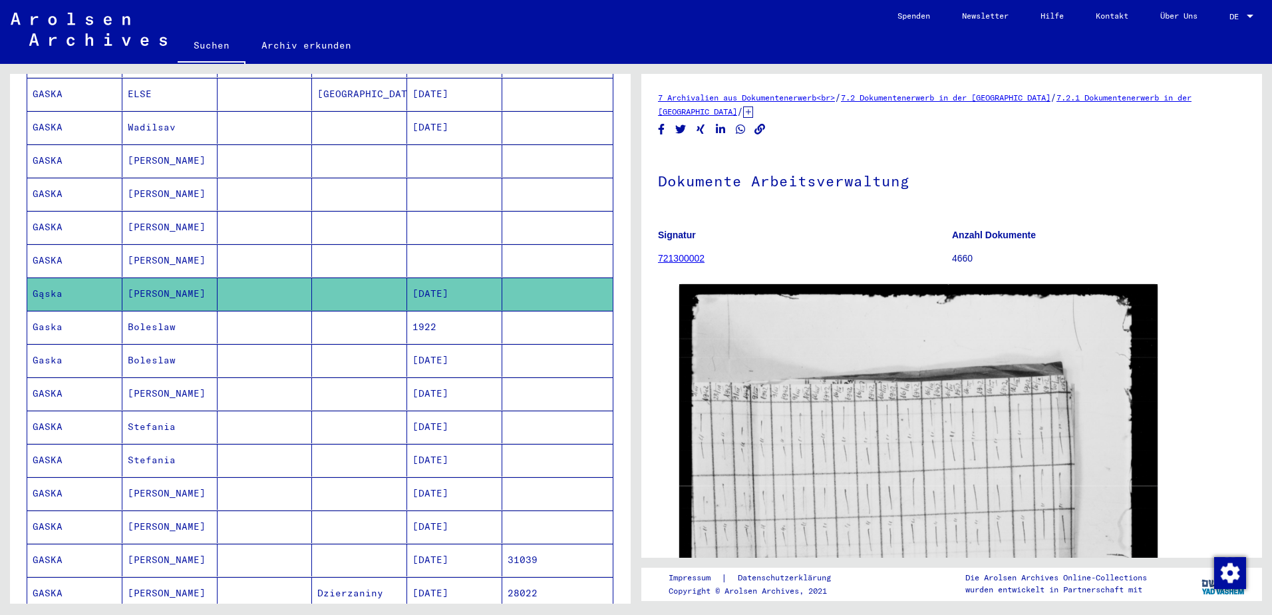
scroll to position [599, 0]
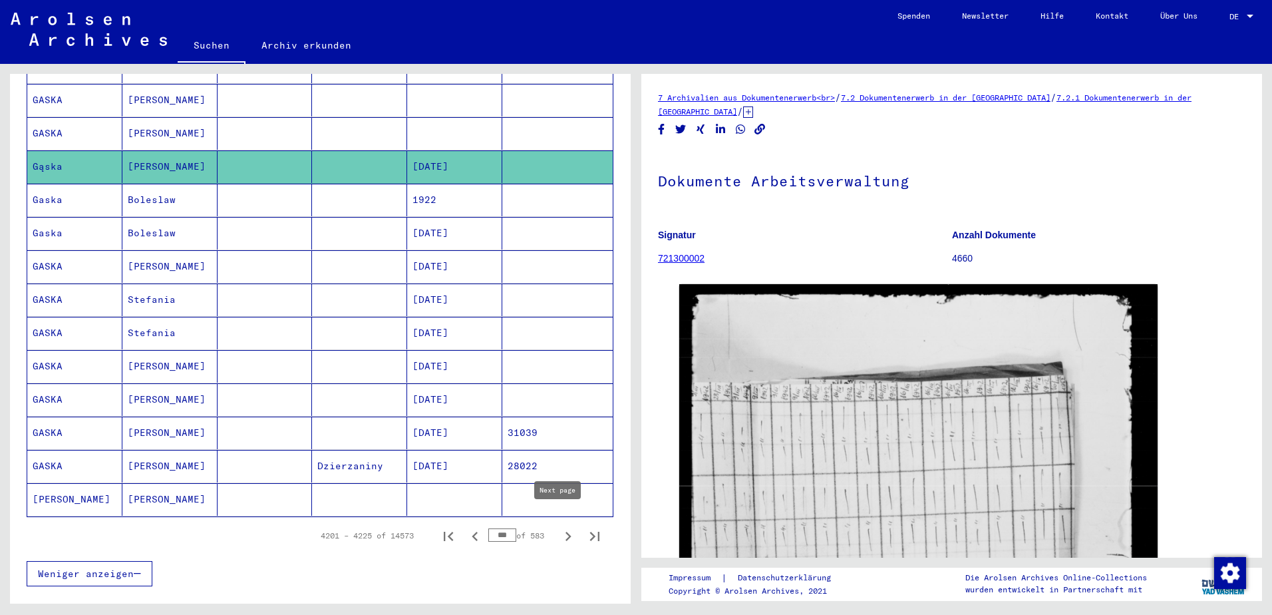
click at [559, 527] on icon "Next page" at bounding box center [568, 536] width 19 height 19
type input "***"
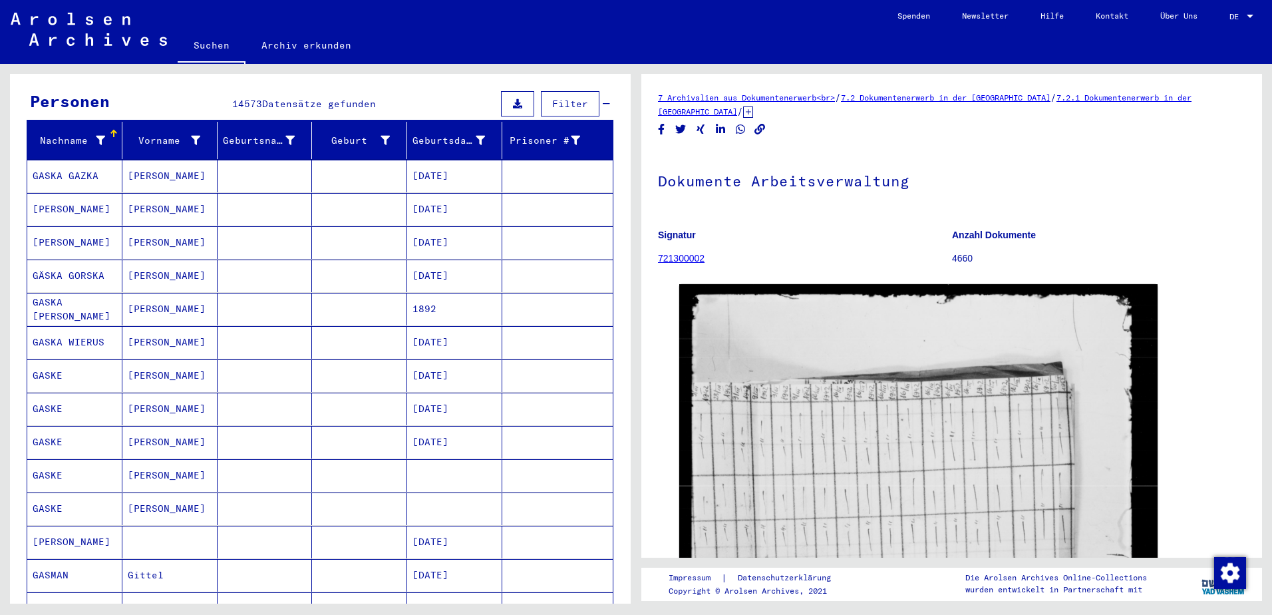
scroll to position [0, 0]
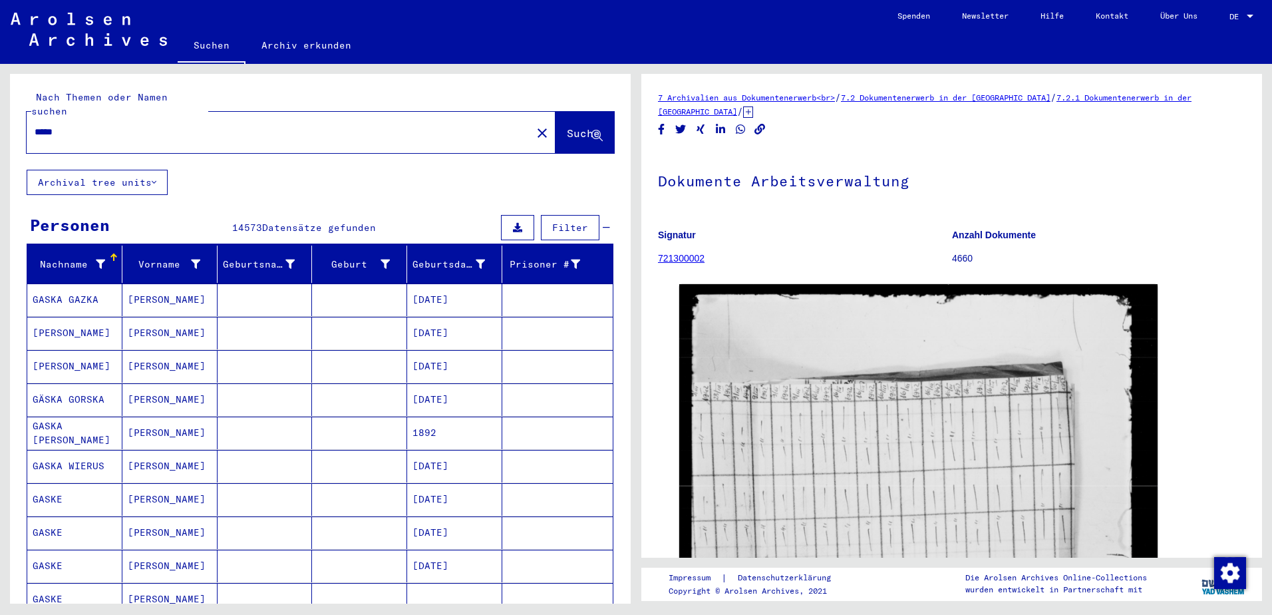
click at [59, 125] on input "*****" at bounding box center [279, 132] width 489 height 14
type input "******"
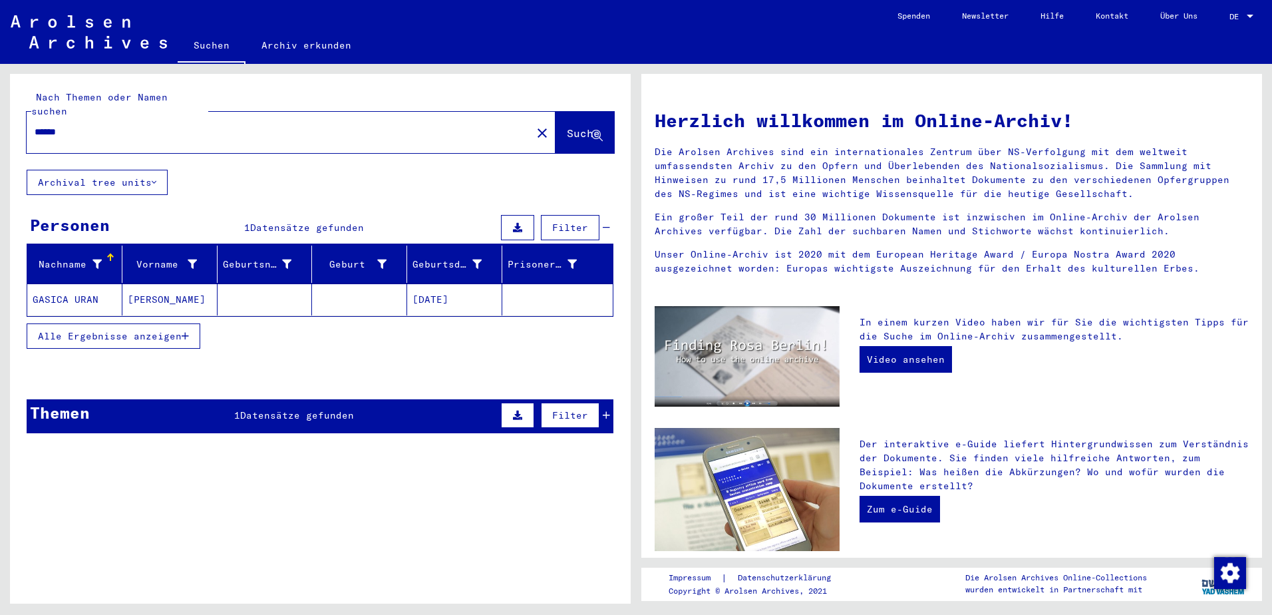
click at [244, 283] on mat-cell at bounding box center [265, 299] width 95 height 32
